Goal: Task Accomplishment & Management: Manage account settings

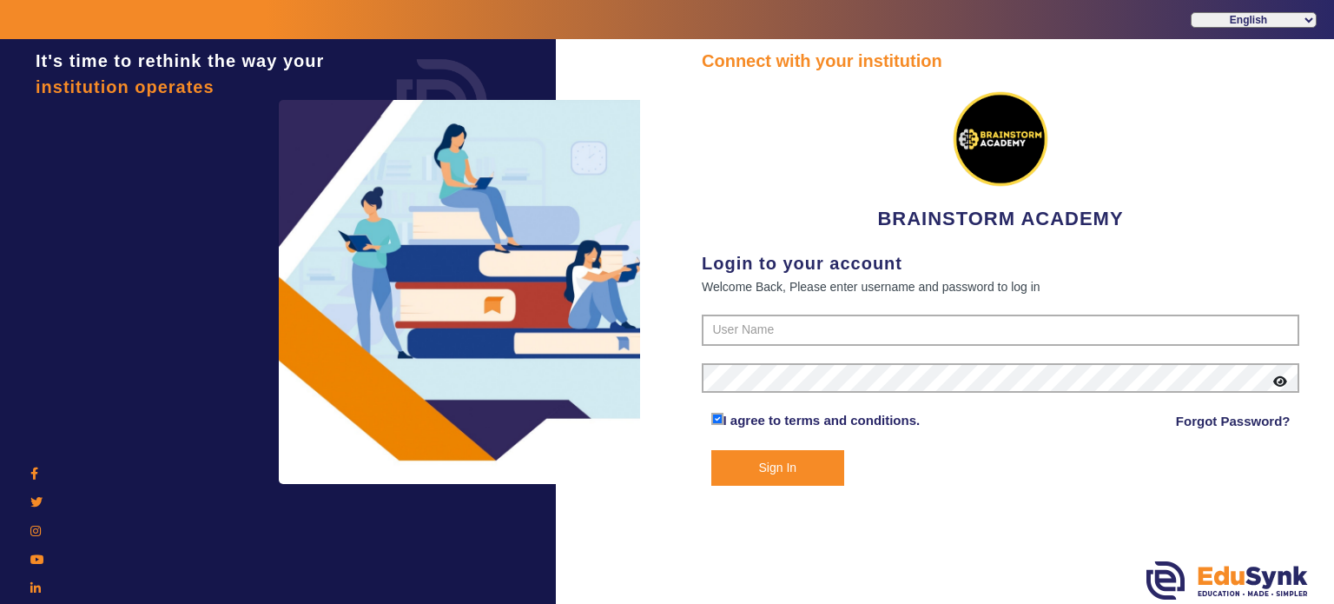
drag, startPoint x: 0, startPoint y: 0, endPoint x: 727, endPoint y: 89, distance: 732.5
click at [727, 89] on div "BRAINSTORM ACADEMY" at bounding box center [1001, 153] width 598 height 159
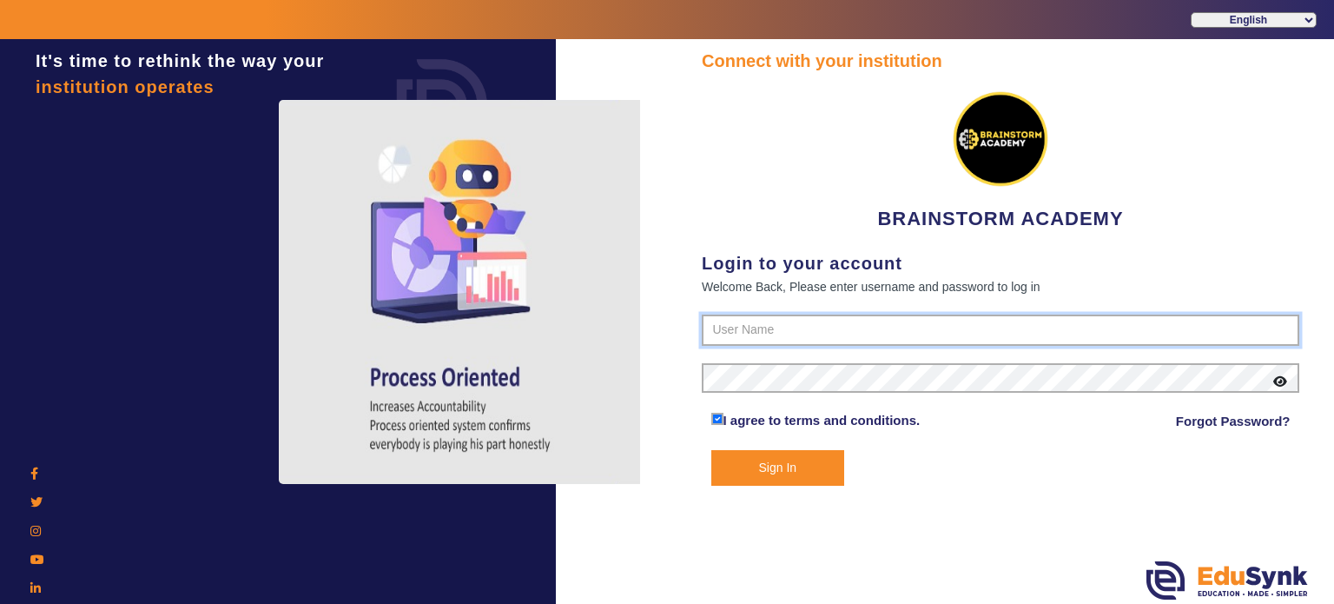
click at [784, 329] on input "text" at bounding box center [1001, 329] width 598 height 31
type input "8167555270"
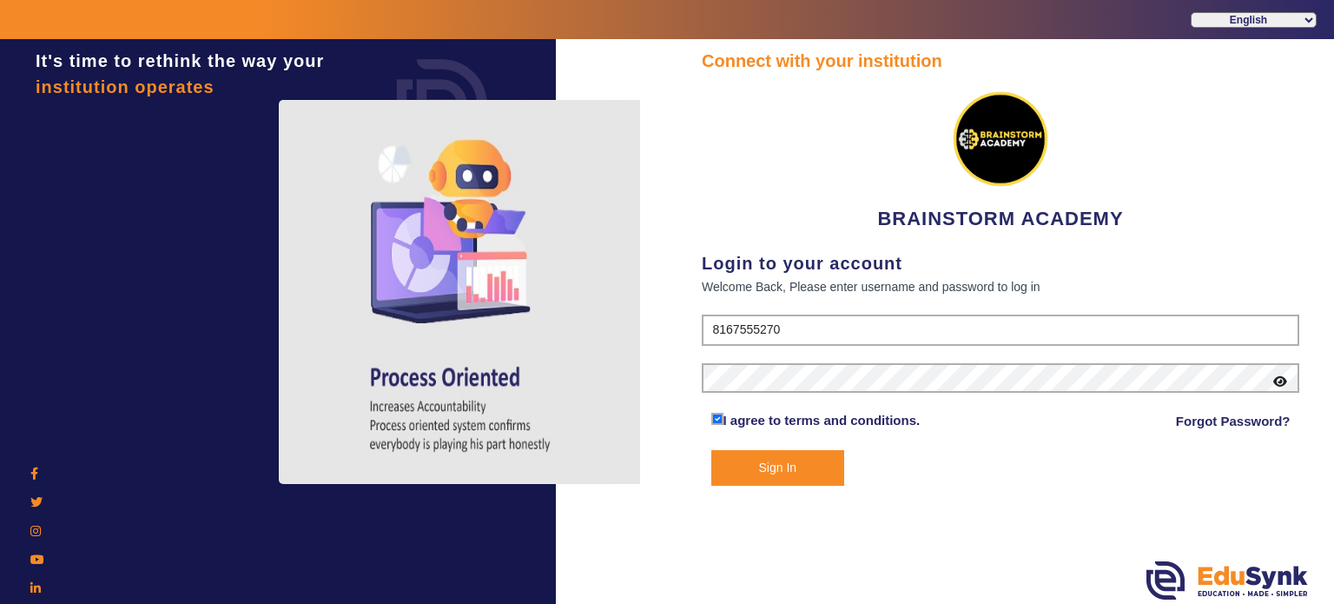
click at [795, 478] on button "Sign In" at bounding box center [779, 468] width 134 height 36
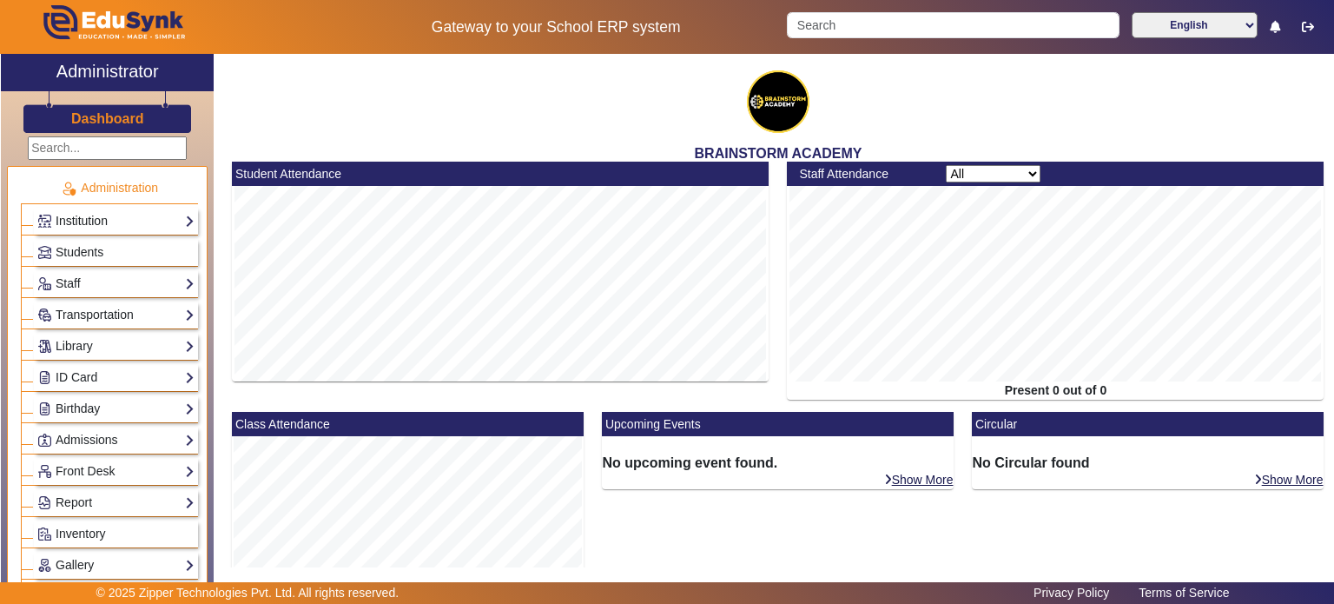
click at [92, 218] on link "Institution" at bounding box center [115, 221] width 157 height 20
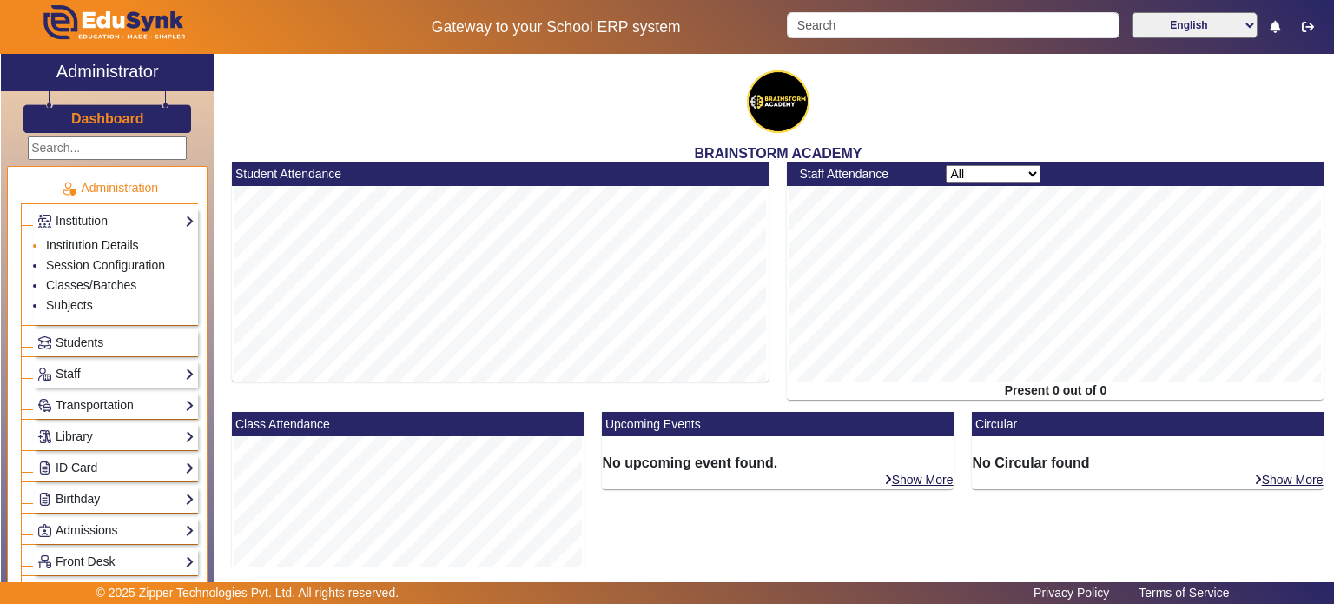
click at [92, 242] on link "Institution Details" at bounding box center [92, 245] width 93 height 14
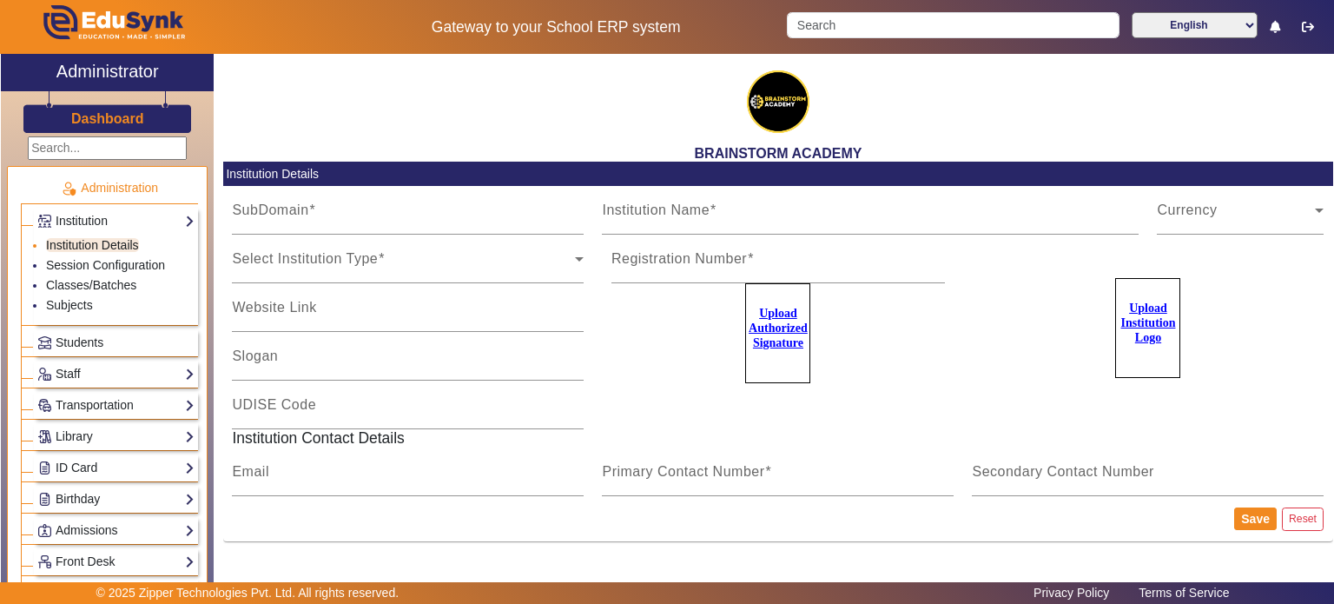
type input "BrainstormWB"
type input "BRAINSTORM ACADEMY"
type input "NA"
type input "[DOMAIN_NAME][EMAIL_ADDRESS][DOMAIN_NAME]"
type input "8167555270"
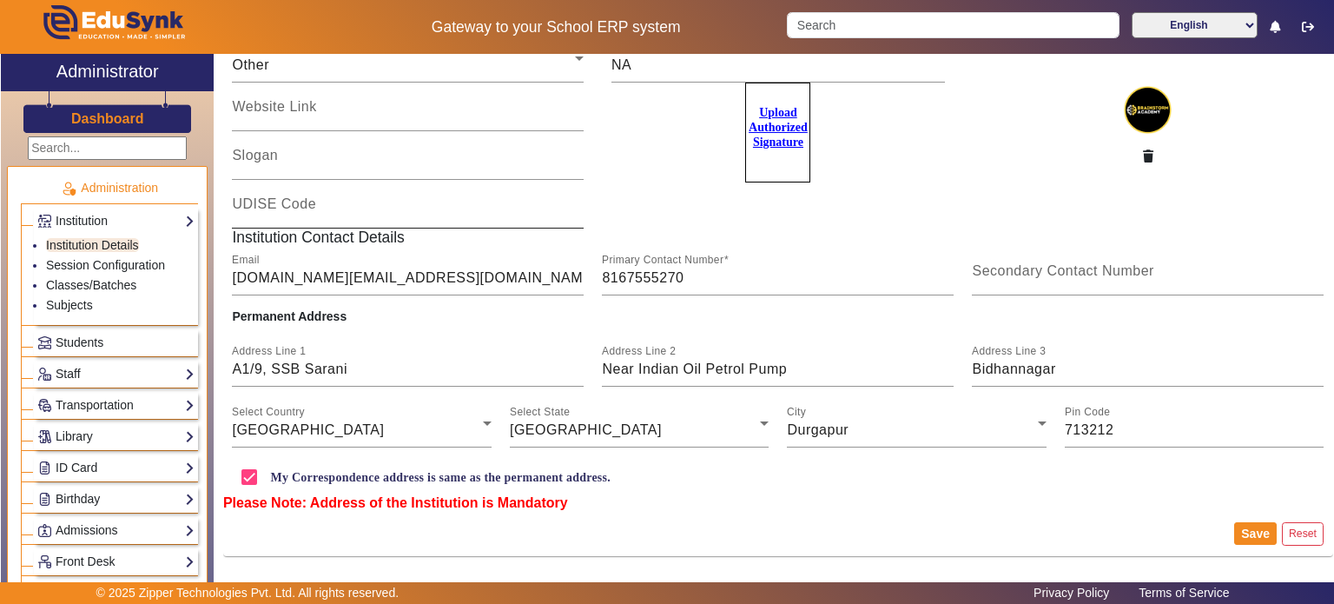
scroll to position [202, 0]
click at [110, 374] on link "Staff" at bounding box center [115, 374] width 157 height 20
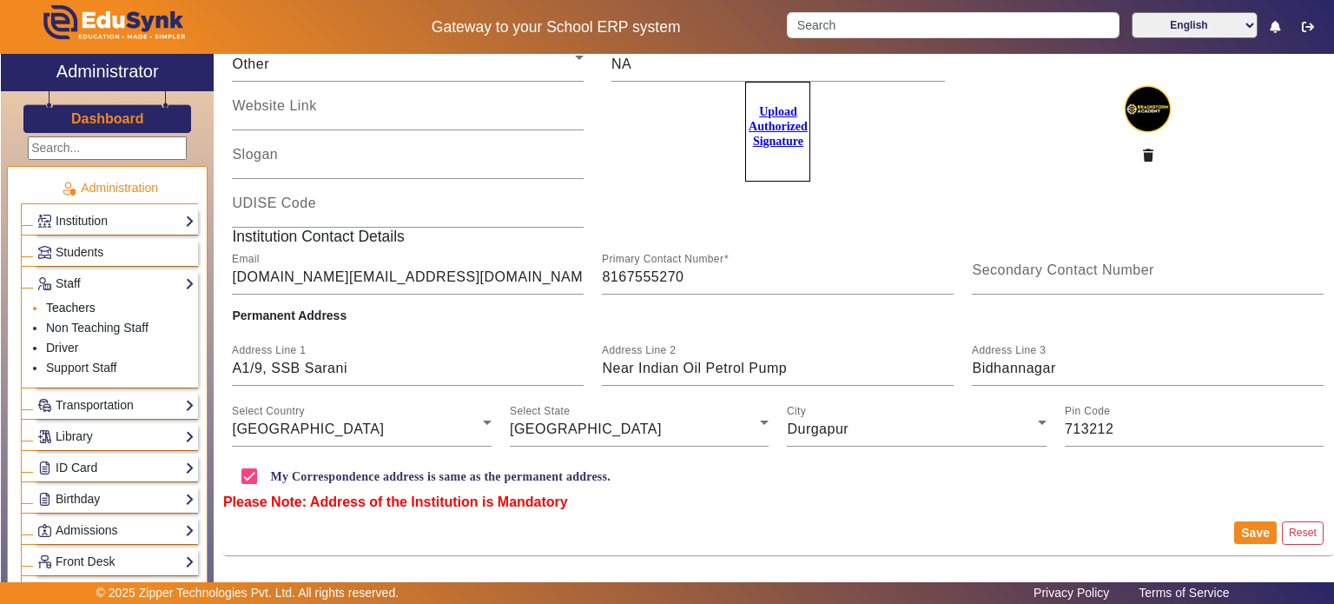
click at [93, 301] on link "Teachers" at bounding box center [71, 308] width 50 height 14
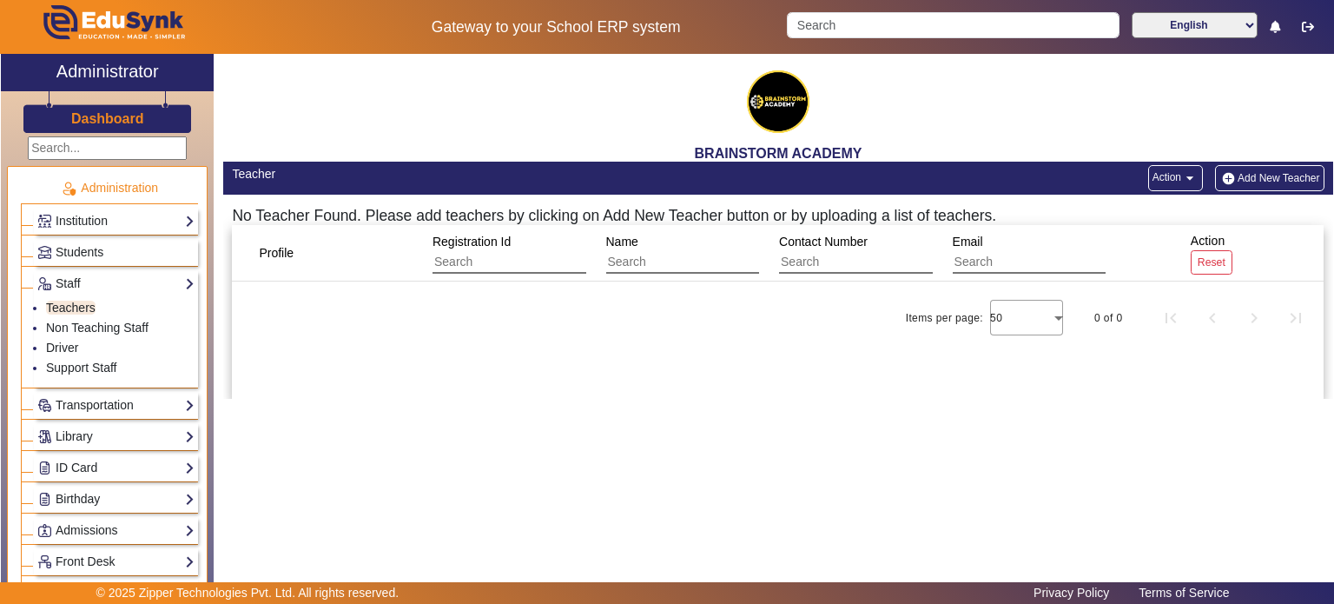
click at [855, 392] on div "Profile Registration Id Name Contact Number Email Action Reset Items per page: …" at bounding box center [778, 312] width 1092 height 174
click at [1228, 173] on img "button" at bounding box center [1229, 178] width 18 height 15
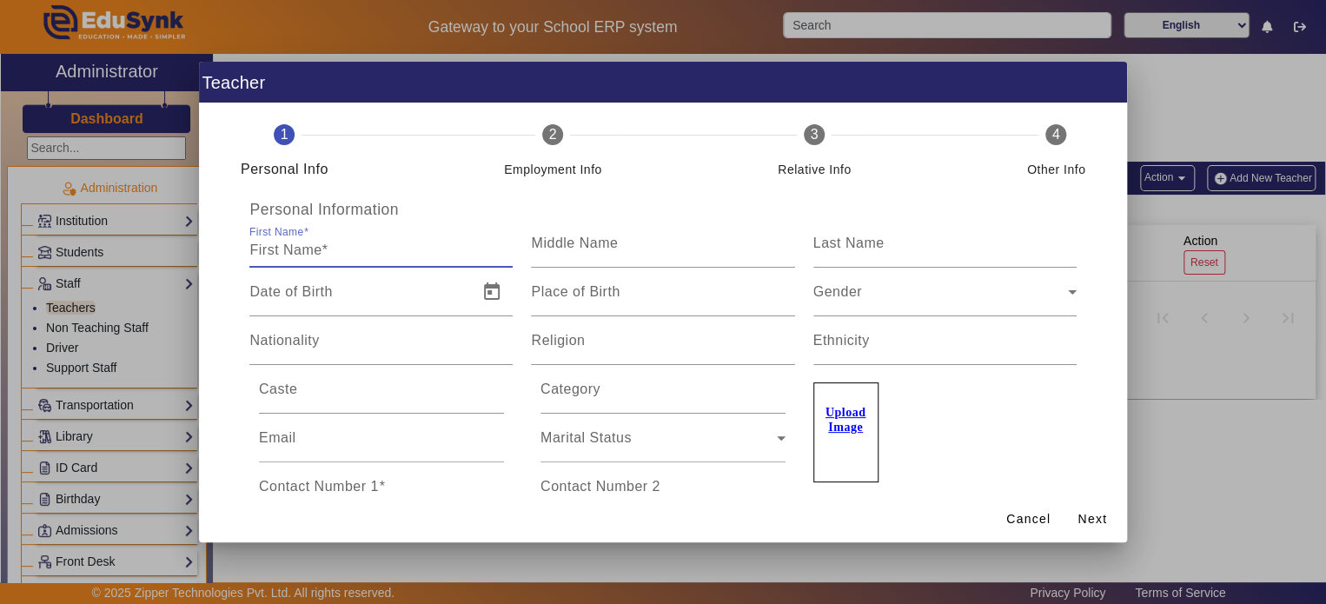
click at [362, 250] on input "First Name" at bounding box center [380, 250] width 263 height 21
type input "G"
type input "HEAD"
click at [605, 261] on div "Middle Name" at bounding box center [662, 243] width 263 height 49
type input "OF"
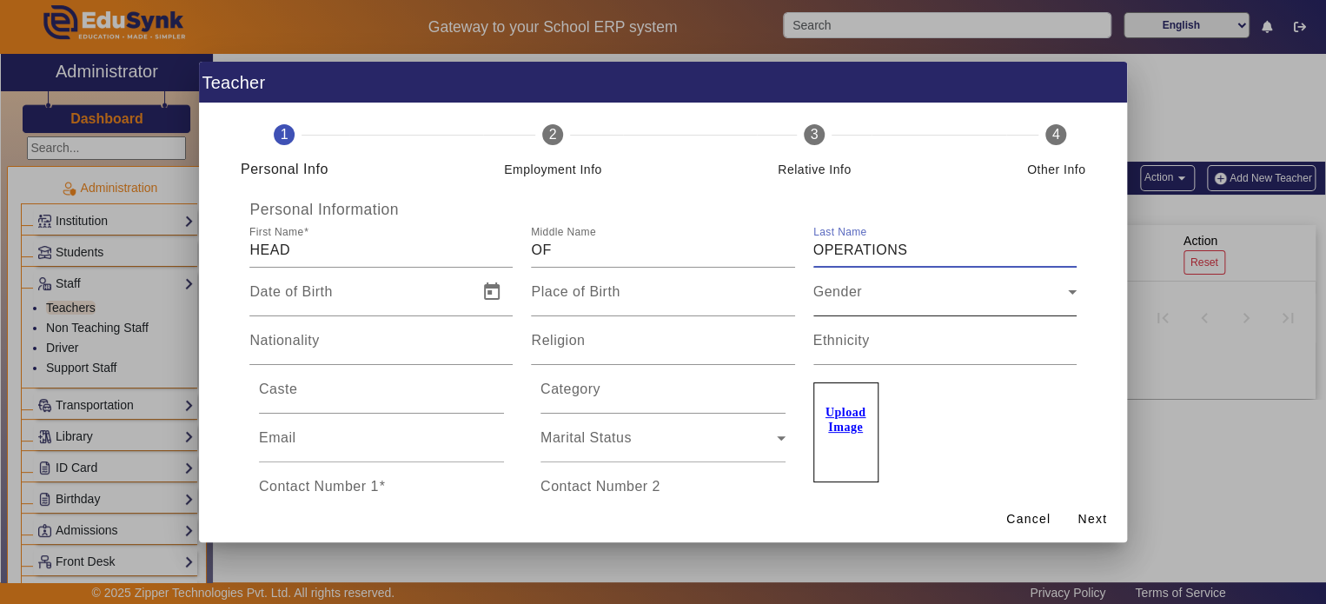
type input "OPERATIONS"
click at [870, 305] on div "Gender" at bounding box center [940, 298] width 255 height 21
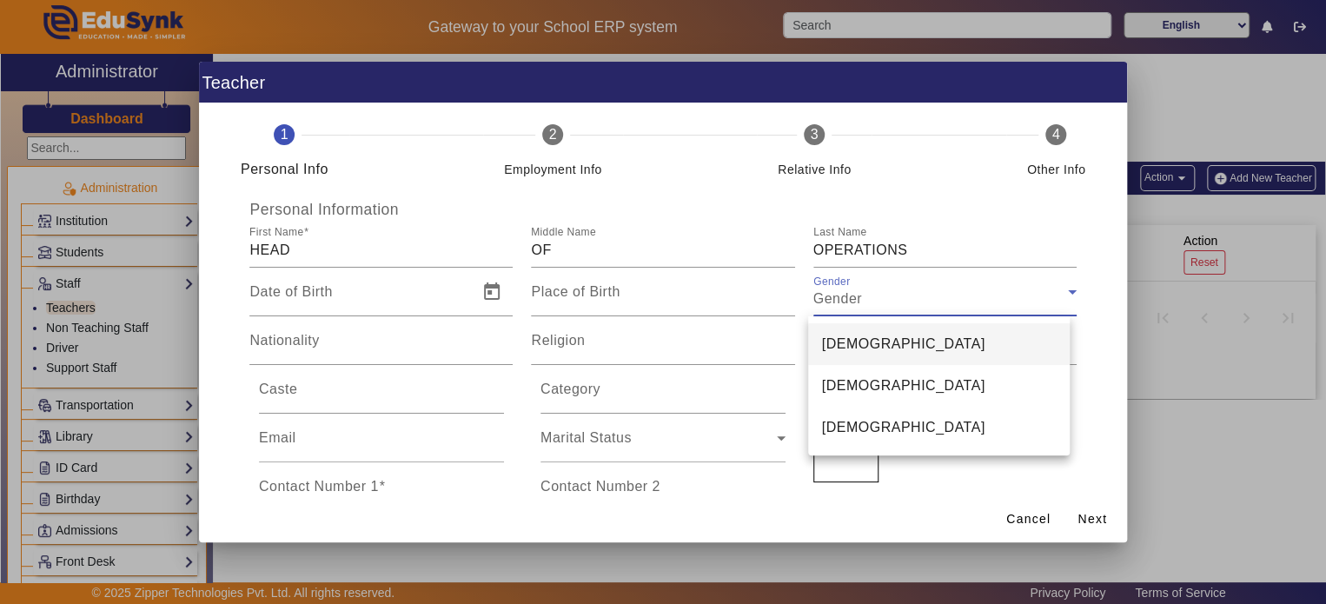
click at [911, 308] on div at bounding box center [663, 302] width 1326 height 604
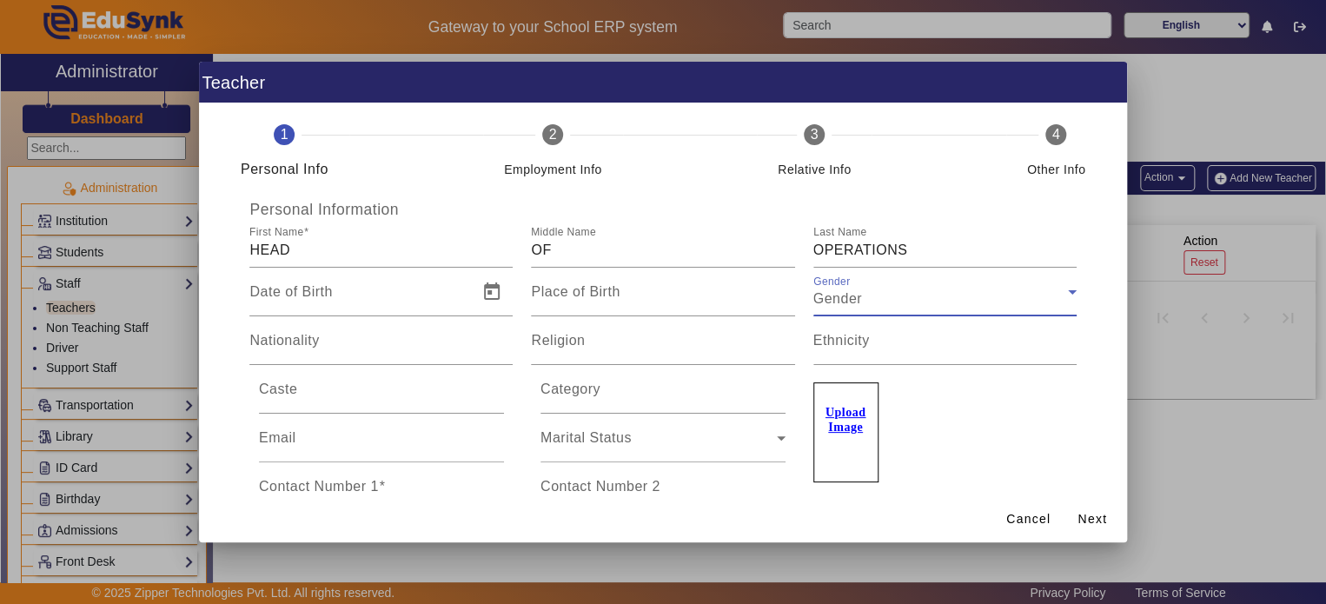
click at [862, 306] on span "Gender" at bounding box center [837, 298] width 49 height 15
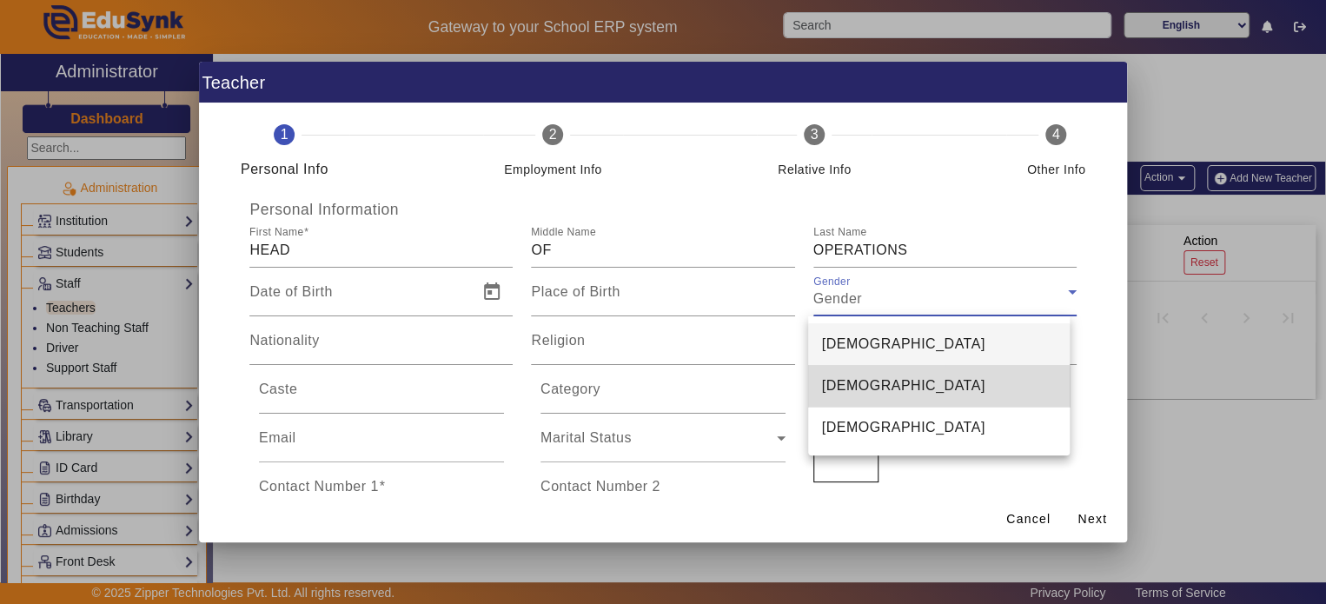
click at [903, 392] on mat-option "[DEMOGRAPHIC_DATA]" at bounding box center [939, 386] width 262 height 42
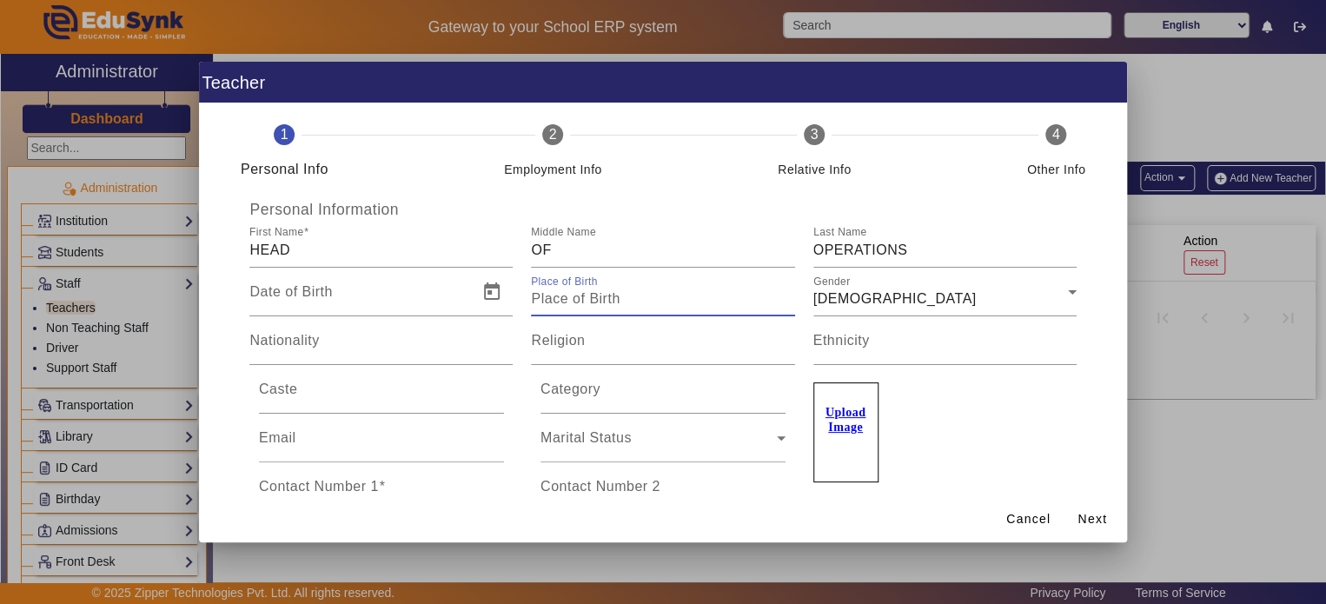
click at [574, 301] on input "Place of Birth" at bounding box center [662, 298] width 263 height 21
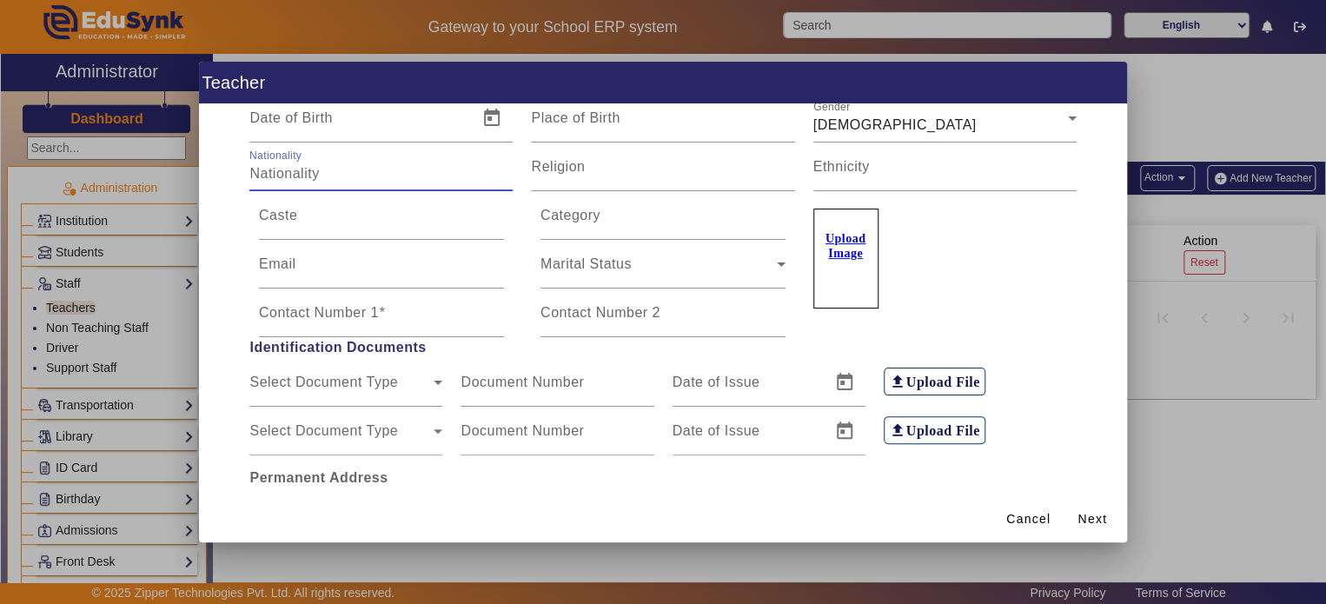
click at [357, 166] on input "Nationality" at bounding box center [380, 173] width 263 height 21
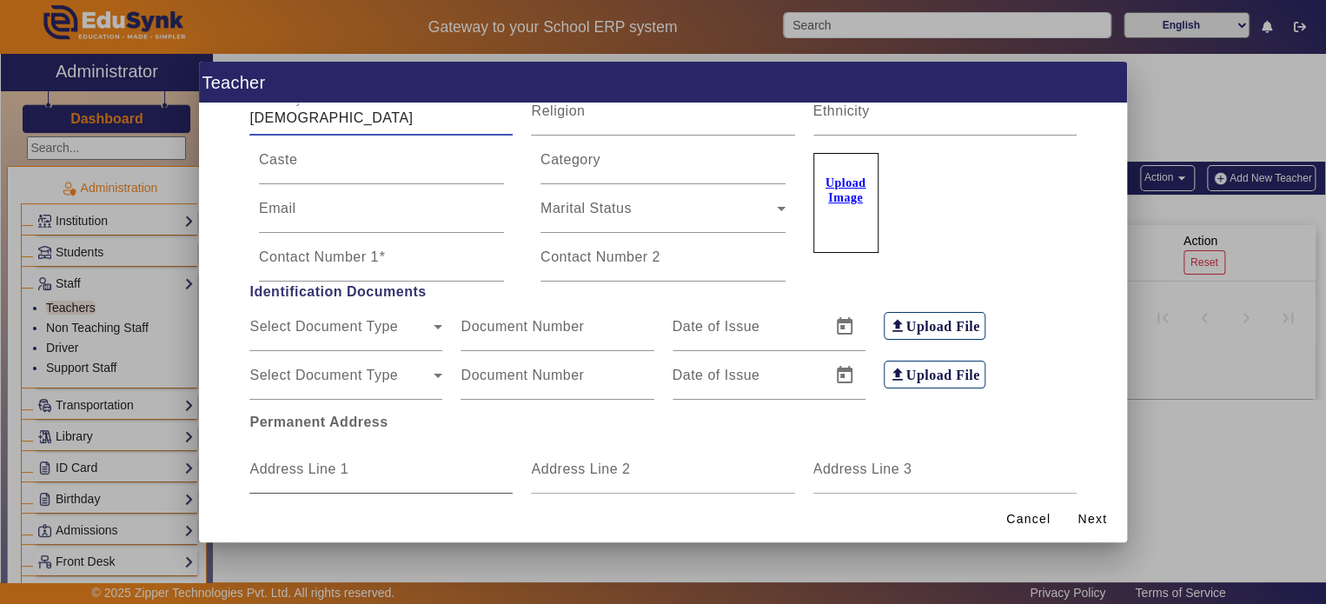
scroll to position [198, 0]
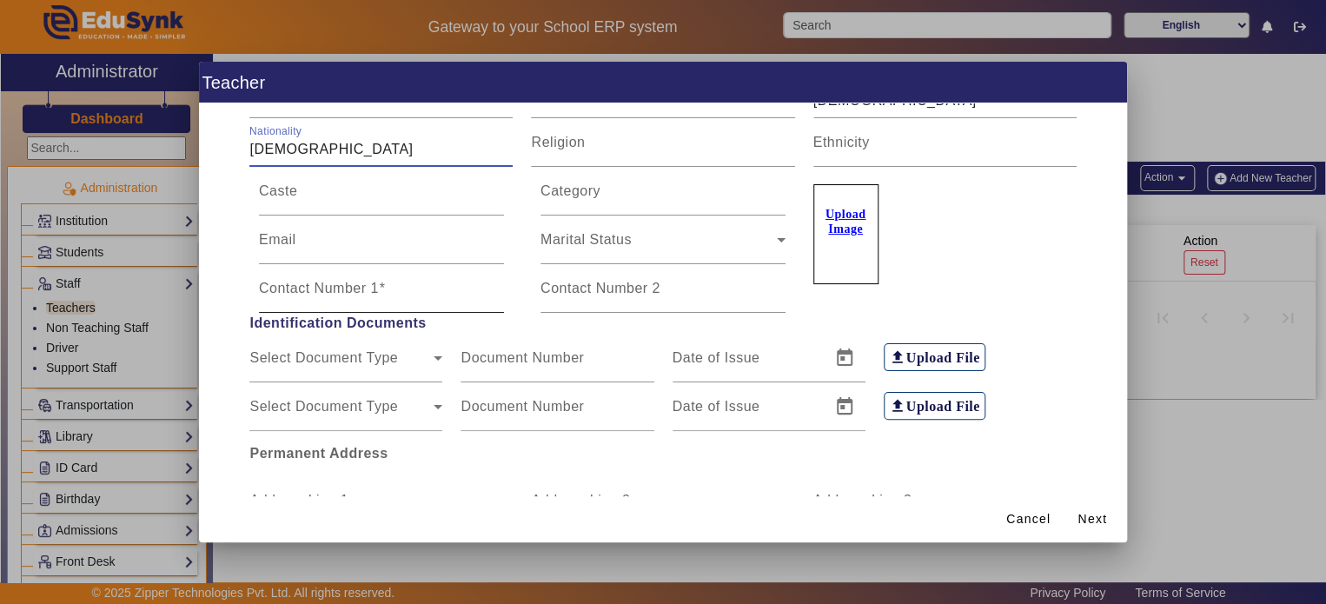
type input "[DEMOGRAPHIC_DATA]"
click at [319, 301] on input "Contact Number 1" at bounding box center [381, 295] width 245 height 21
type input "8167555380"
click at [998, 443] on div "Permanent Address" at bounding box center [663, 447] width 844 height 33
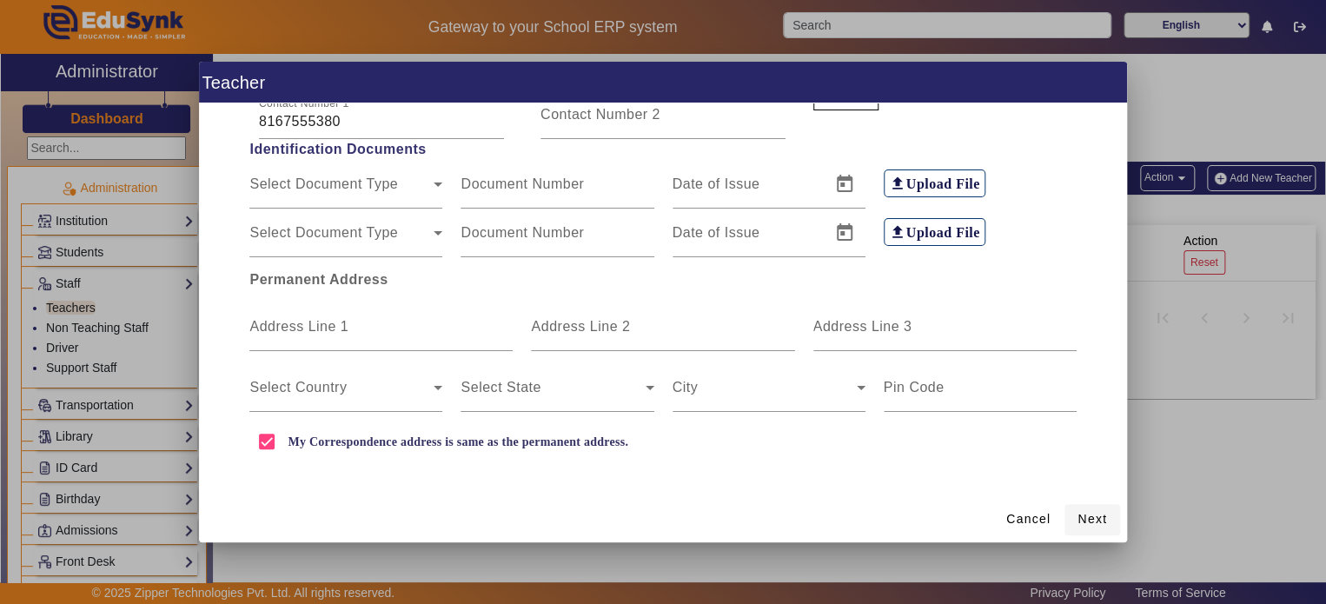
click at [1102, 528] on span at bounding box center [1092, 520] width 56 height 42
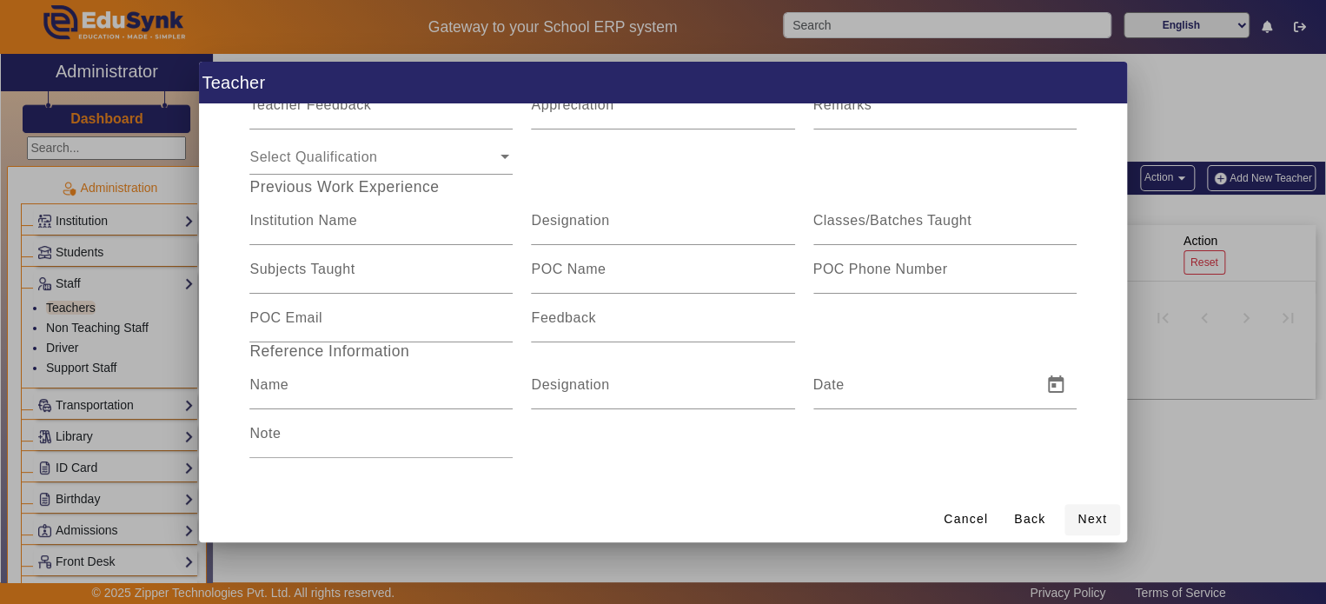
scroll to position [283, 0]
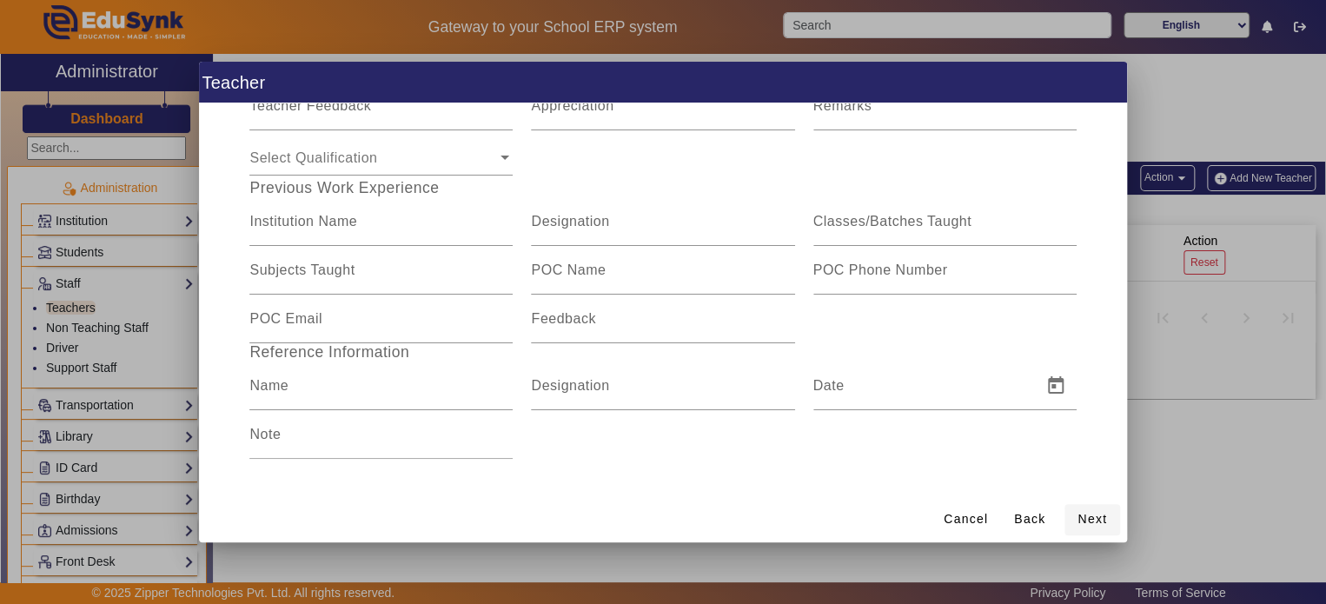
click at [1101, 527] on span "Next" at bounding box center [1092, 519] width 30 height 18
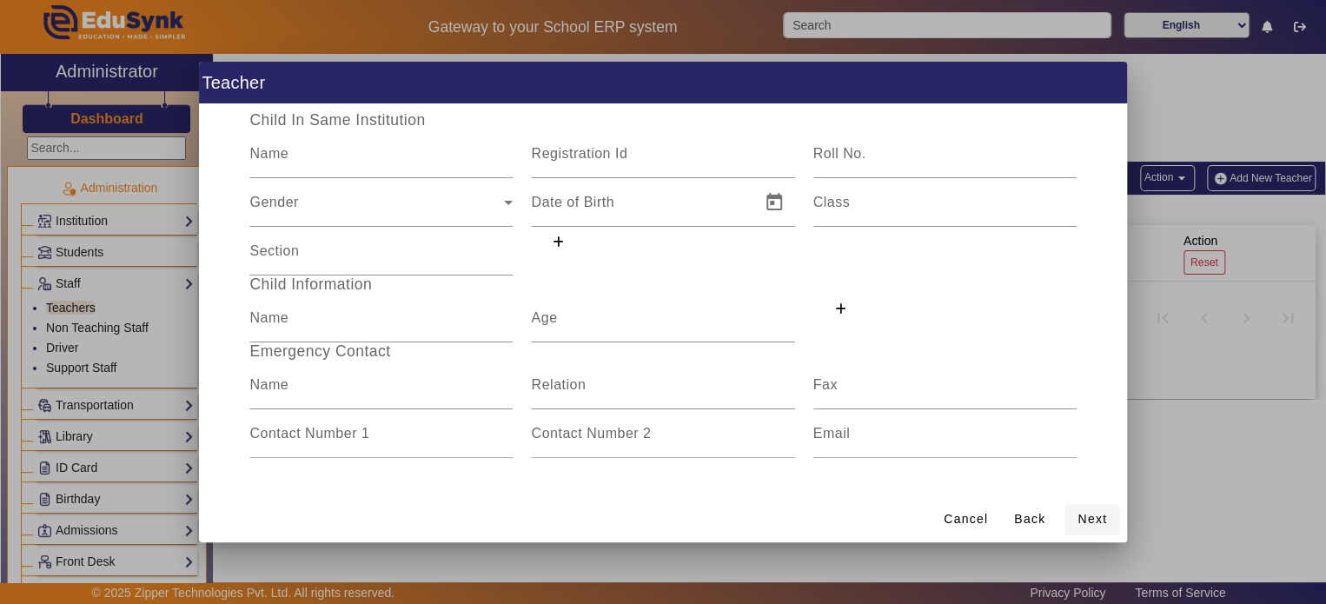
scroll to position [89, 0]
click at [1100, 526] on span "Next" at bounding box center [1092, 519] width 30 height 18
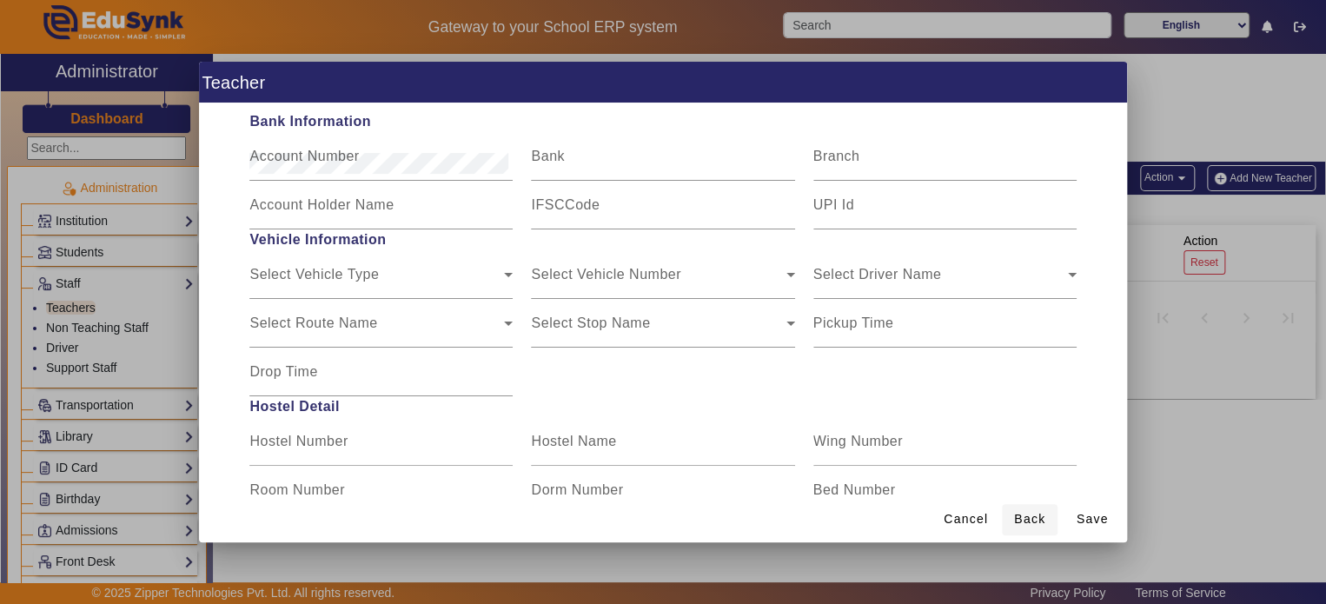
click at [1023, 520] on span "Back" at bounding box center [1029, 519] width 31 height 18
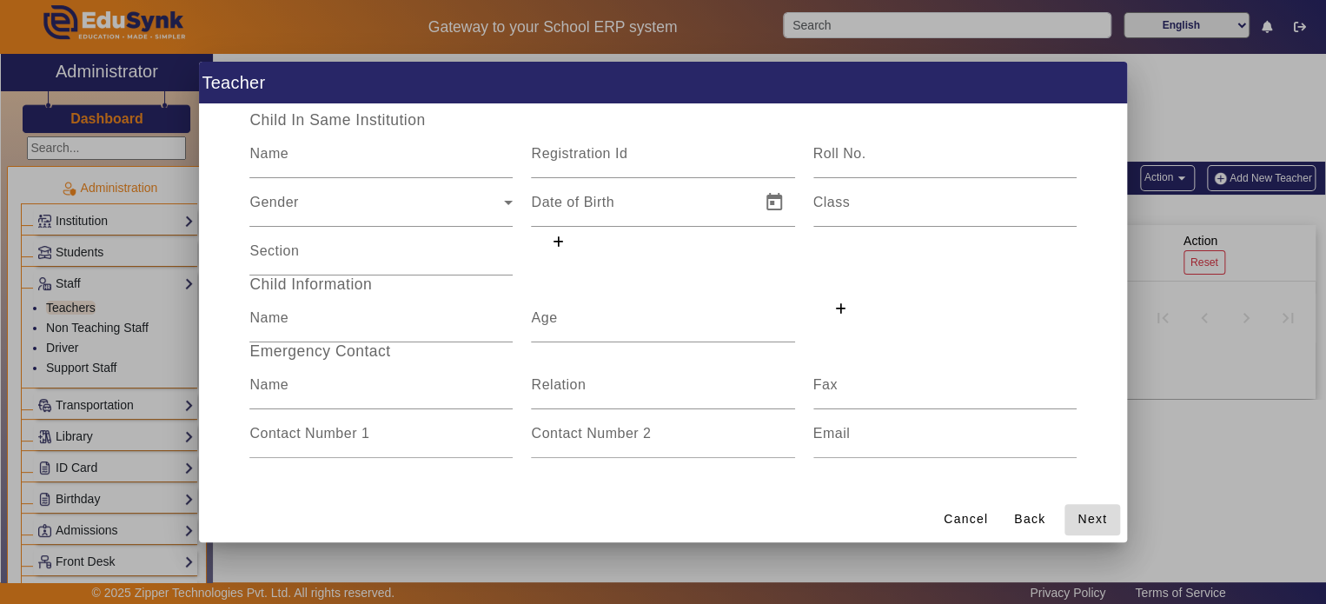
click at [1078, 516] on span at bounding box center [1092, 520] width 56 height 42
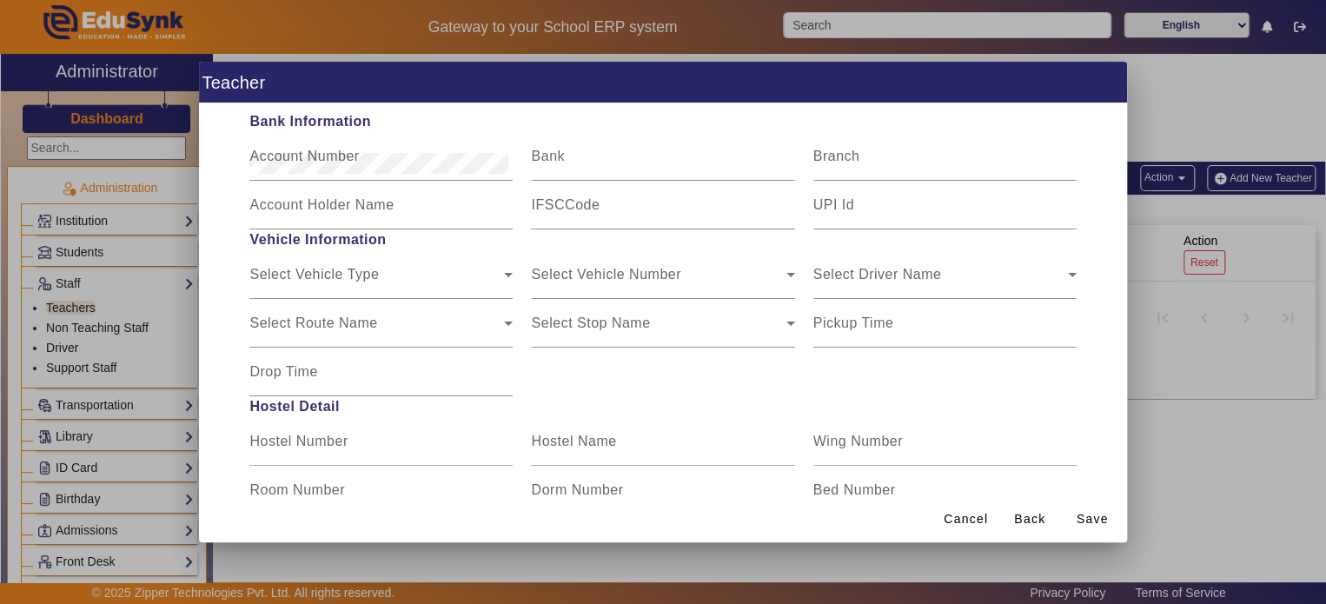
click at [1078, 516] on span "Save" at bounding box center [1092, 519] width 32 height 18
click at [1018, 520] on span "Back" at bounding box center [1029, 519] width 31 height 18
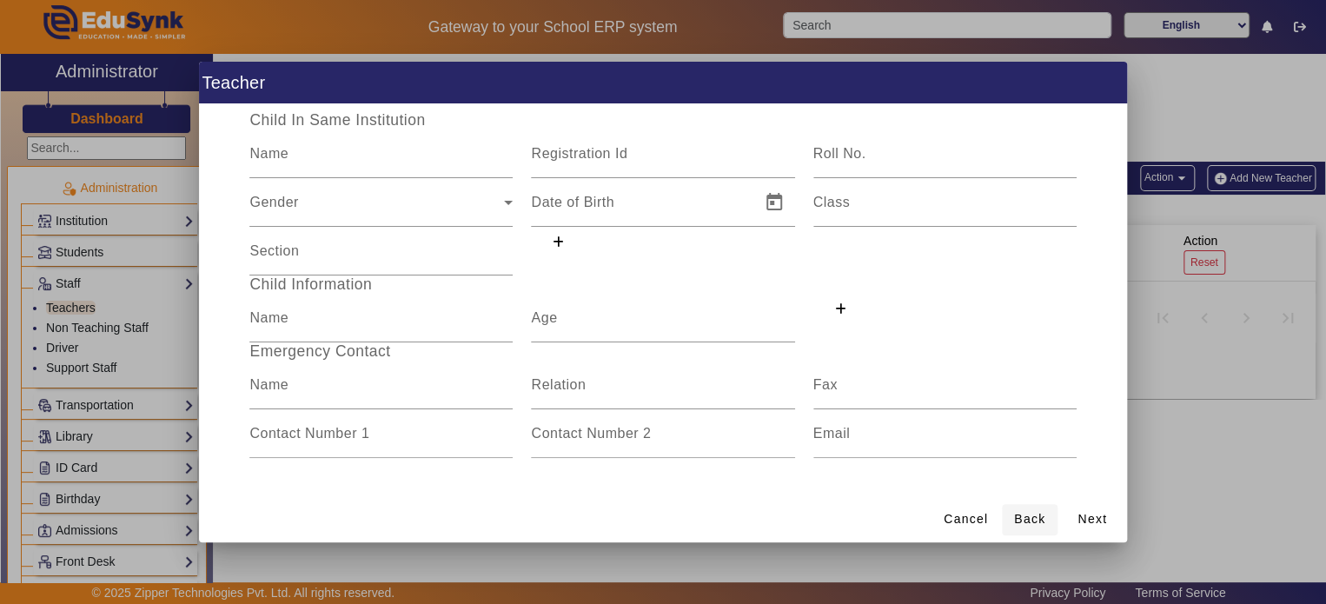
click at [1018, 520] on span "Back" at bounding box center [1029, 519] width 31 height 18
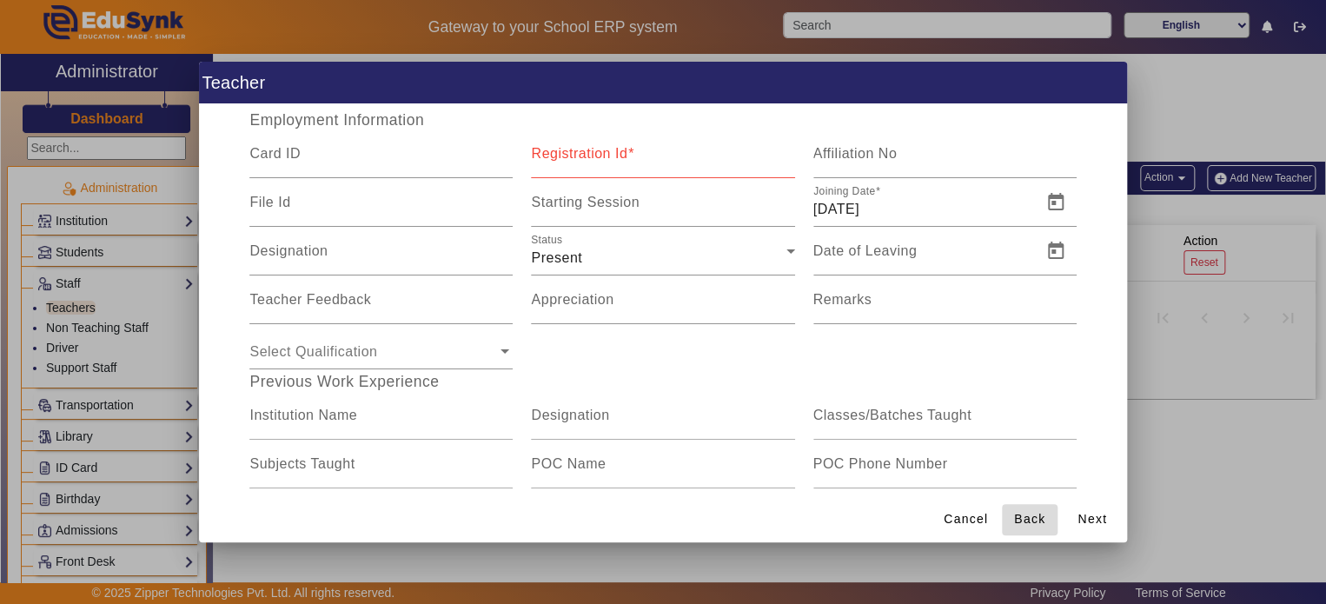
click at [1018, 520] on span "Back" at bounding box center [1029, 519] width 31 height 18
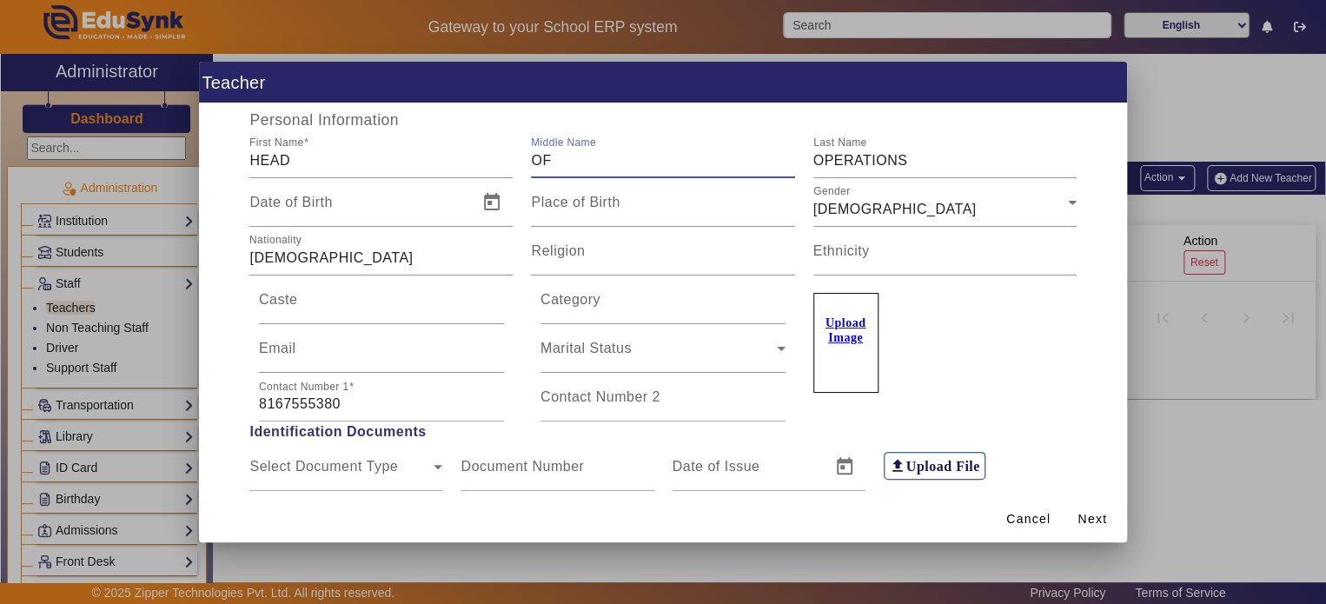
drag, startPoint x: 553, startPoint y: 159, endPoint x: 526, endPoint y: 162, distance: 26.2
click at [531, 162] on input "OF" at bounding box center [662, 160] width 263 height 21
click at [373, 157] on input "HEAD" at bounding box center [380, 160] width 263 height 21
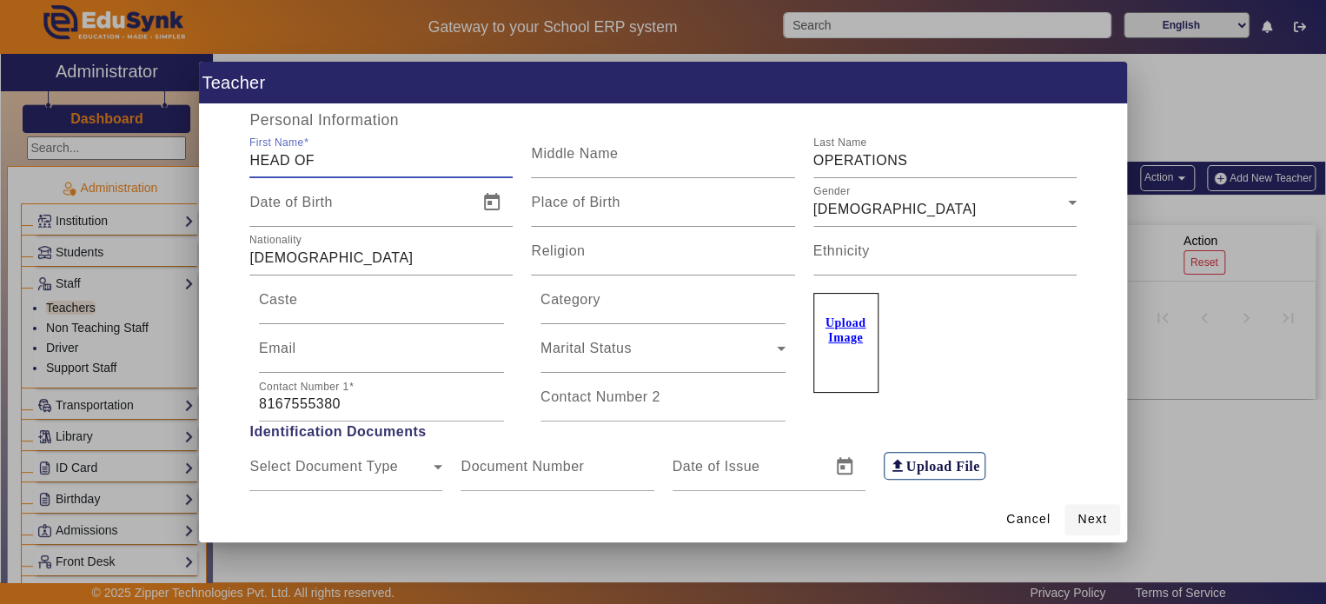
type input "HEAD OF"
click at [1091, 510] on span "Next" at bounding box center [1092, 519] width 30 height 18
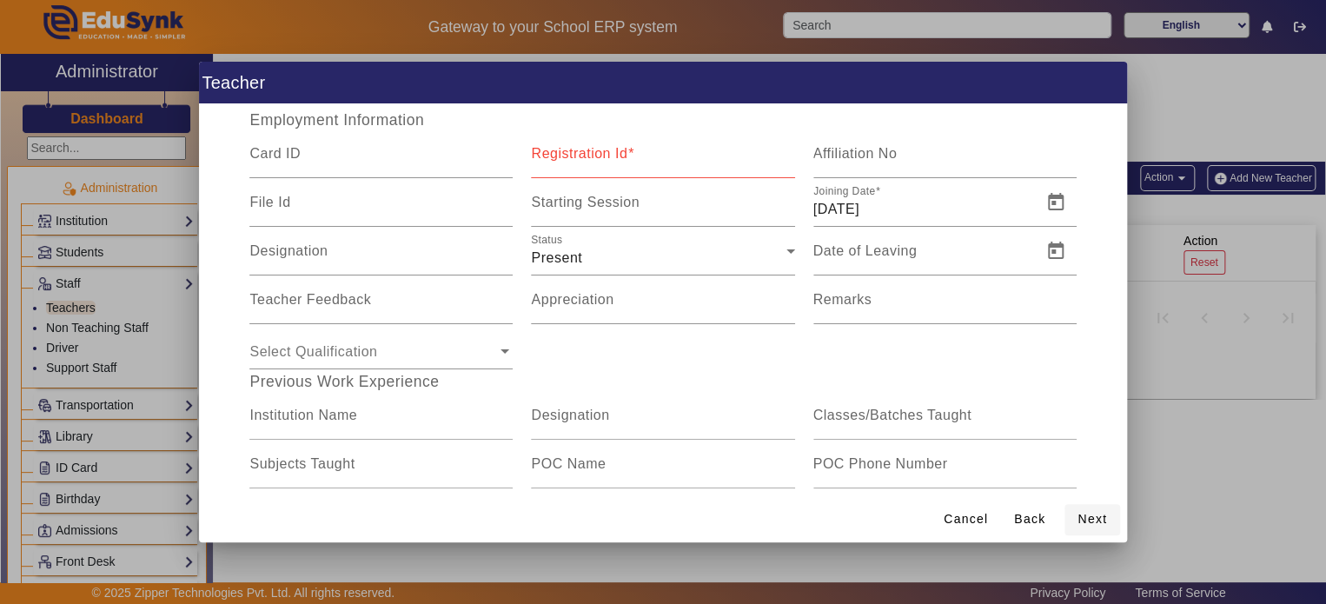
click at [1091, 510] on span "Next" at bounding box center [1092, 519] width 30 height 18
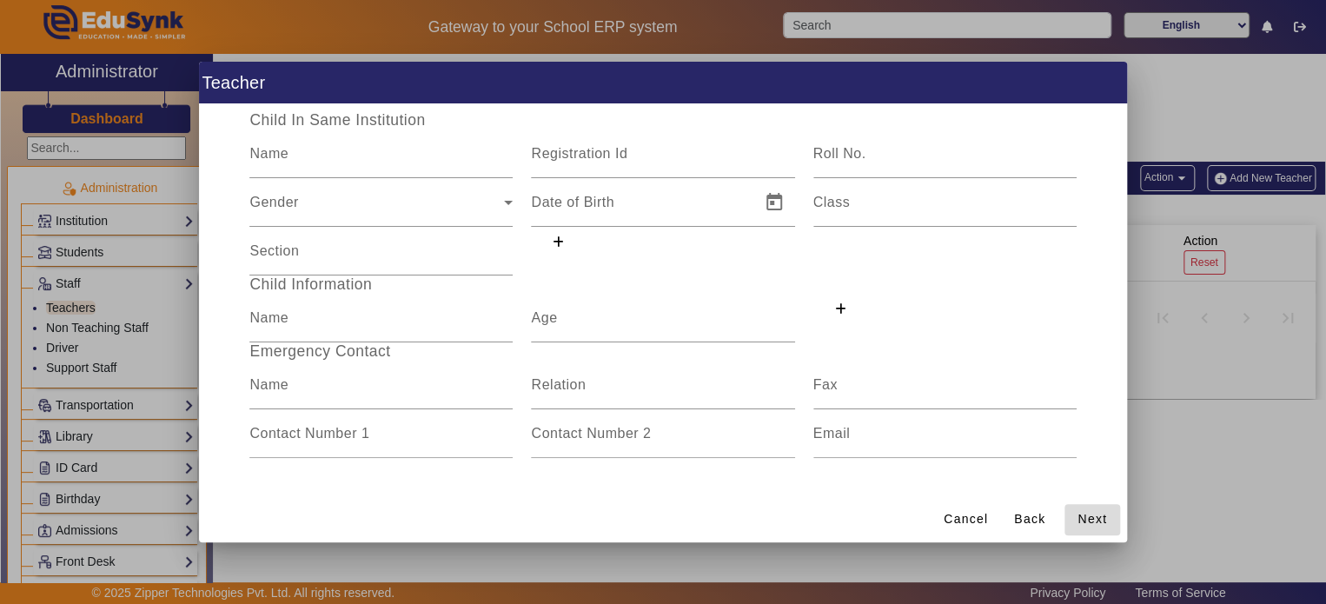
click at [1091, 510] on span "Next" at bounding box center [1092, 519] width 30 height 18
click at [0, 0] on span "Save" at bounding box center [0, 0] width 0 height 0
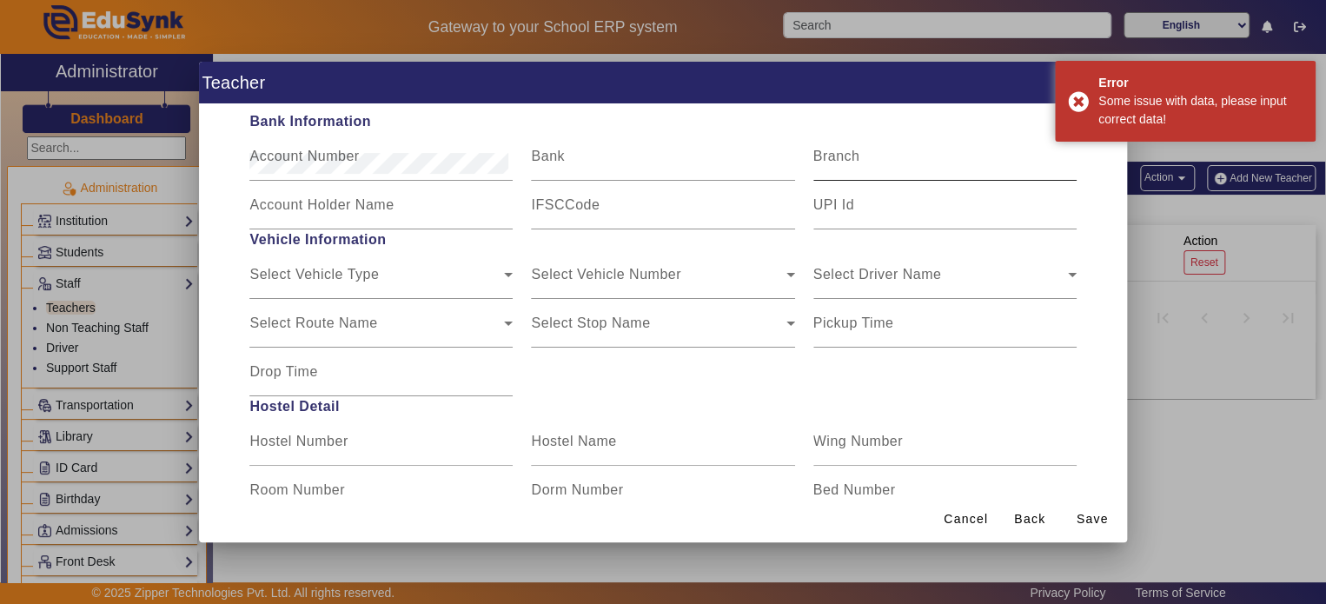
drag, startPoint x: 897, startPoint y: 88, endPoint x: 847, endPoint y: 156, distance: 83.9
click at [0, 0] on app-form "Teacher 1 Personal Info 2 Employment Info 3 Relative Info 4 Other Info Personal…" at bounding box center [0, 0] width 0 height 0
click at [923, 135] on div "Branch" at bounding box center [944, 156] width 263 height 49
click at [1034, 501] on span at bounding box center [1030, 520] width 56 height 42
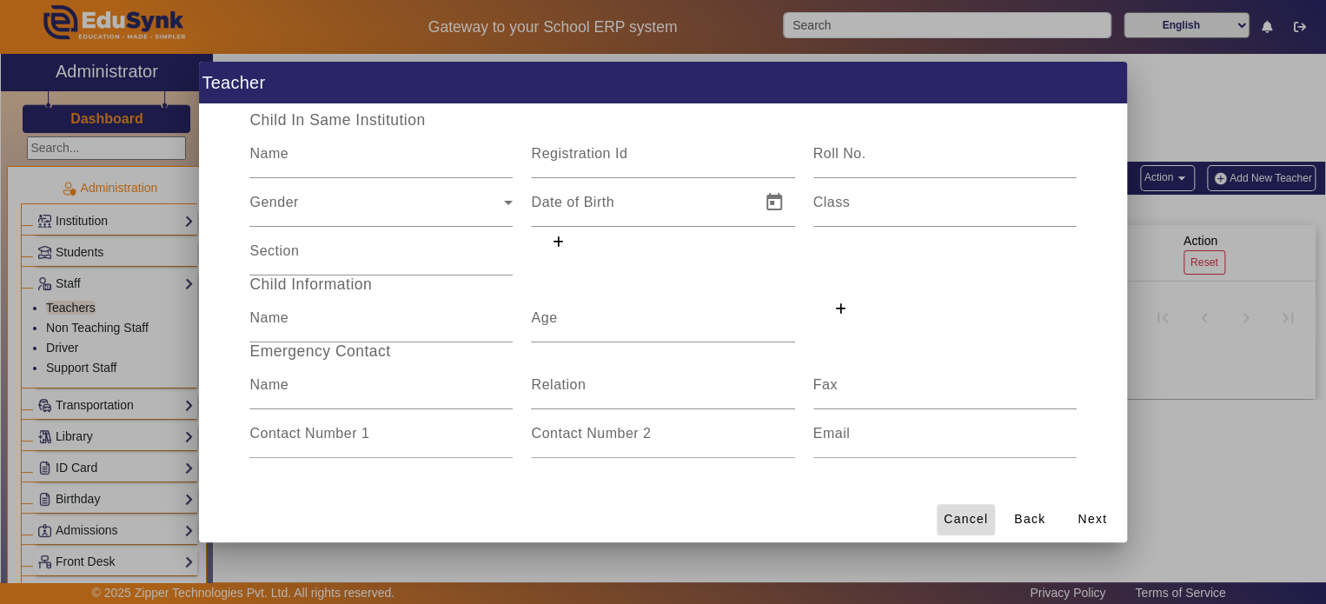
click at [988, 514] on span "Cancel" at bounding box center [965, 519] width 44 height 18
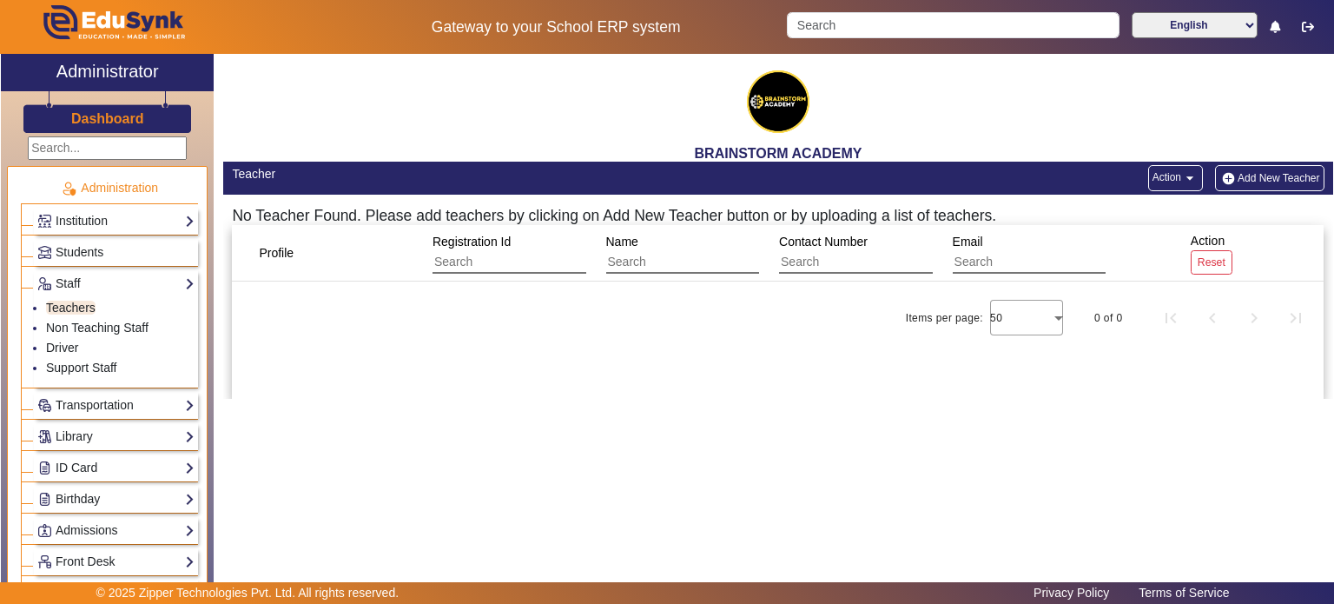
click at [1186, 182] on mat-icon "arrow_drop_down" at bounding box center [1190, 177] width 17 height 17
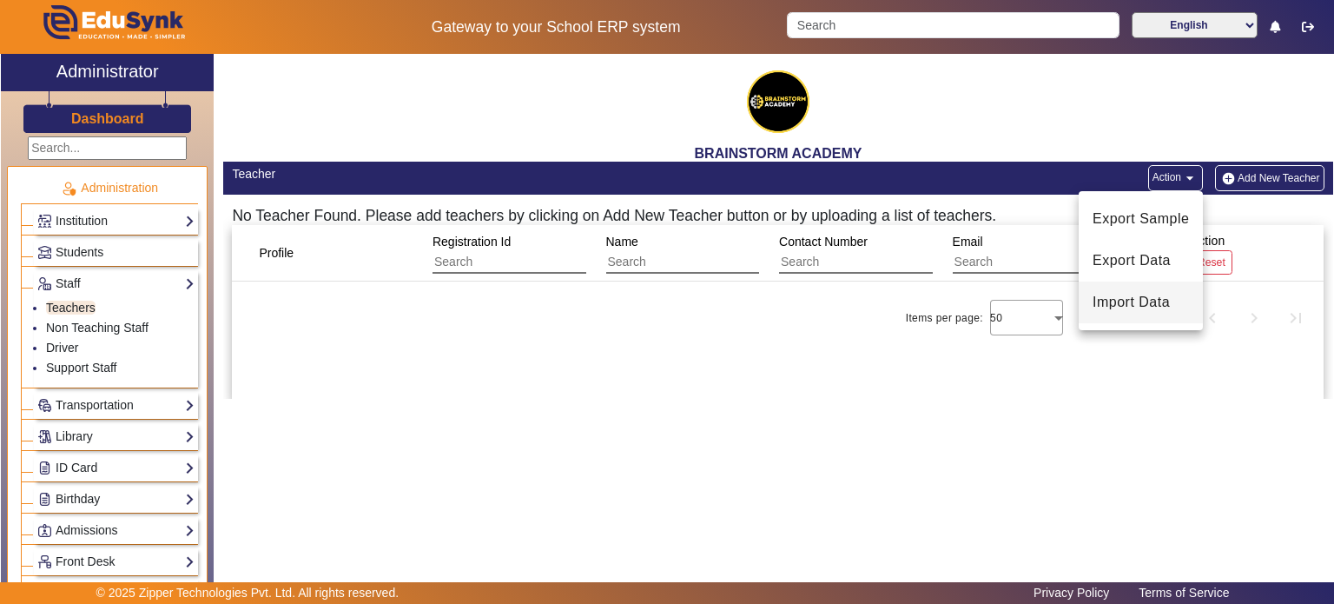
click at [1157, 295] on span "Import Data" at bounding box center [1141, 302] width 96 height 21
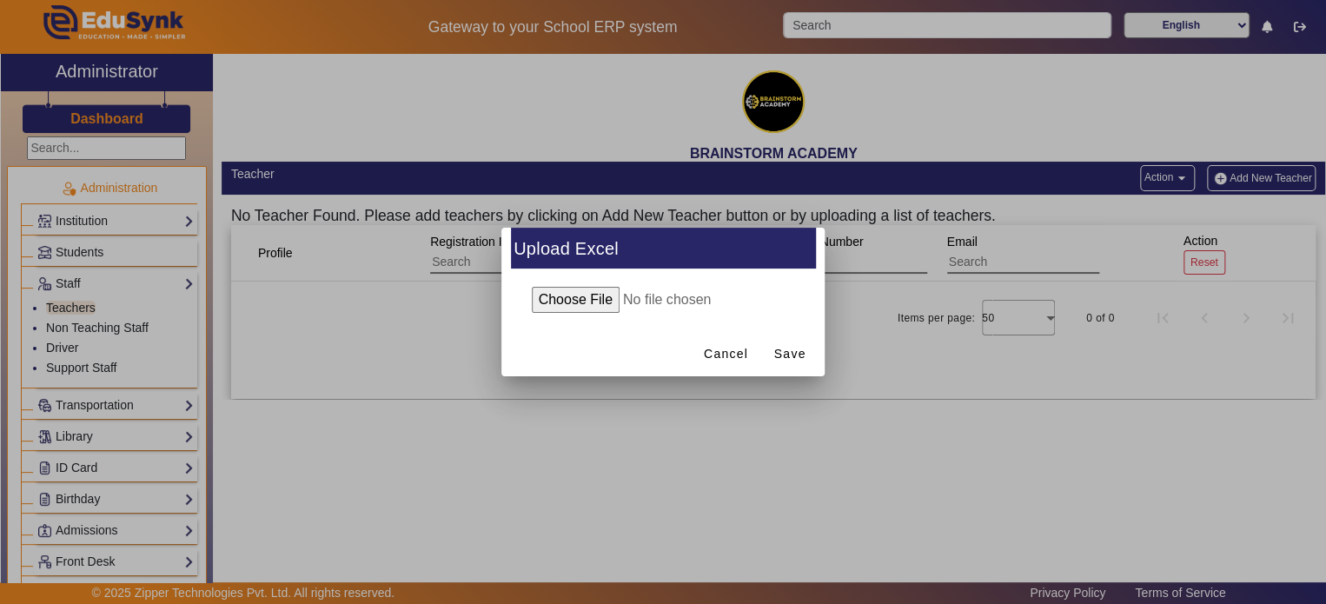
click at [586, 301] on input "file" at bounding box center [662, 300] width 281 height 26
click at [727, 356] on span "Cancel" at bounding box center [726, 354] width 44 height 18
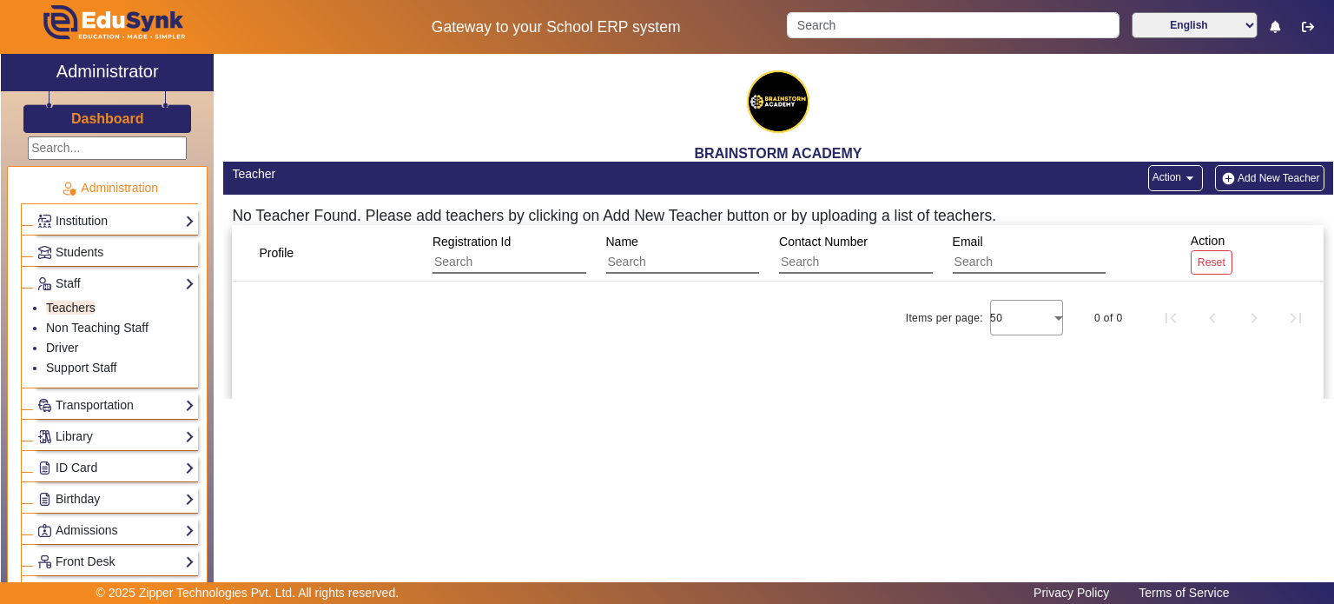
click at [1310, 181] on button "Add New Teacher" at bounding box center [1269, 178] width 109 height 26
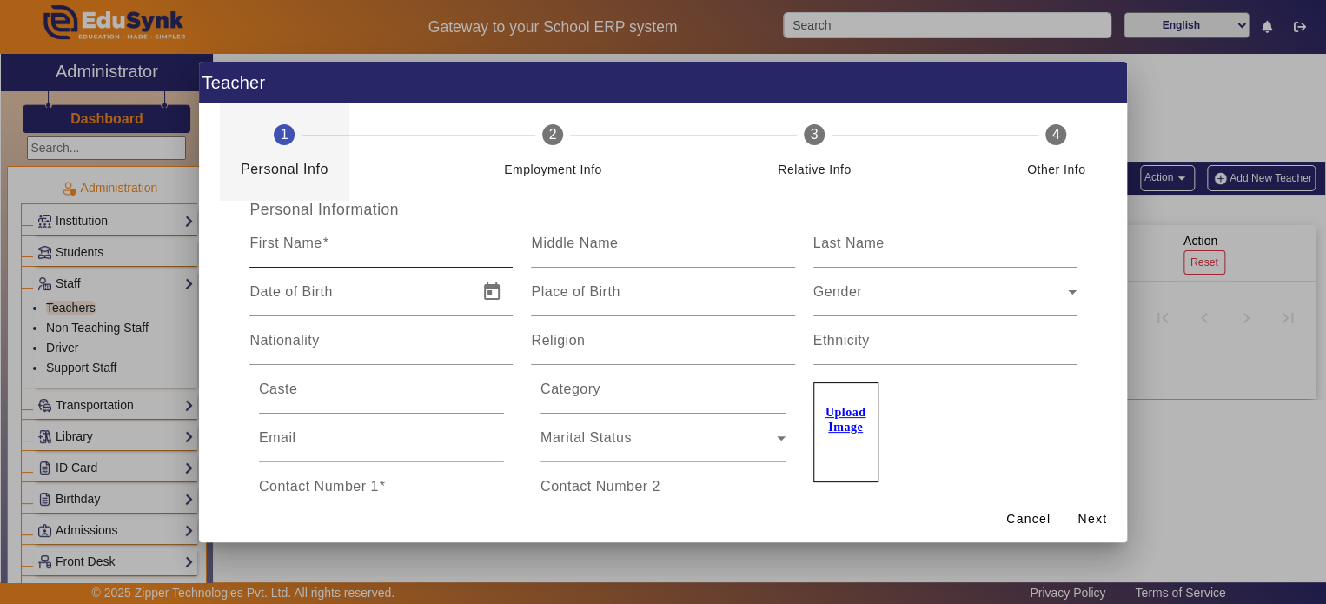
click at [356, 249] on input "First Name" at bounding box center [380, 250] width 263 height 21
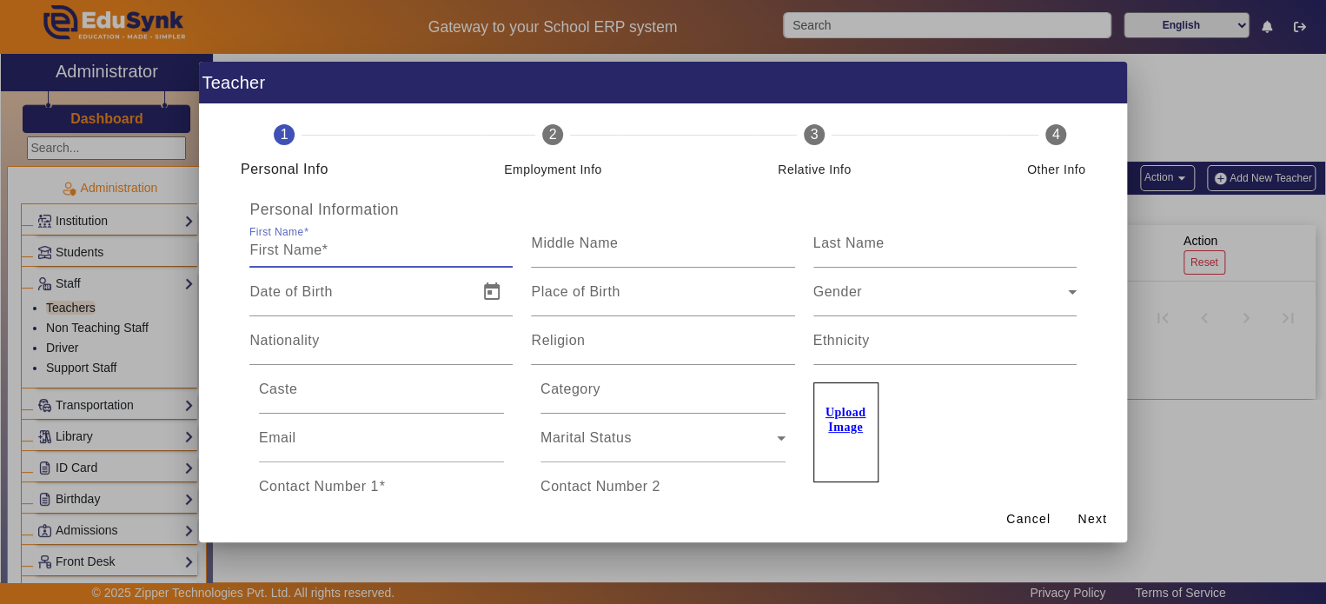
click at [1169, 343] on div at bounding box center [663, 302] width 1326 height 604
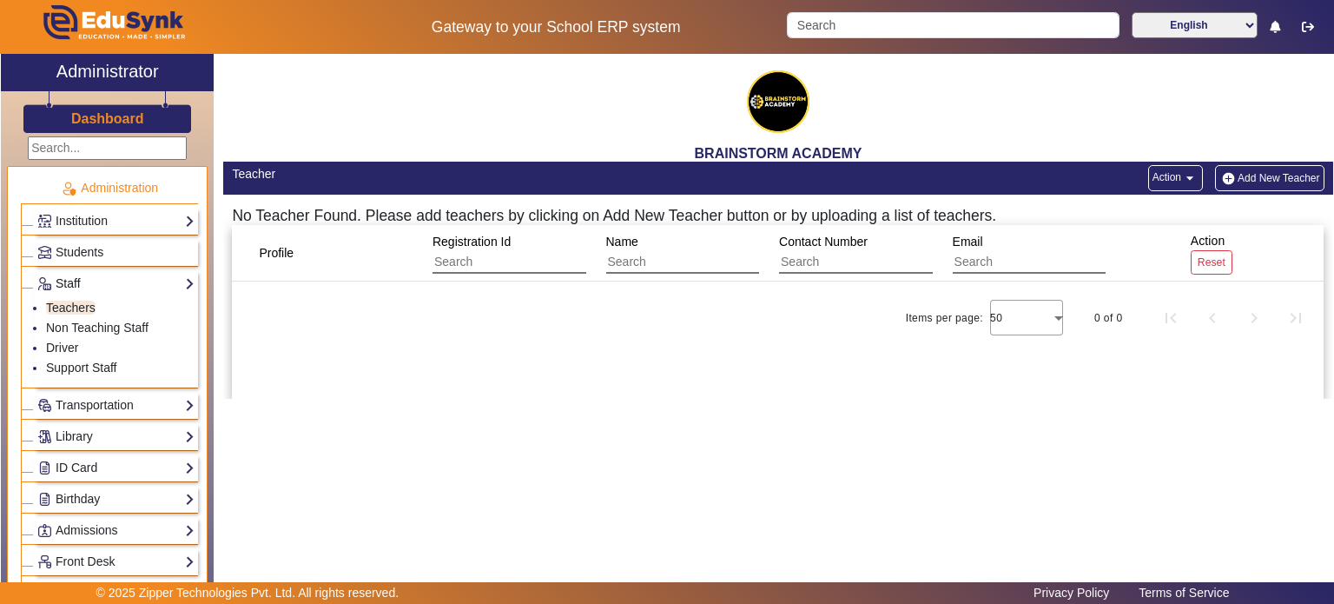
scroll to position [87, 0]
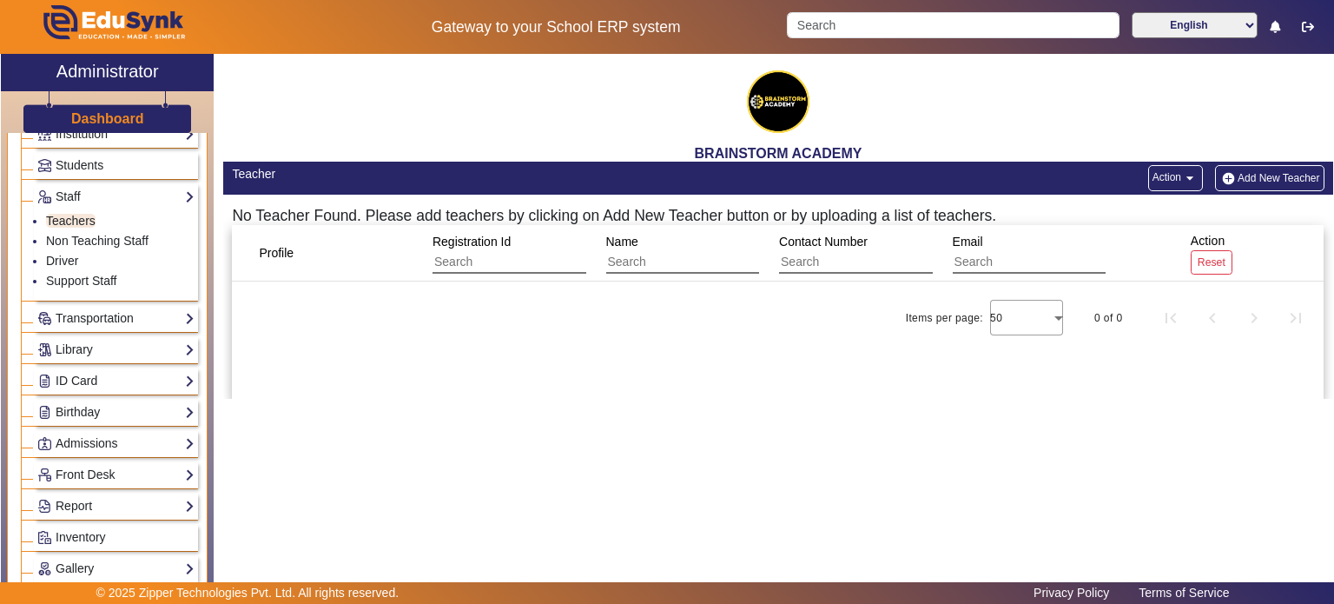
click at [138, 305] on div "Transportation Overview Vehicle Directory Routes Trip Record" at bounding box center [116, 318] width 164 height 27
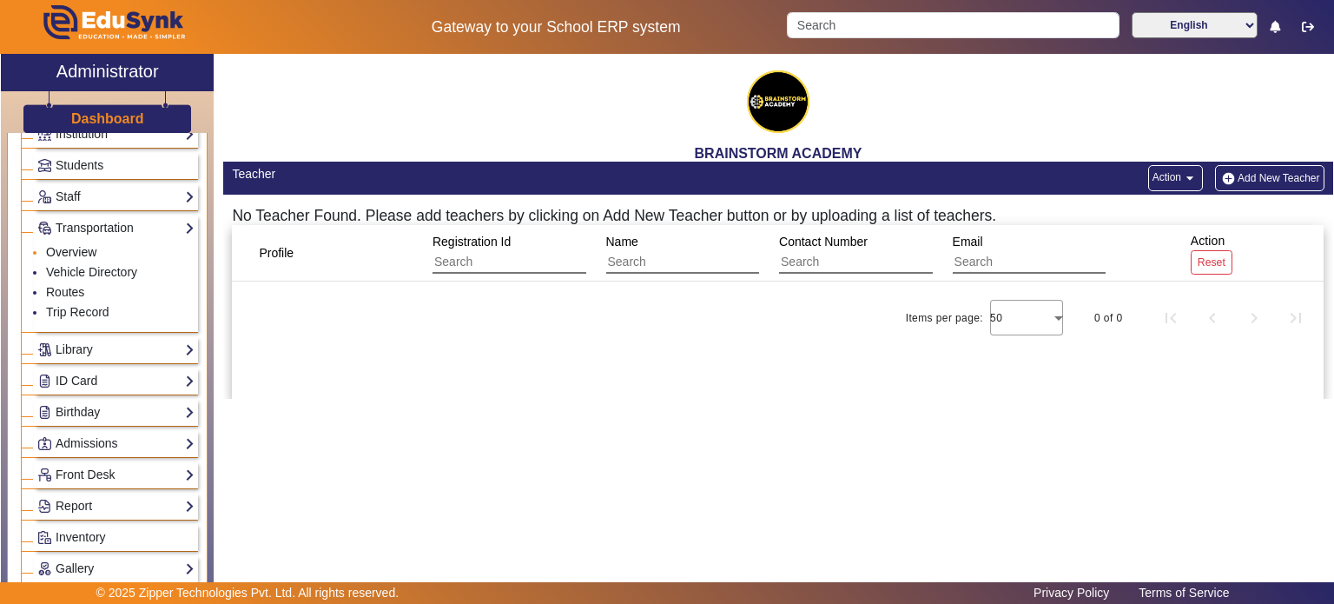
click at [87, 251] on link "Overview" at bounding box center [71, 252] width 50 height 14
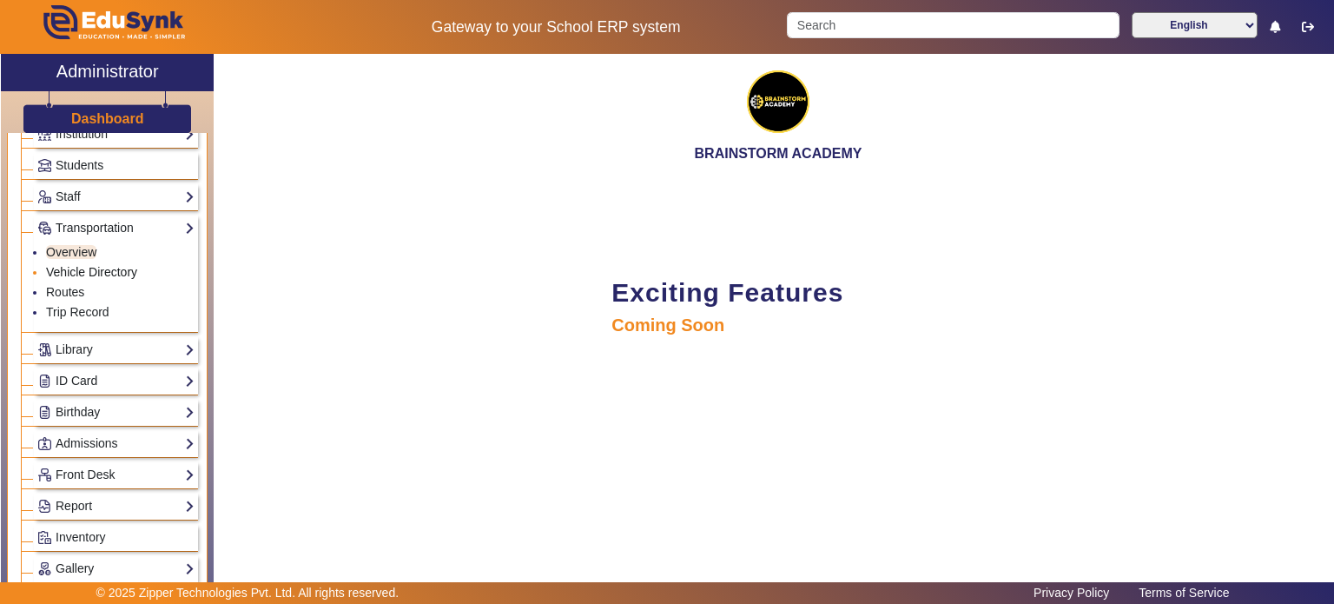
click at [87, 265] on link "Vehicle Directory" at bounding box center [91, 272] width 91 height 14
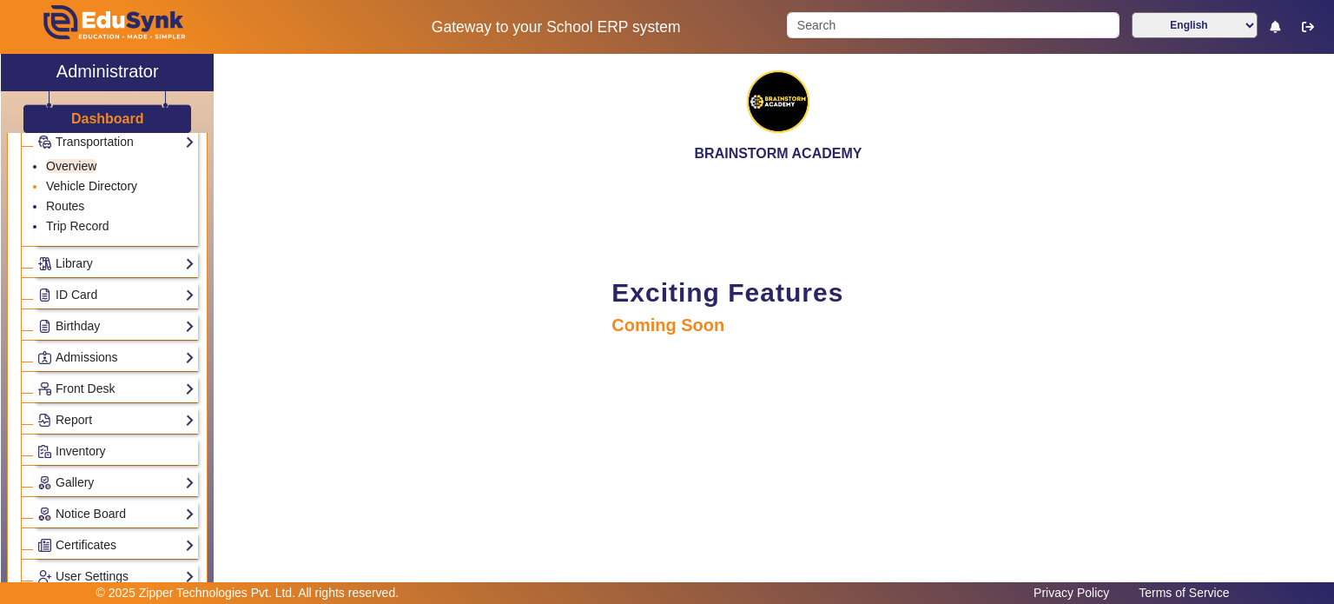
scroll to position [174, 0]
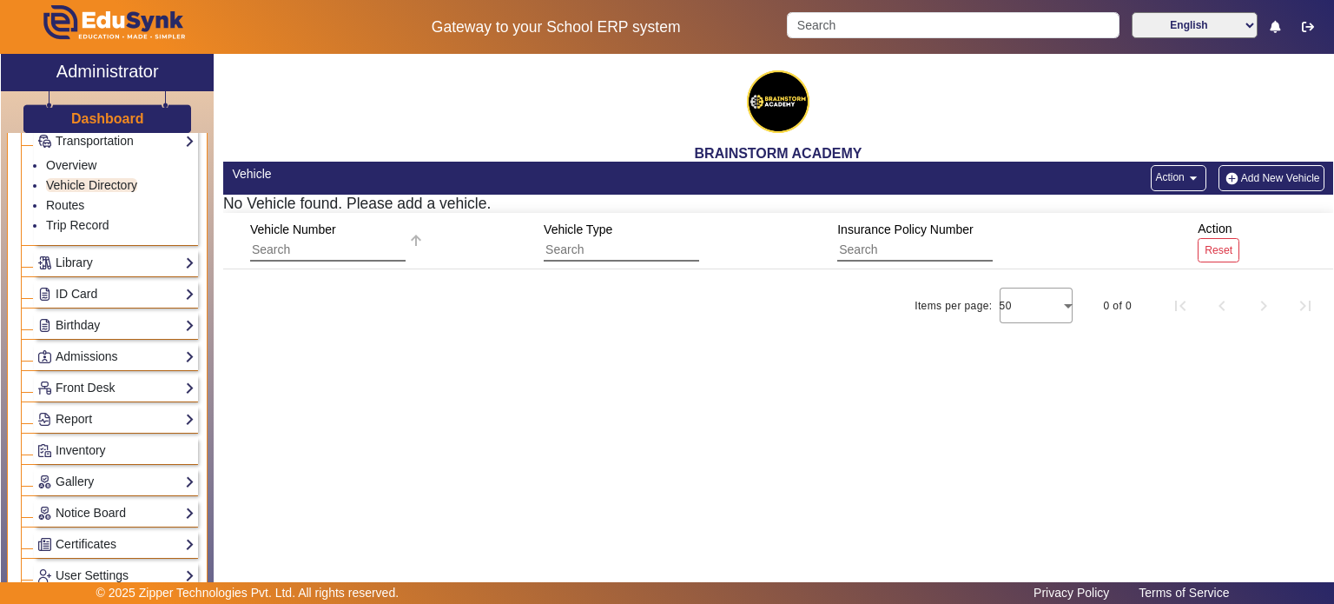
click at [298, 251] on input "text" at bounding box center [328, 250] width 156 height 23
click at [92, 343] on div "Admissions Application Admissions-Enquiry Configuration" at bounding box center [116, 356] width 164 height 27
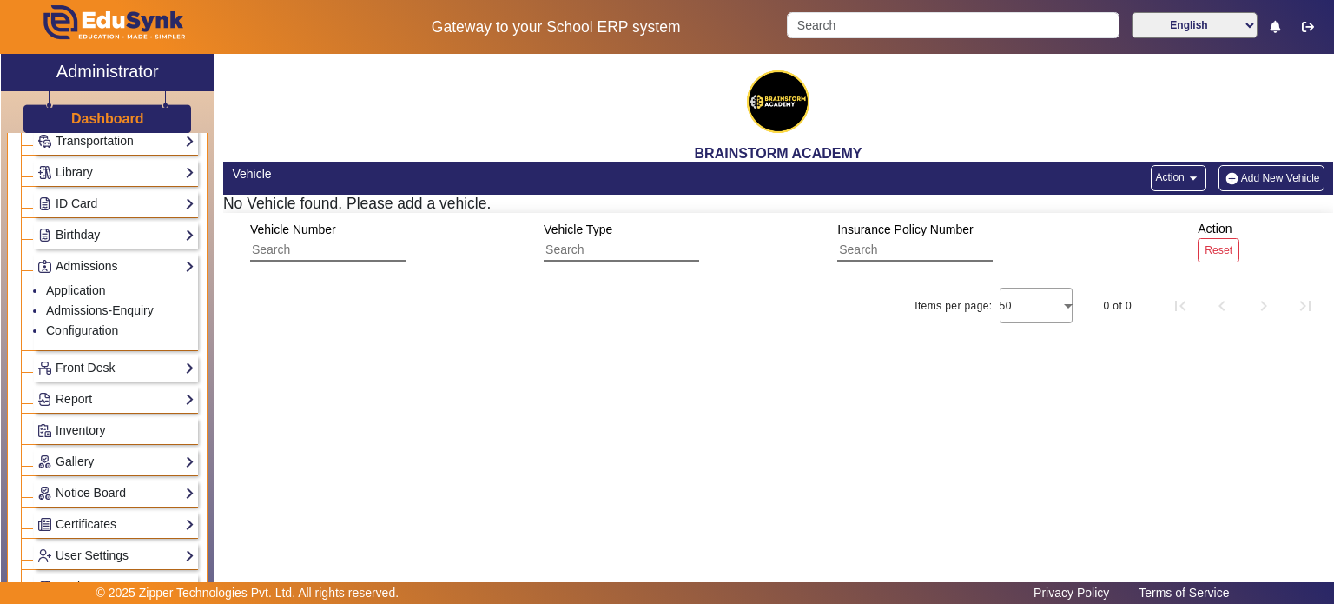
scroll to position [177, 0]
click at [90, 367] on link "Front Desk" at bounding box center [115, 364] width 157 height 20
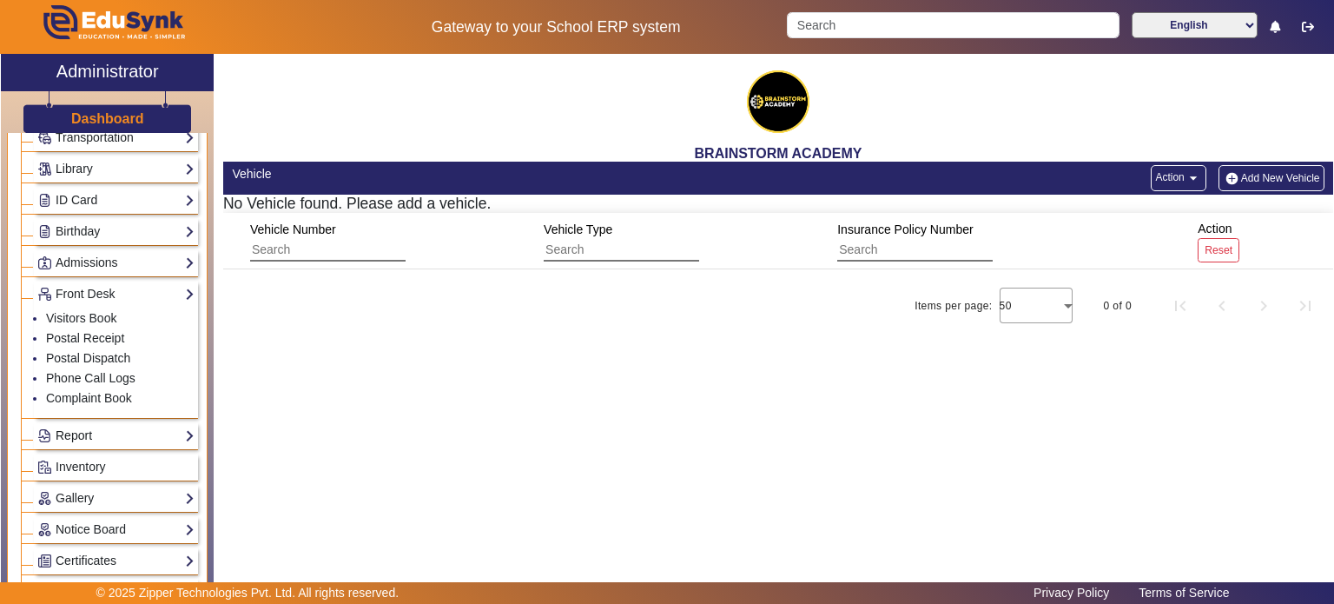
click at [129, 437] on link "Report" at bounding box center [115, 436] width 157 height 20
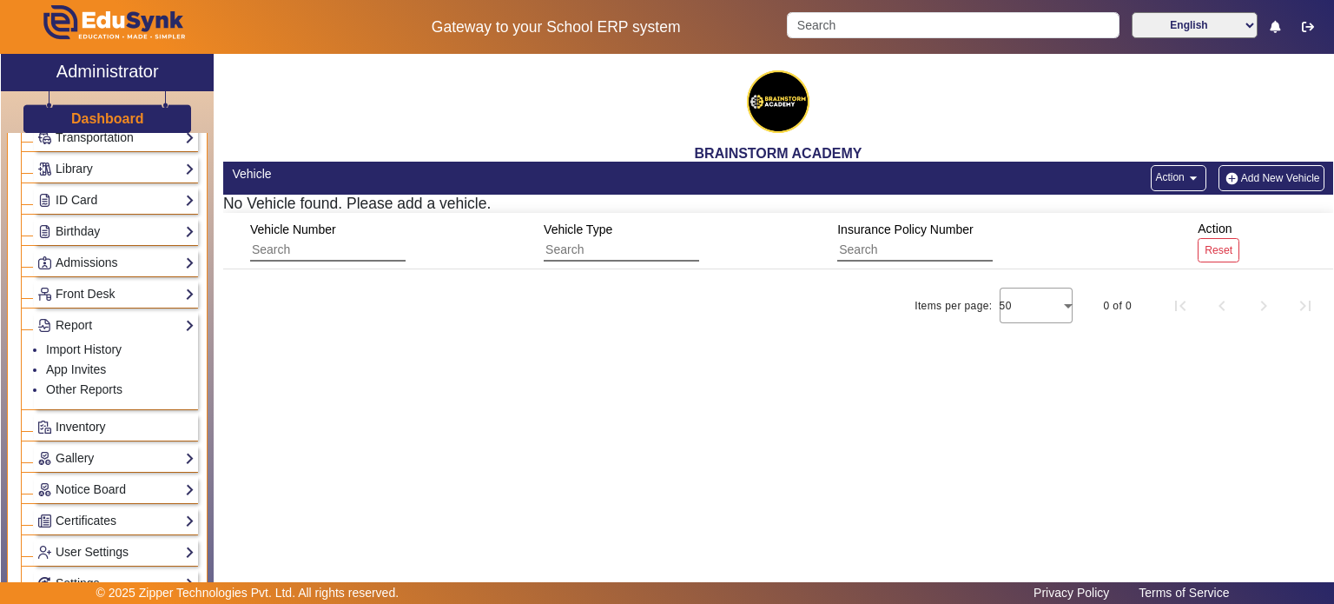
click at [91, 420] on span "Inventory" at bounding box center [81, 427] width 50 height 14
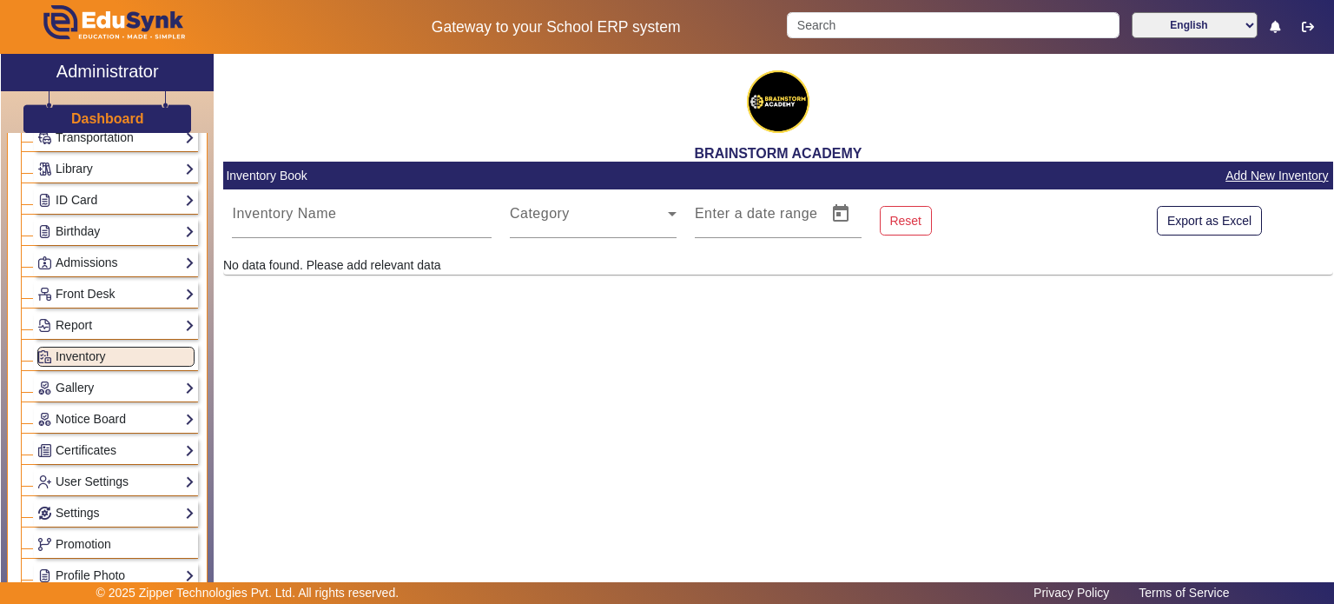
click at [106, 393] on div "Gallery List Add" at bounding box center [116, 387] width 164 height 27
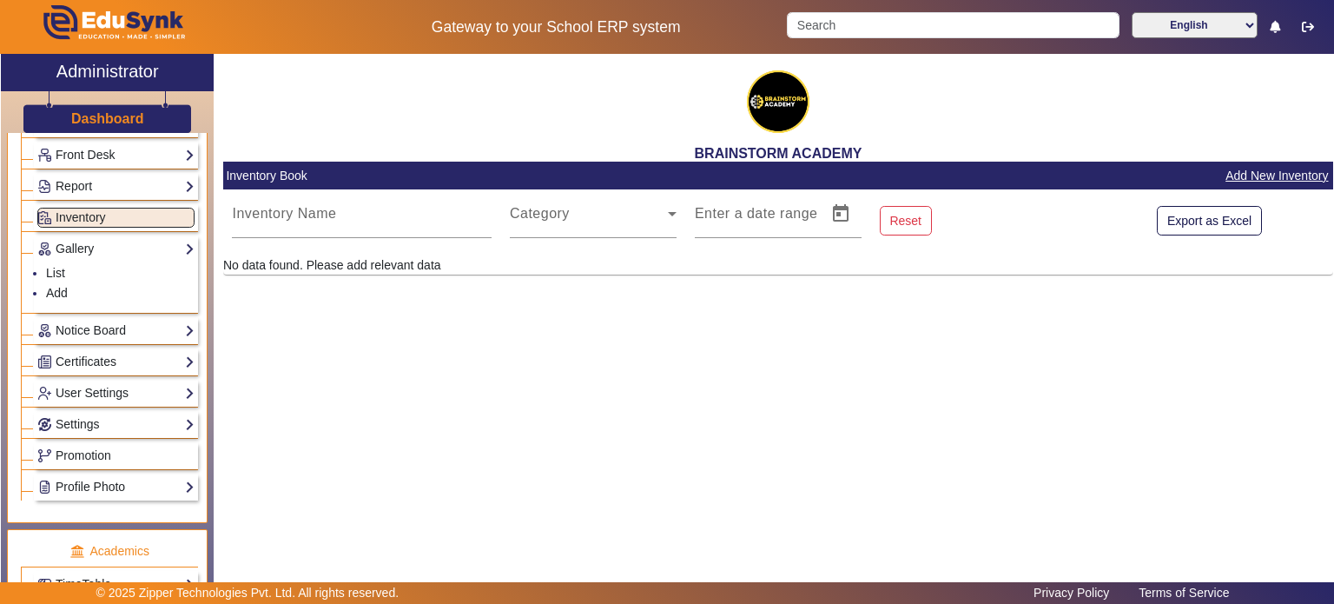
scroll to position [351, 0]
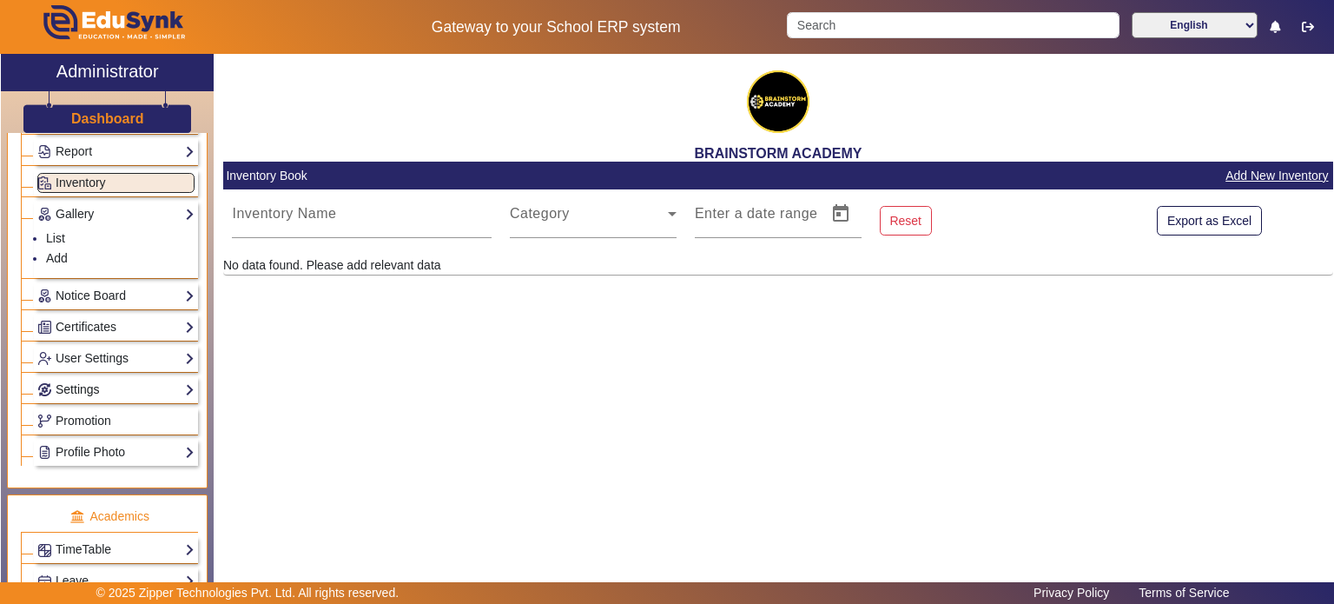
click at [108, 383] on link "Settings" at bounding box center [115, 390] width 157 height 20
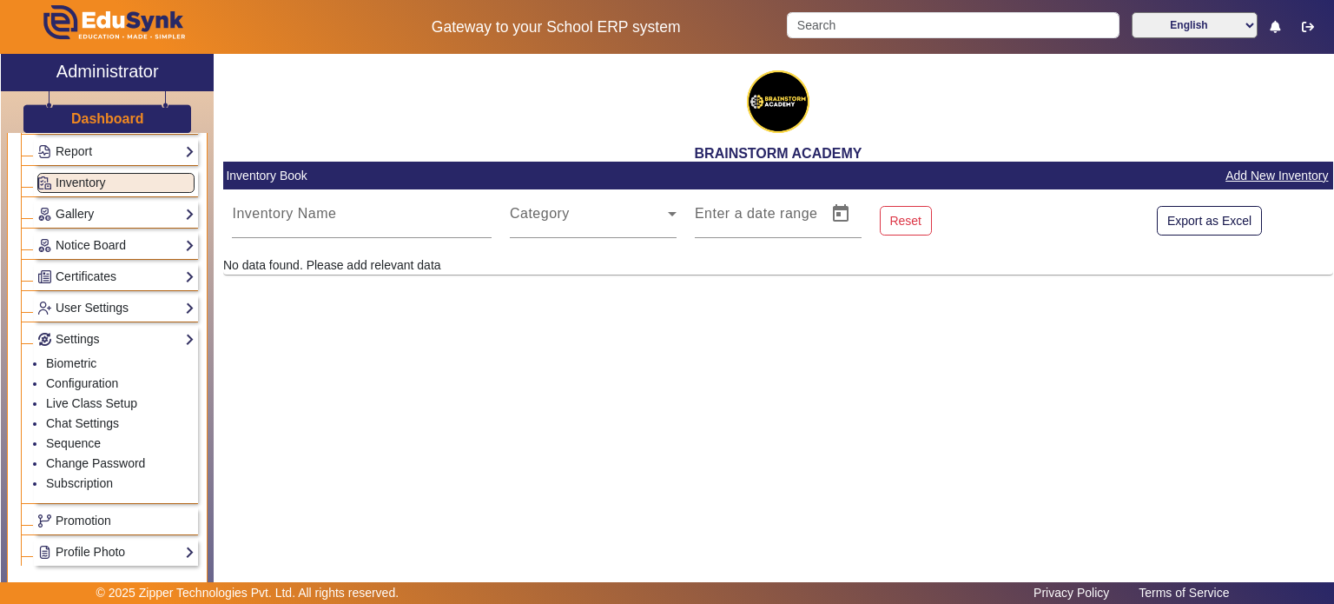
click at [314, 420] on div "BRAINSTORM ACADEMY Inventory Book Add New Inventory Inventory Name Category Ent…" at bounding box center [774, 317] width 1120 height 526
click at [319, 445] on div "BRAINSTORM ACADEMY Inventory Book Add New Inventory Inventory Name Category Ent…" at bounding box center [774, 317] width 1120 height 526
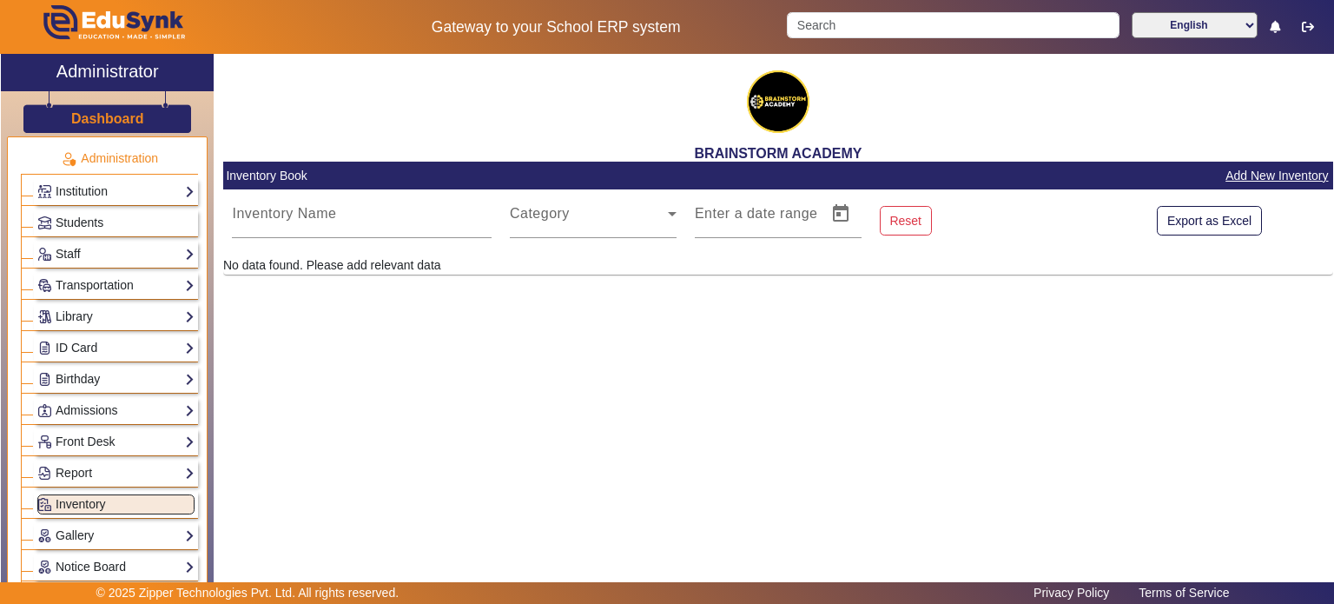
scroll to position [0, 0]
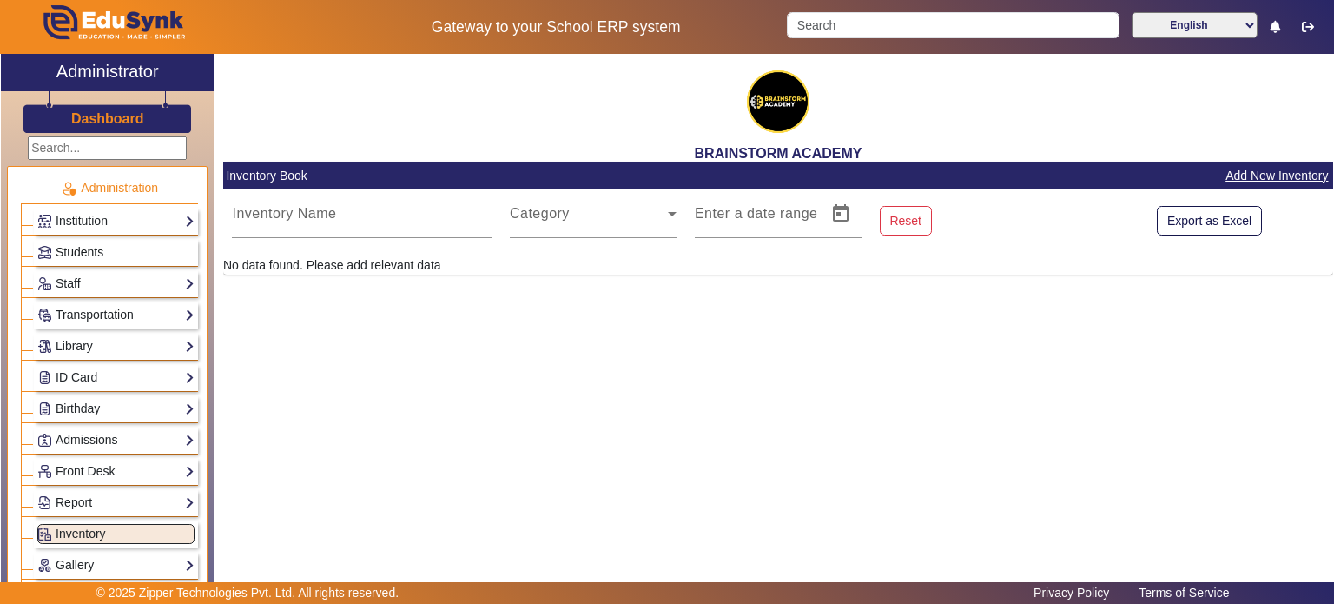
click at [126, 260] on link "Students" at bounding box center [115, 252] width 157 height 20
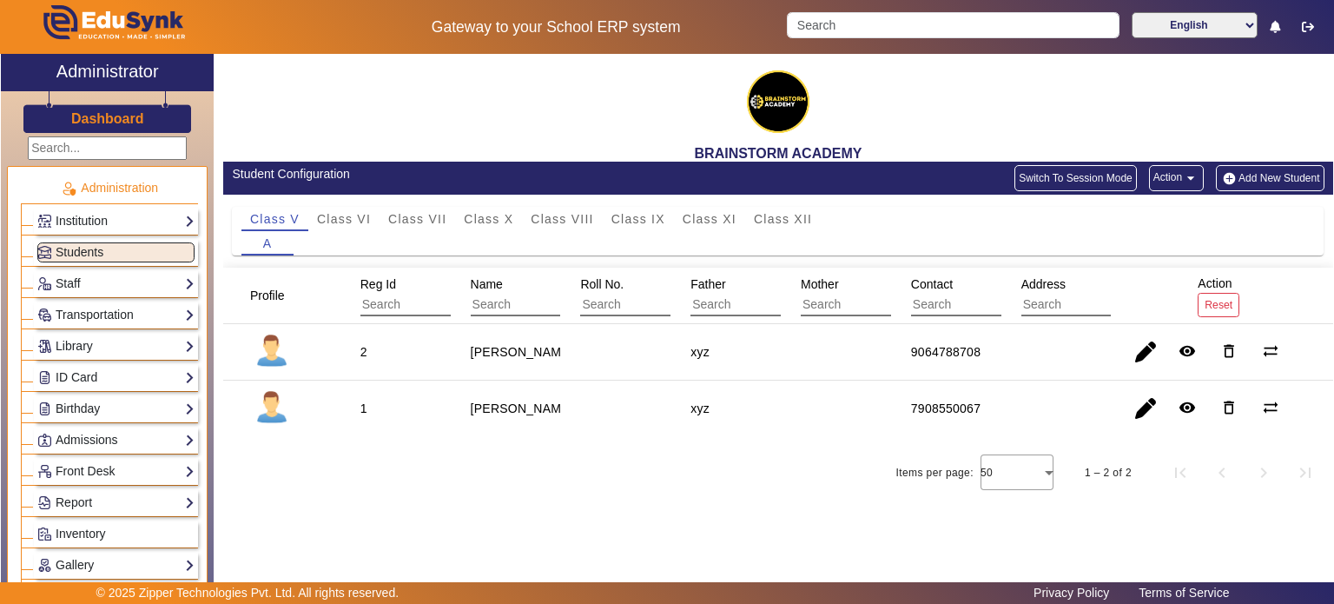
click at [1080, 176] on button "Switch To Session Mode" at bounding box center [1076, 178] width 122 height 26
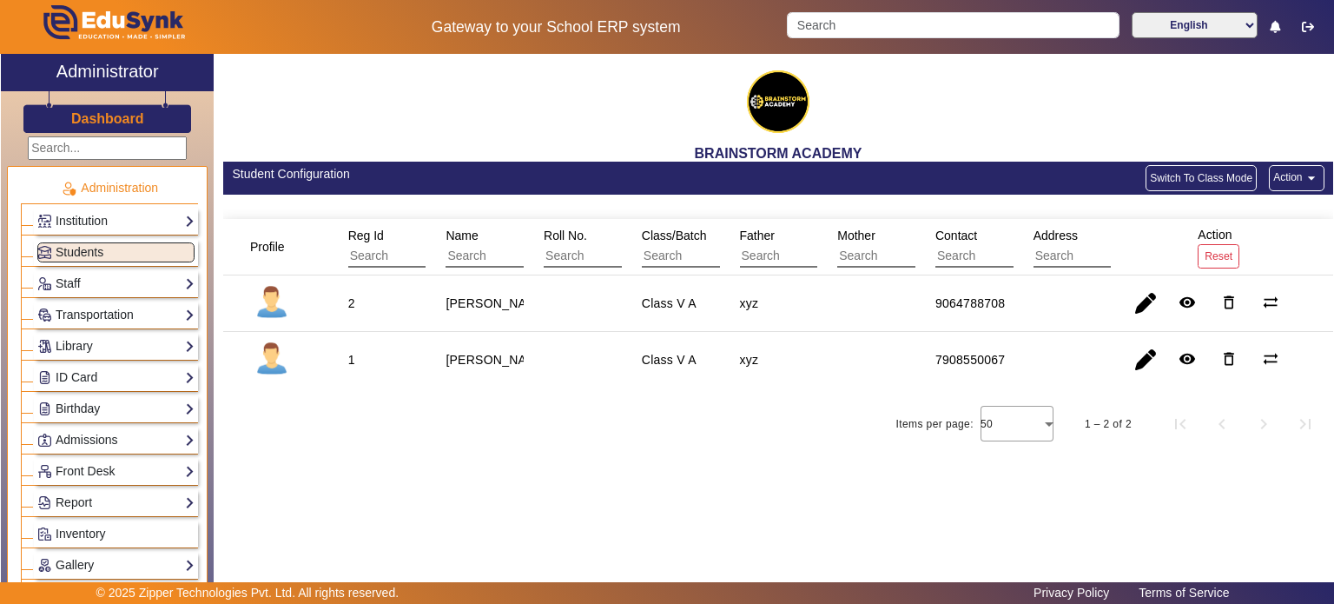
click at [1285, 166] on button "Action arrow_drop_down" at bounding box center [1296, 178] width 55 height 26
click at [1022, 76] on div at bounding box center [667, 302] width 1334 height 604
click at [116, 213] on link "Institution" at bounding box center [115, 221] width 157 height 20
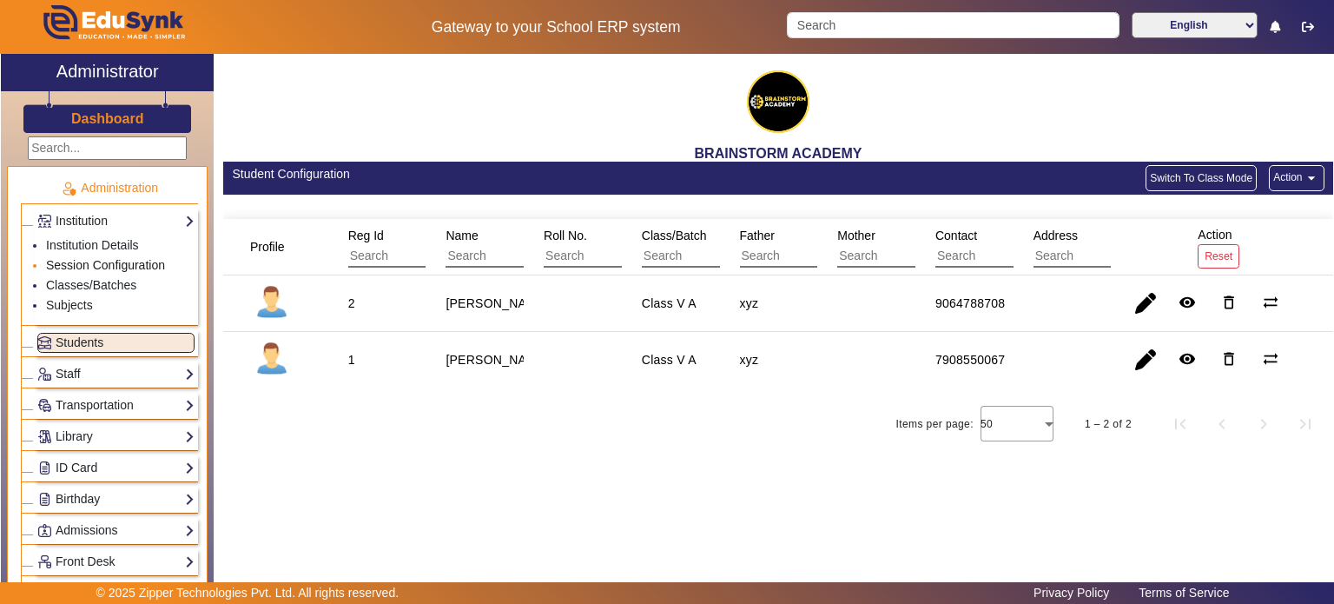
click at [104, 264] on link "Session Configuration" at bounding box center [105, 265] width 119 height 14
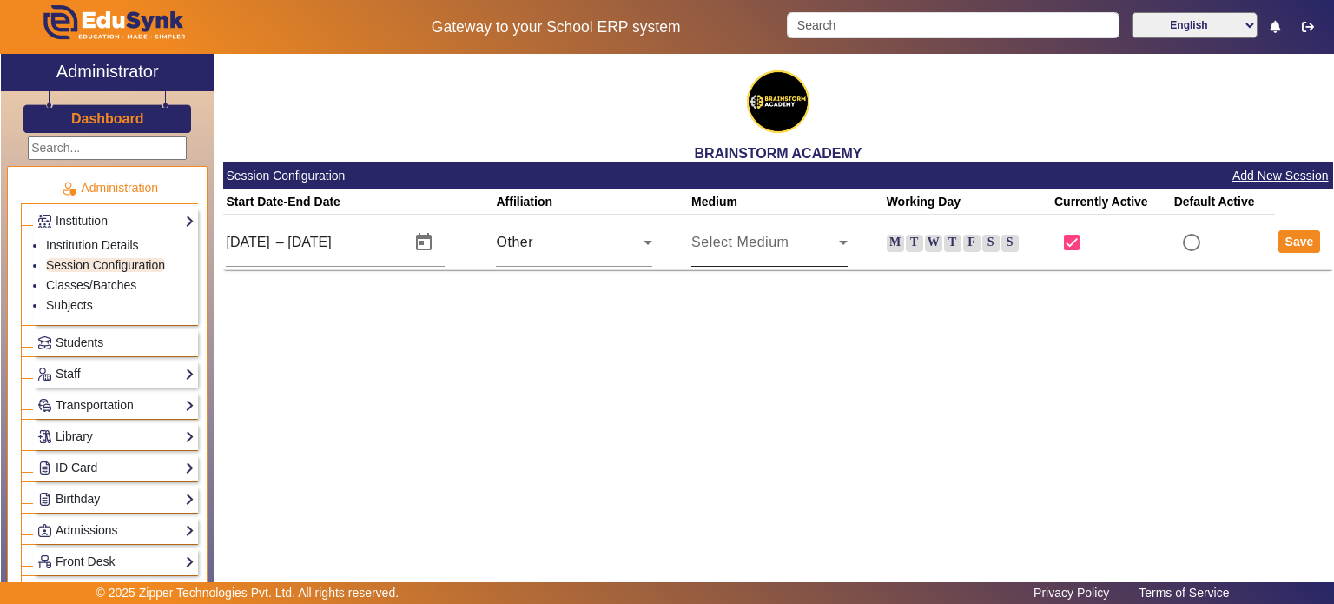
click at [848, 232] on icon at bounding box center [843, 242] width 21 height 21
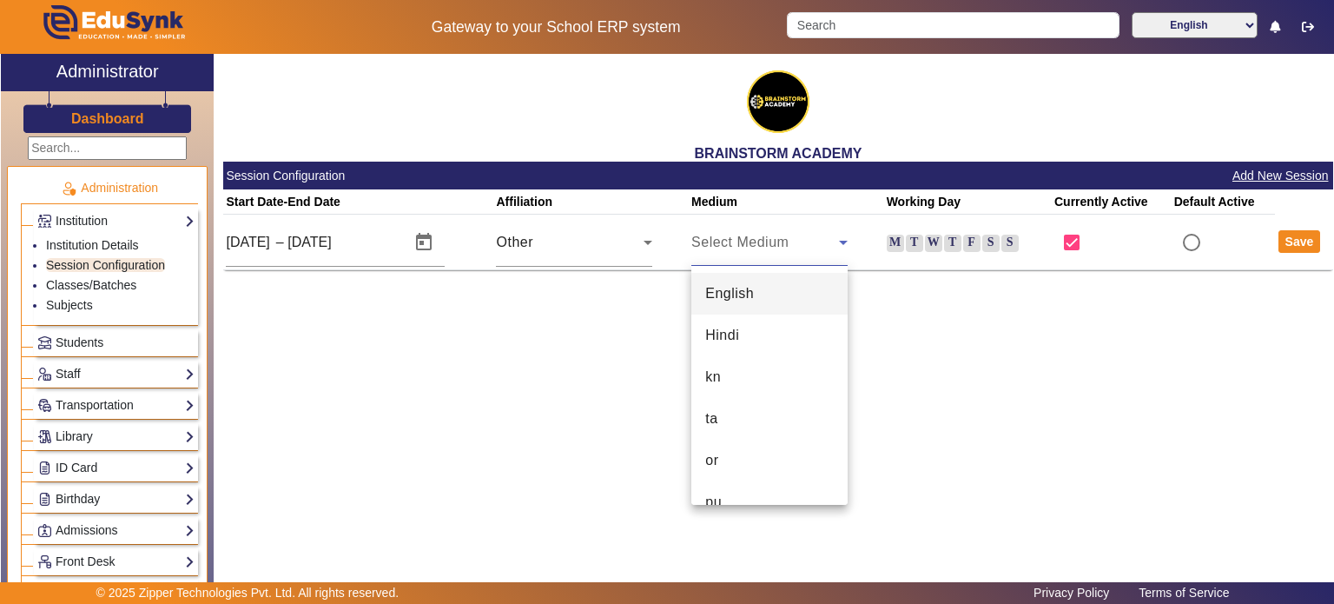
click at [905, 364] on div at bounding box center [667, 302] width 1334 height 604
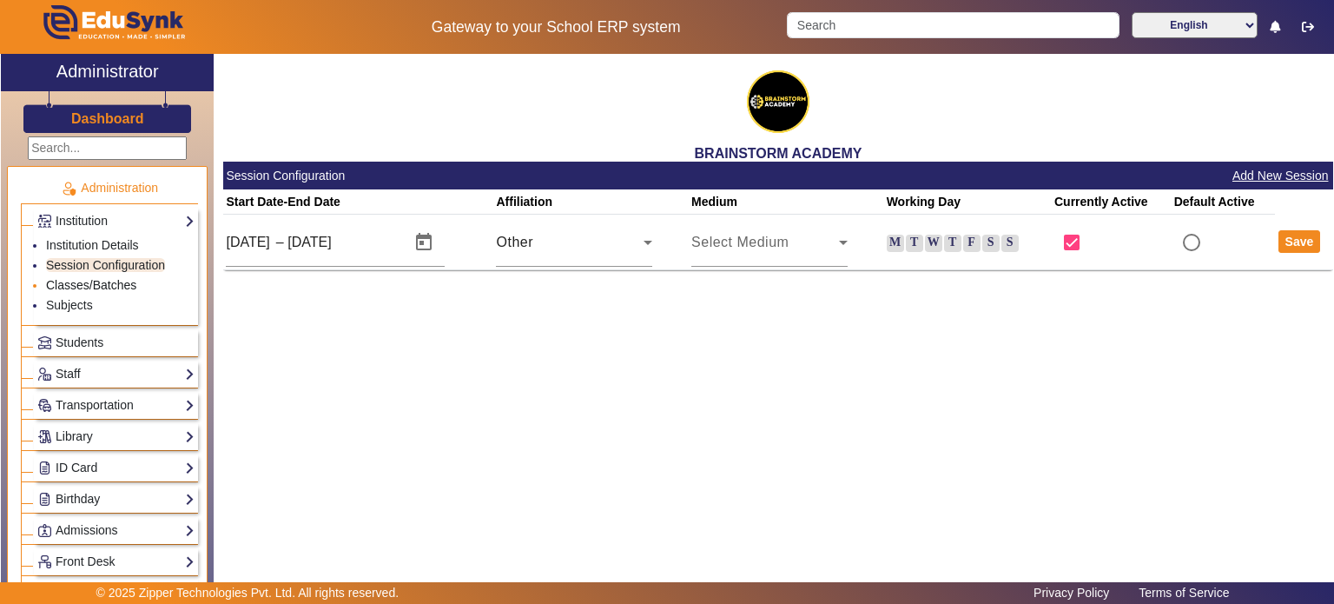
click at [101, 287] on link "Classes/Batches" at bounding box center [91, 285] width 90 height 14
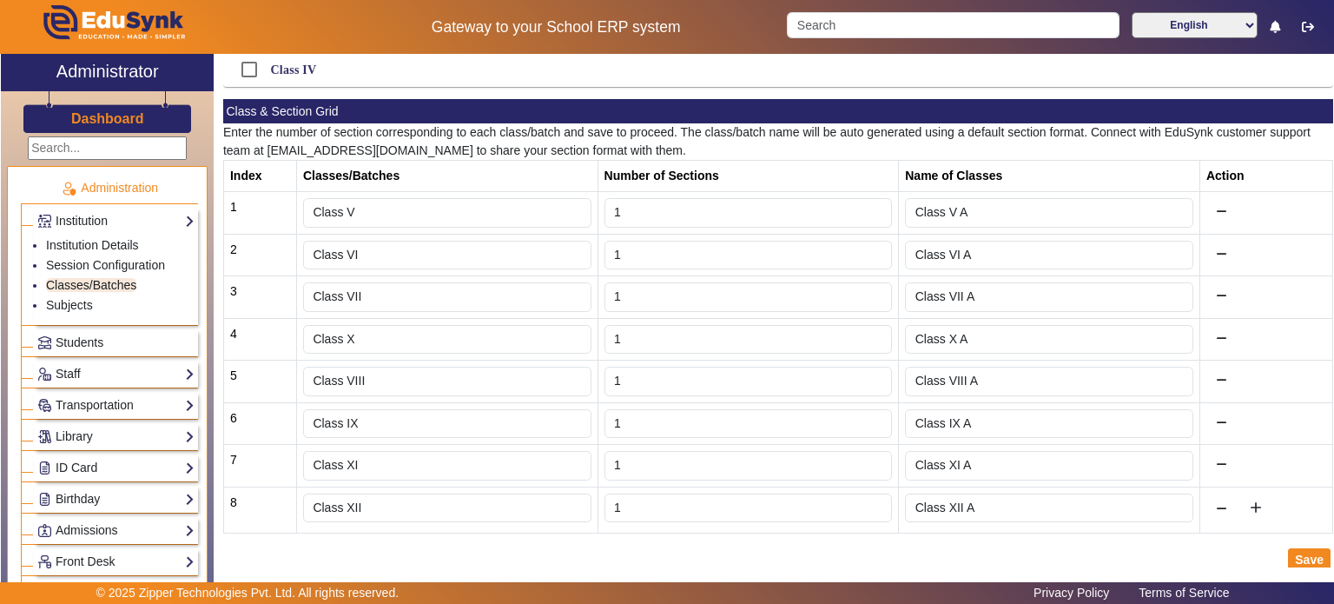
scroll to position [212, 0]
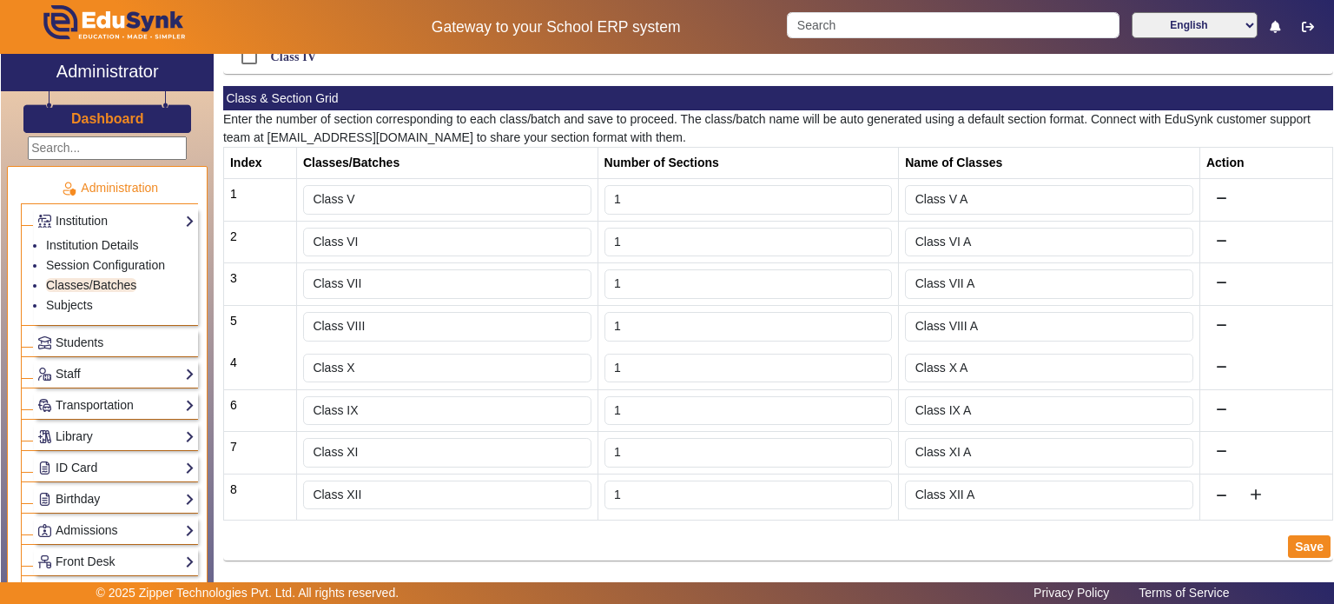
drag, startPoint x: 359, startPoint y: 360, endPoint x: 360, endPoint y: 304, distance: 55.6
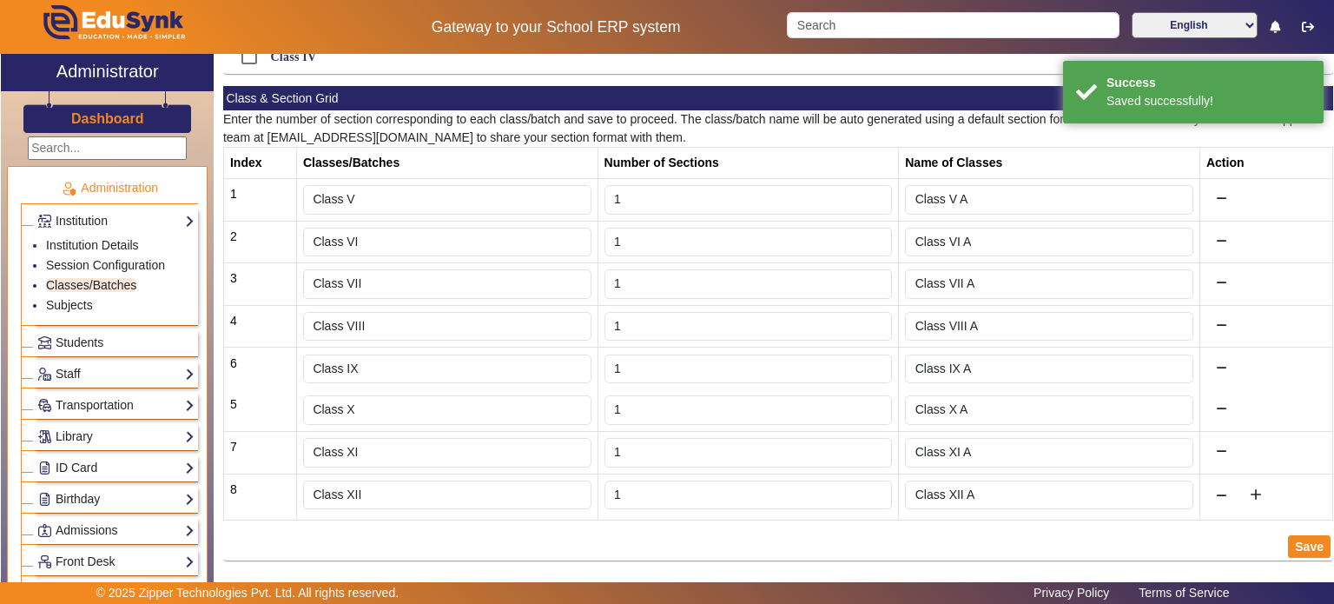
drag, startPoint x: 419, startPoint y: 410, endPoint x: 402, endPoint y: 350, distance: 62.2
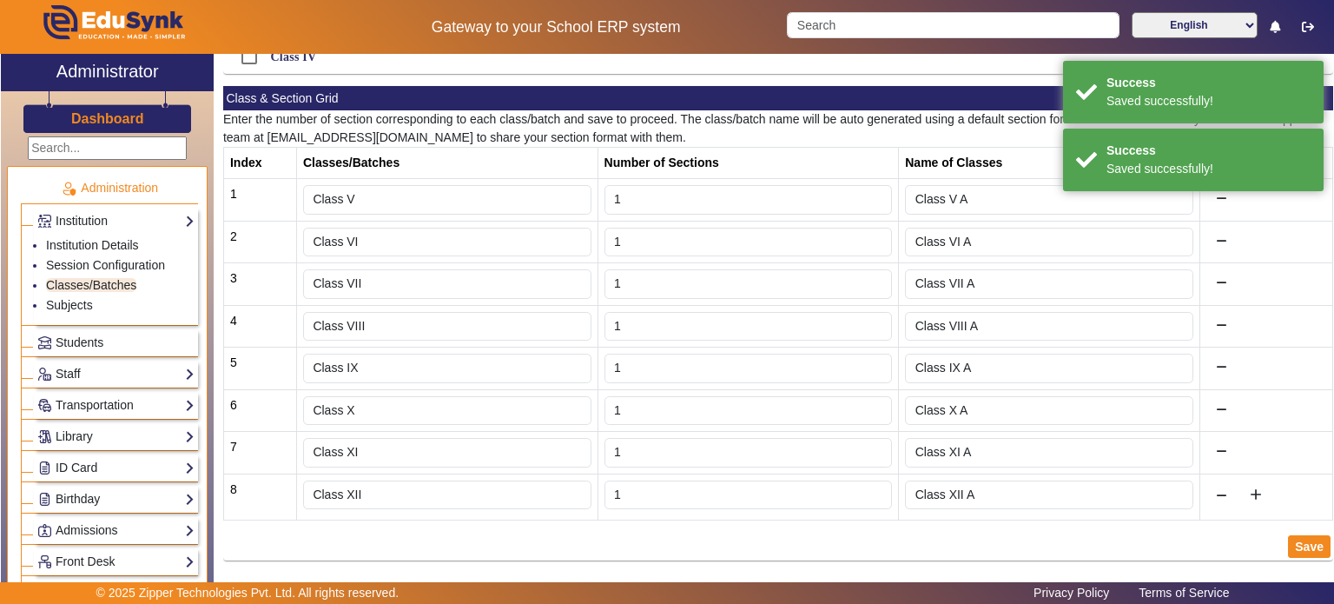
click at [451, 537] on div "Save" at bounding box center [778, 547] width 1110 height 28
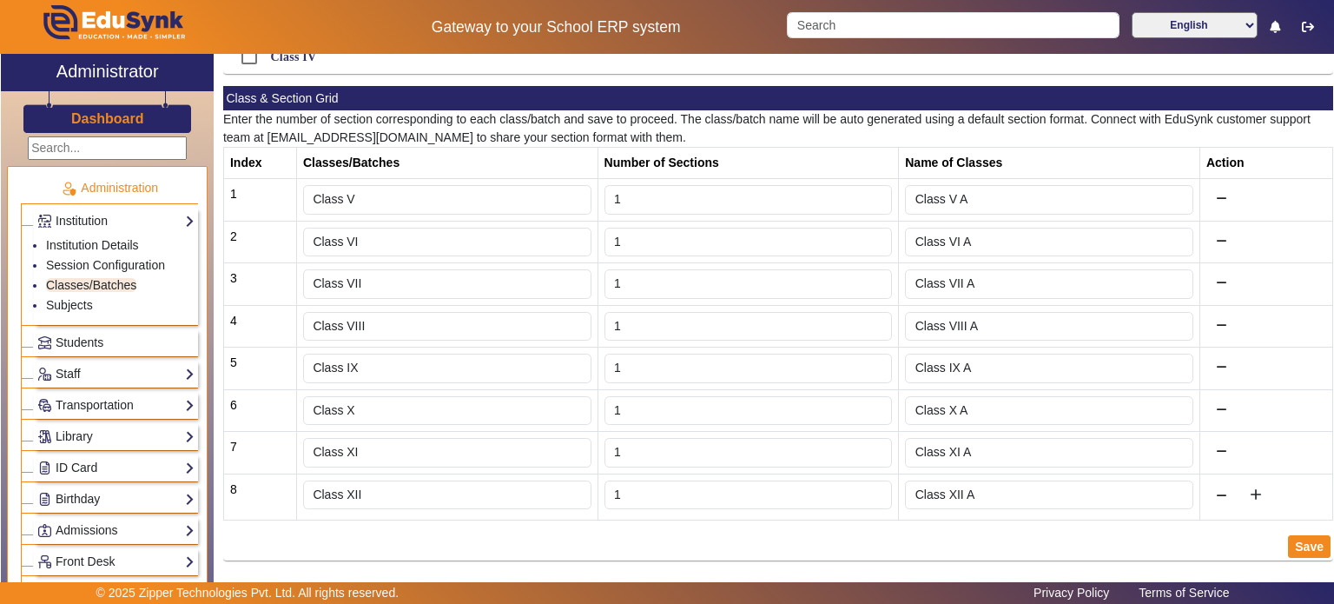
drag, startPoint x: 1251, startPoint y: 486, endPoint x: 1221, endPoint y: 531, distance: 54.5
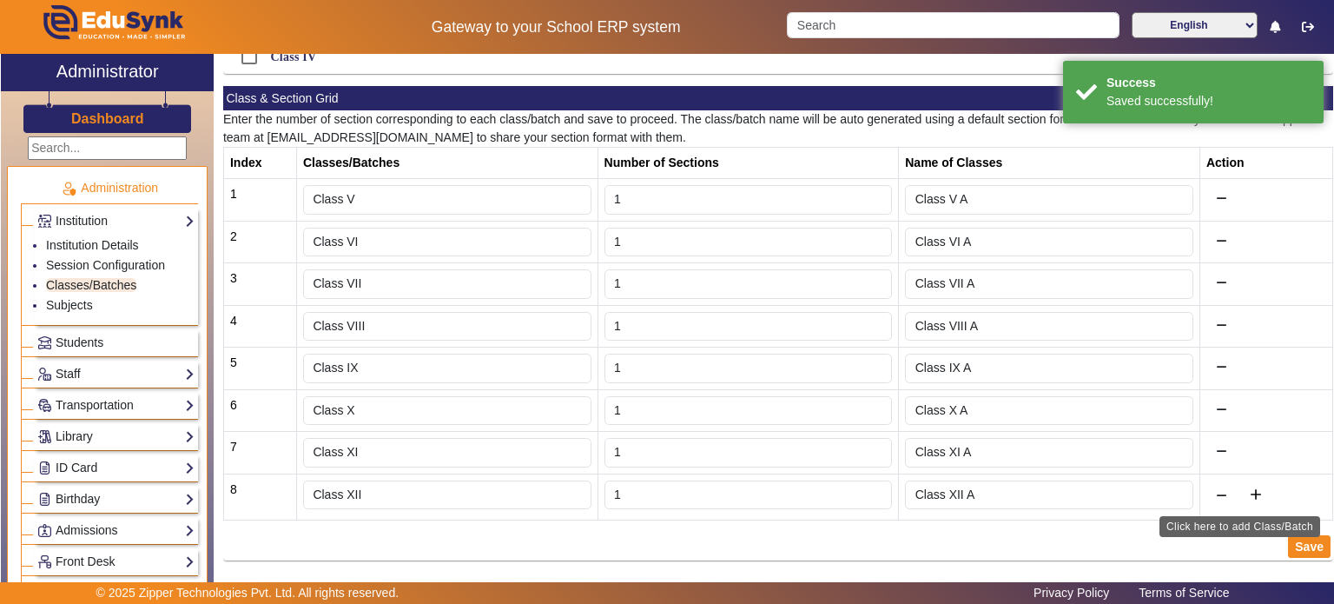
click at [1248, 489] on mat-icon "add" at bounding box center [1256, 494] width 17 height 17
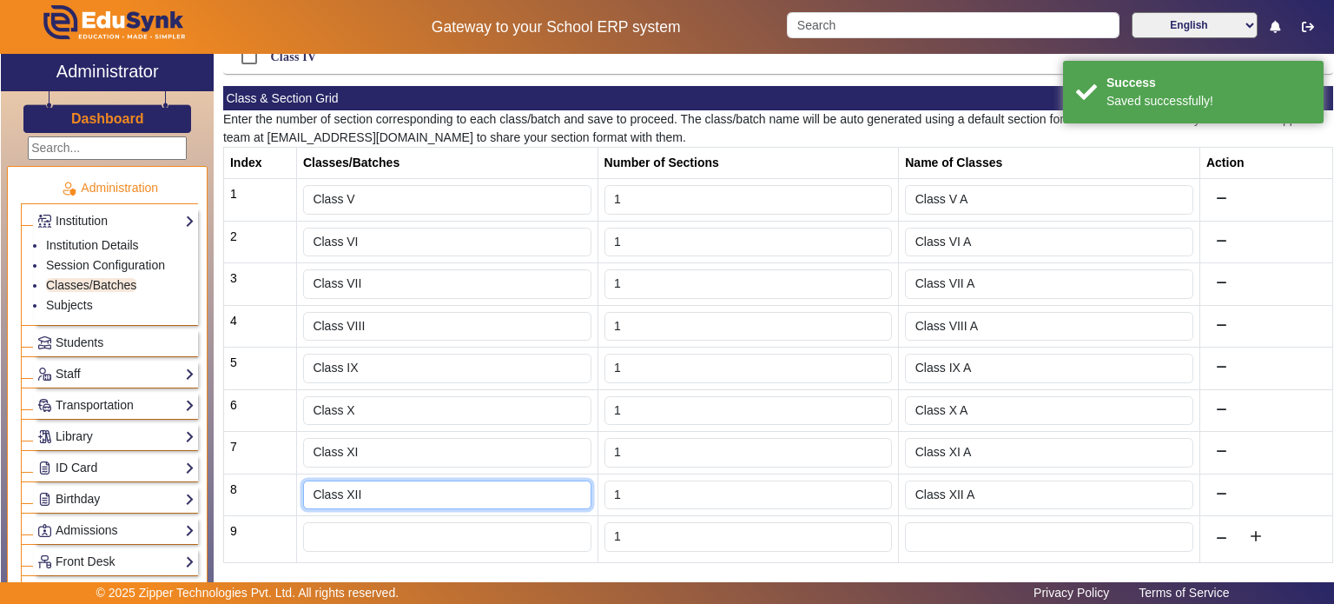
click at [442, 481] on input "Class XII" at bounding box center [447, 495] width 288 height 30
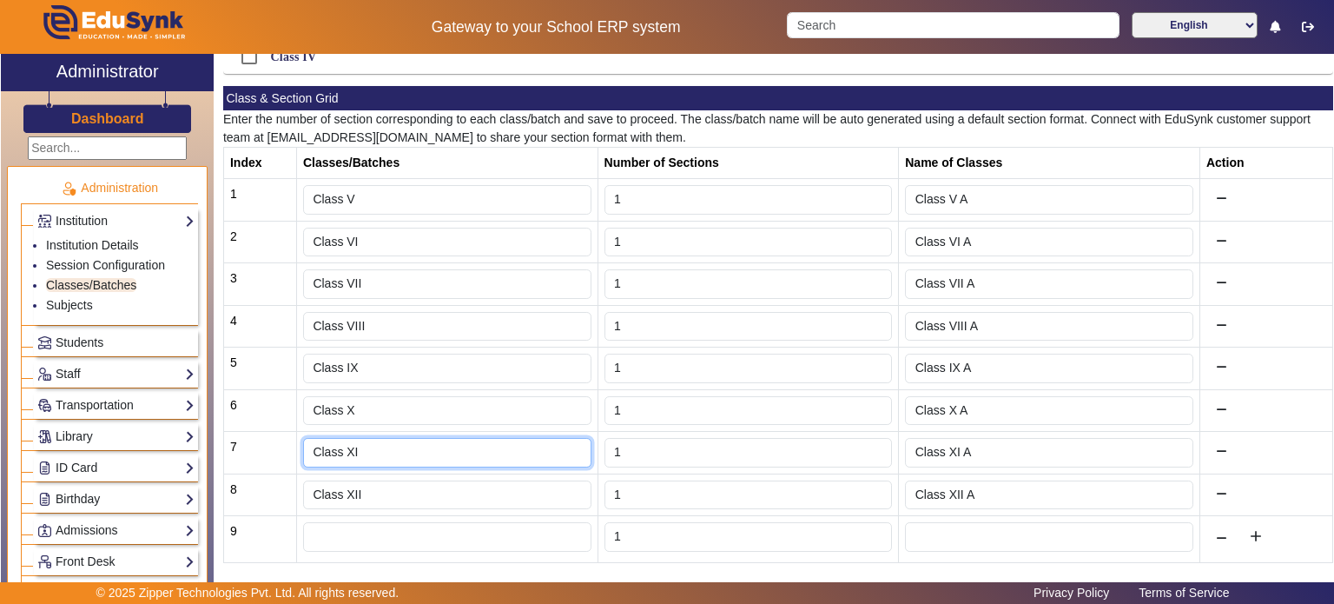
click at [420, 443] on input "Class XI" at bounding box center [447, 453] width 288 height 30
type input "Class XI (Commerce)"
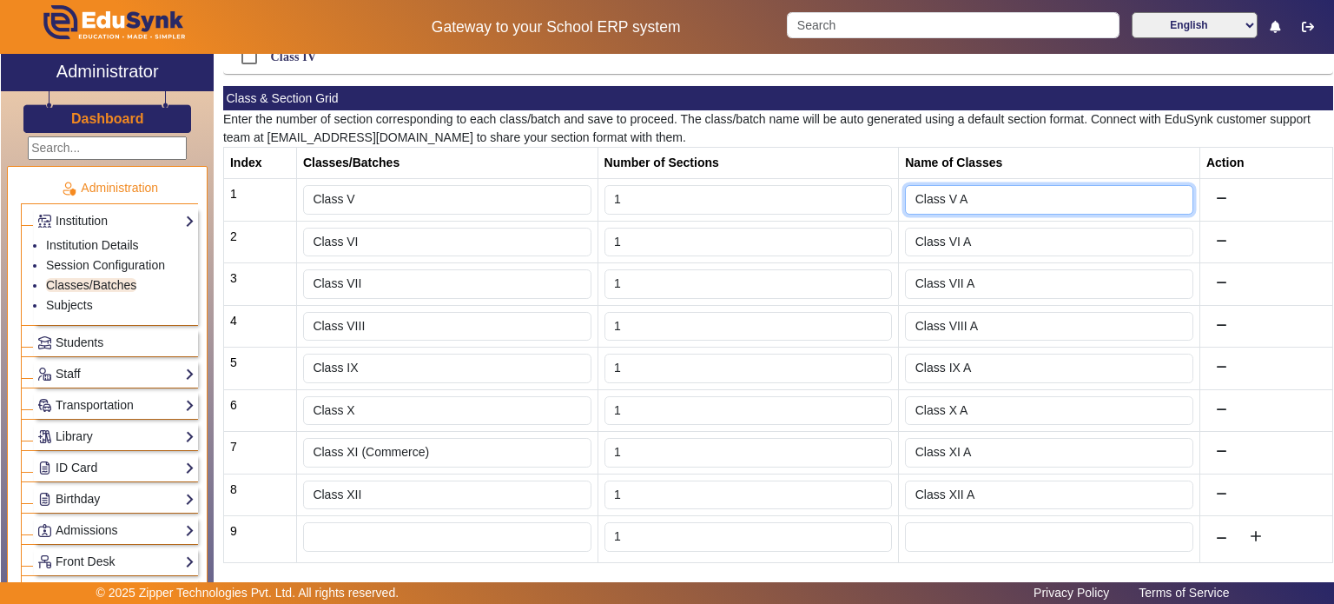
click at [1031, 202] on input "Class V A" at bounding box center [1049, 200] width 288 height 30
type input "Class V"
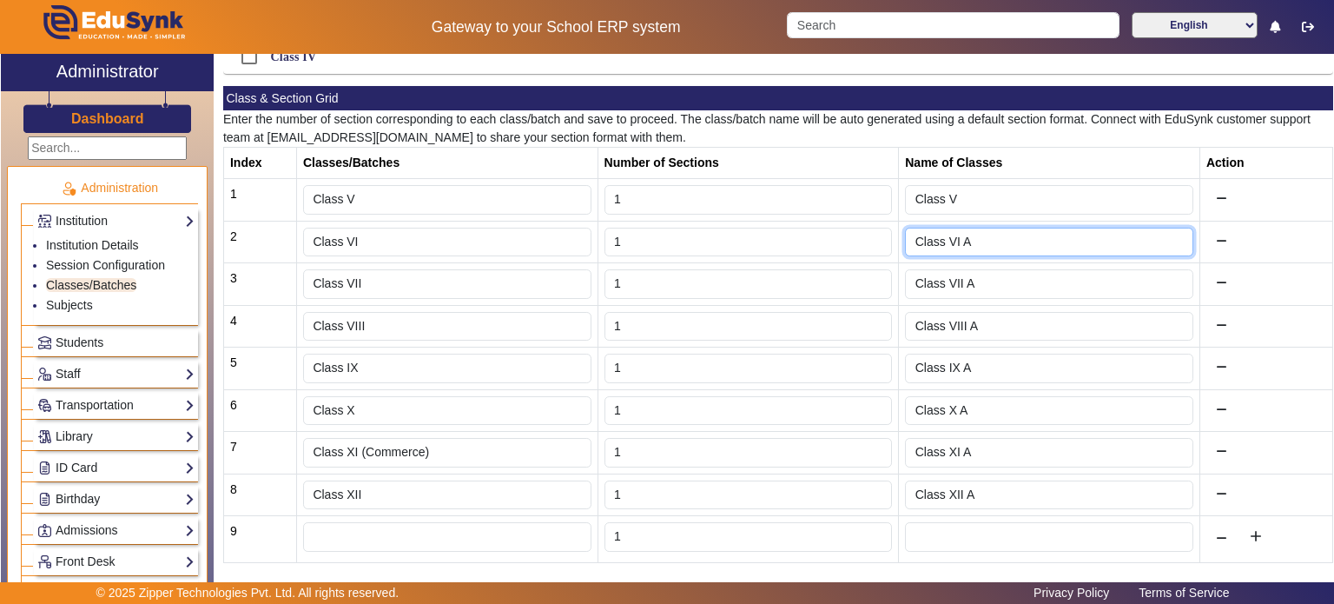
click at [1023, 235] on input "Class VI A" at bounding box center [1049, 243] width 288 height 30
type input "Class VI"
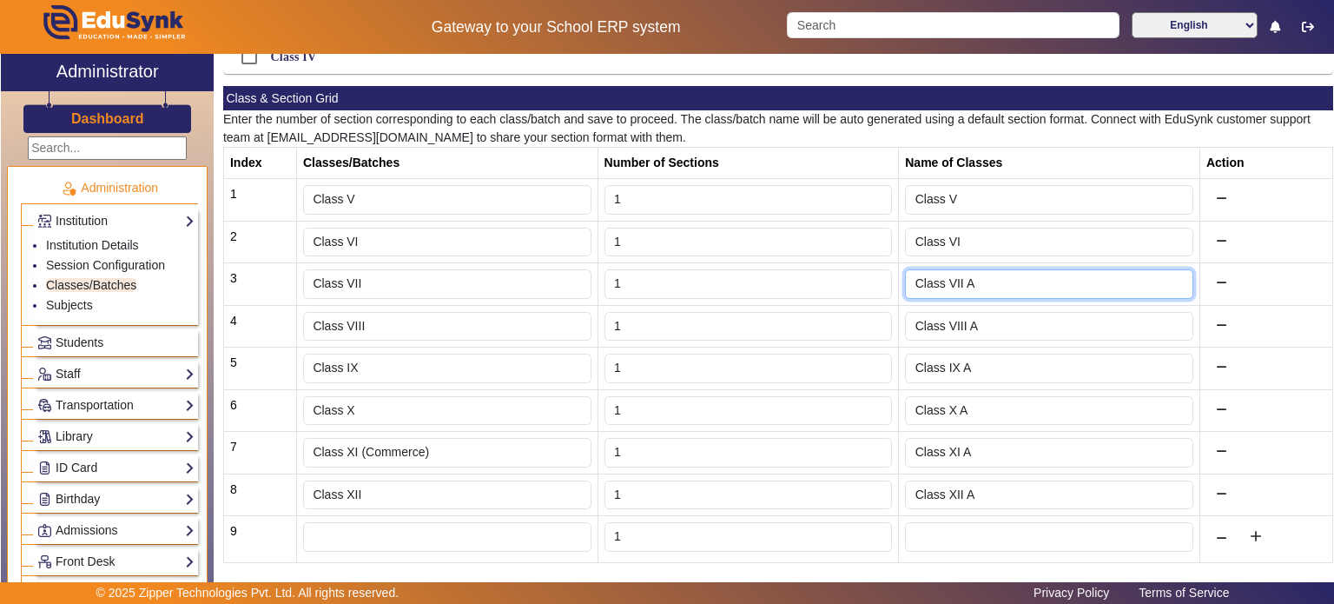
click at [1009, 281] on input "Class VII A" at bounding box center [1049, 284] width 288 height 30
type input "Class VII"
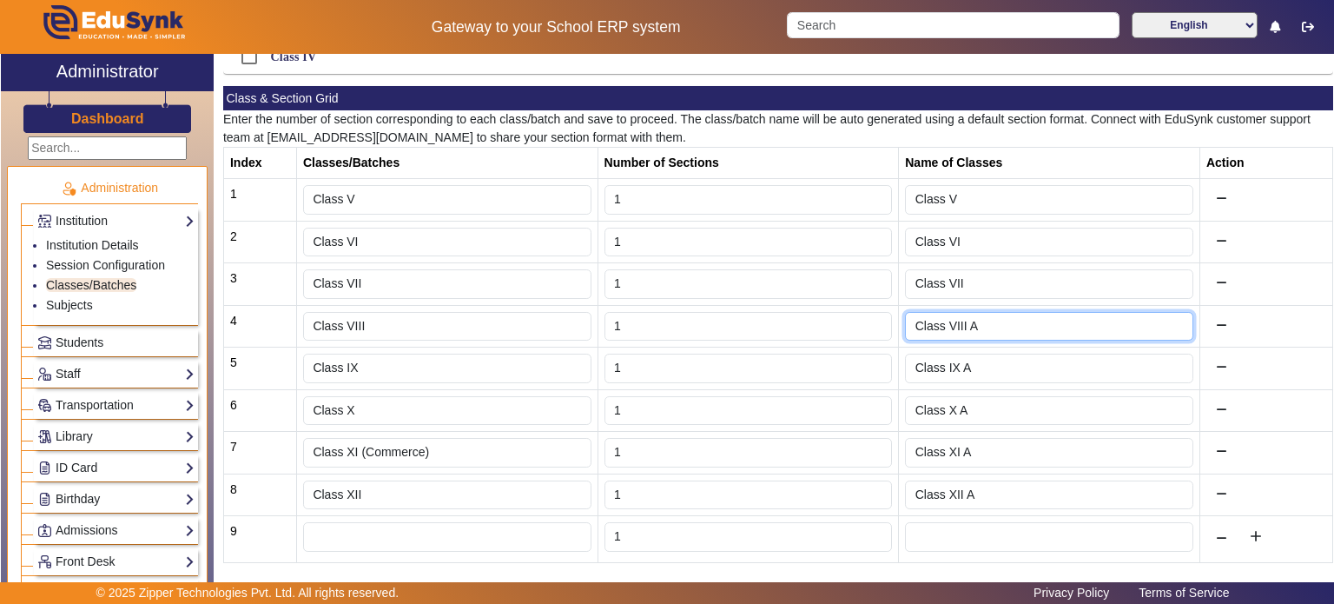
click at [1006, 329] on input "Class VIII A" at bounding box center [1049, 327] width 288 height 30
type input "Class VIII"
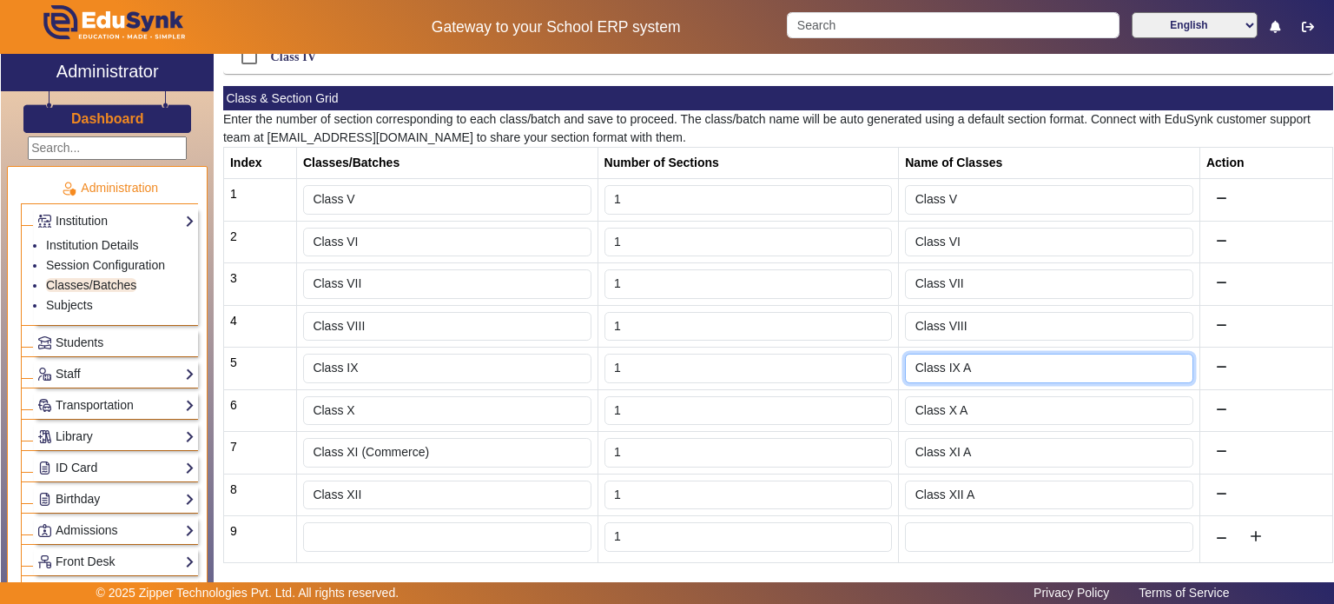
click at [1008, 363] on input "Class IX A" at bounding box center [1049, 369] width 288 height 30
type input "Class IX"
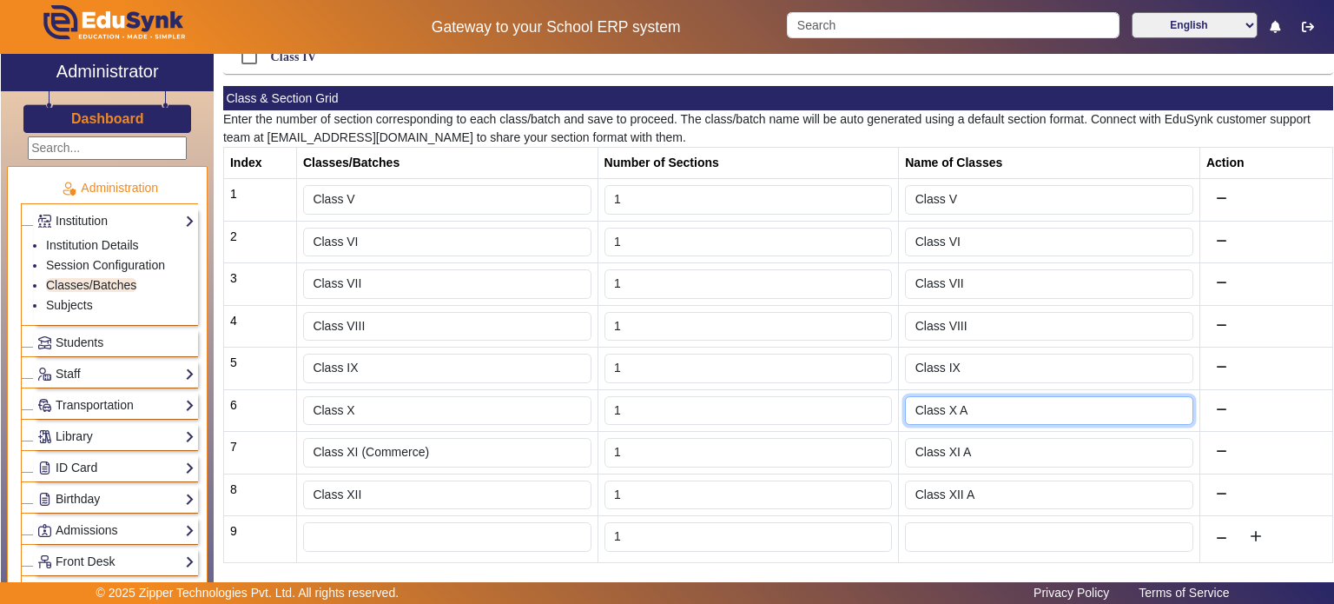
click at [1004, 408] on input "Class X A" at bounding box center [1049, 411] width 288 height 30
type input "Class X"
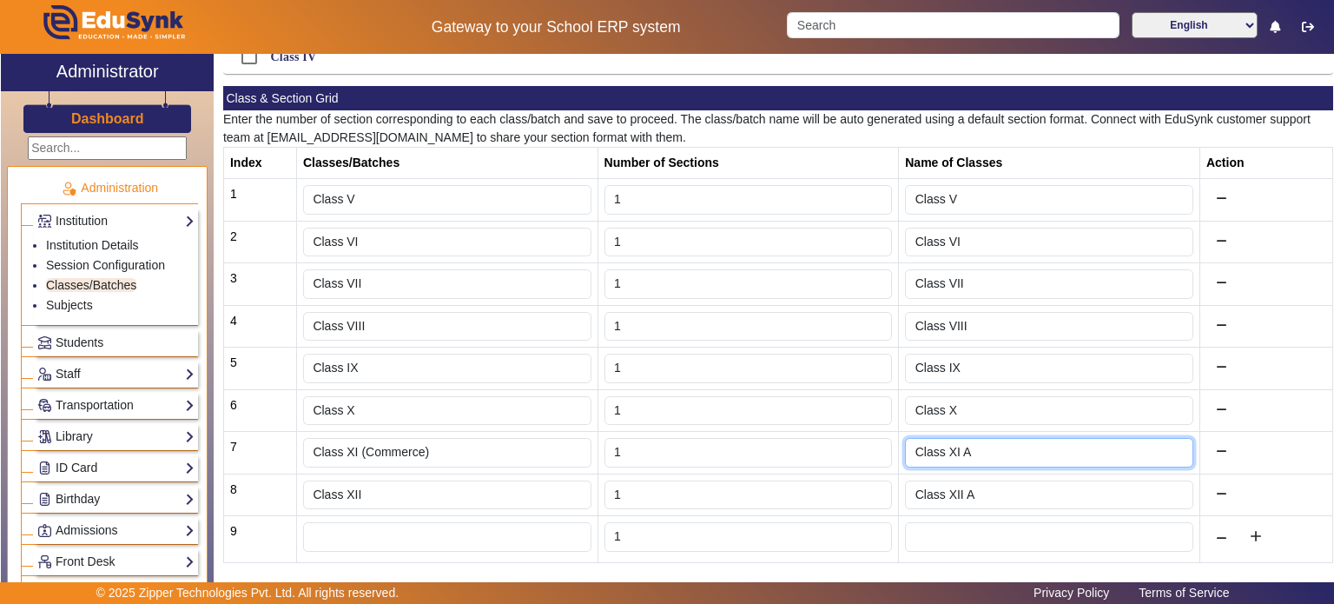
click at [1009, 456] on input "Class XI A" at bounding box center [1049, 453] width 288 height 30
type input "Class XI"
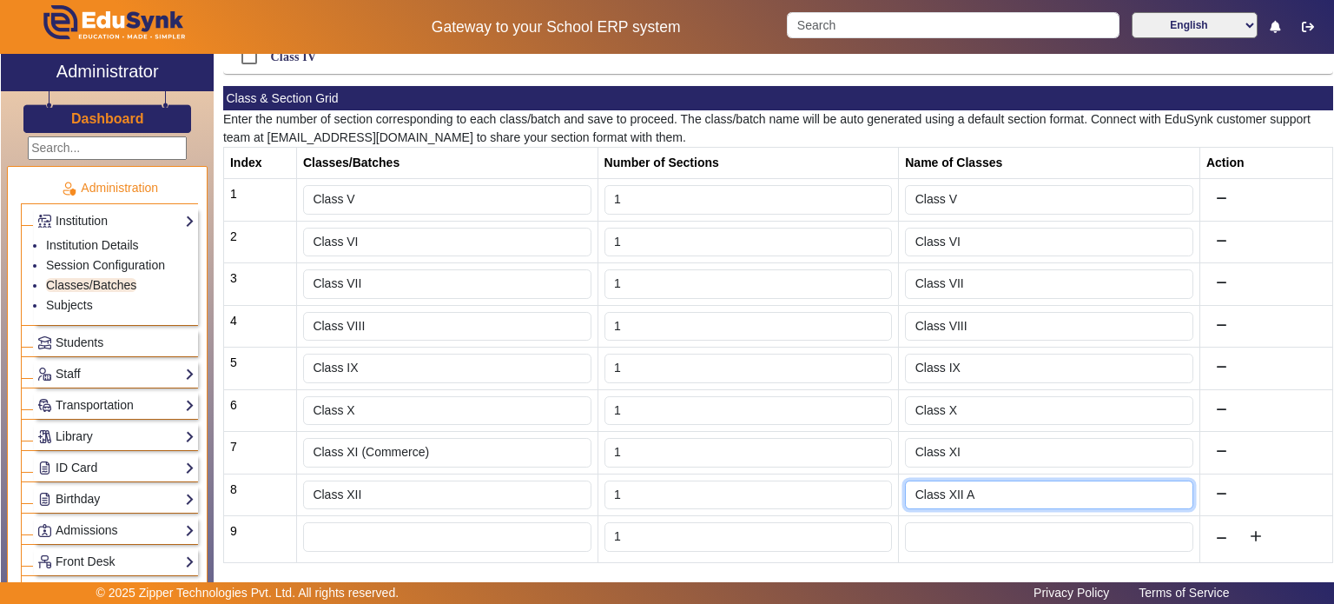
click at [997, 495] on input "Class XII A" at bounding box center [1049, 495] width 288 height 30
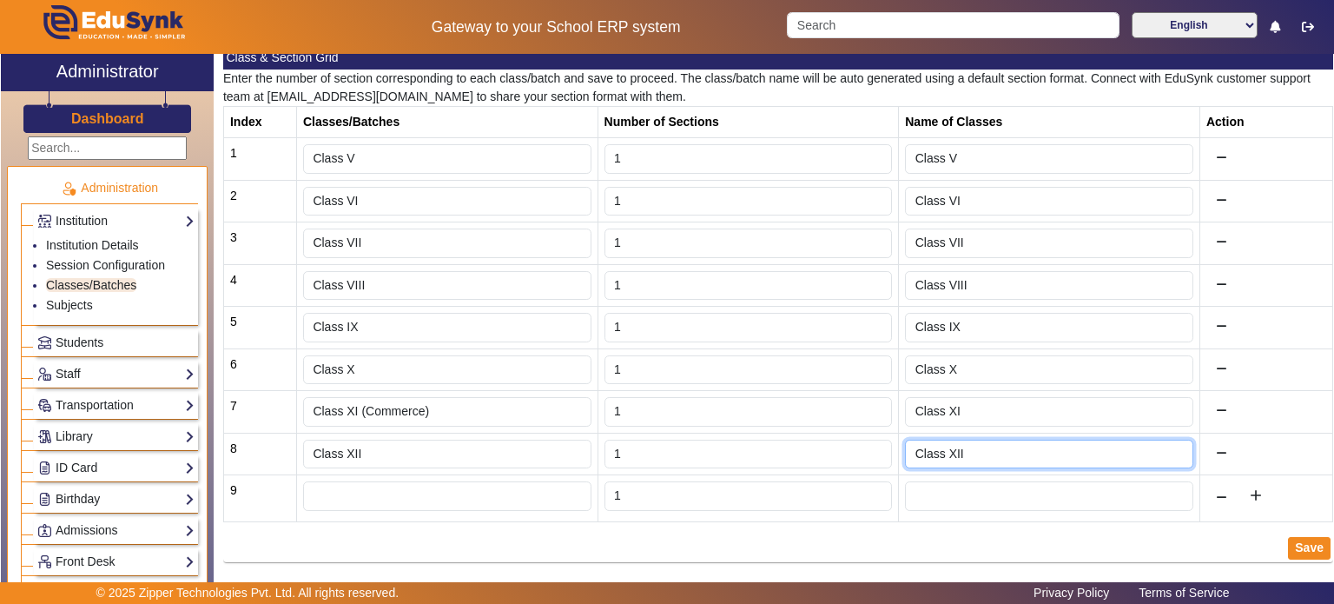
scroll to position [254, 0]
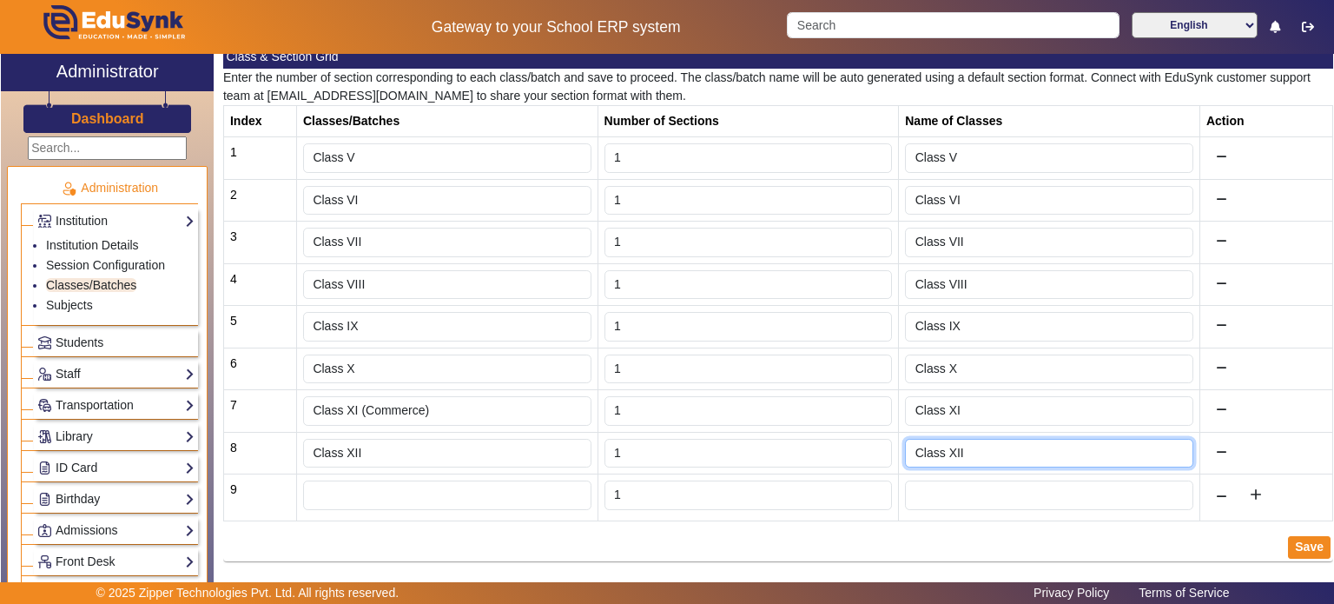
type input "Class XII"
drag, startPoint x: 309, startPoint y: 410, endPoint x: 330, endPoint y: 413, distance: 21.0
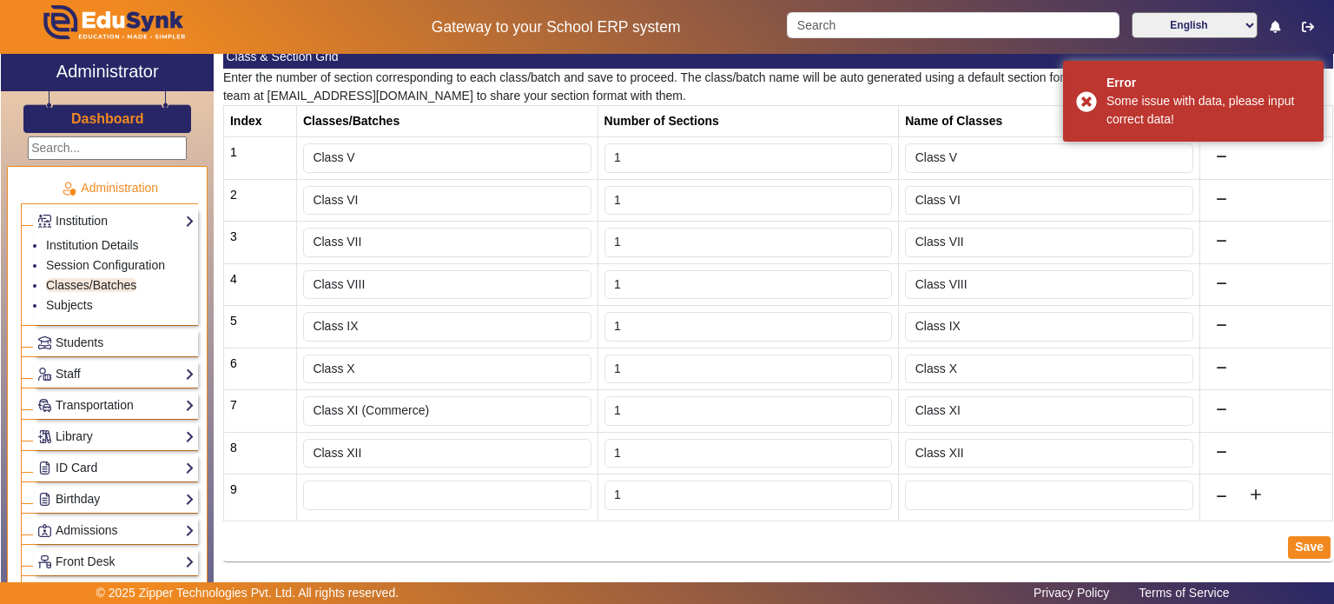
drag, startPoint x: 430, startPoint y: 410, endPoint x: 415, endPoint y: 408, distance: 14.9
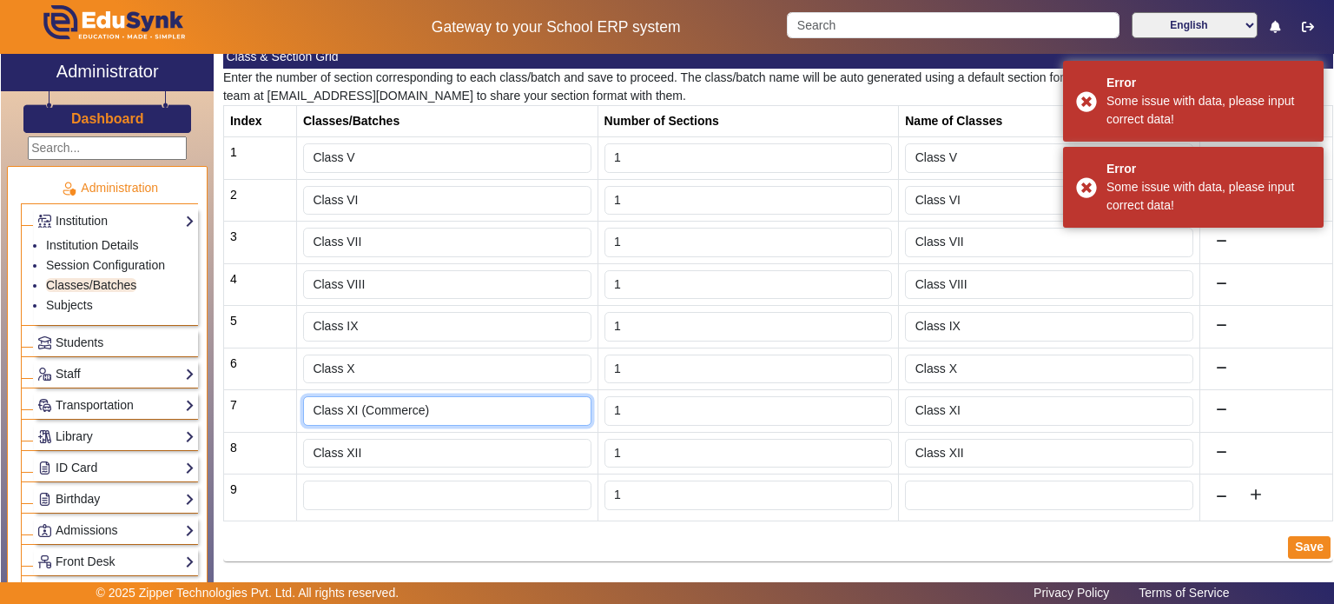
click at [431, 407] on input "Class XI (Commerce)" at bounding box center [447, 411] width 288 height 30
drag, startPoint x: 438, startPoint y: 407, endPoint x: 390, endPoint y: 406, distance: 47.8
click at [379, 407] on input "Class XI (Commerce)" at bounding box center [447, 411] width 288 height 30
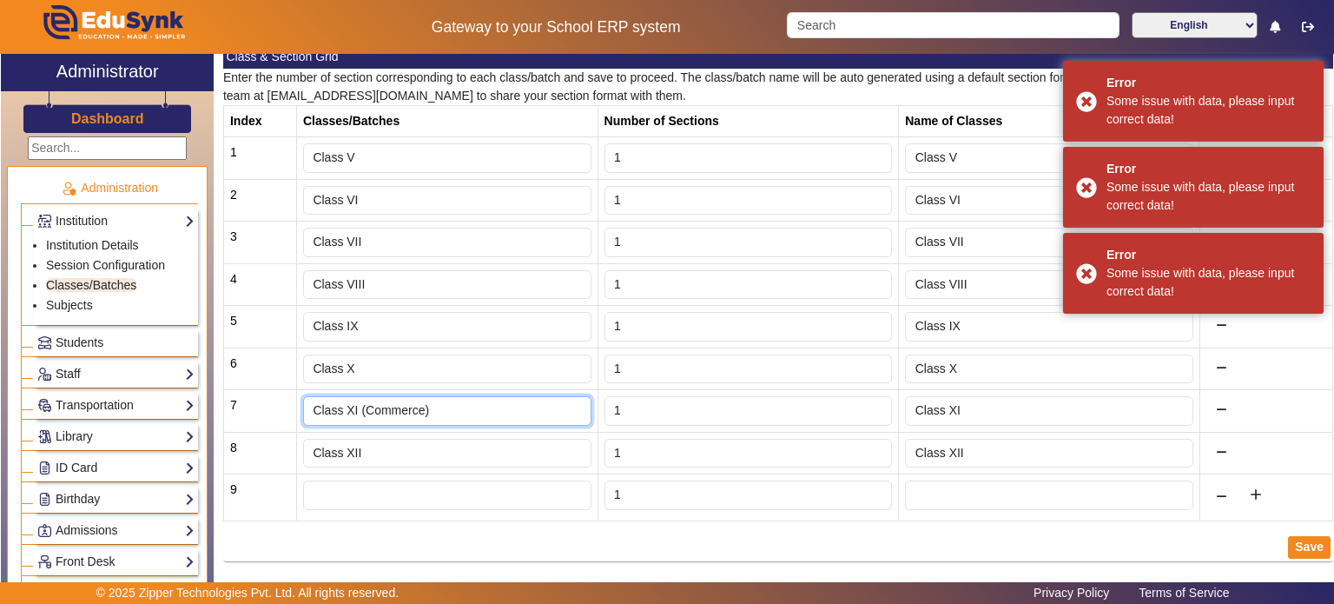
click at [393, 405] on input "Class XI (Commerce)" at bounding box center [447, 411] width 288 height 30
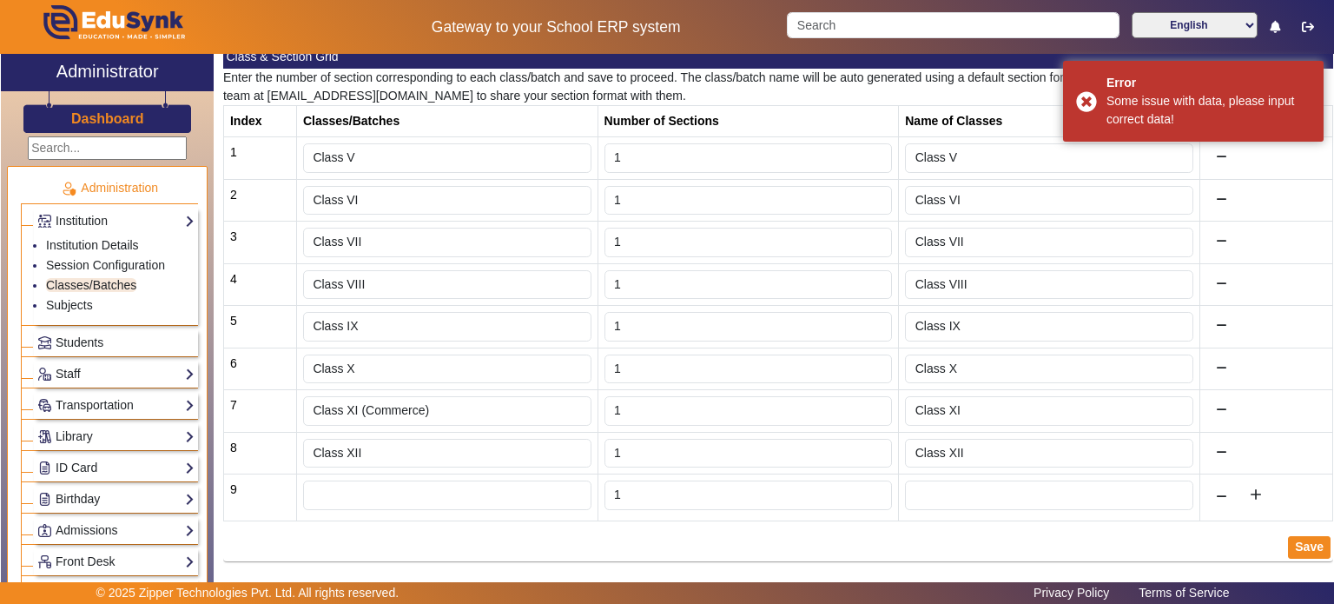
click at [470, 432] on td "Class XII" at bounding box center [446, 453] width 301 height 43
click at [469, 413] on input "Class XI (Commerce)" at bounding box center [447, 411] width 288 height 30
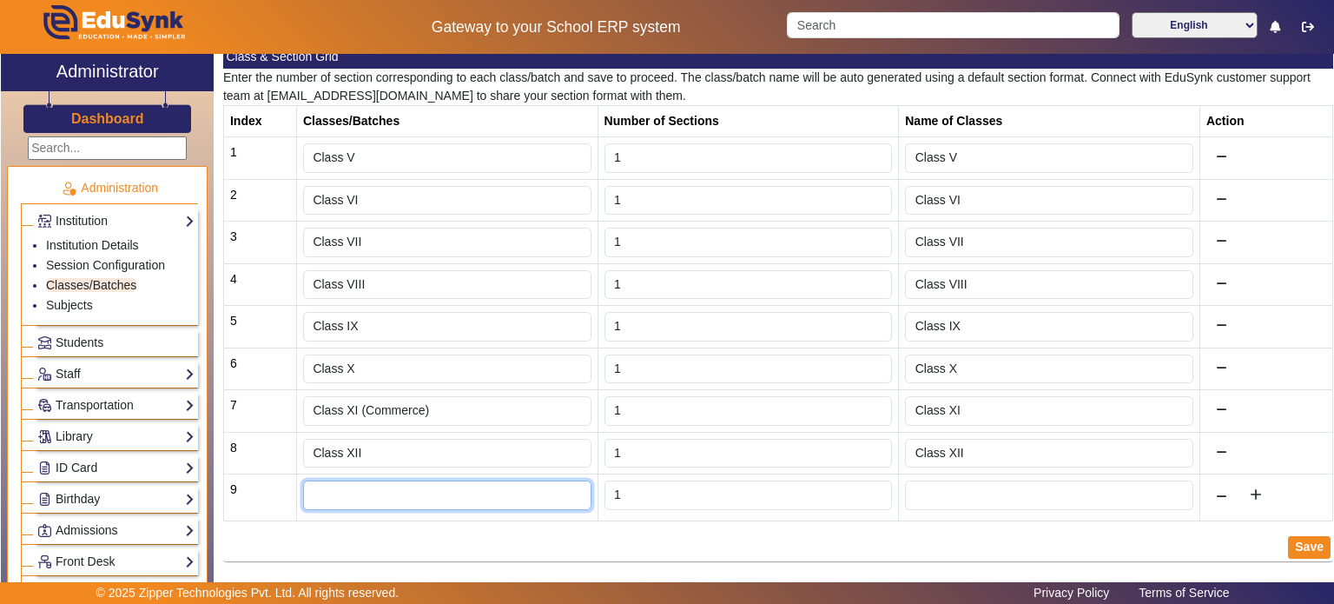
click at [381, 495] on input "text" at bounding box center [447, 495] width 288 height 30
paste input "Class XI (Commerce)"
click at [386, 487] on input "Class XI (Commerce)" at bounding box center [447, 495] width 288 height 30
type input "Class XI (Science)"
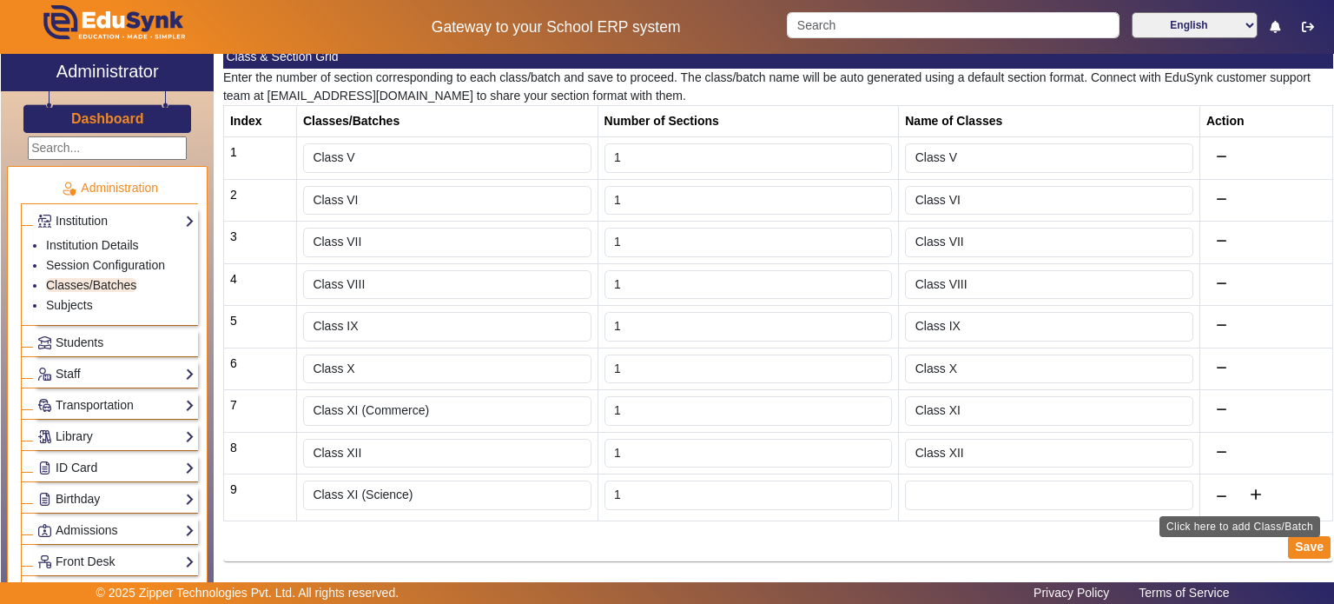
click at [1248, 495] on mat-icon "add" at bounding box center [1256, 494] width 17 height 17
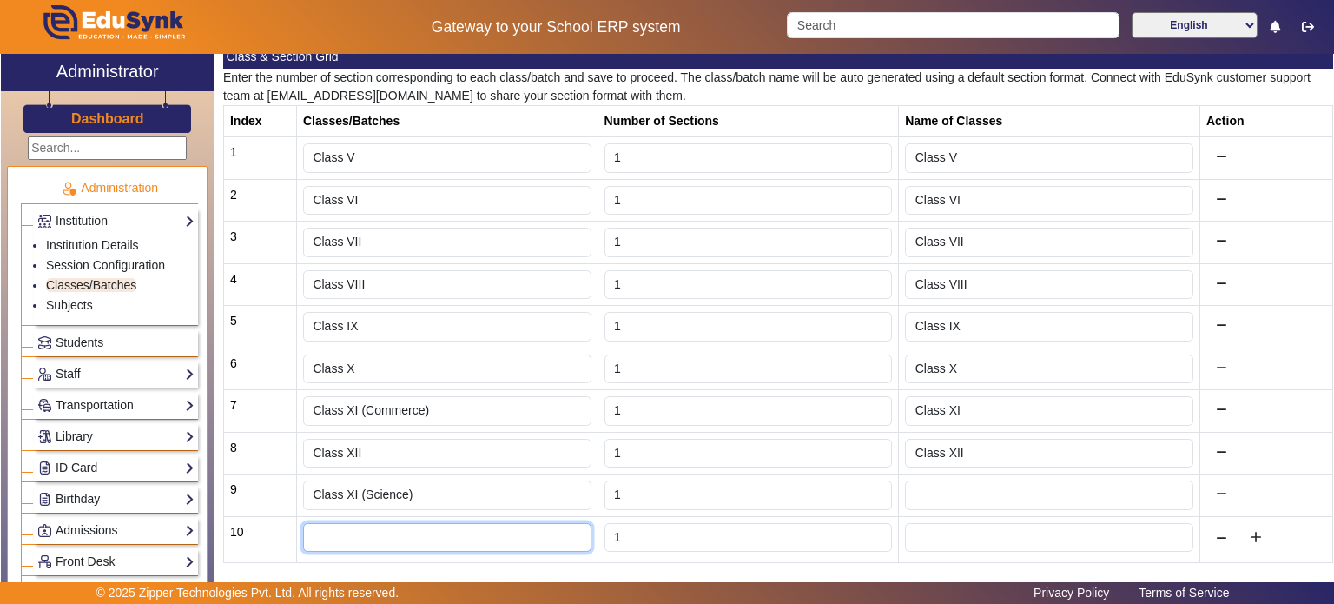
click at [387, 537] on input "text" at bounding box center [447, 538] width 288 height 30
paste input "Class XI (Commerce)"
click at [388, 533] on input "Class XI (Commerce)" at bounding box center [447, 538] width 288 height 30
type input "Class XI (Arts)"
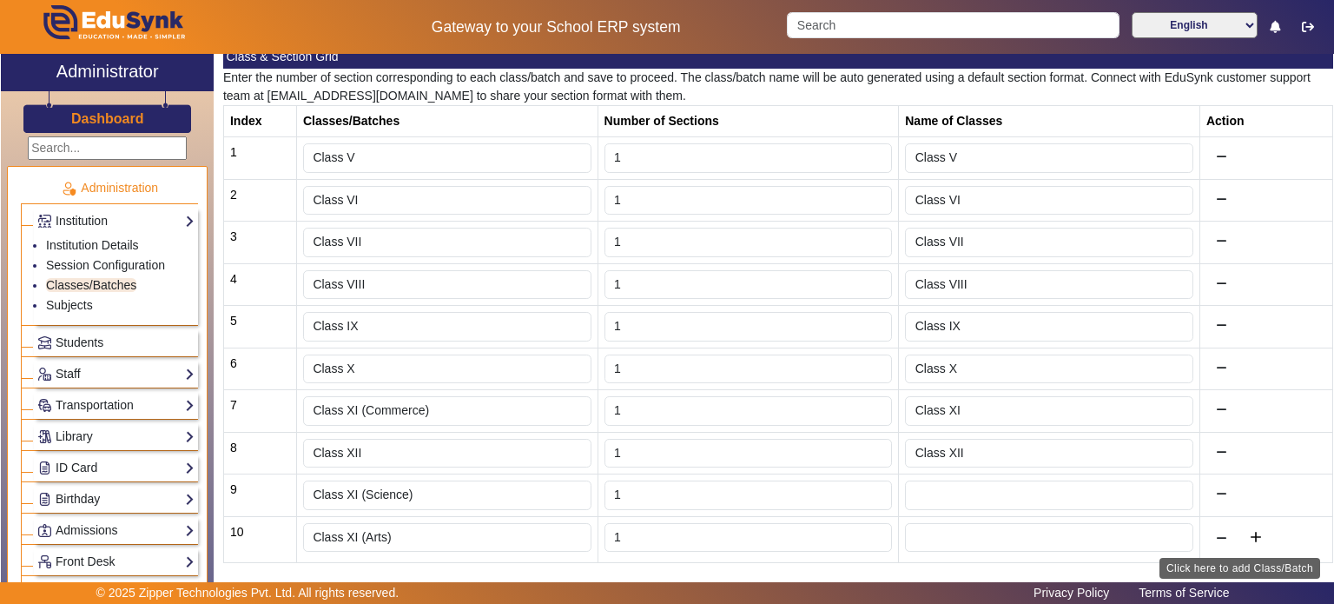
click at [1248, 528] on mat-icon "add" at bounding box center [1256, 536] width 17 height 17
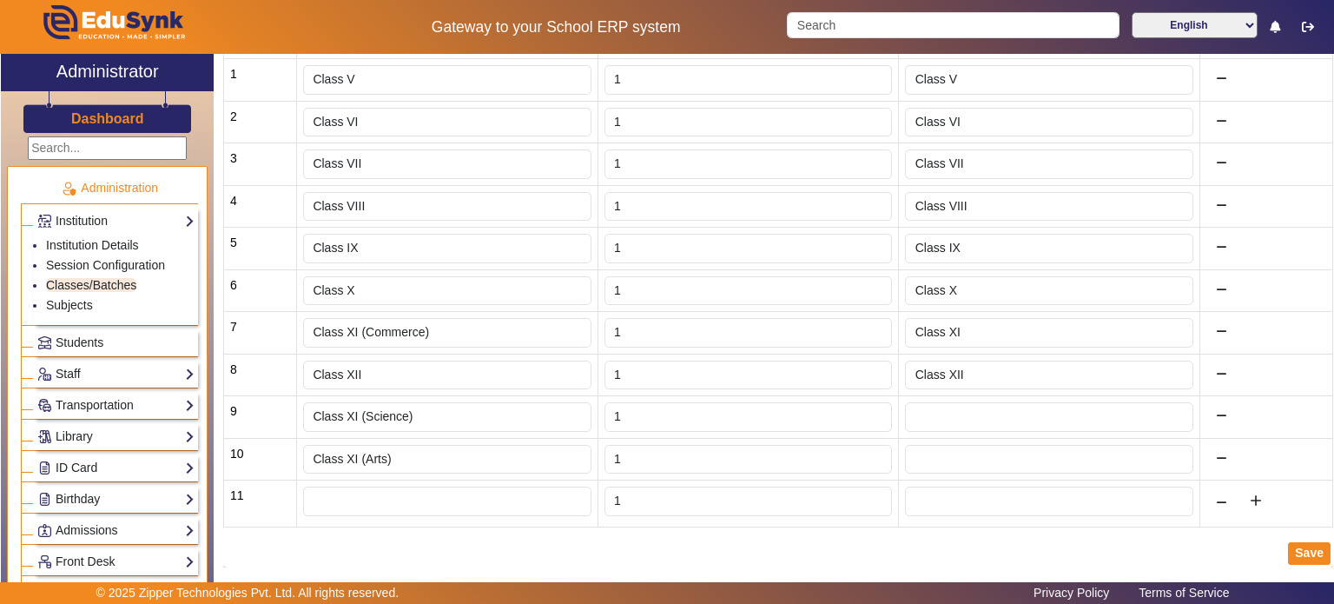
scroll to position [337, 0]
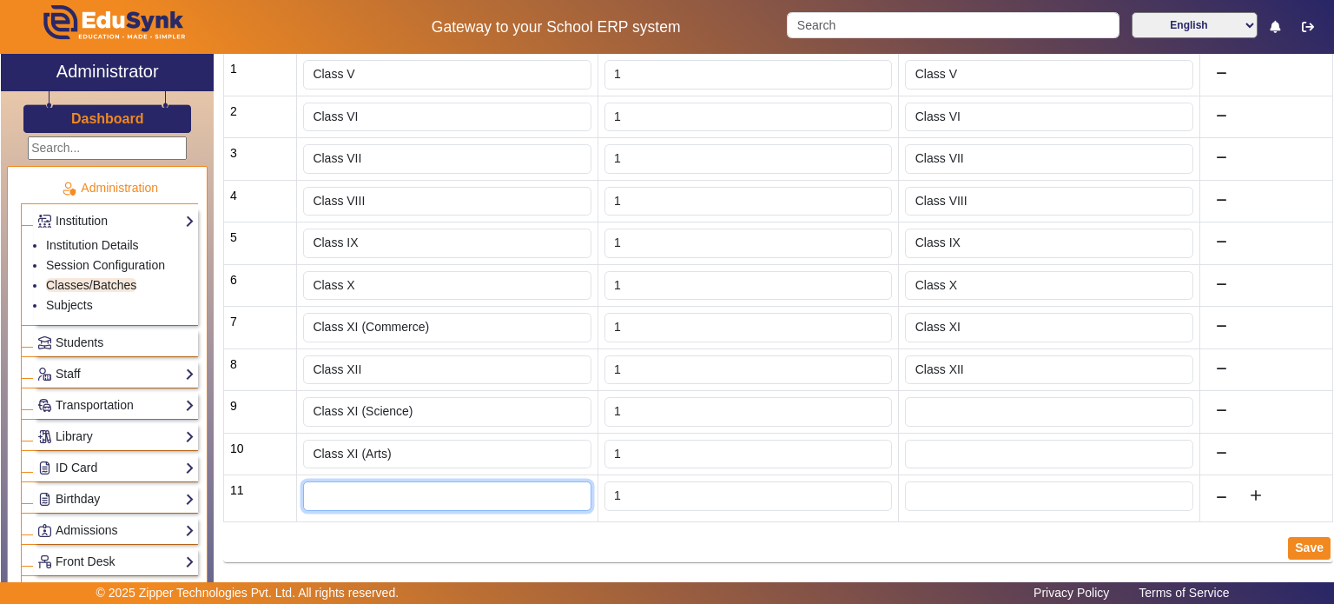
click at [379, 500] on input "text" at bounding box center [447, 496] width 288 height 30
paste input "Class XI (Commerce)"
click at [357, 490] on input "Class XI (Commerce)" at bounding box center [447, 496] width 288 height 30
type input "Class XII (Commerce)"
click at [1080, 534] on div "Save" at bounding box center [778, 548] width 1110 height 28
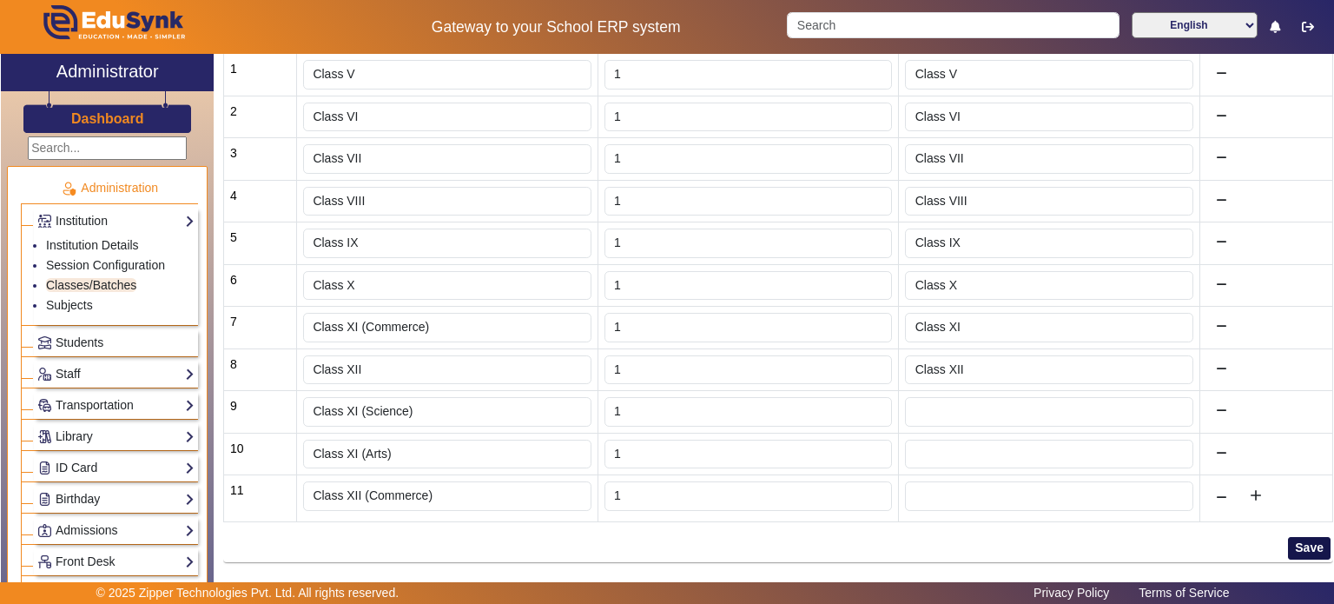
click at [1300, 537] on button "Save" at bounding box center [1309, 548] width 43 height 23
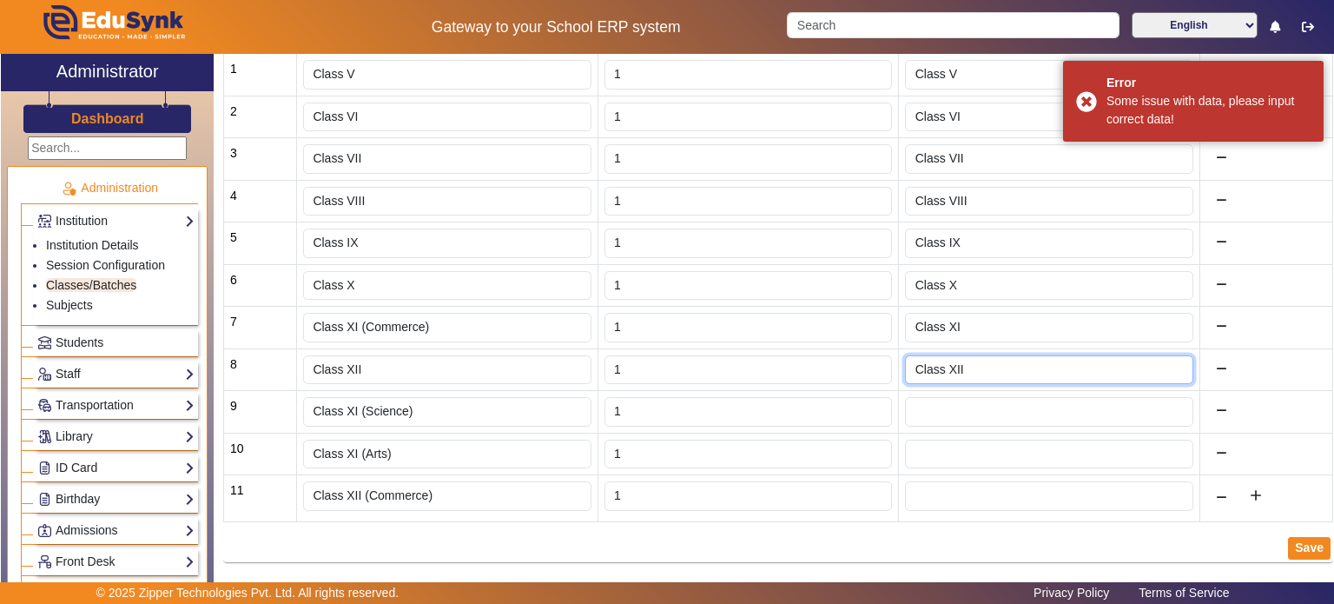
click at [950, 367] on input "Class XII" at bounding box center [1049, 370] width 288 height 30
drag, startPoint x: 992, startPoint y: 367, endPoint x: 956, endPoint y: 363, distance: 36.7
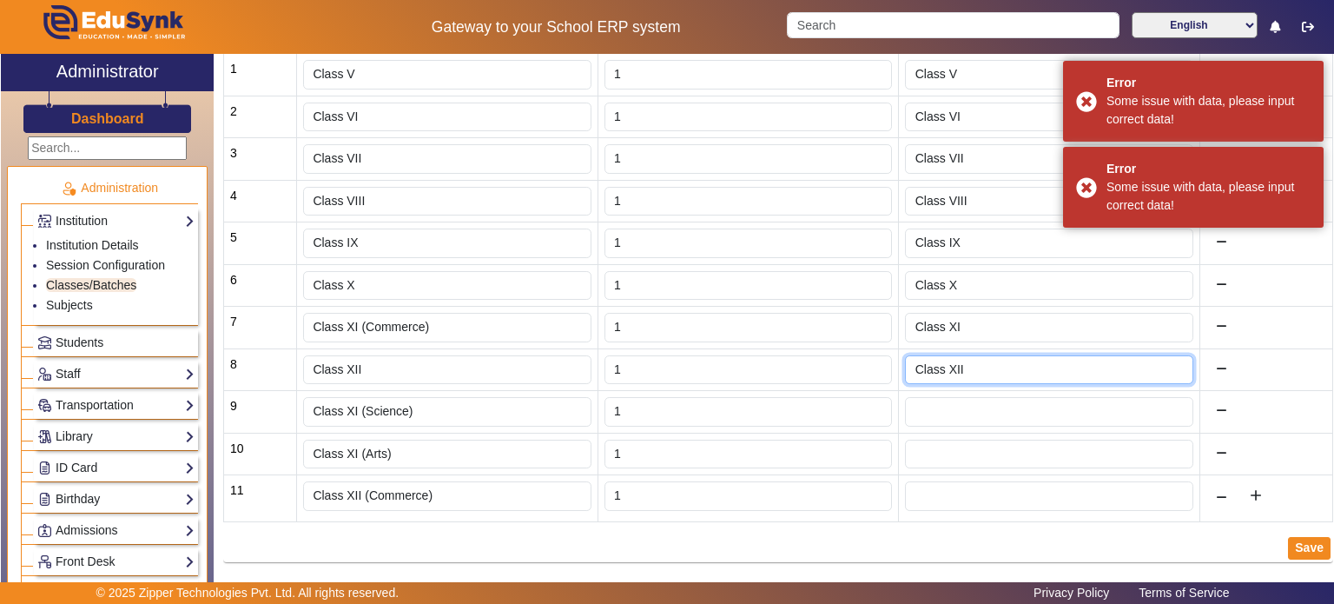
click at [956, 366] on input "Class XII" at bounding box center [1049, 370] width 288 height 30
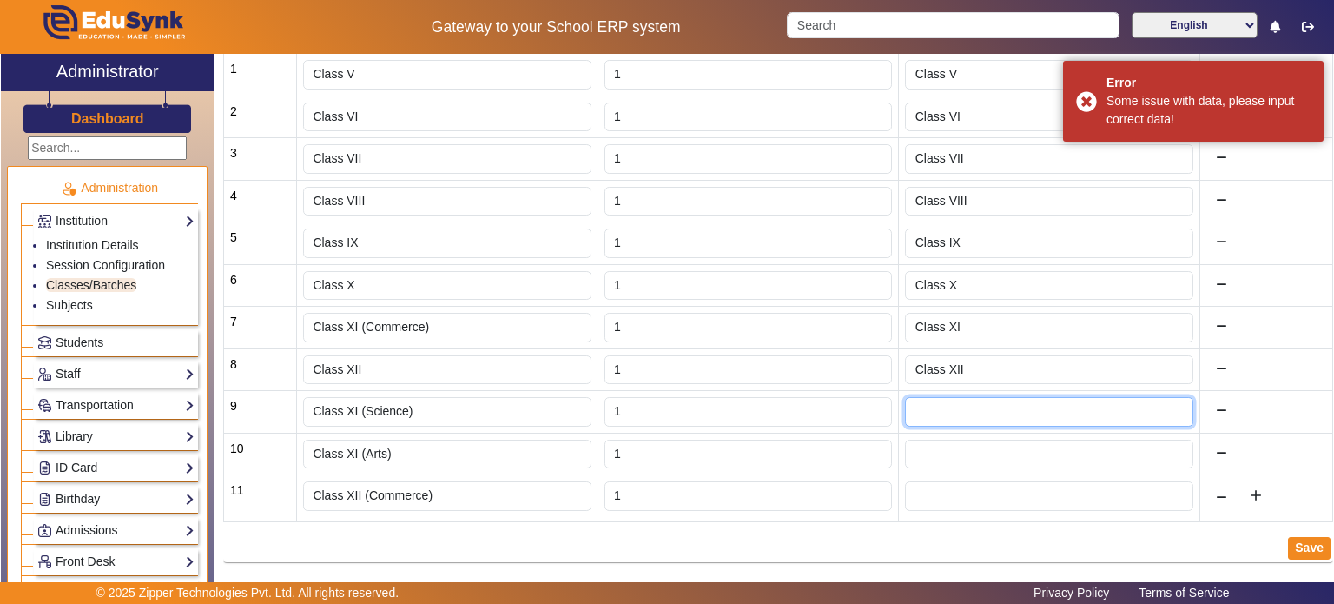
click at [945, 402] on input "text" at bounding box center [1049, 412] width 288 height 30
click at [937, 506] on td at bounding box center [1049, 498] width 301 height 47
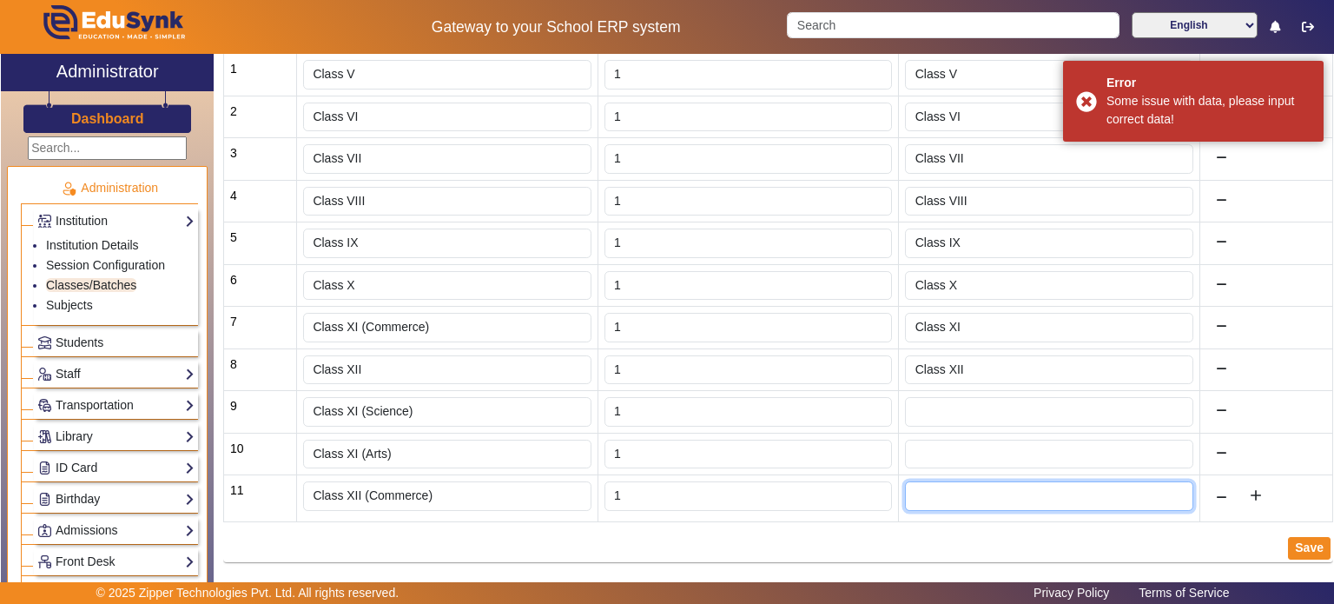
click at [937, 493] on input "text" at bounding box center [1049, 496] width 288 height 30
paste input "Class XII"
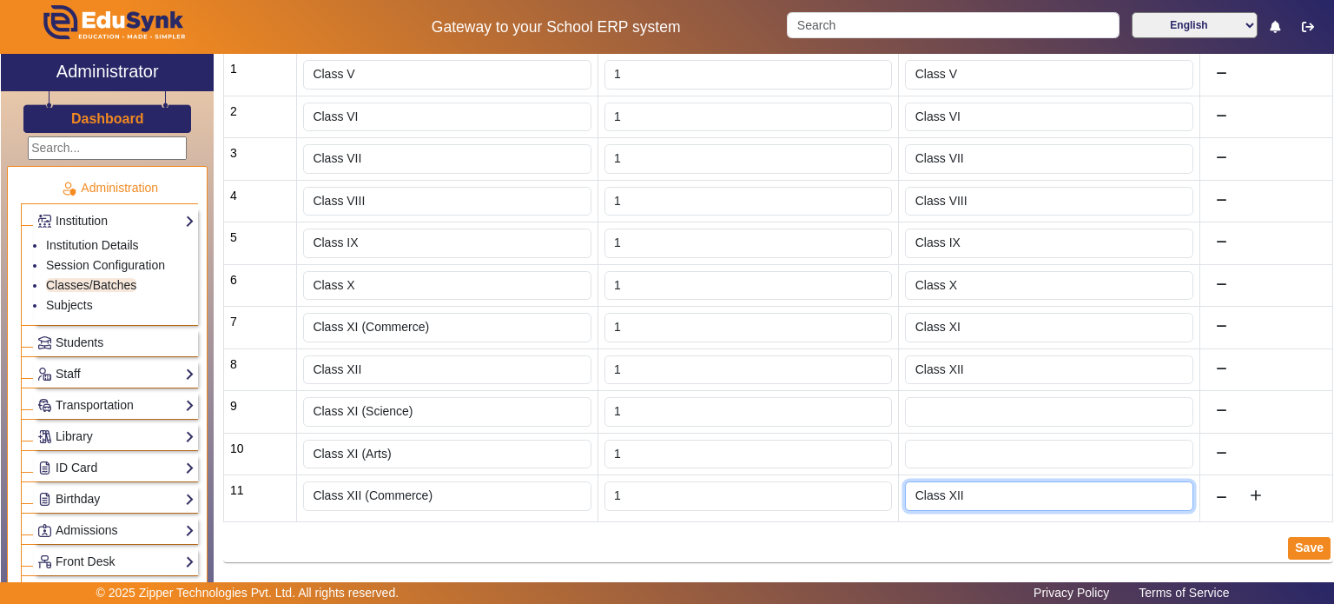
type input "Class XII"
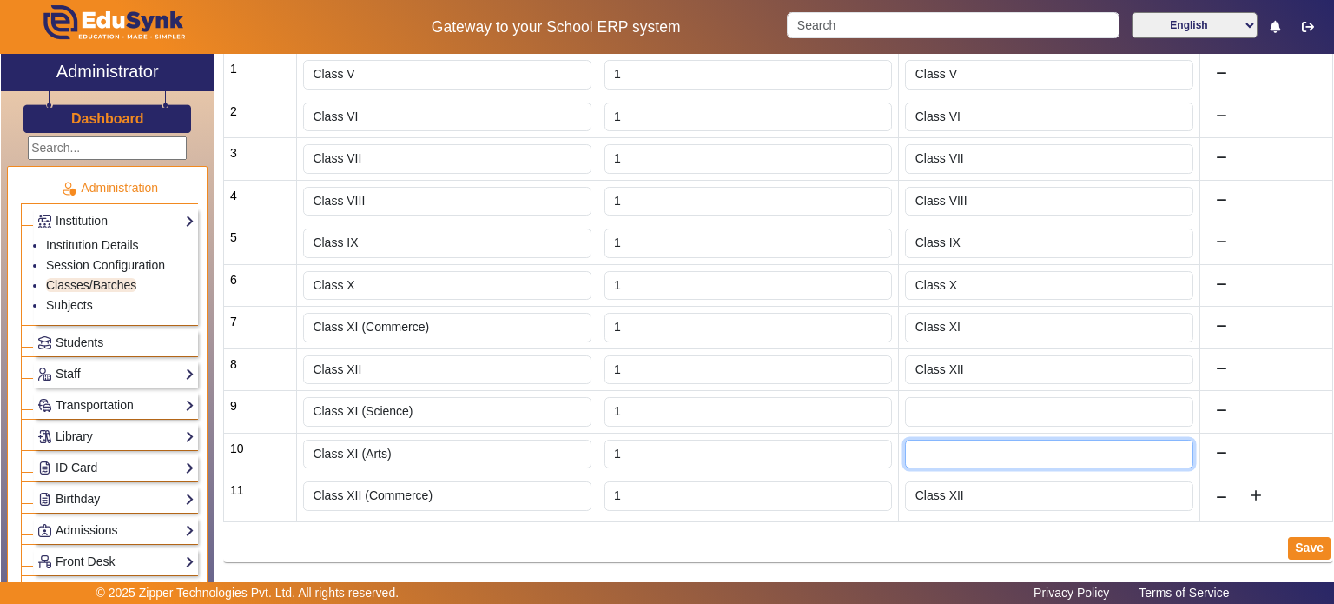
click at [945, 444] on input "text" at bounding box center [1049, 455] width 288 height 30
paste input "Class XII"
type input "Class XI"
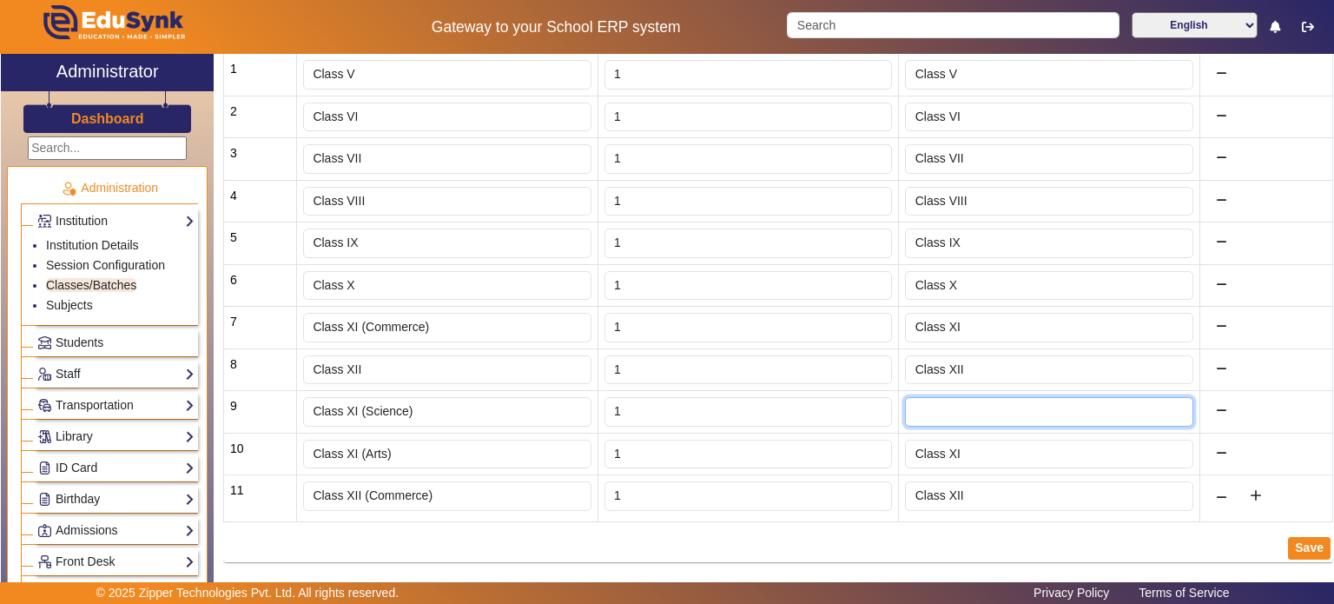
click at [970, 408] on input "text" at bounding box center [1049, 412] width 288 height 30
paste input "Class XII"
type input "Class XI"
click at [1308, 541] on button "Save" at bounding box center [1309, 548] width 43 height 23
click at [101, 496] on link "Birthday" at bounding box center [115, 499] width 157 height 20
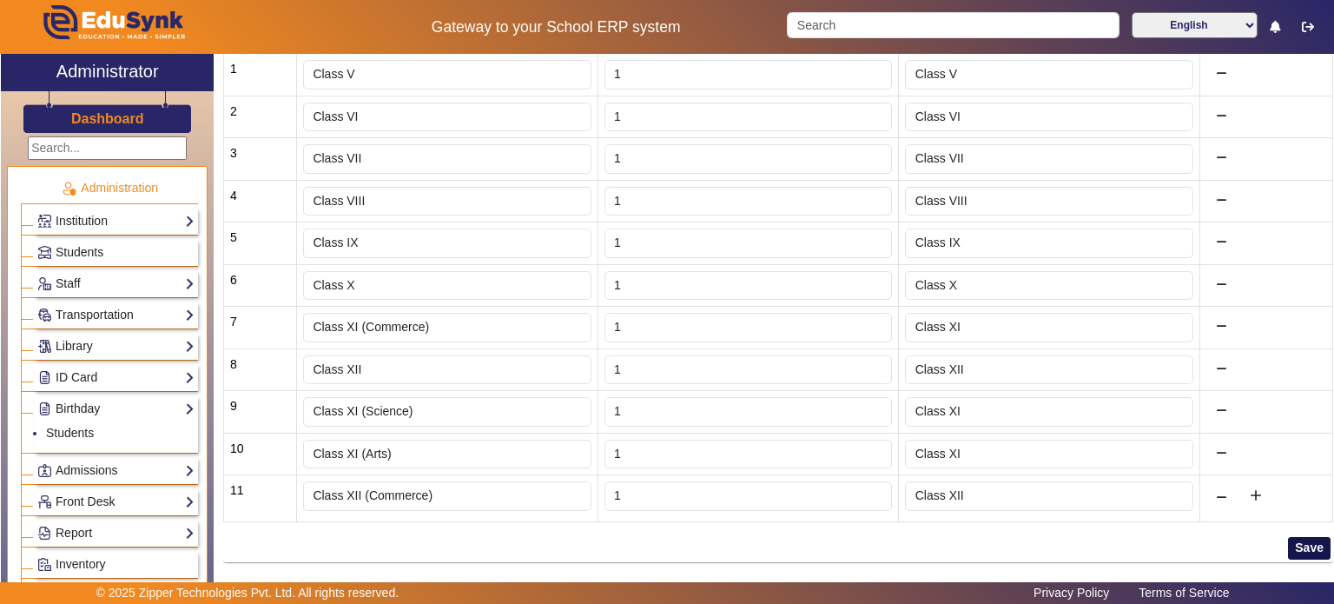
click at [1298, 542] on button "Save" at bounding box center [1309, 548] width 43 height 23
click at [1308, 537] on button "Save" at bounding box center [1309, 548] width 43 height 23
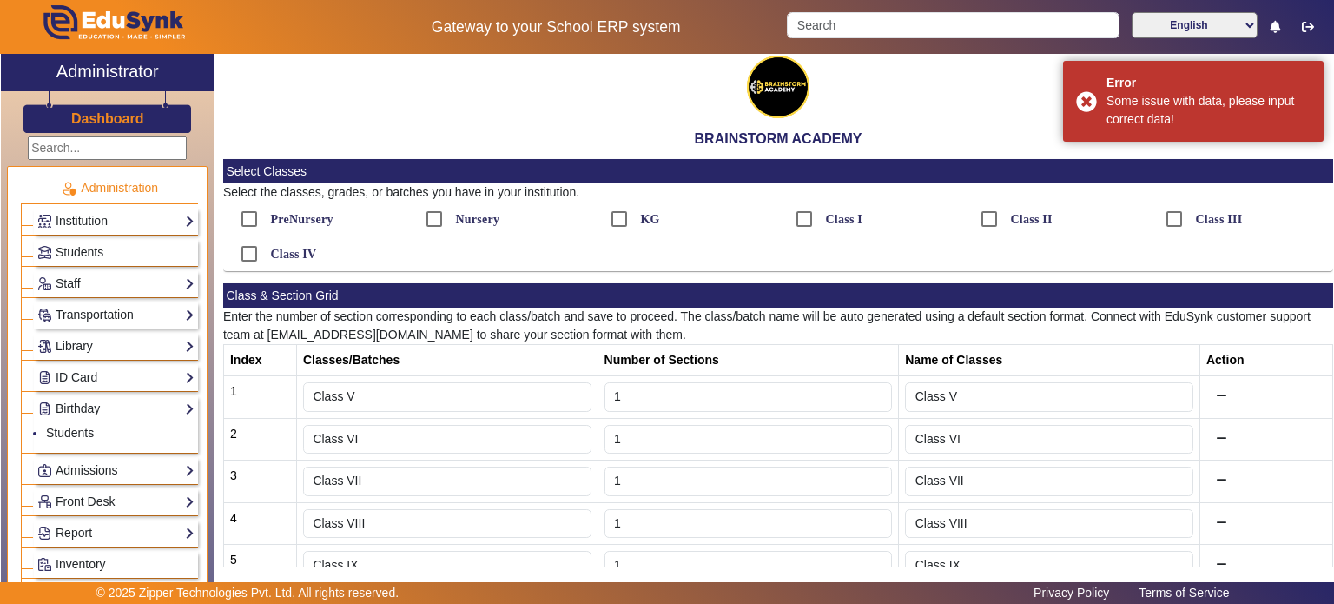
scroll to position [0, 0]
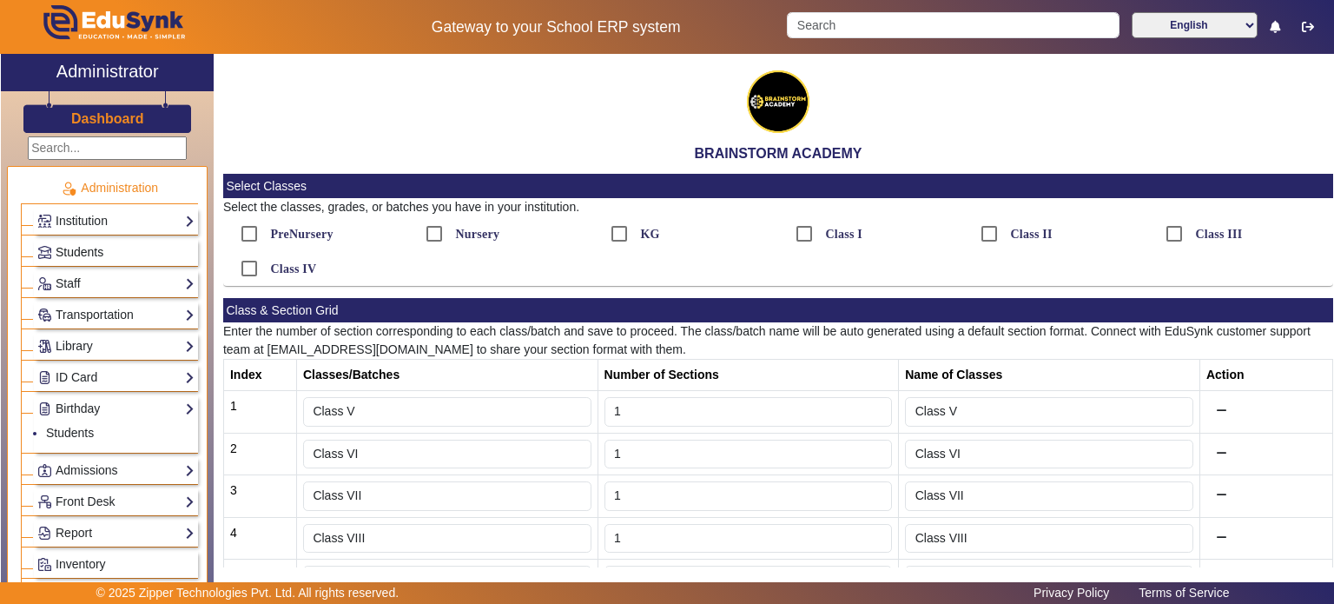
click at [93, 253] on span "Students" at bounding box center [80, 252] width 48 height 14
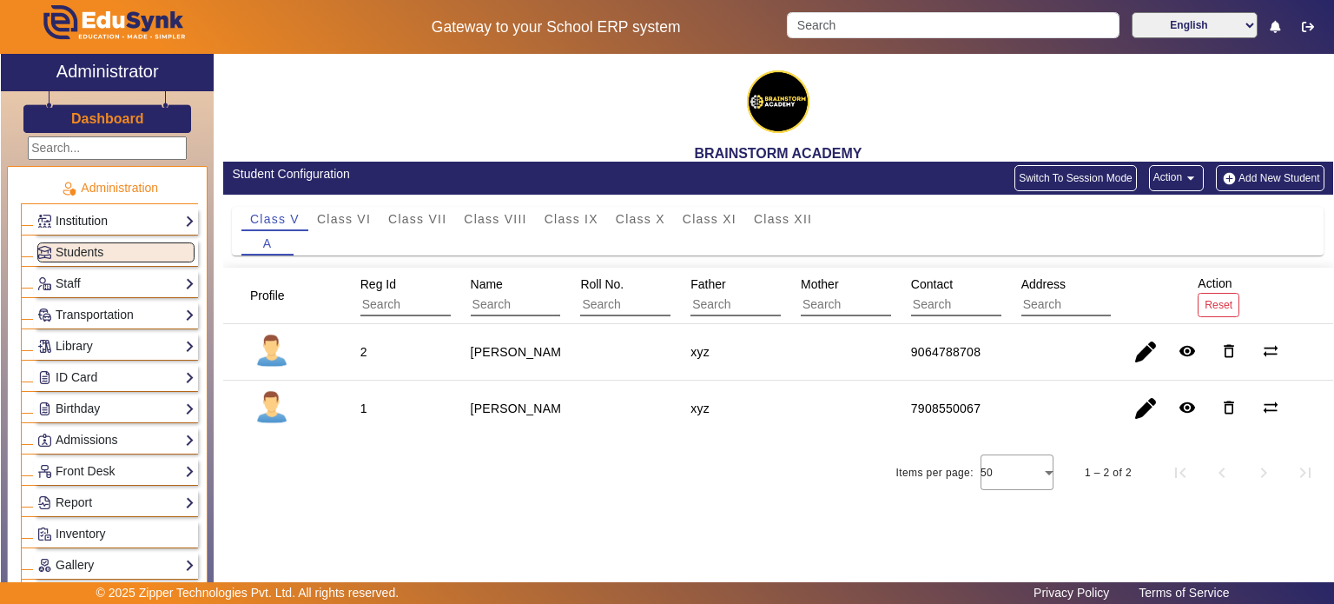
click at [96, 221] on link "Institution" at bounding box center [115, 221] width 157 height 20
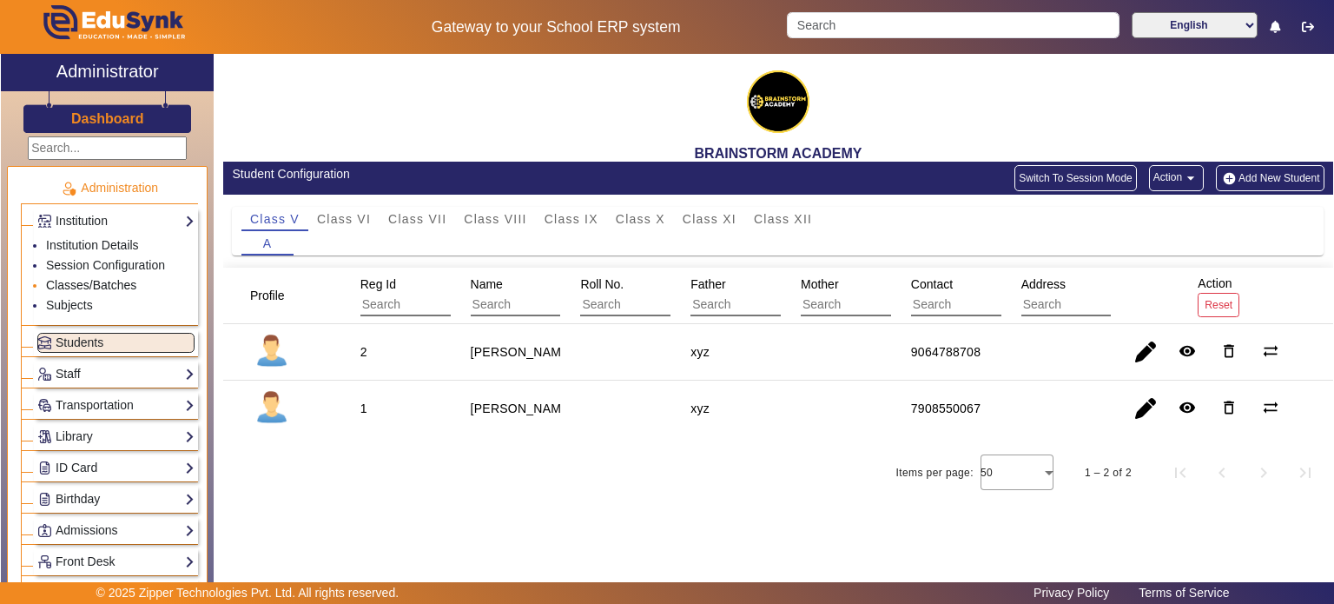
click at [96, 286] on link "Classes/Batches" at bounding box center [91, 285] width 90 height 14
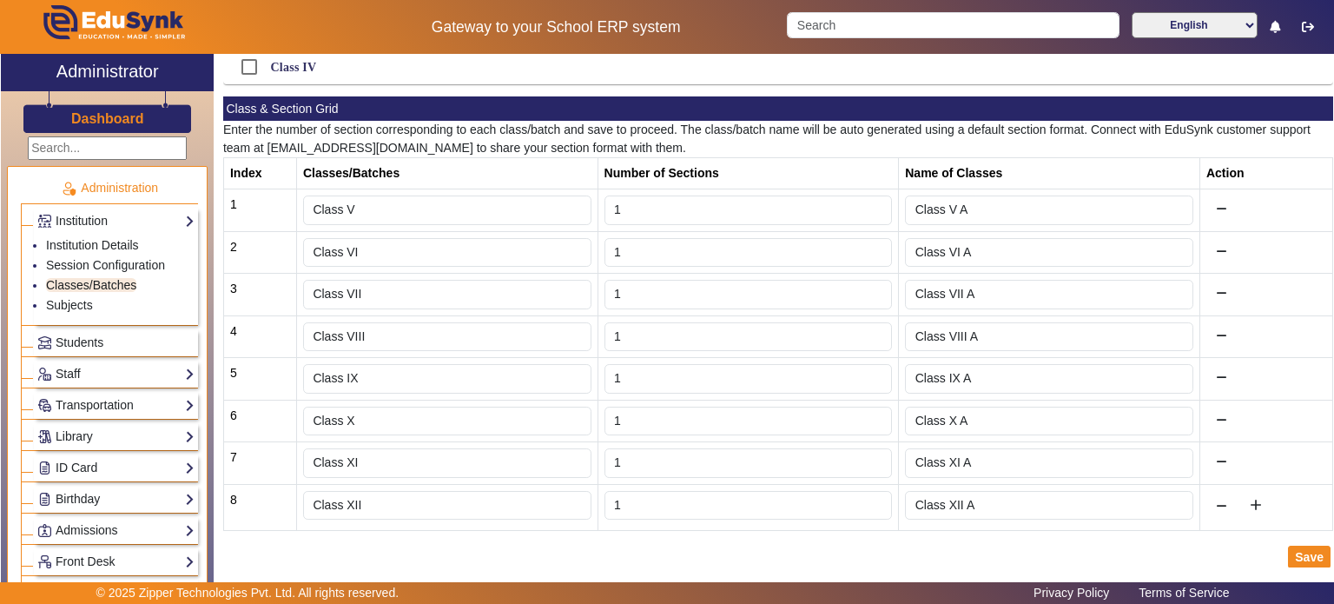
scroll to position [212, 0]
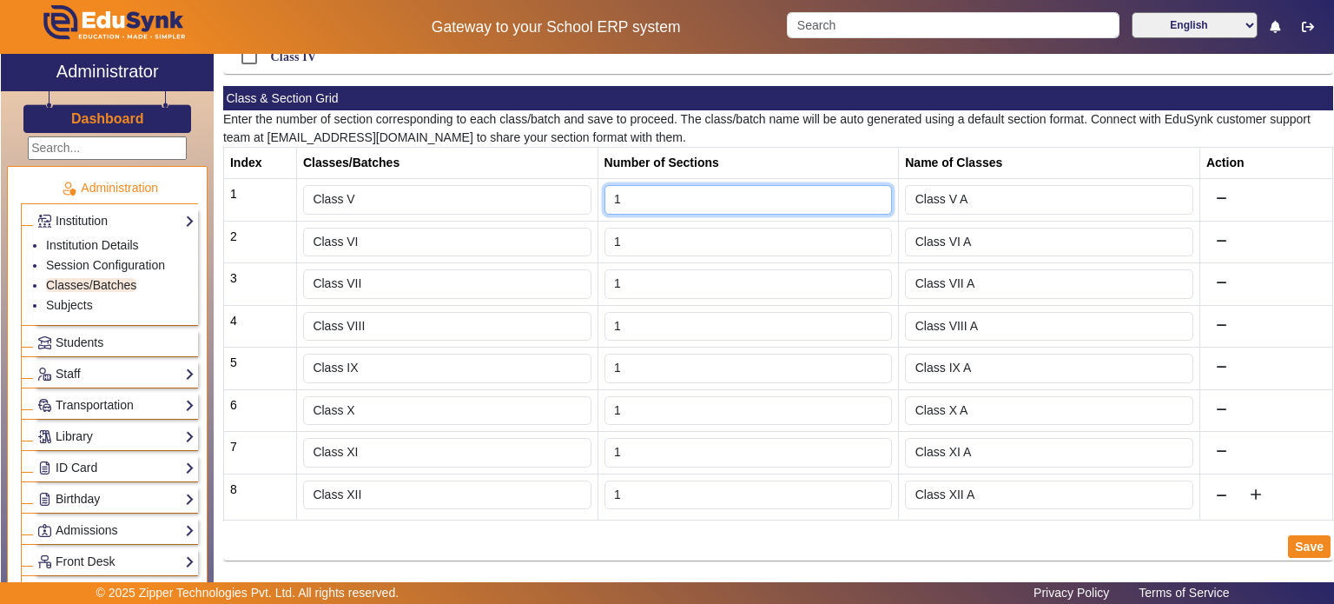
click at [640, 201] on input "1" at bounding box center [749, 200] width 288 height 30
type input "2"
click at [870, 191] on input "2" at bounding box center [749, 200] width 288 height 30
type input "Class V A,Class V B"
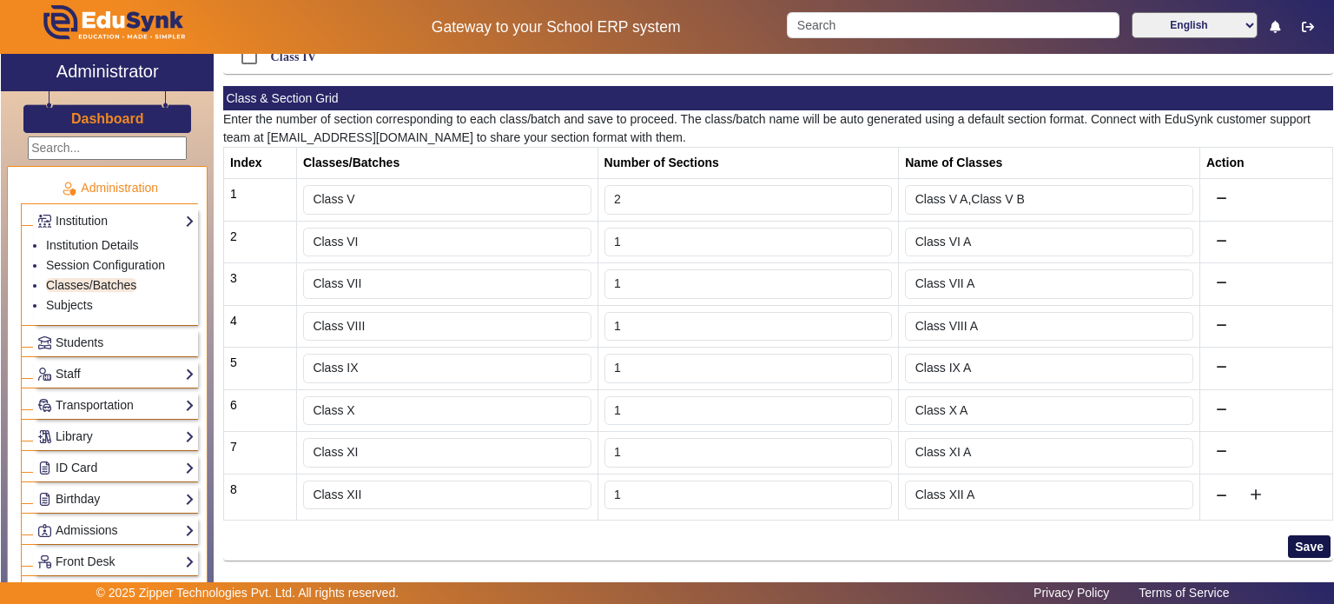
click at [1309, 548] on button "Save" at bounding box center [1309, 546] width 43 height 23
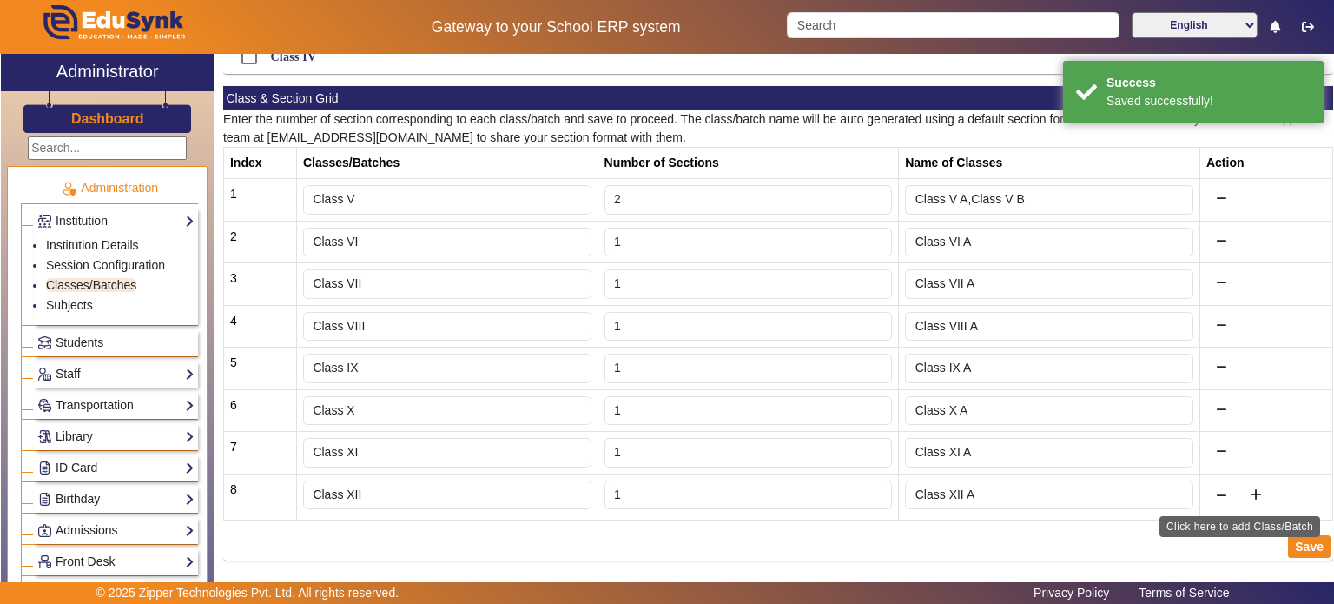
click at [1248, 493] on mat-icon "add" at bounding box center [1256, 494] width 17 height 17
drag, startPoint x: 393, startPoint y: 487, endPoint x: 374, endPoint y: 487, distance: 19.1
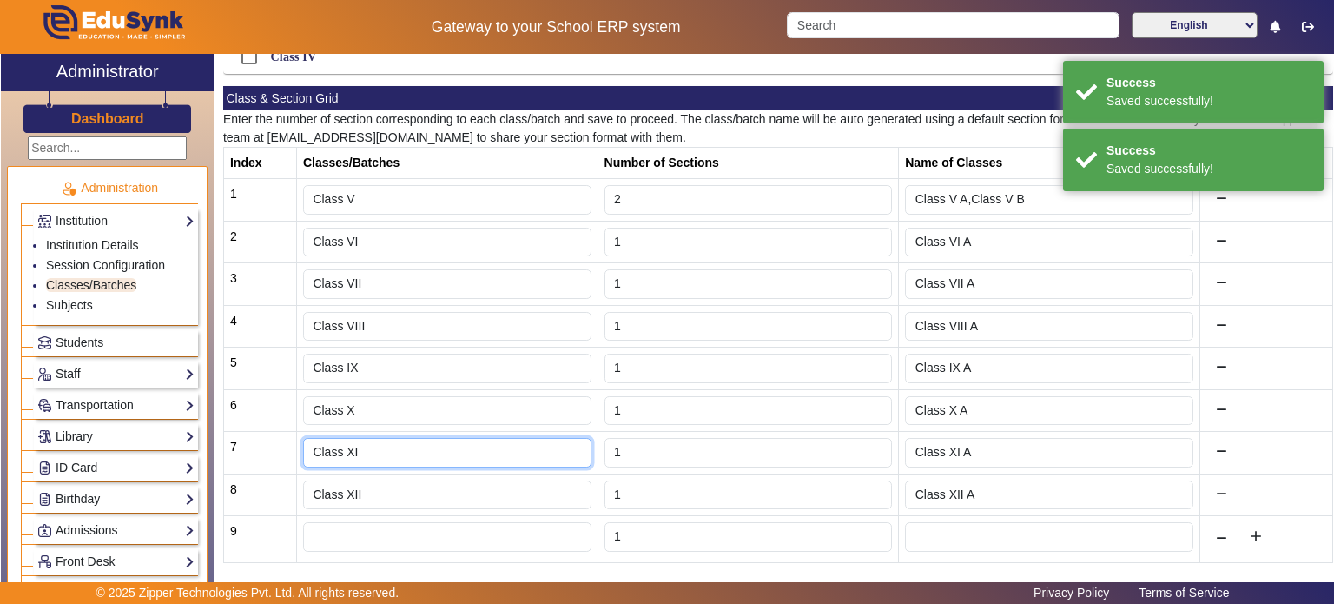
click at [370, 451] on input "Class XI" at bounding box center [447, 453] width 288 height 30
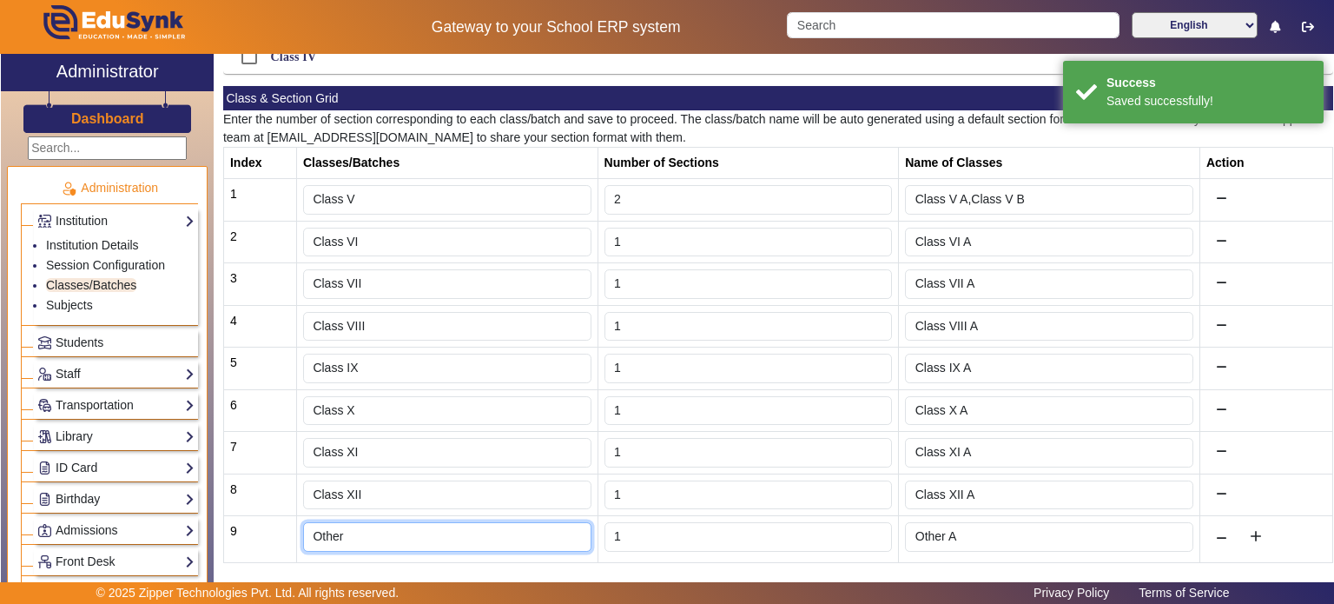
click at [382, 539] on input "Other" at bounding box center [447, 537] width 288 height 30
type input "O"
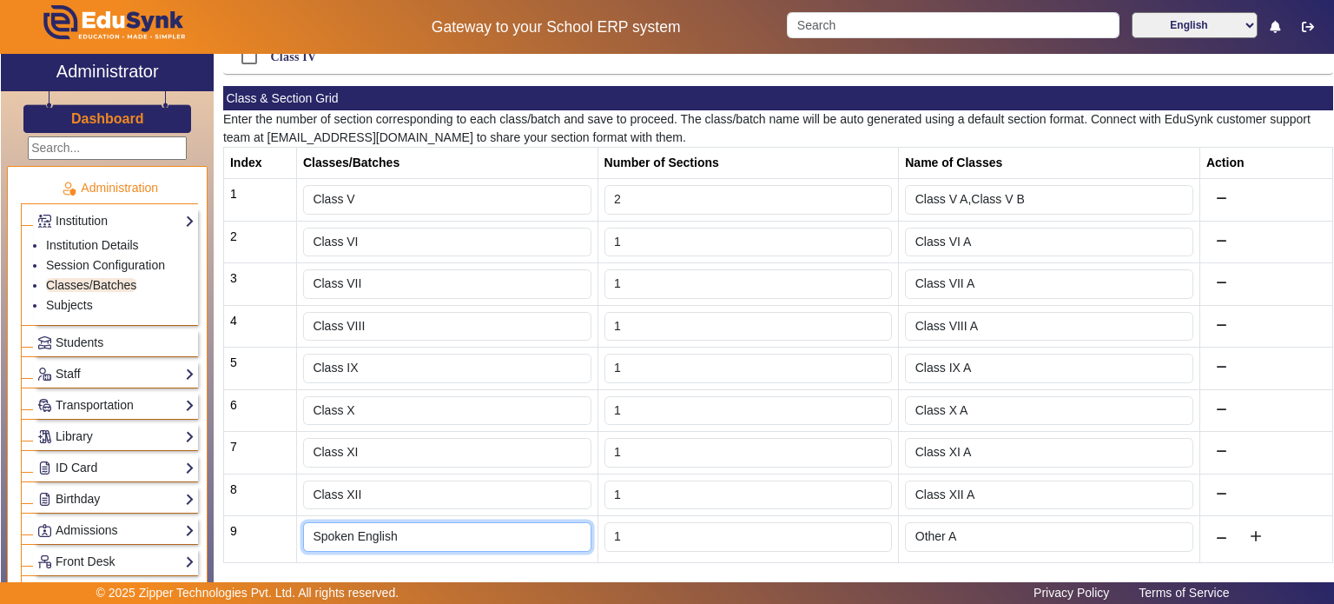
scroll to position [254, 0]
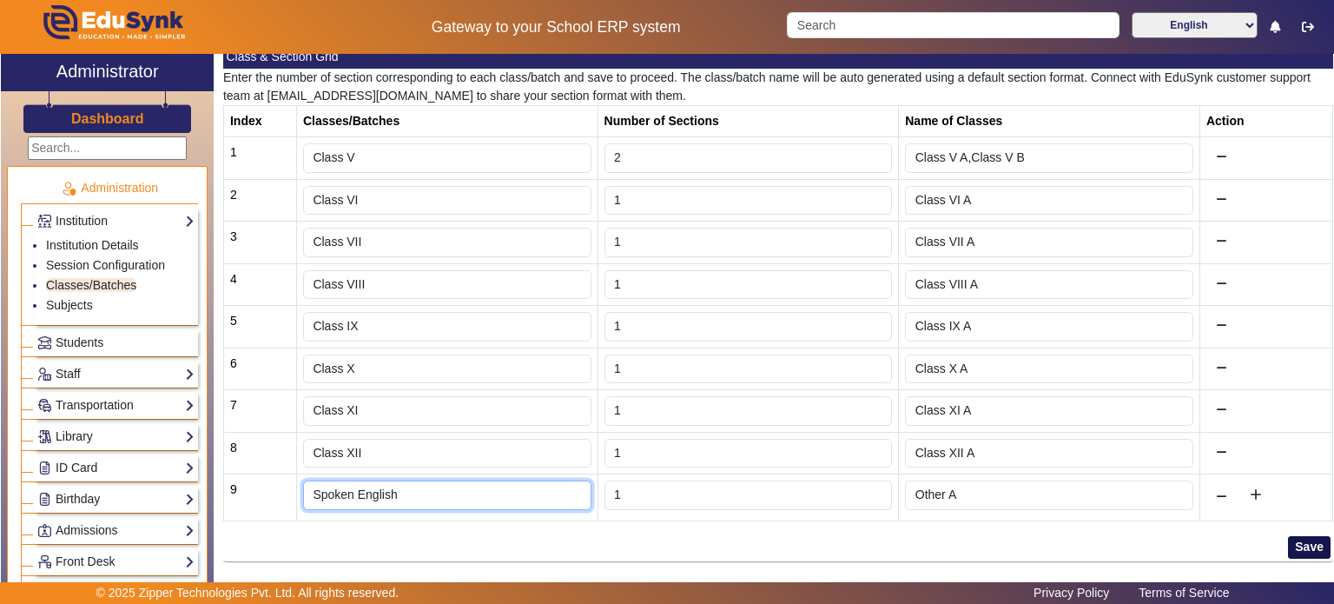
type input "Spoken English"
click at [1288, 539] on button "Save" at bounding box center [1309, 547] width 43 height 23
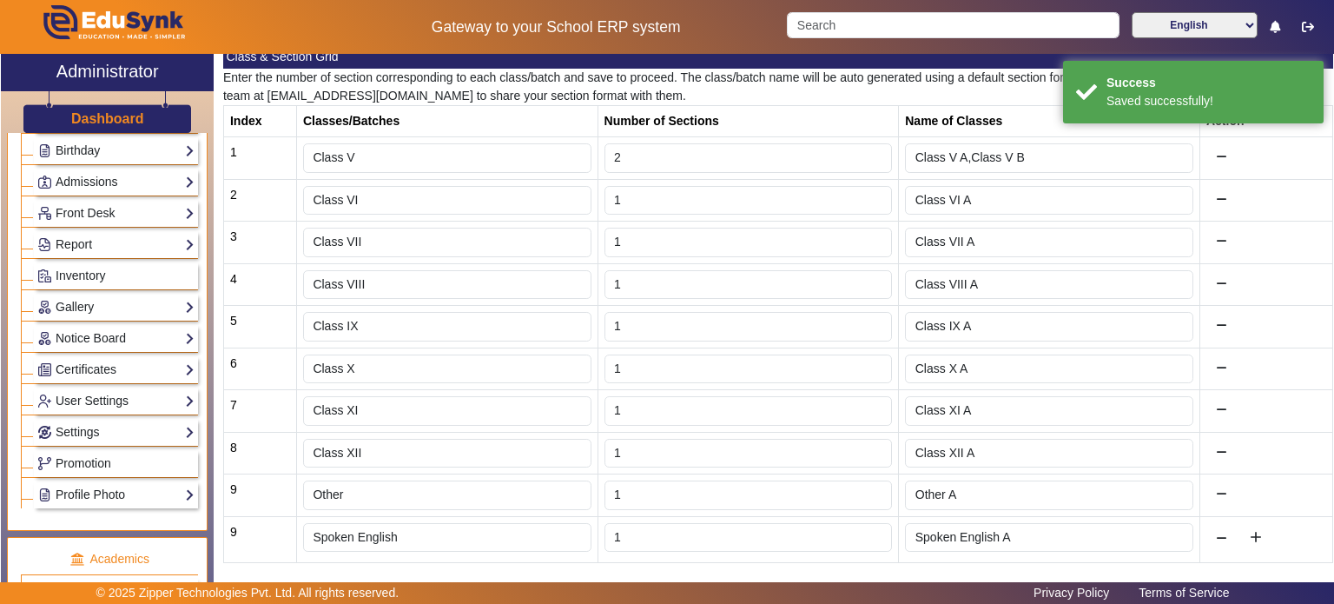
scroll to position [434, 0]
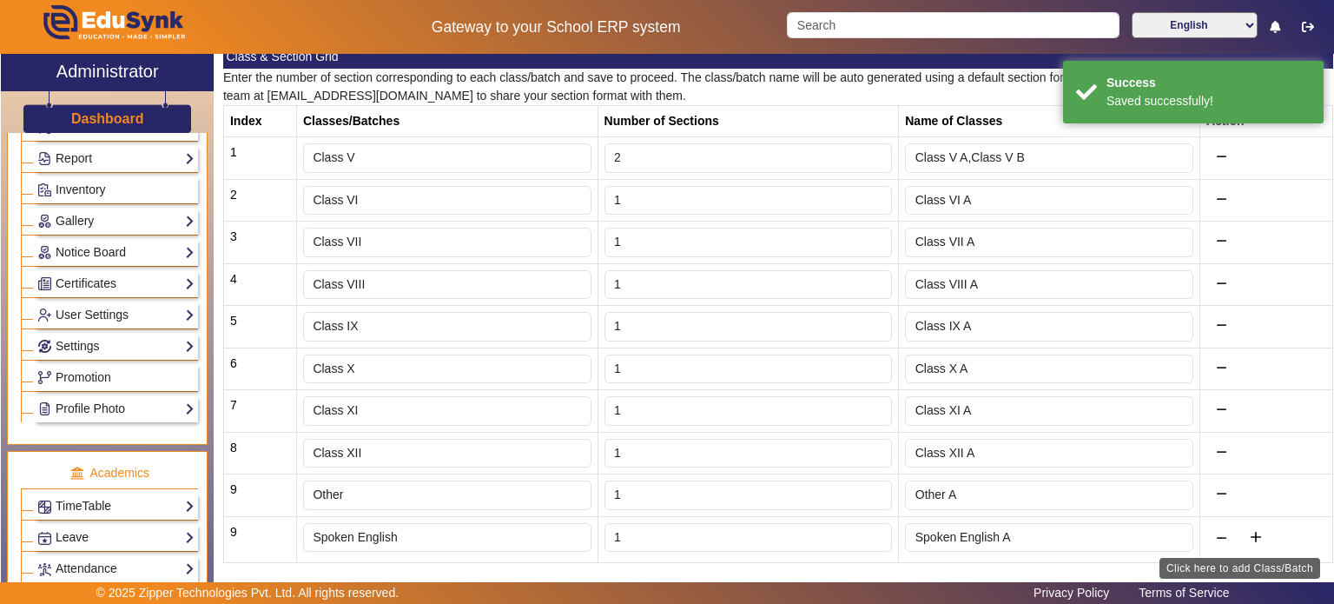
click at [1248, 528] on mat-icon "add" at bounding box center [1256, 536] width 17 height 17
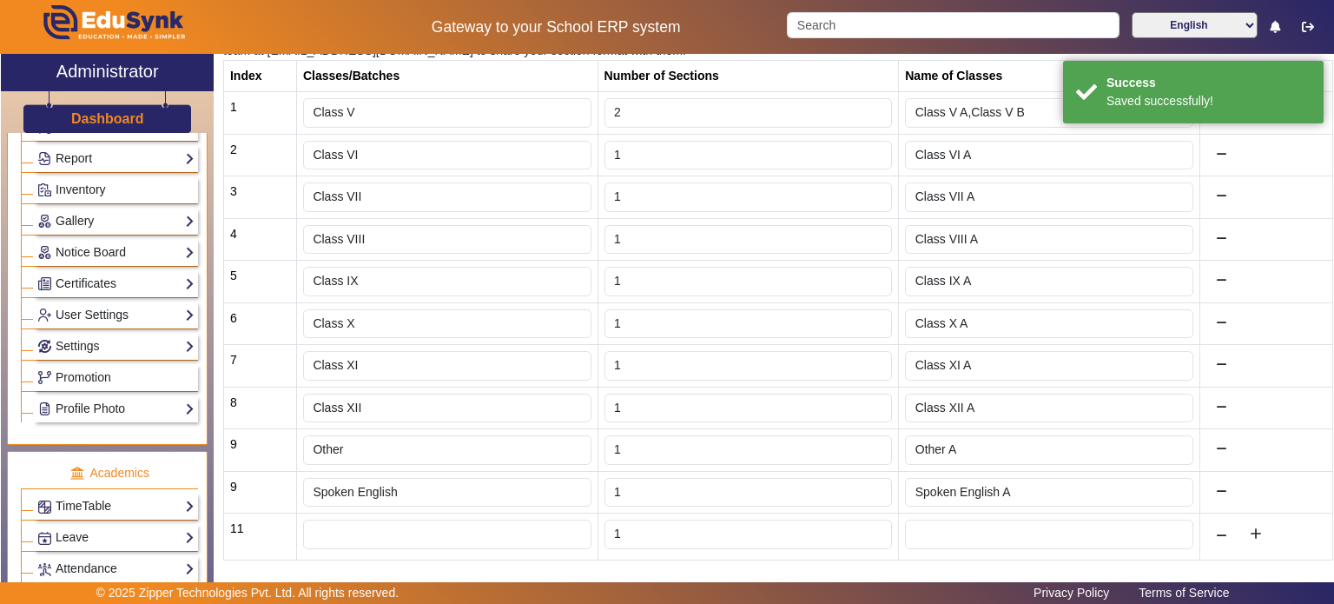
scroll to position [337, 0]
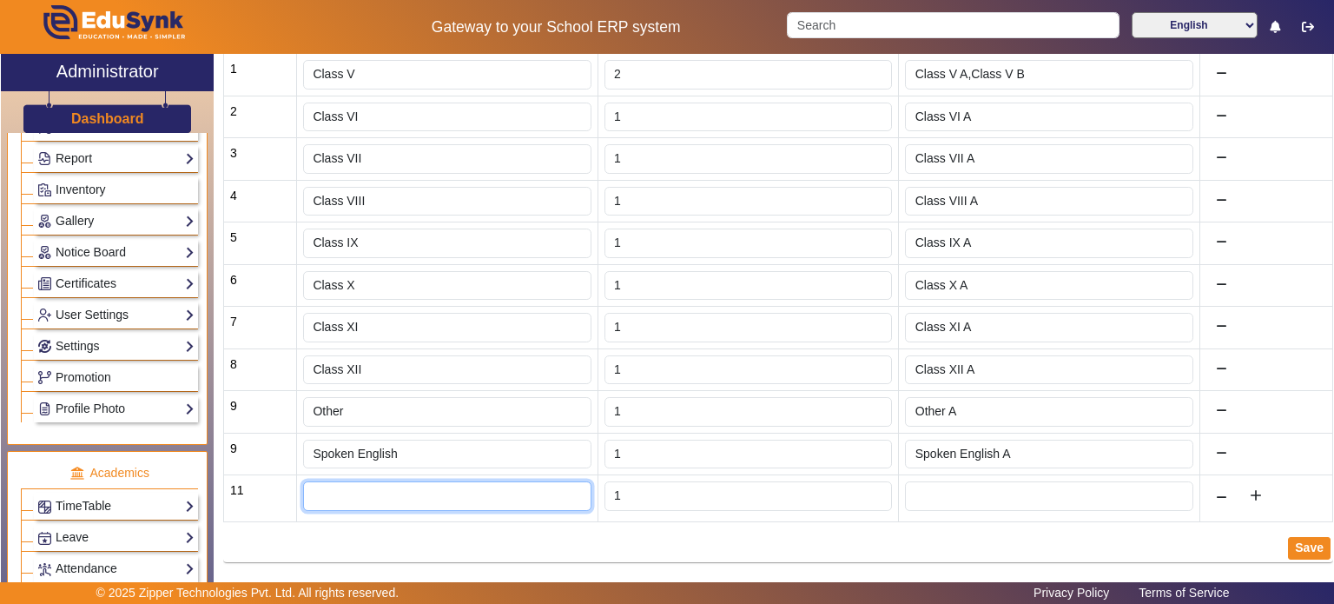
click at [433, 488] on input "text" at bounding box center [447, 496] width 288 height 30
type input "c"
click at [1207, 60] on button at bounding box center [1222, 75] width 31 height 30
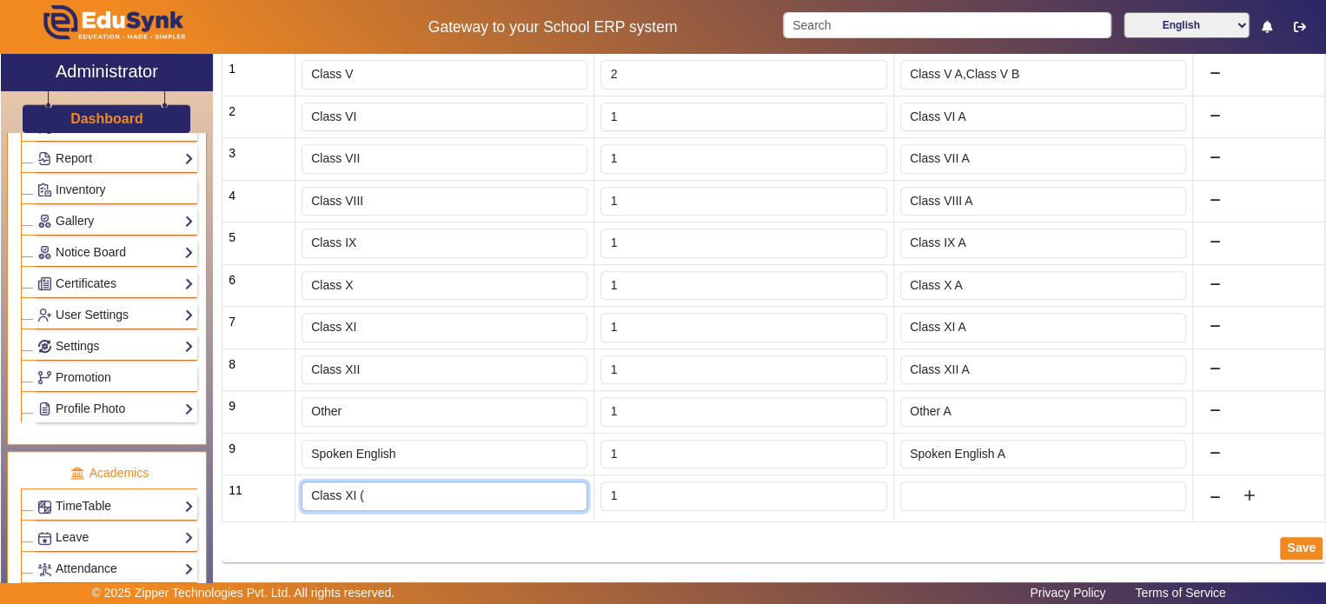
type input "Class XI ("
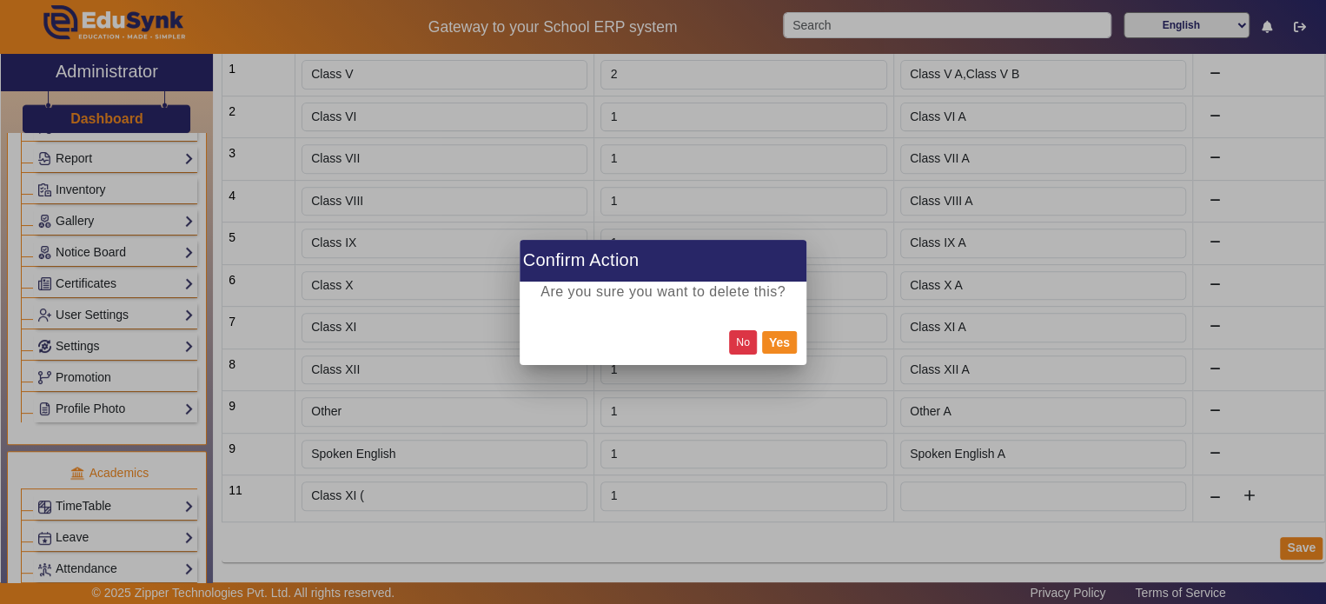
click at [736, 336] on button "No" at bounding box center [743, 341] width 28 height 23
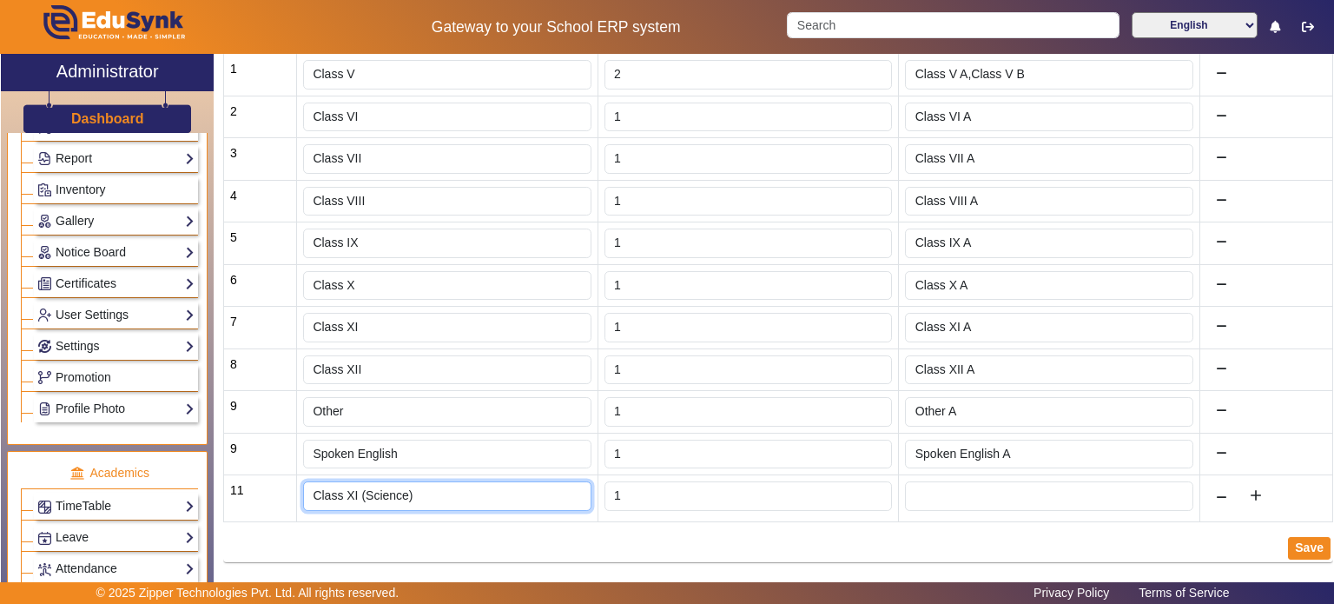
type input "Class XI (Science)"
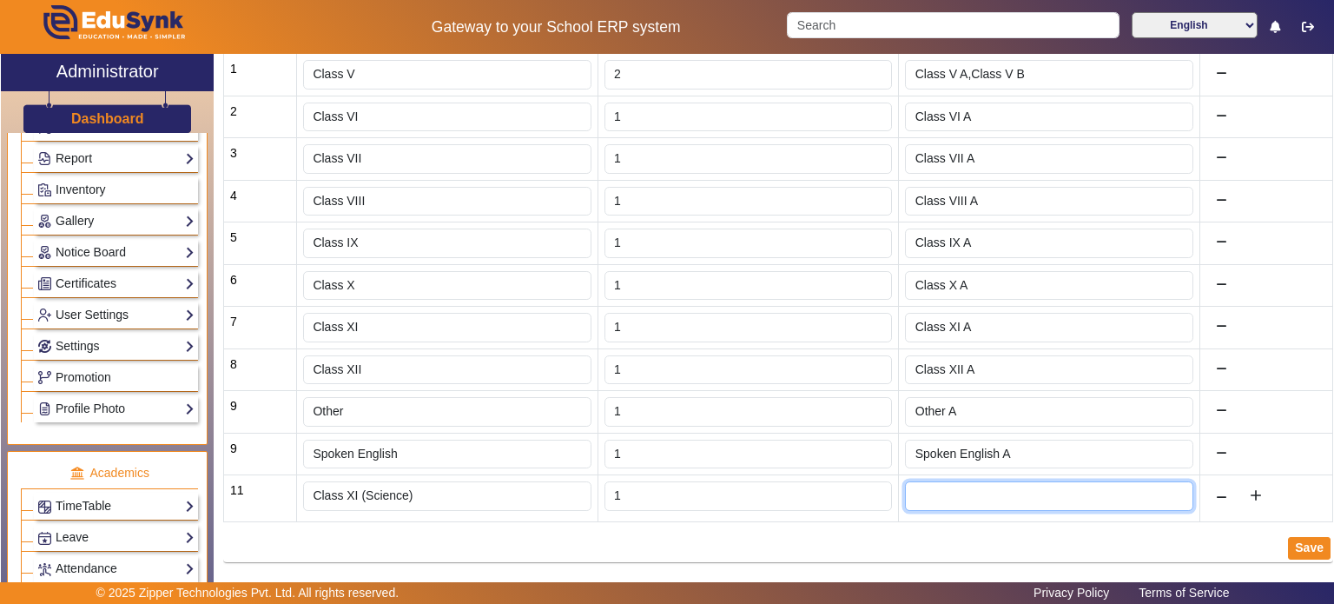
click at [958, 486] on input "text" at bounding box center [1049, 496] width 288 height 30
type input "Class XI A"
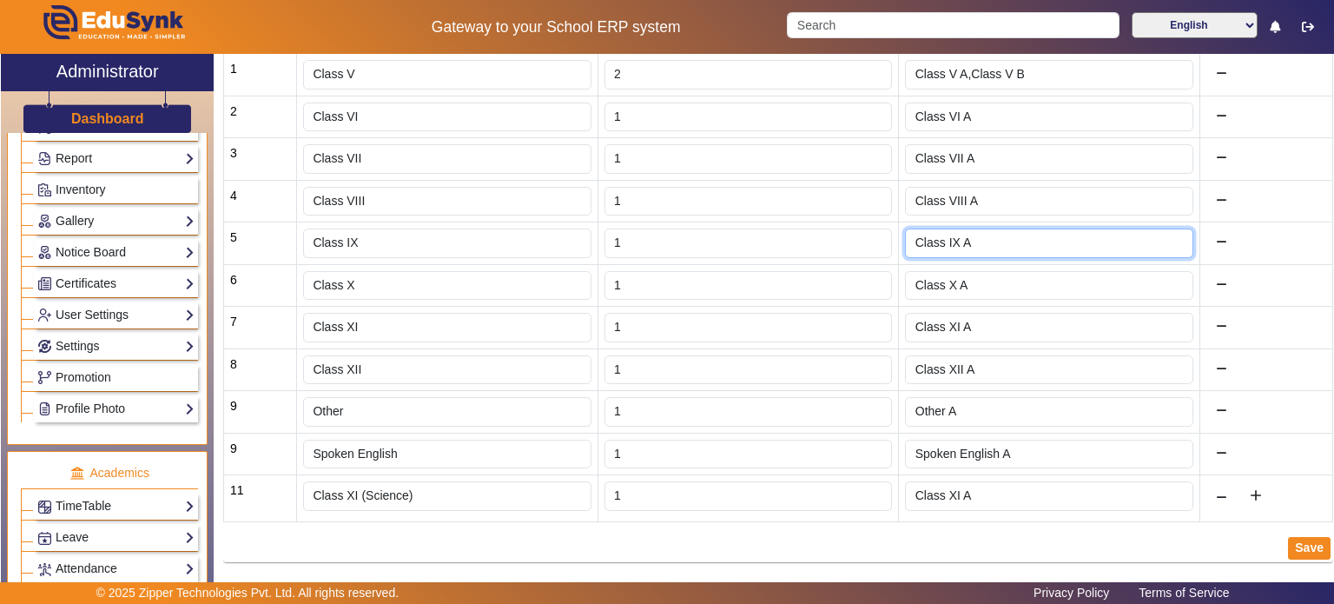
click at [984, 248] on input "Class IX A" at bounding box center [1049, 243] width 288 height 30
type input "Class IX"
click at [1308, 539] on button "Save" at bounding box center [1309, 548] width 43 height 23
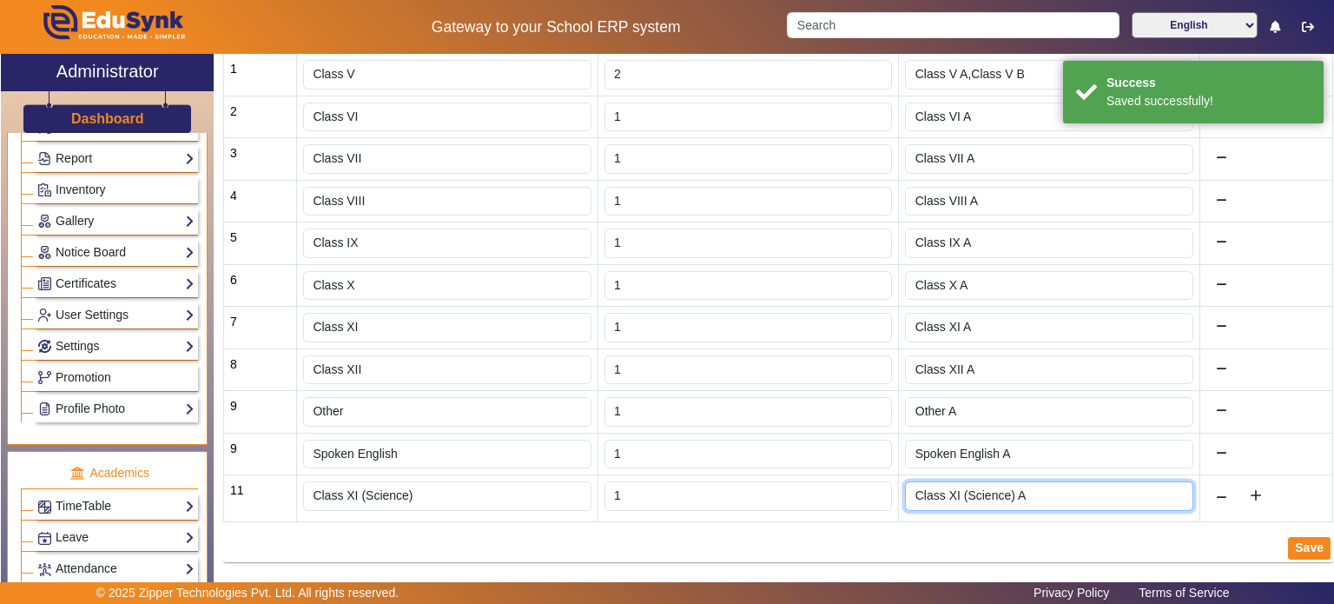
click at [1029, 496] on input "Class XI (Science) A" at bounding box center [1049, 496] width 288 height 30
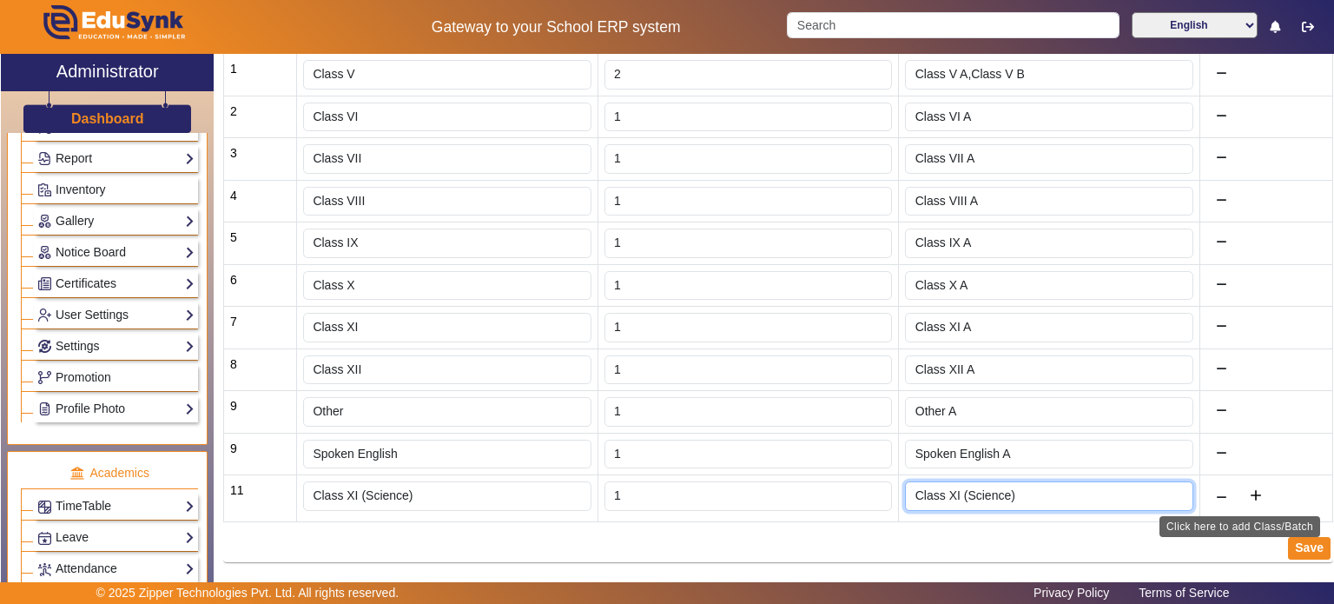
type input "Class XI (Science)"
click at [1250, 490] on mat-icon "add" at bounding box center [1256, 495] width 17 height 17
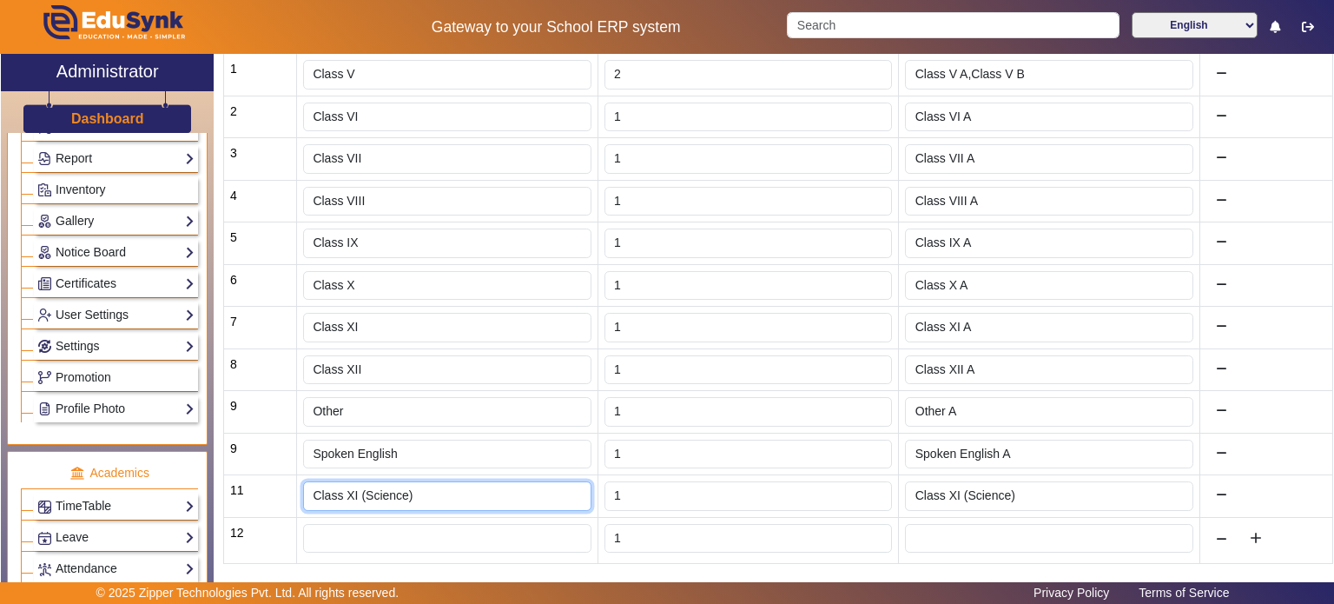
click at [368, 497] on input "Class XI (Science)" at bounding box center [447, 496] width 288 height 30
click at [419, 485] on input "Class XI (Science)" at bounding box center [447, 496] width 288 height 30
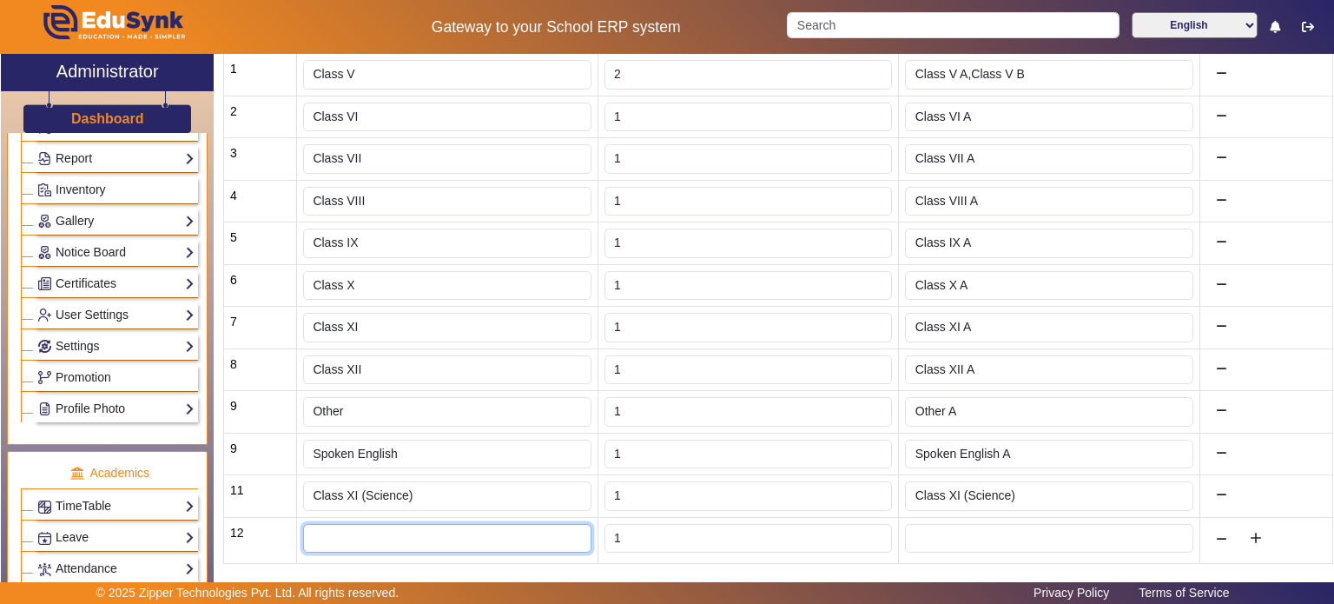
click at [408, 536] on input "text" at bounding box center [447, 539] width 288 height 30
paste input "Class XII"
type input "Class XI (Commerce)"
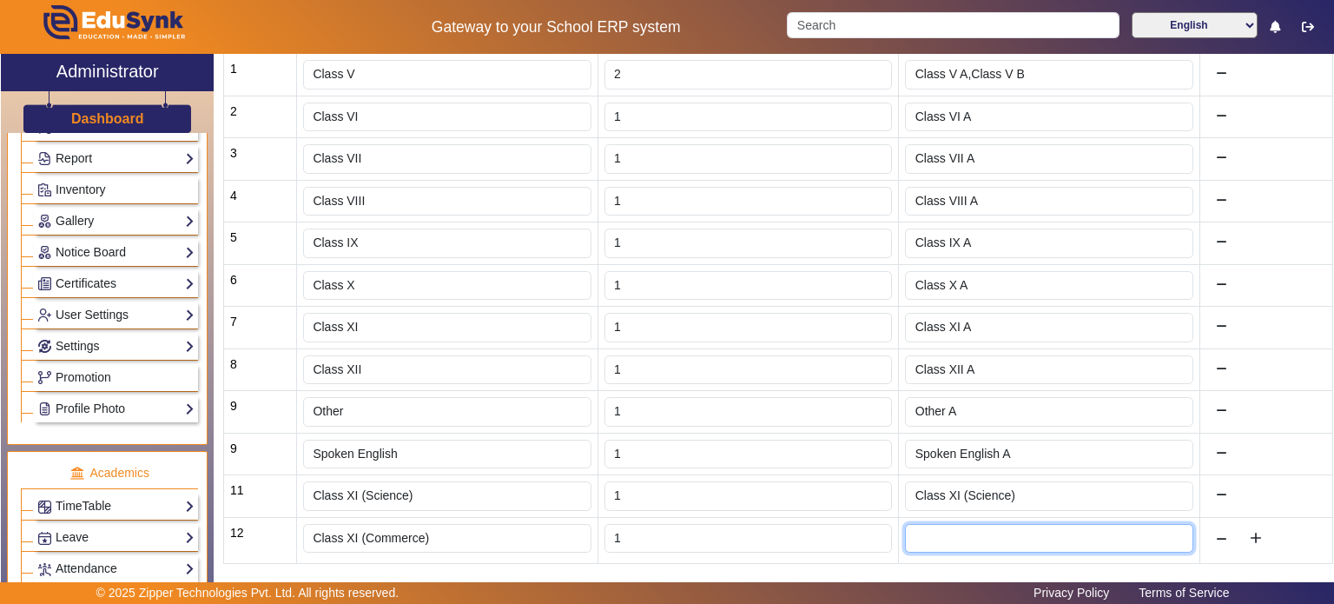
click at [970, 530] on input "text" at bounding box center [1049, 539] width 288 height 30
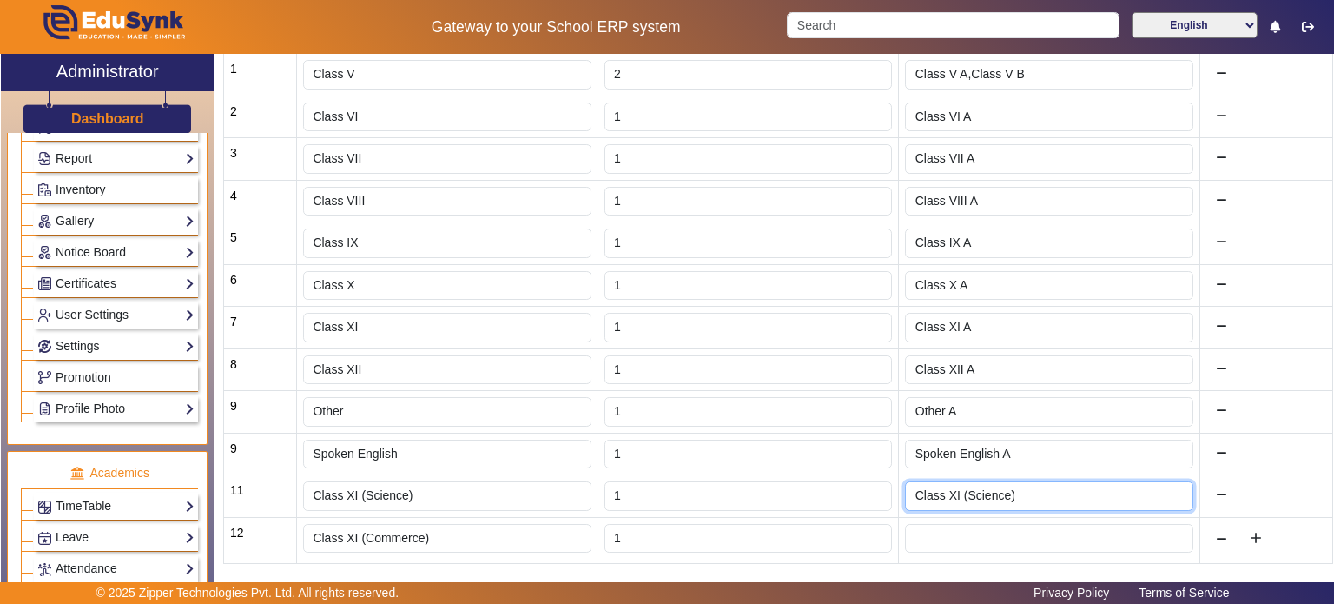
click at [1027, 492] on input "Class XI (Science)" at bounding box center [1049, 496] width 288 height 30
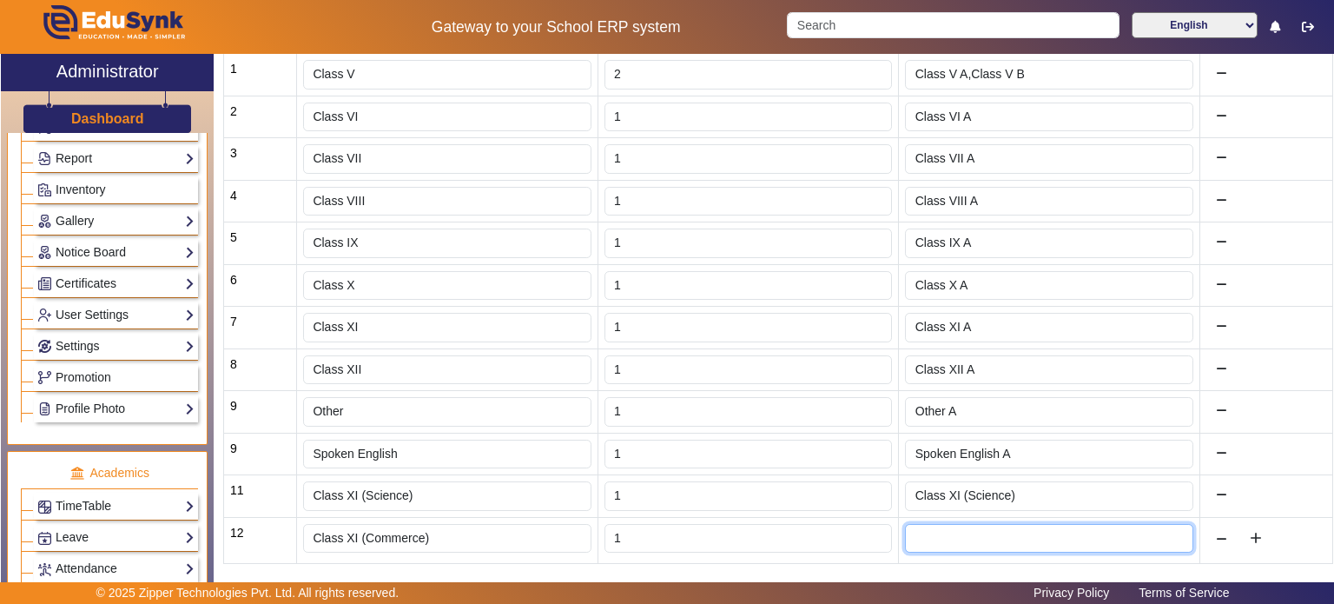
click at [993, 526] on input "text" at bounding box center [1049, 539] width 288 height 30
paste input "Class XII"
type input "Class XI (Commerce)"
click at [1251, 530] on mat-icon "add" at bounding box center [1256, 537] width 17 height 17
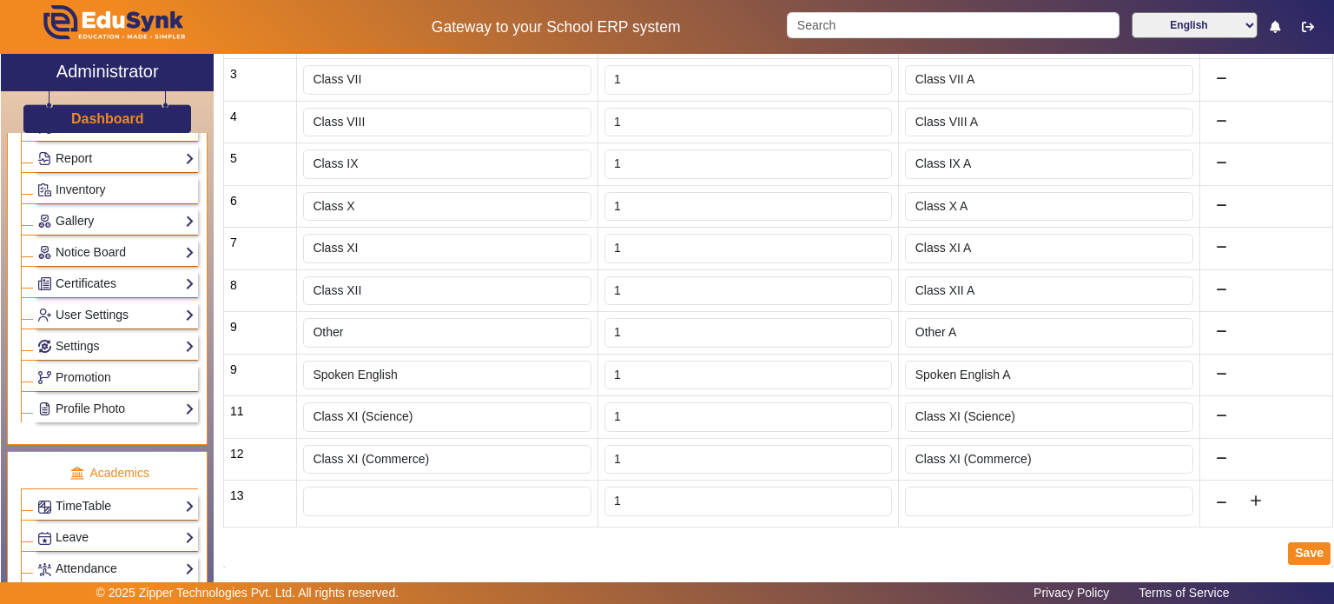
scroll to position [420, 0]
drag, startPoint x: 314, startPoint y: 406, endPoint x: 406, endPoint y: 404, distance: 92.1
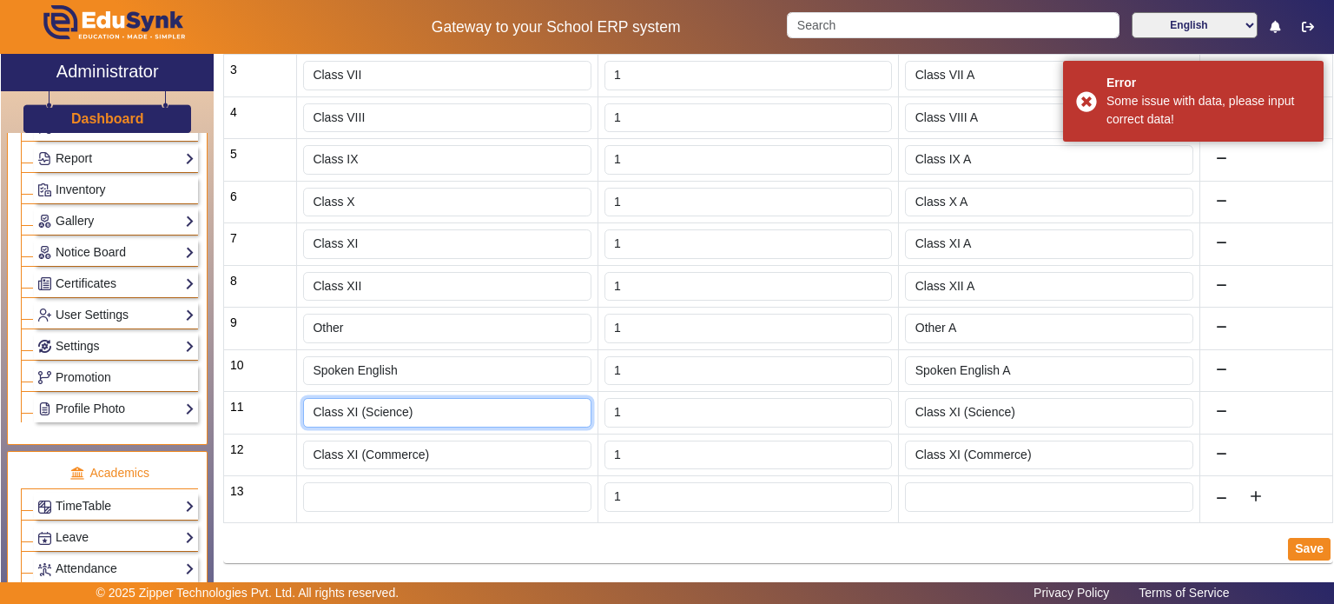
click at [423, 405] on input "Class XI (Science)" at bounding box center [447, 413] width 288 height 30
drag, startPoint x: 423, startPoint y: 405, endPoint x: 387, endPoint y: 406, distance: 35.6
click at [396, 411] on input "Class XI (Science)" at bounding box center [447, 413] width 288 height 30
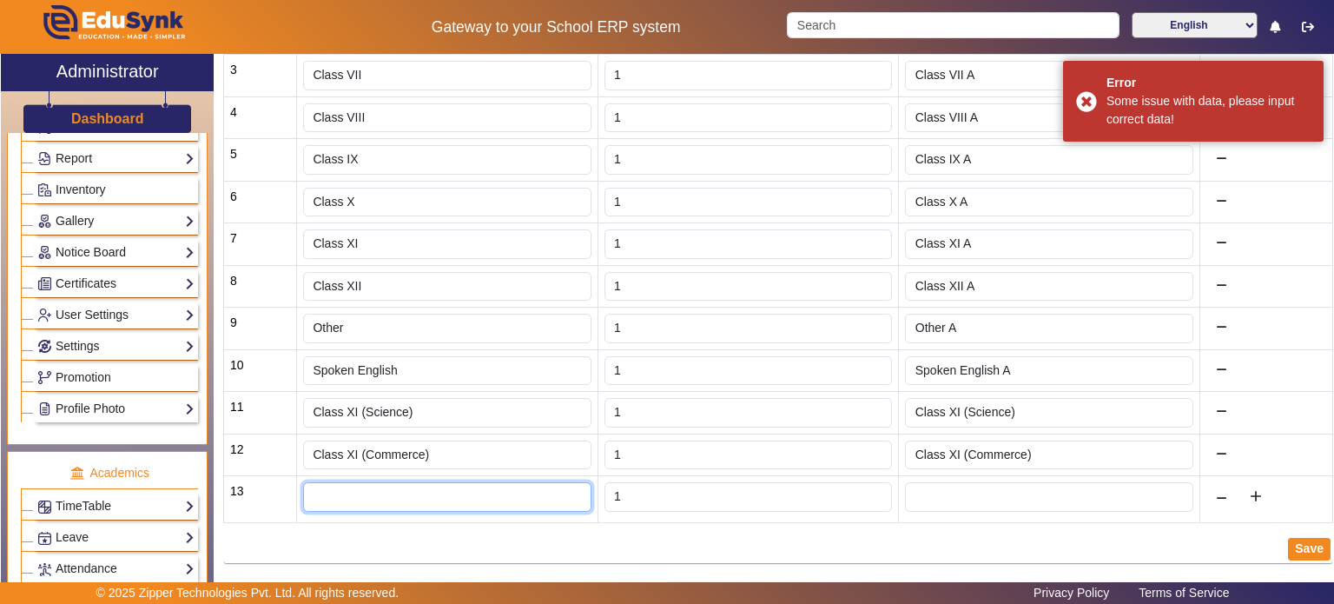
click at [384, 495] on input "text" at bounding box center [447, 497] width 288 height 30
paste input "Class XI (Science)"
click at [400, 491] on input "Class XI (Science)" at bounding box center [447, 497] width 288 height 30
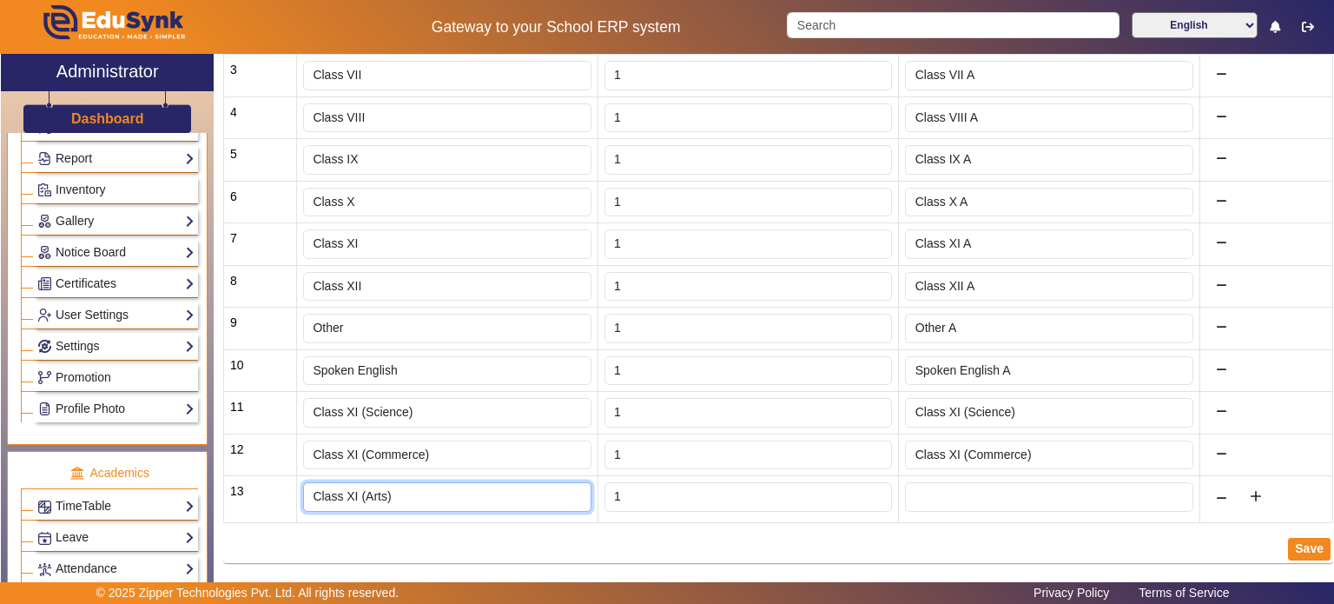
click at [400, 491] on input "Class XI (Arts)" at bounding box center [447, 497] width 288 height 30
type input "Class XI (Arts)"
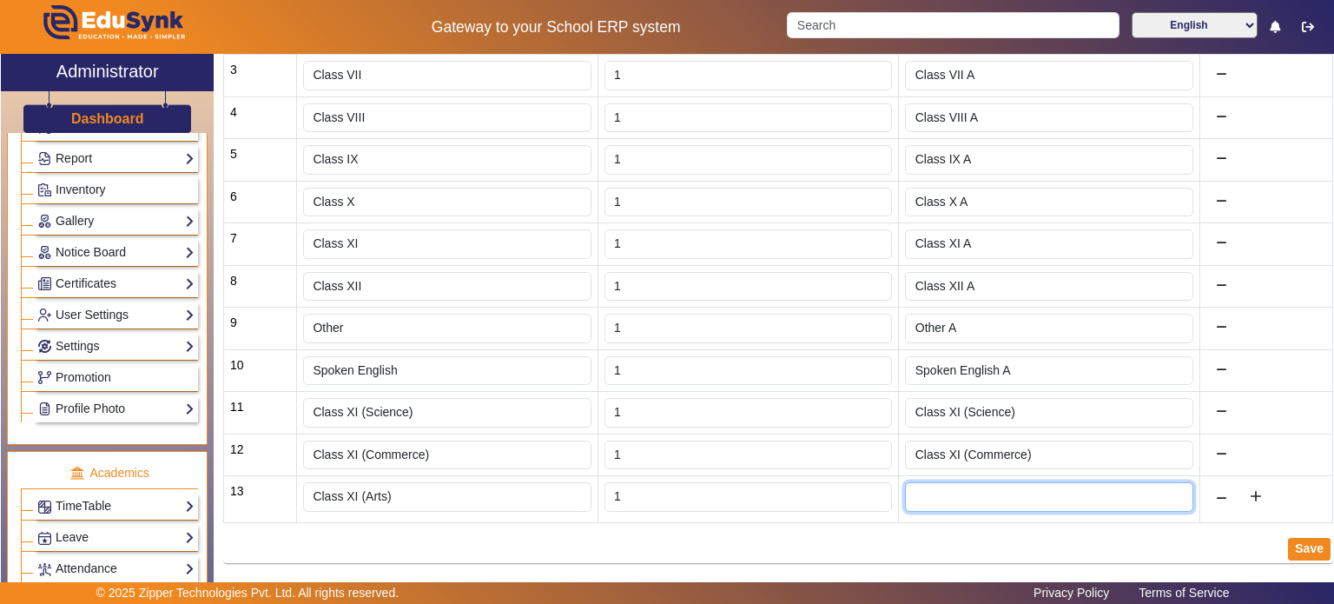
click at [929, 486] on input "text" at bounding box center [1049, 497] width 288 height 30
paste input "Class XI (Arts)"
type input "Class XI (Arts)"
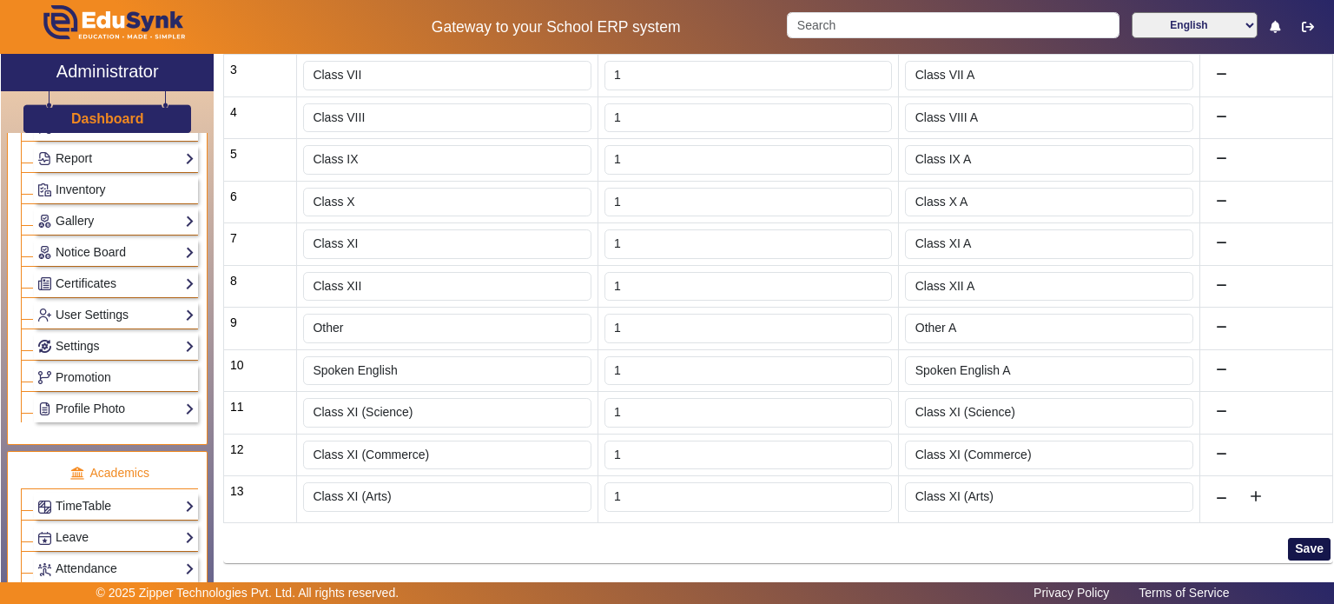
click at [1305, 542] on button "Save" at bounding box center [1309, 549] width 43 height 23
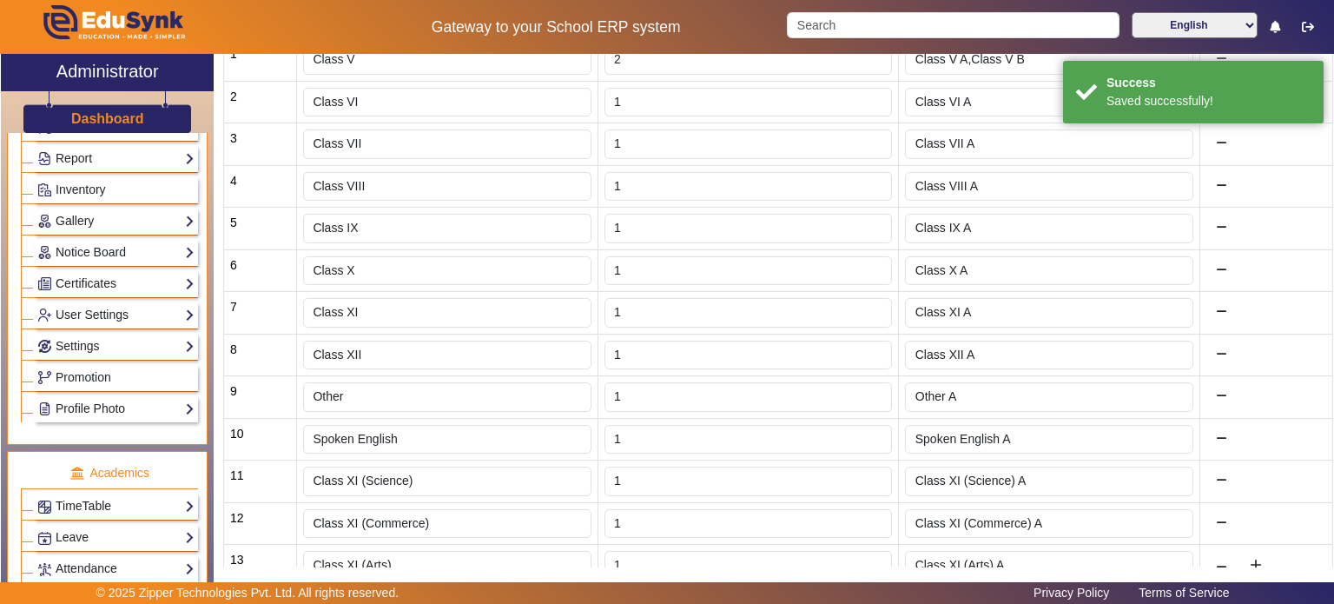
scroll to position [334, 0]
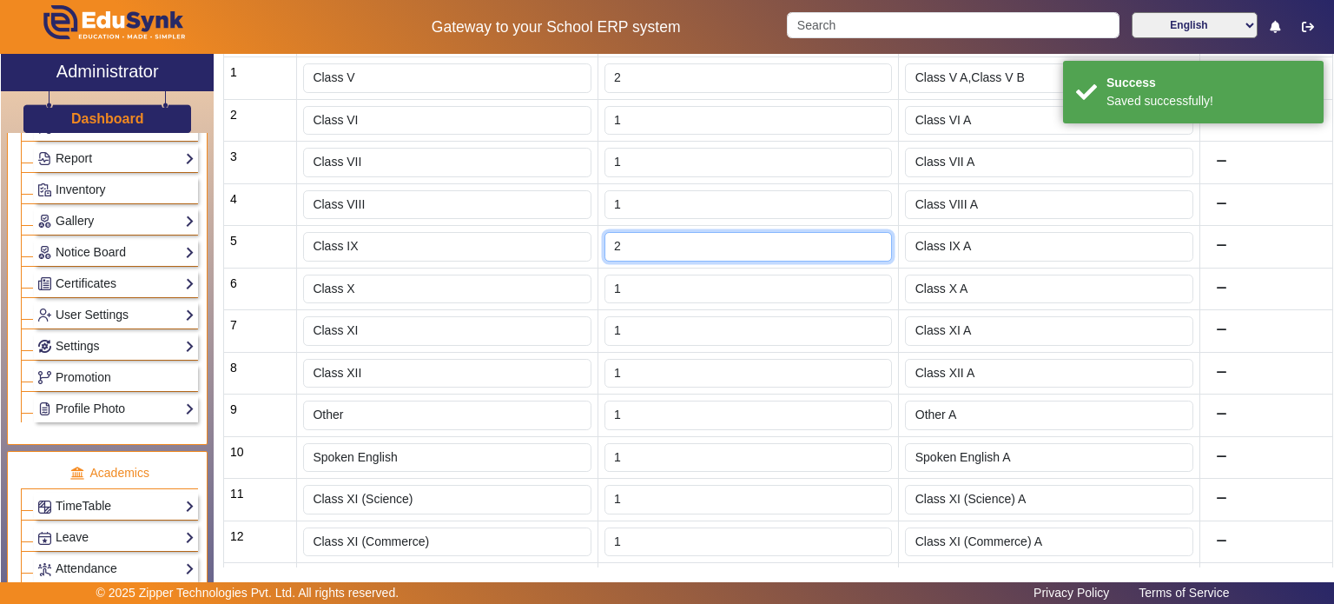
type input "2"
click at [870, 237] on input "2" at bounding box center [749, 247] width 288 height 30
type input "Class IX A,Class IX B"
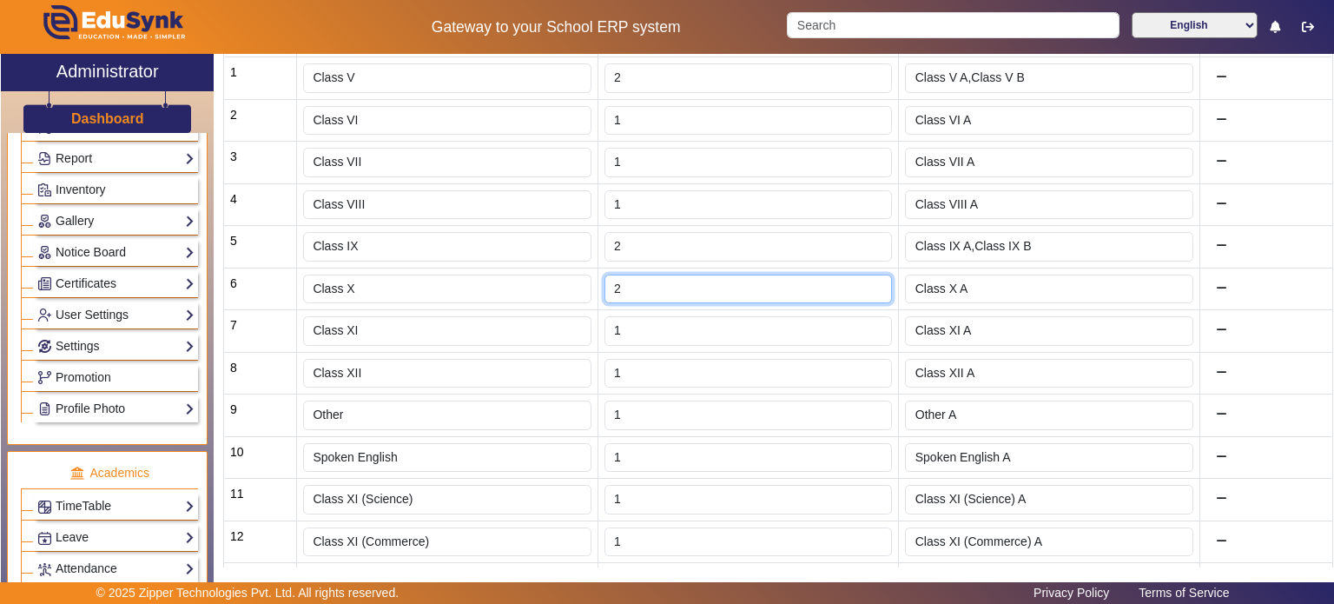
type input "2"
click at [869, 276] on input "2" at bounding box center [749, 290] width 288 height 30
type input "Class X A,Class X B"
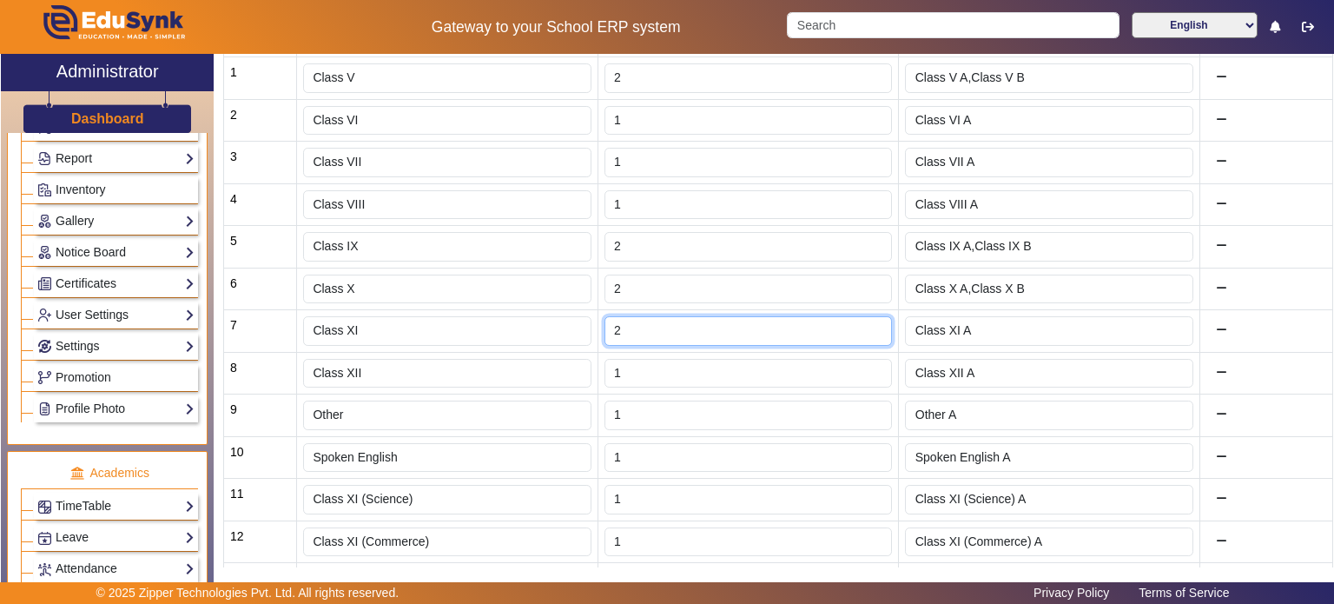
type input "2"
click at [870, 321] on input "2" at bounding box center [749, 331] width 288 height 30
type input "Class XI A,Class XI B"
type input "1"
click at [874, 333] on input "1" at bounding box center [749, 331] width 288 height 30
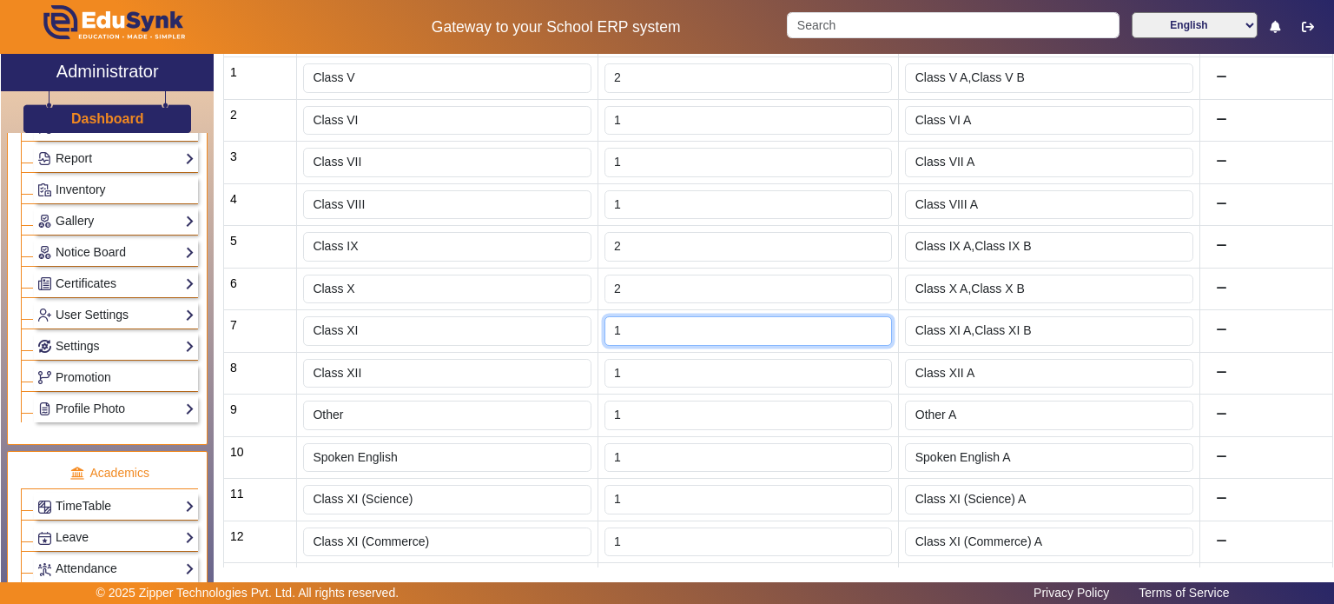
type input "Class XI A"
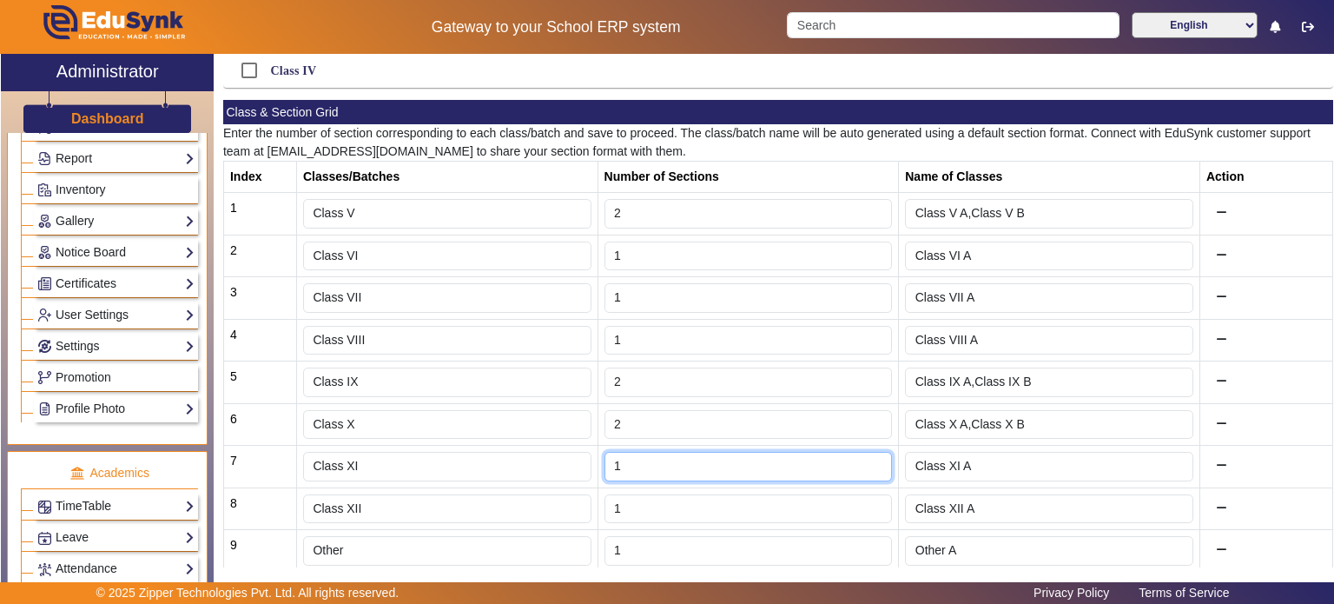
scroll to position [160, 0]
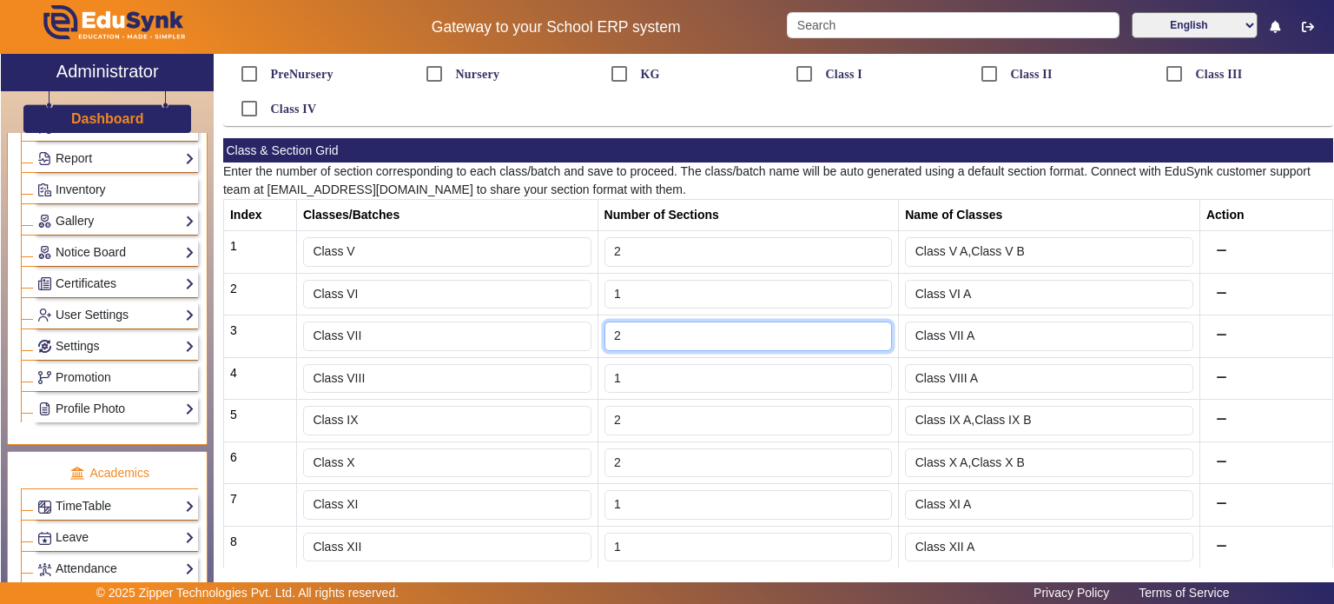
type input "2"
click at [872, 329] on input "2" at bounding box center [749, 336] width 288 height 30
type input "Class VII A,Class VII B"
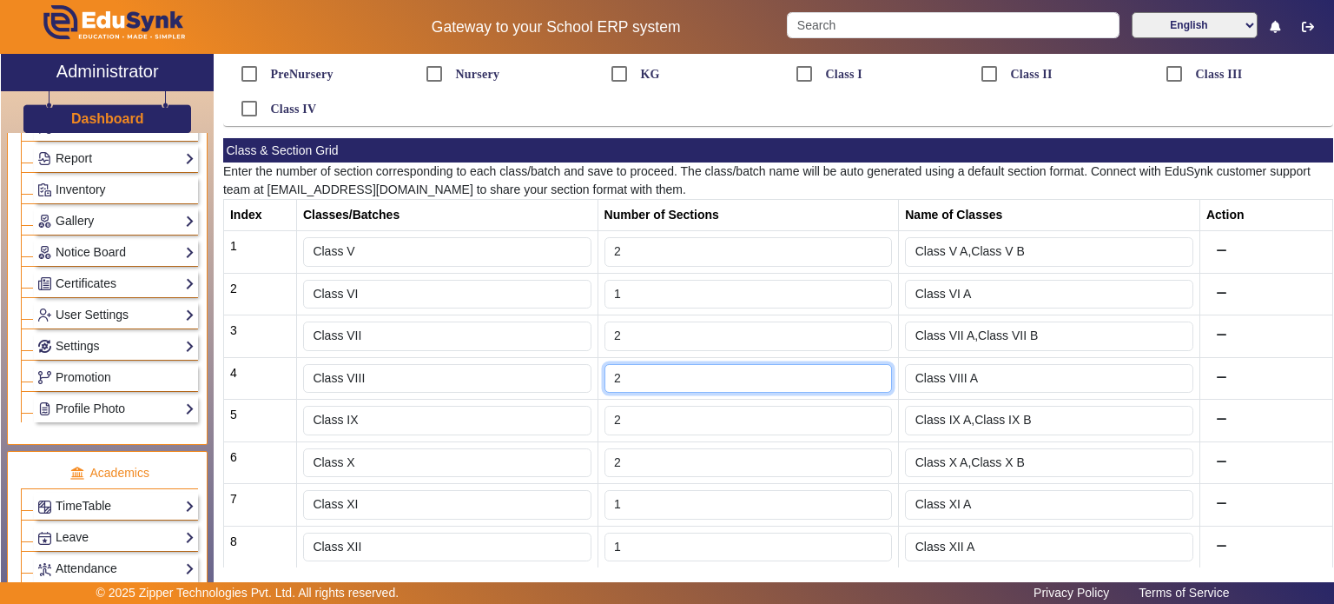
type input "2"
click at [870, 372] on input "2" at bounding box center [749, 379] width 288 height 30
type input "Class VIII A,Class VIII B"
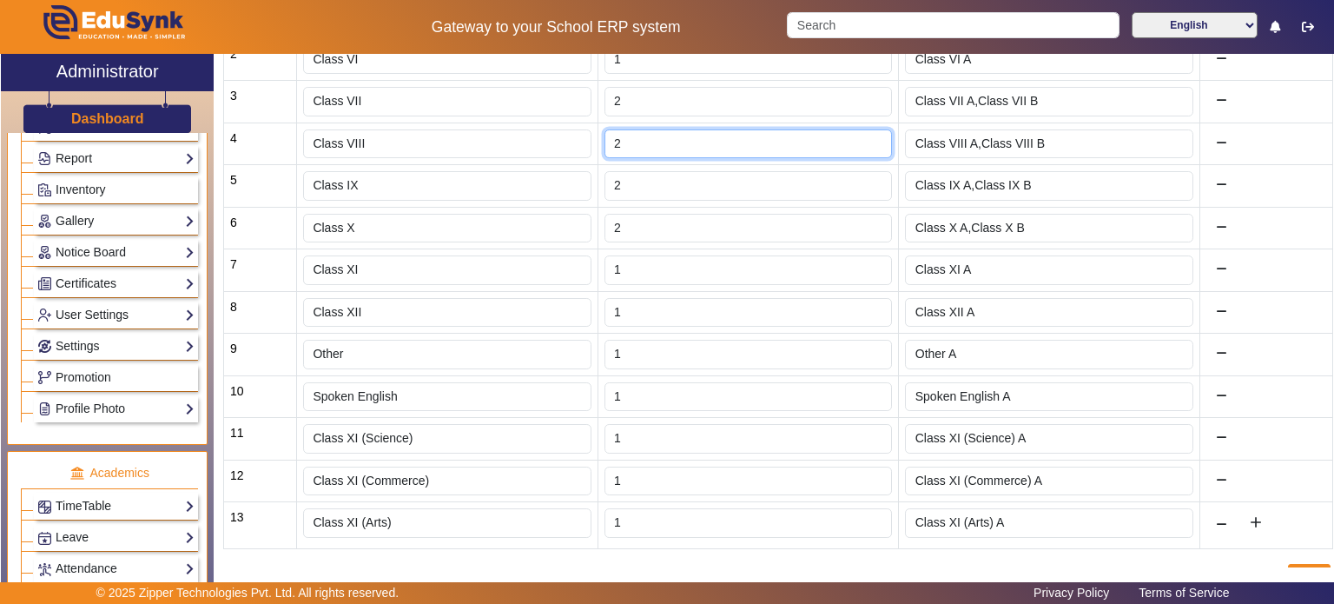
scroll to position [420, 0]
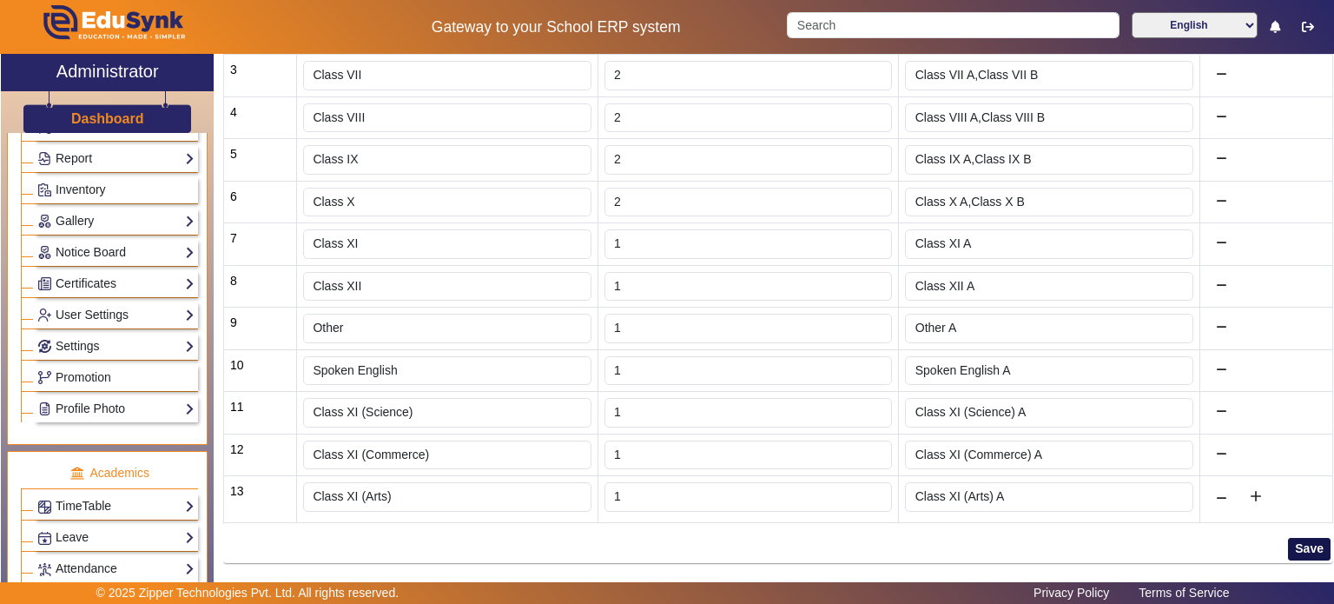
click at [1303, 548] on button "Save" at bounding box center [1309, 549] width 43 height 23
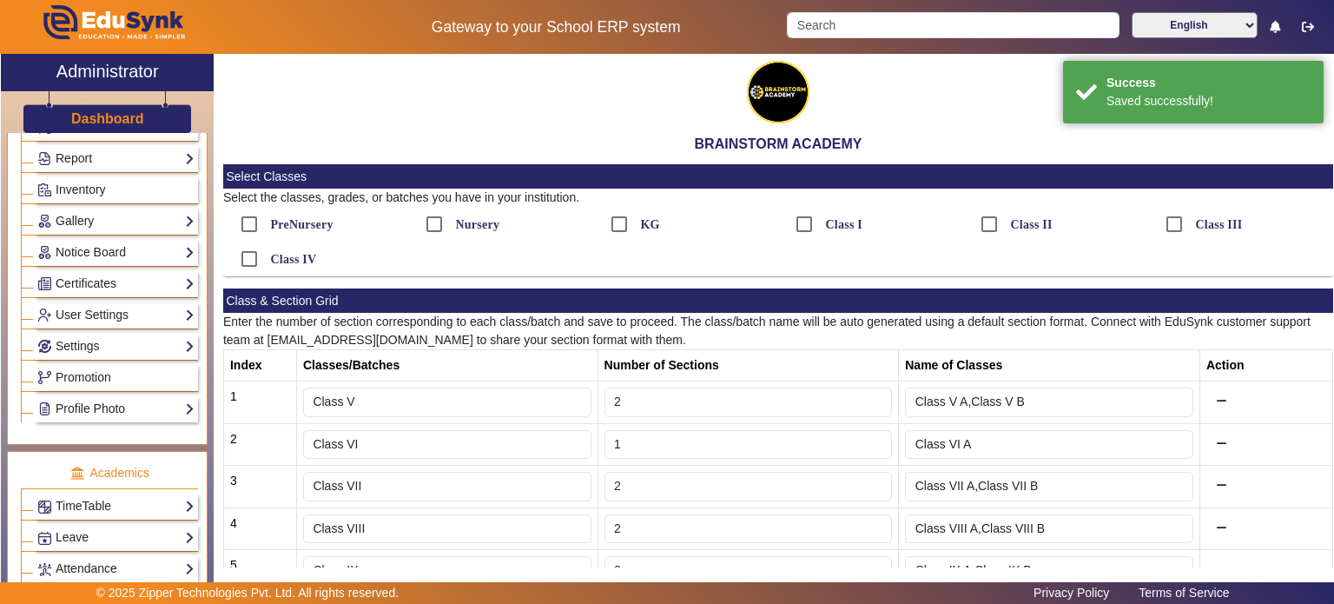
scroll to position [0, 0]
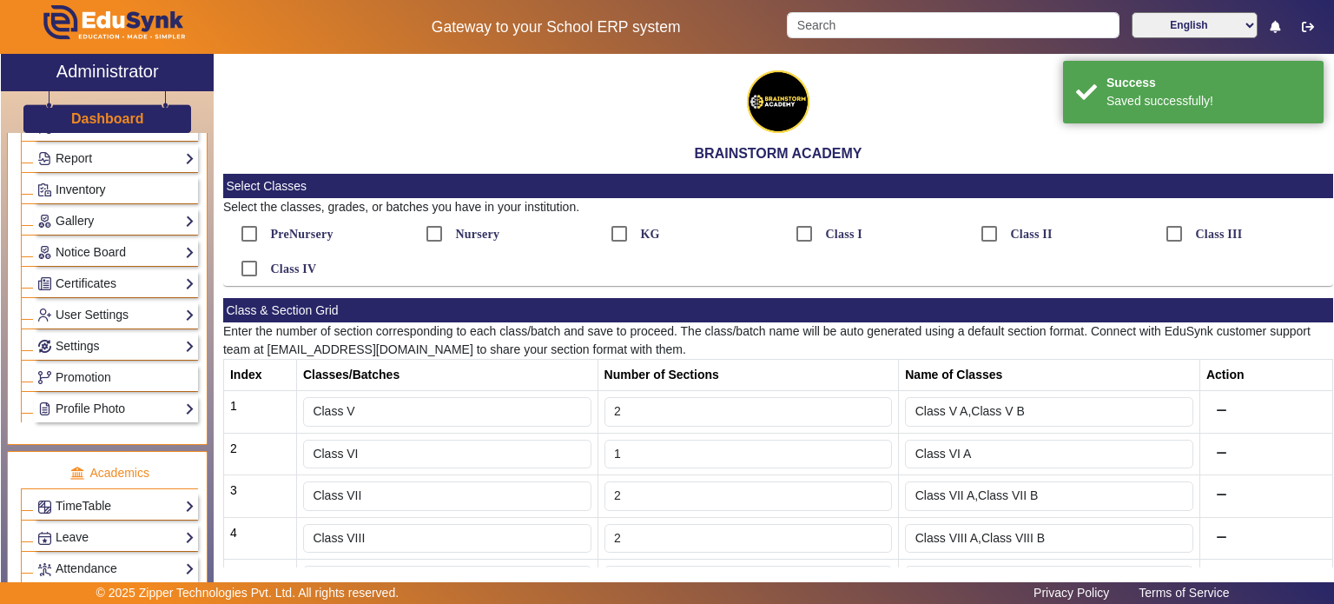
click at [78, 182] on span "Inventory" at bounding box center [81, 189] width 50 height 14
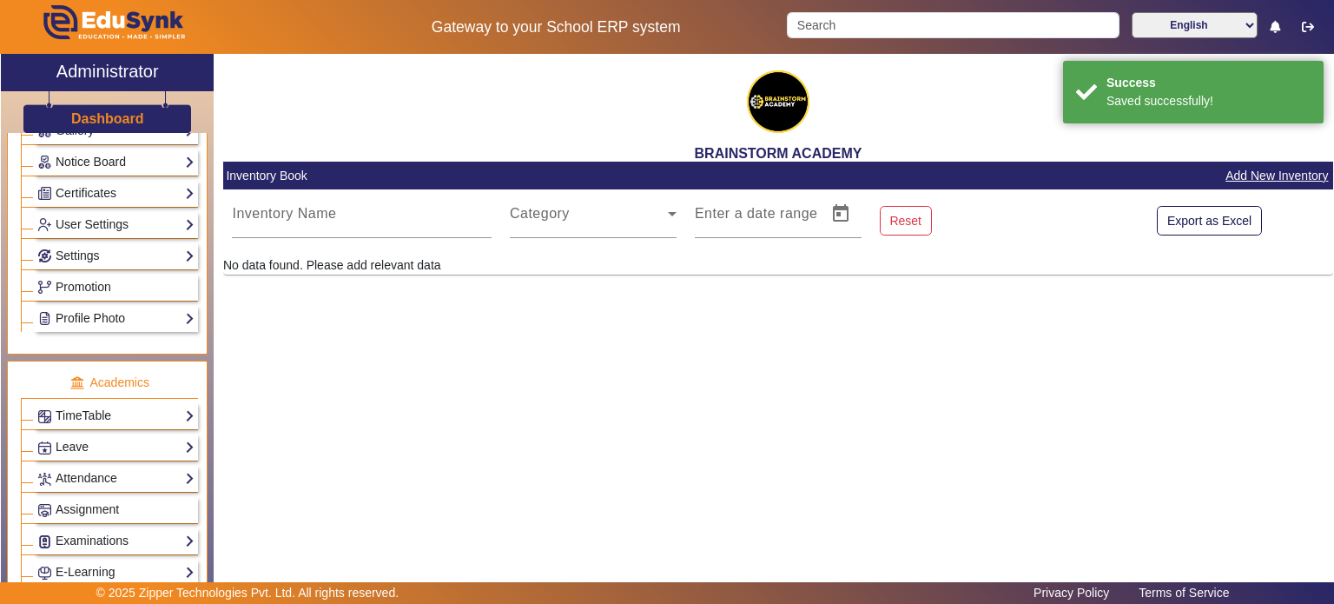
scroll to position [344, 0]
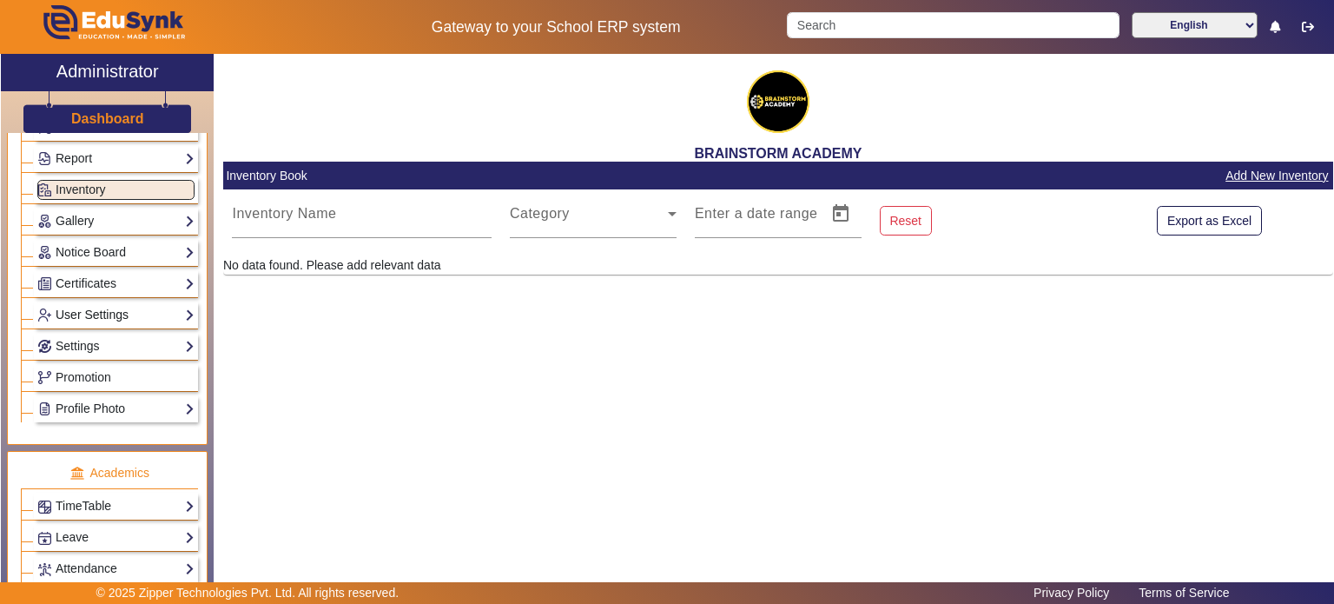
click at [109, 314] on link "User Settings" at bounding box center [115, 315] width 157 height 20
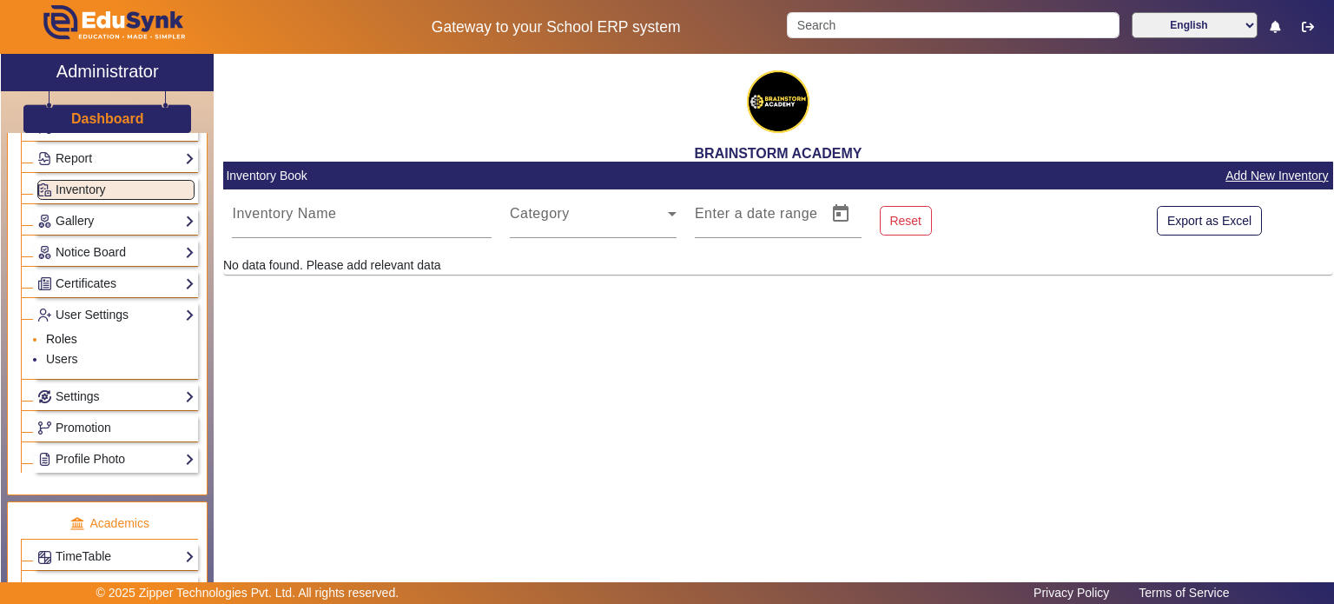
click at [66, 340] on link "Roles" at bounding box center [61, 339] width 31 height 14
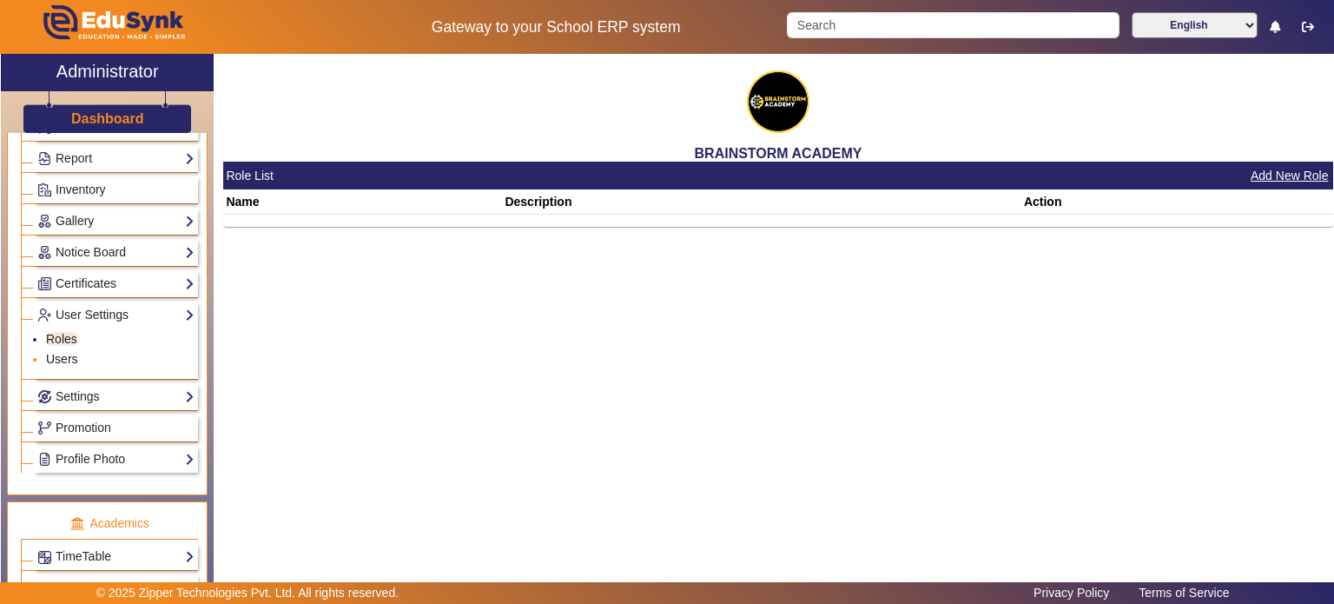
click at [63, 352] on link "Users" at bounding box center [62, 359] width 32 height 14
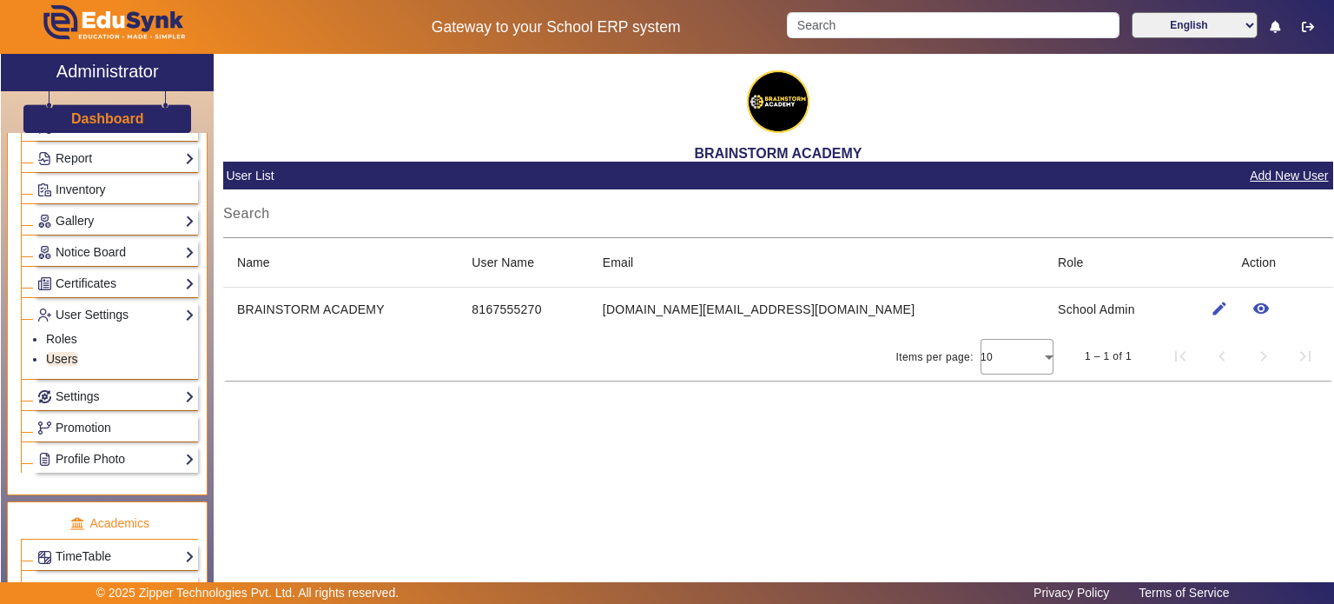
click at [495, 435] on div "BRAINSTORM ACADEMY User List Add New User Search Name User Name Email Role Acti…" at bounding box center [774, 317] width 1120 height 526
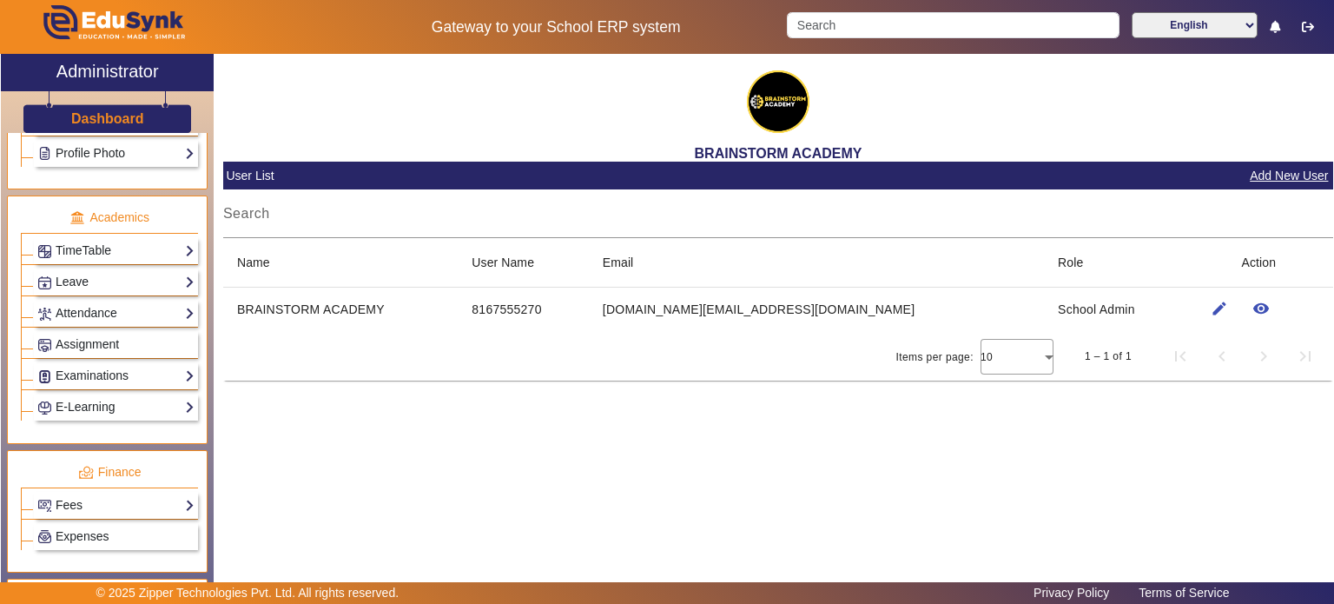
scroll to position [418, 0]
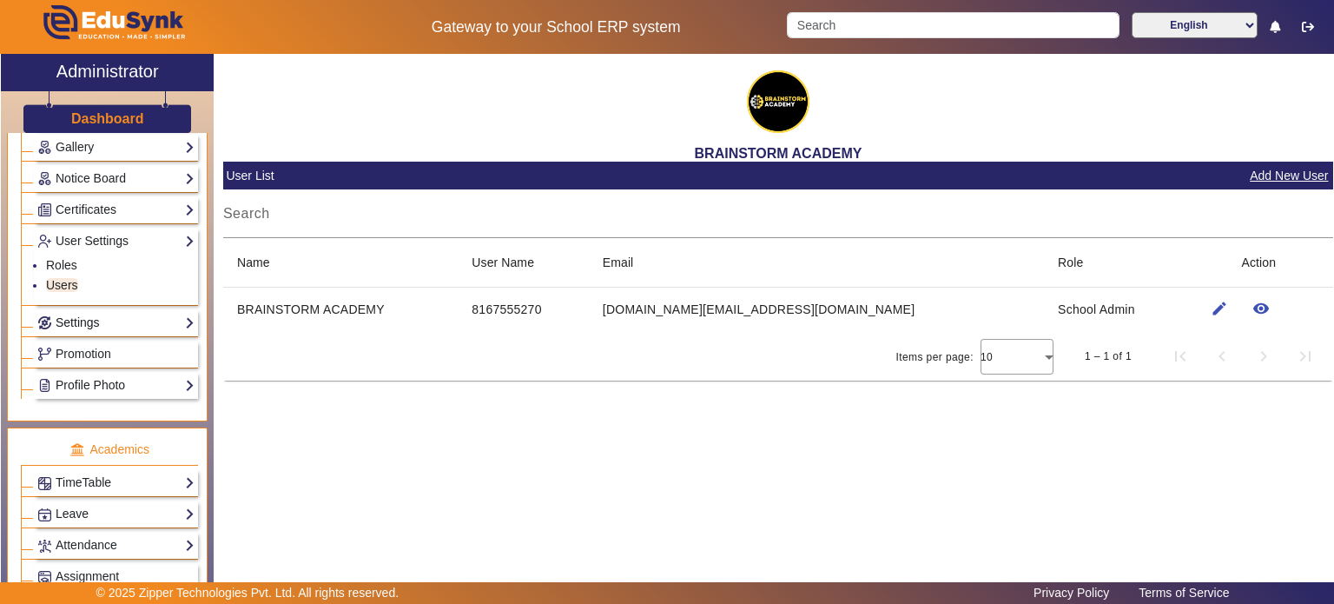
click at [85, 315] on link "Settings" at bounding box center [115, 323] width 157 height 20
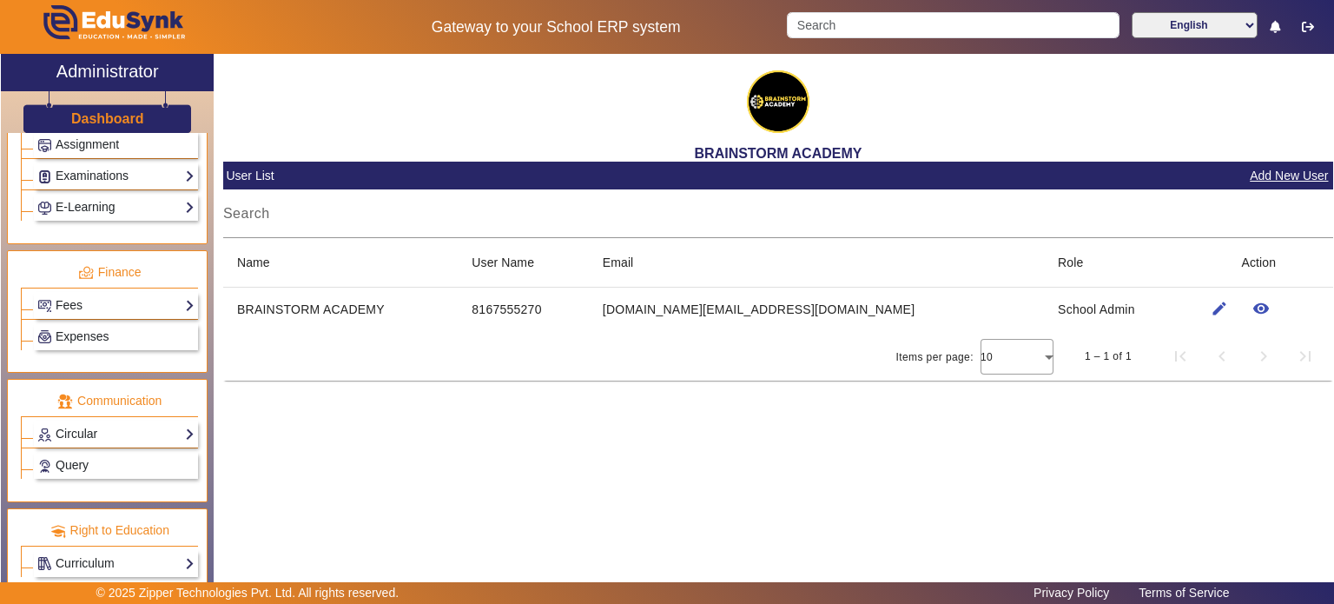
scroll to position [952, 0]
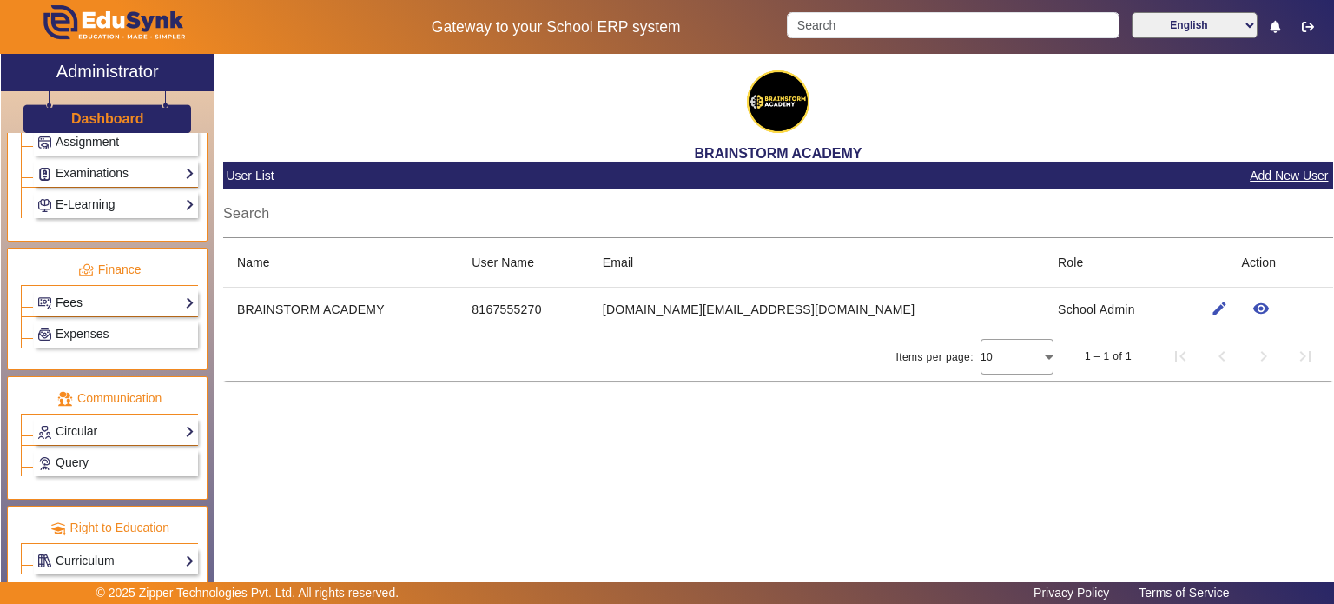
click at [95, 298] on link "Fees" at bounding box center [115, 303] width 157 height 20
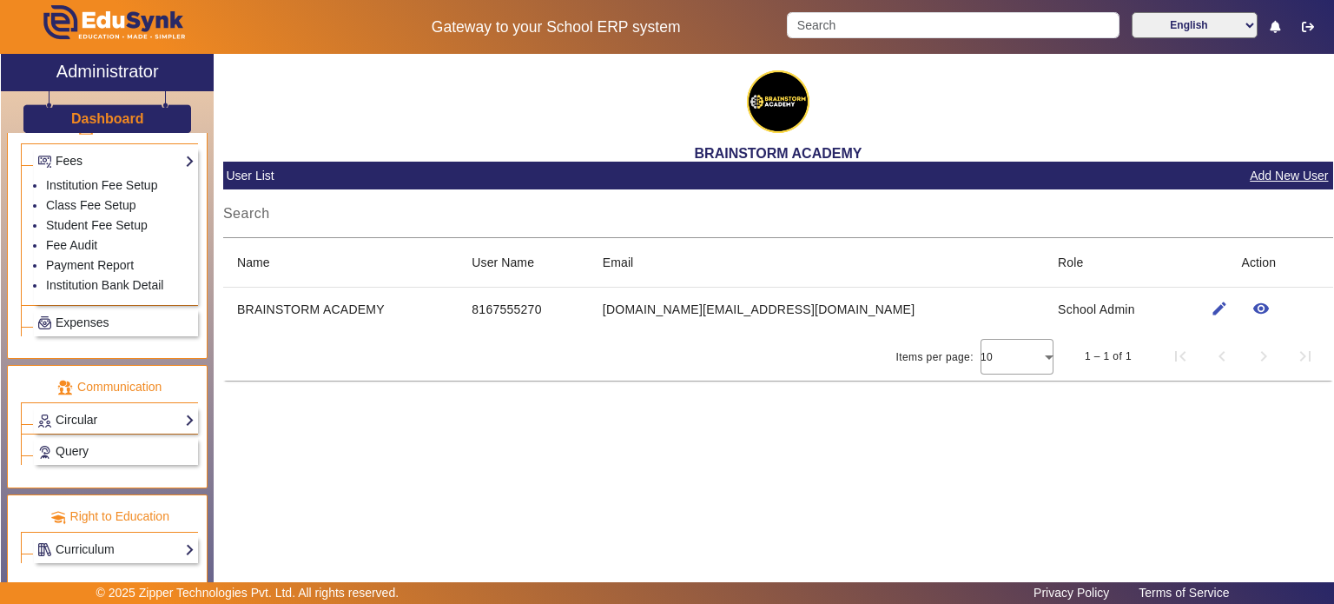
scroll to position [801, 0]
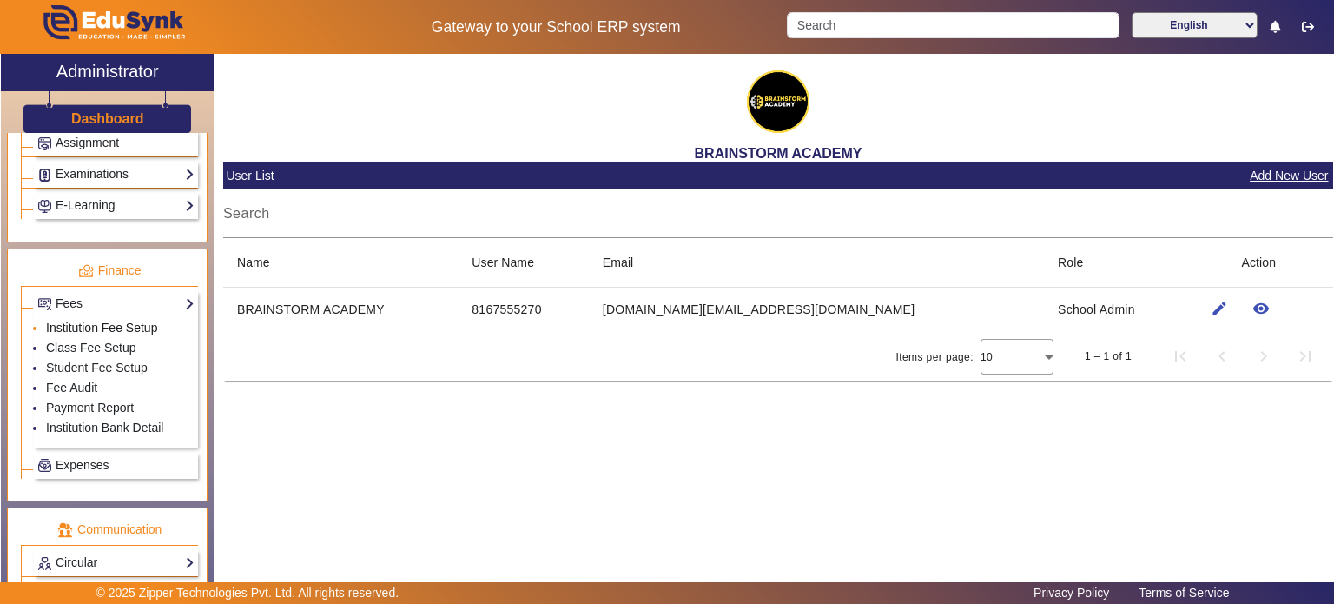
click at [93, 321] on link "Institution Fee Setup" at bounding box center [101, 328] width 111 height 14
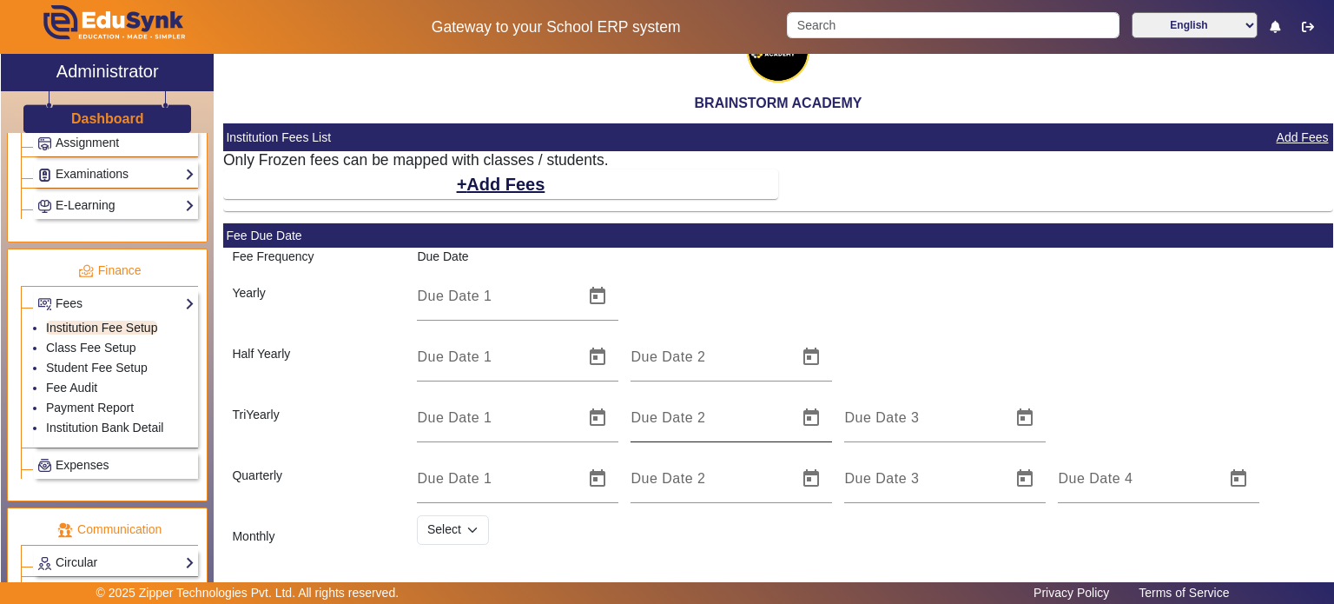
scroll to position [97, 0]
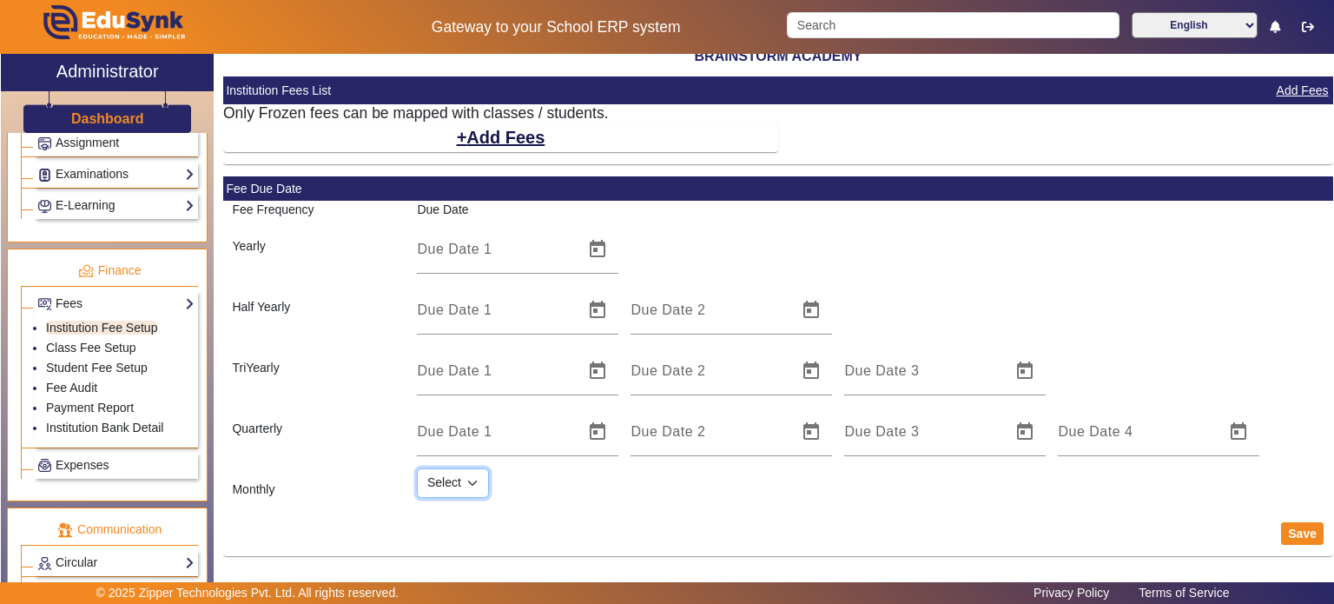
click at [458, 485] on select "Select 1 2 3 4 5 6 7 8 9 10 11 12 13 14 15 16 17 18 19 20 21 22 23 24 25 26 27 …" at bounding box center [453, 483] width 72 height 30
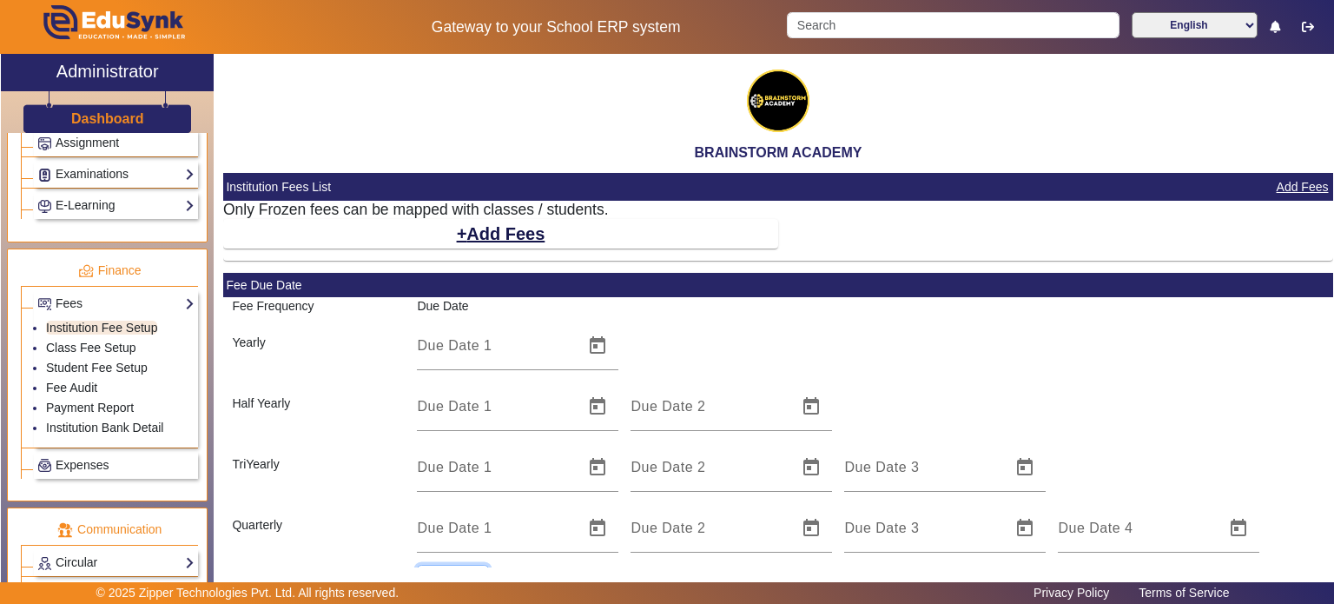
scroll to position [0, 0]
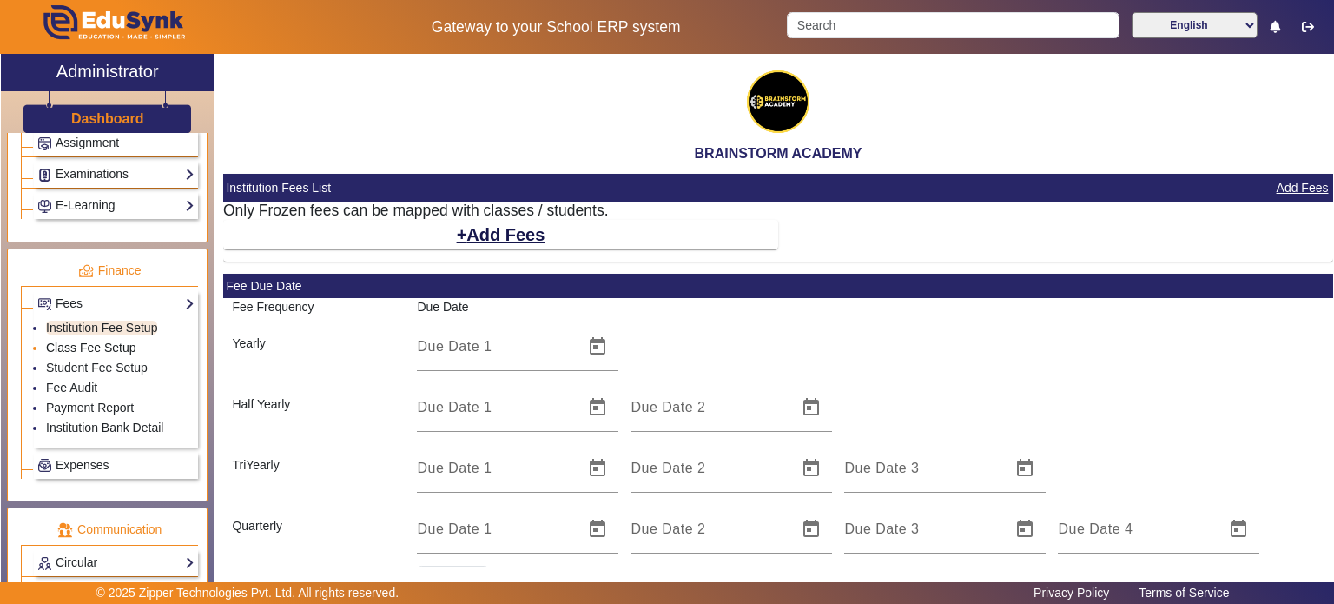
click at [73, 343] on link "Class Fee Setup" at bounding box center [91, 348] width 90 height 14
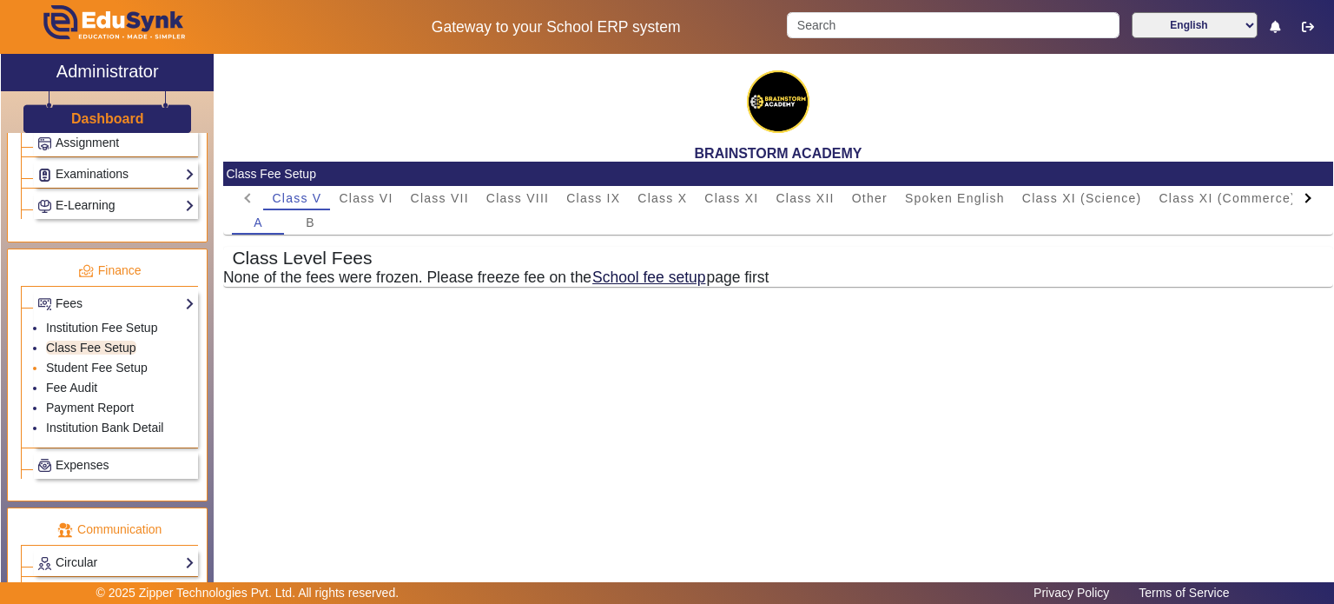
click at [115, 359] on li "Student Fee Setup" at bounding box center [120, 369] width 149 height 20
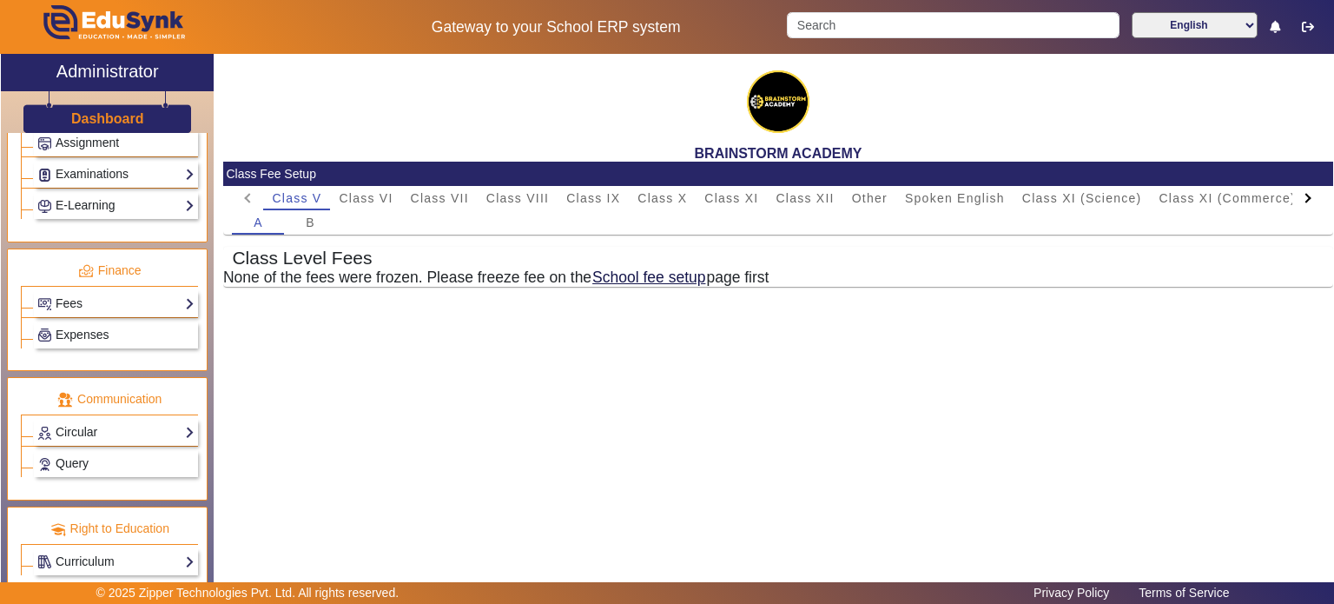
scroll to position [802, 0]
click at [108, 453] on link "Query" at bounding box center [115, 463] width 157 height 20
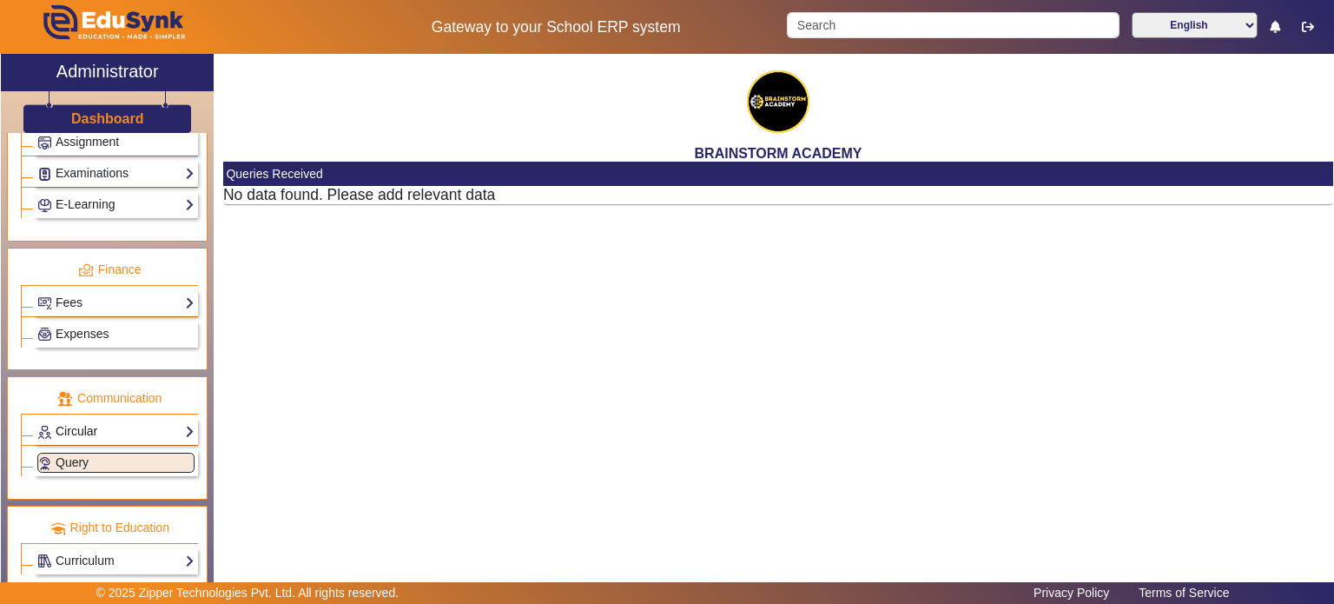
click at [105, 421] on link "Circular" at bounding box center [115, 431] width 157 height 20
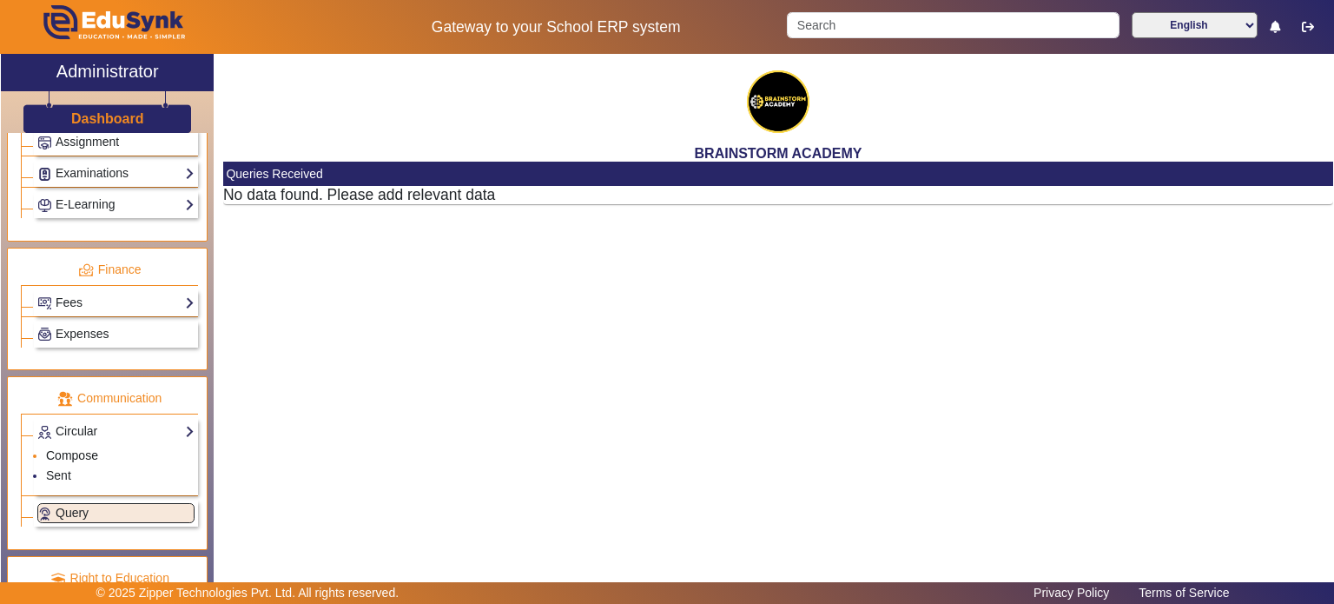
click at [91, 448] on link "Compose" at bounding box center [72, 455] width 52 height 14
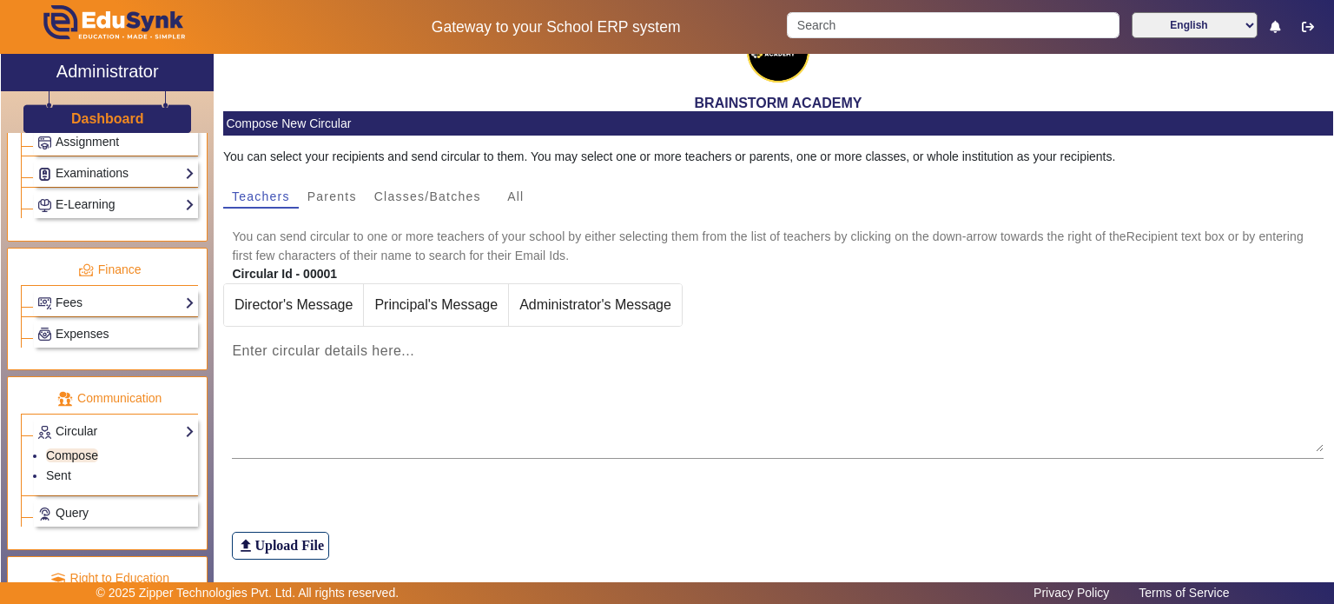
scroll to position [98, 0]
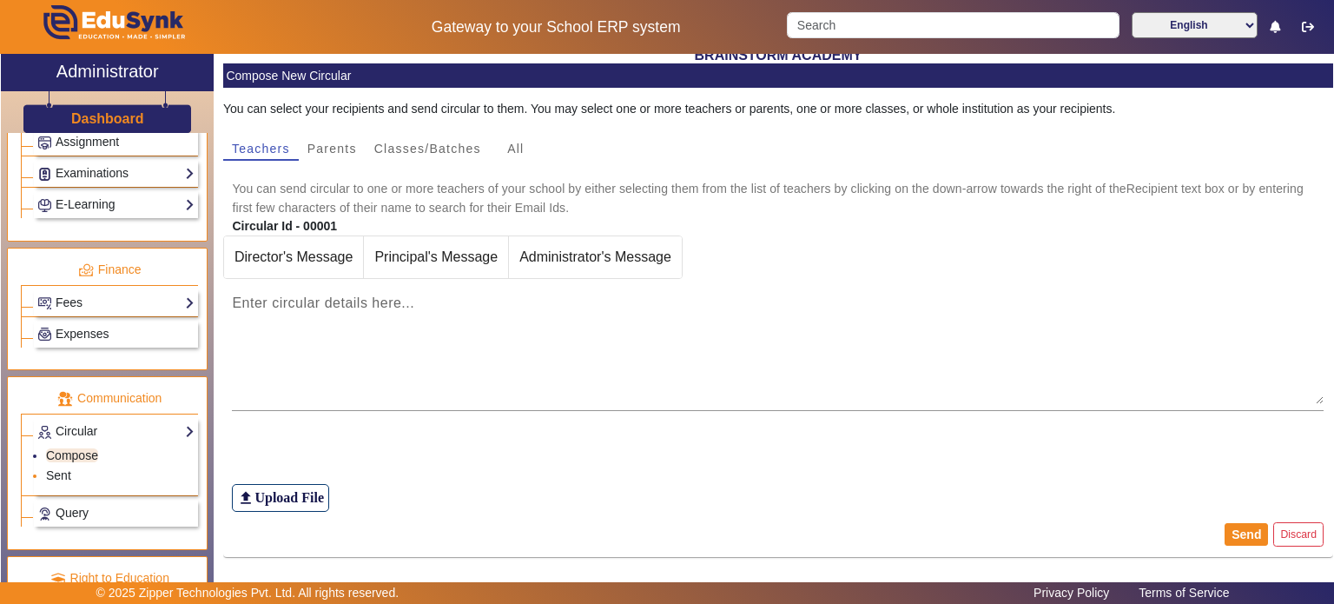
click at [73, 467] on li "Sent" at bounding box center [120, 477] width 149 height 20
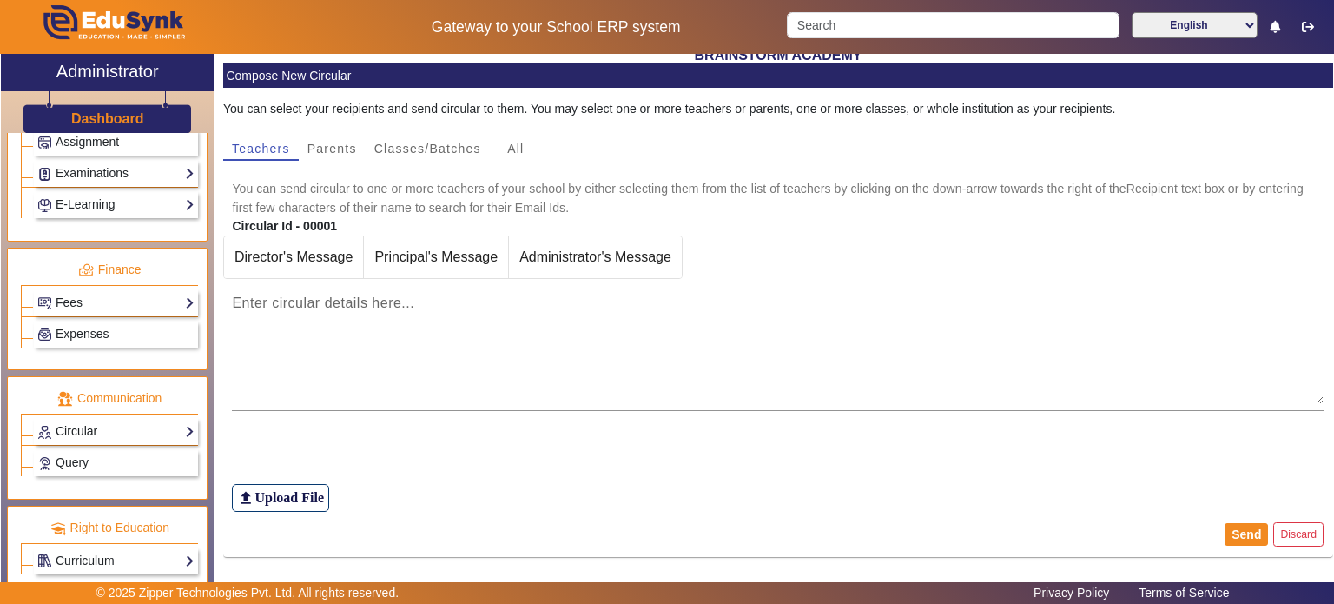
click at [78, 428] on link "Circular" at bounding box center [115, 431] width 157 height 20
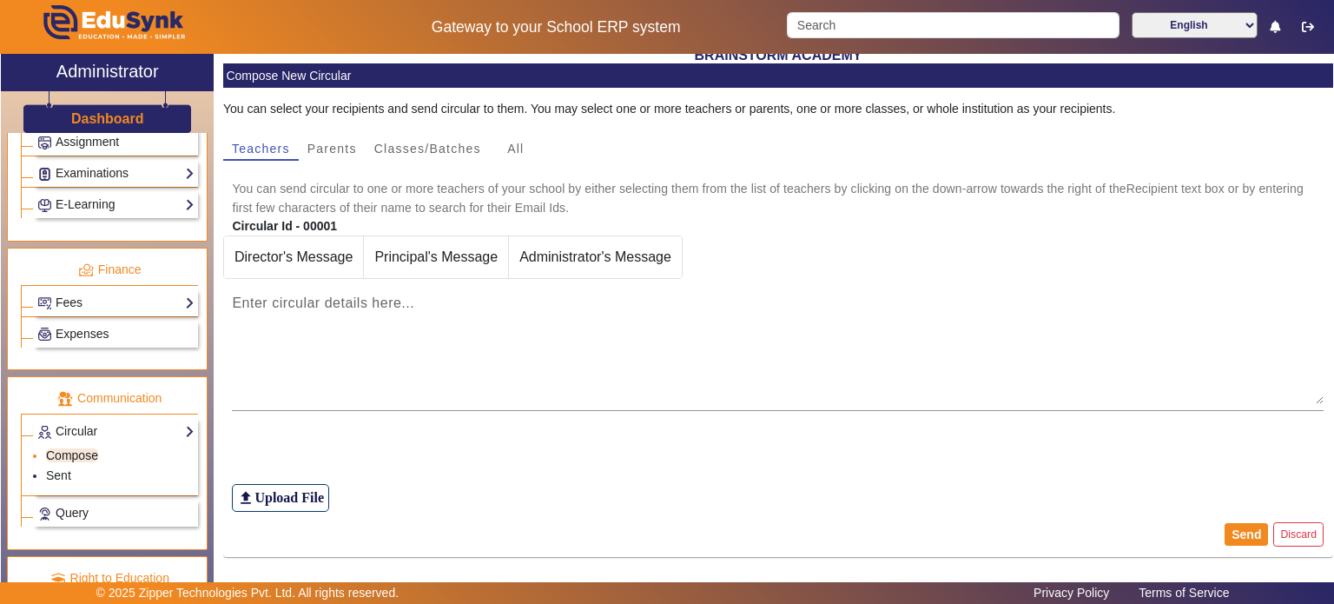
click at [76, 448] on link "Compose" at bounding box center [72, 455] width 52 height 14
click at [65, 468] on link "Sent" at bounding box center [58, 475] width 25 height 14
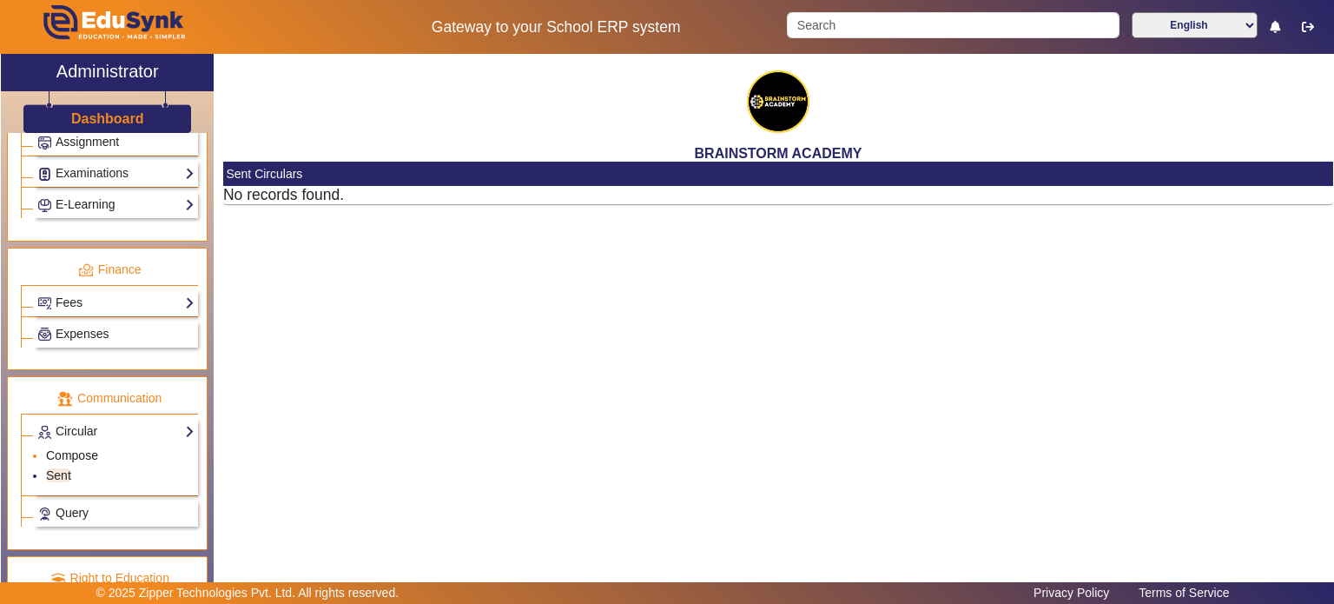
click at [81, 448] on link "Compose" at bounding box center [72, 455] width 52 height 14
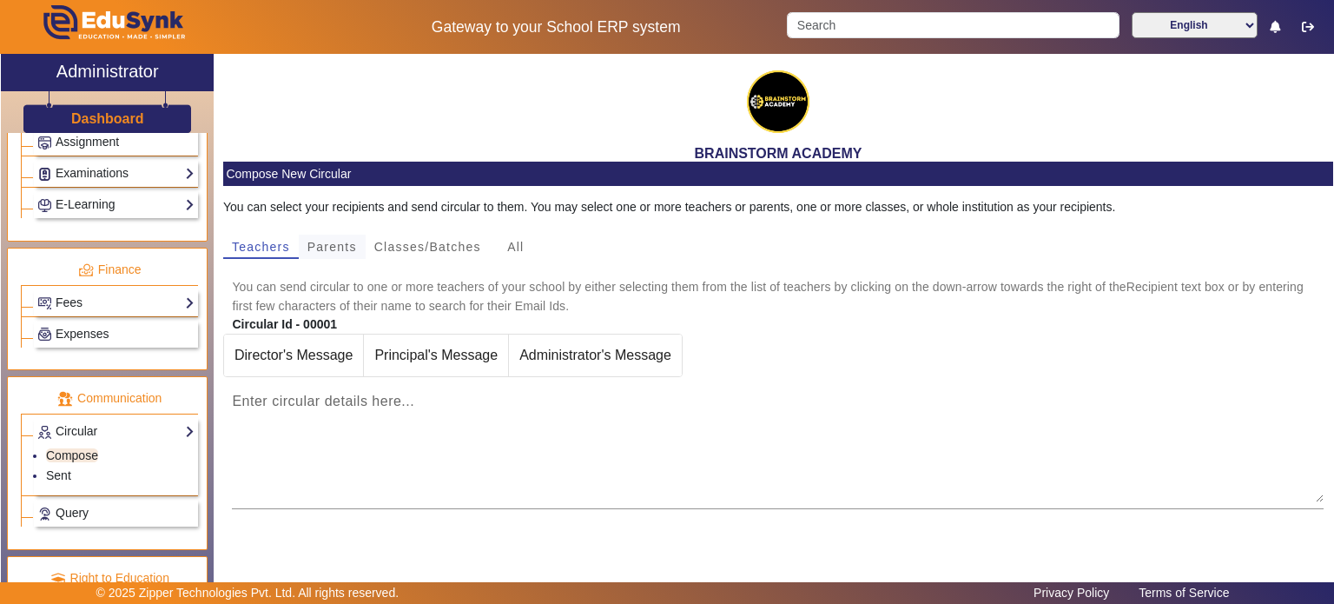
click at [357, 248] on div "Parents" at bounding box center [332, 247] width 67 height 24
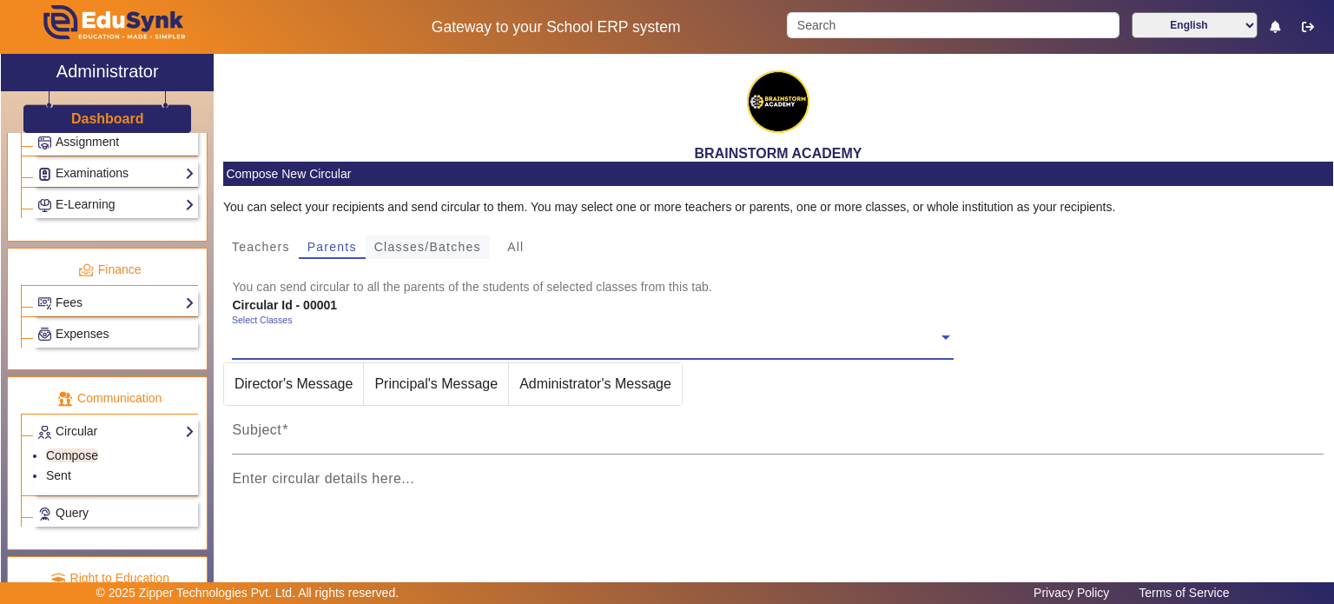
click at [426, 248] on span "Classes/Batches" at bounding box center [427, 247] width 107 height 12
click at [500, 247] on div "All" at bounding box center [516, 247] width 52 height 24
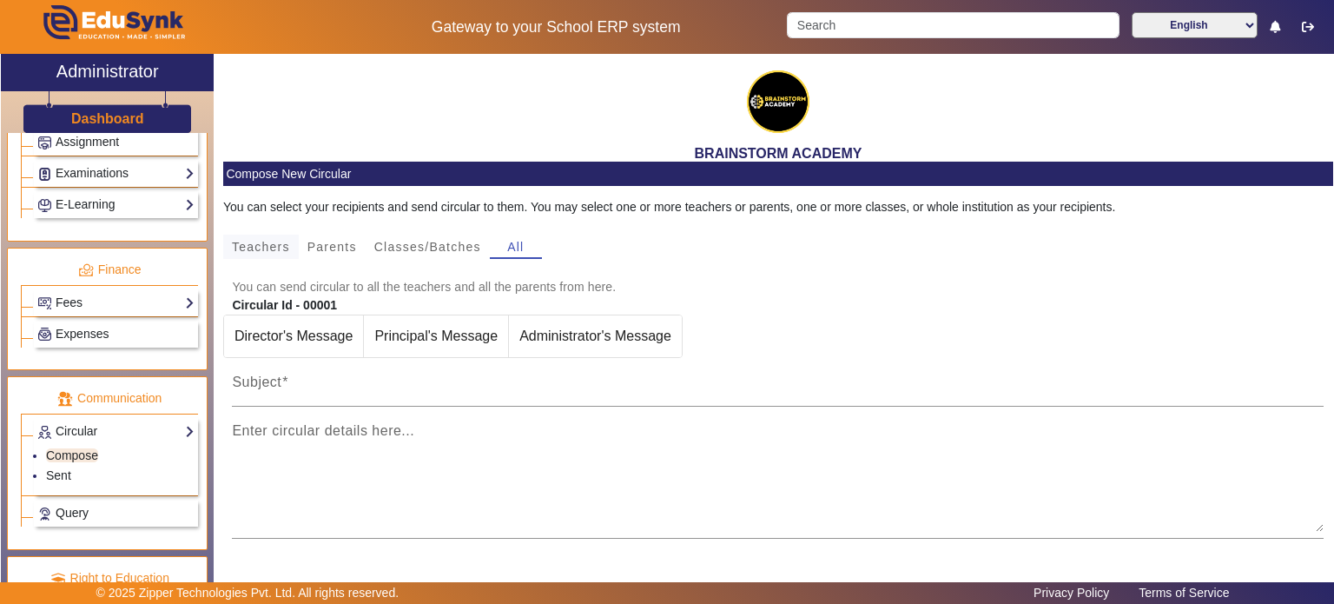
click at [264, 246] on span "Teachers" at bounding box center [261, 247] width 58 height 12
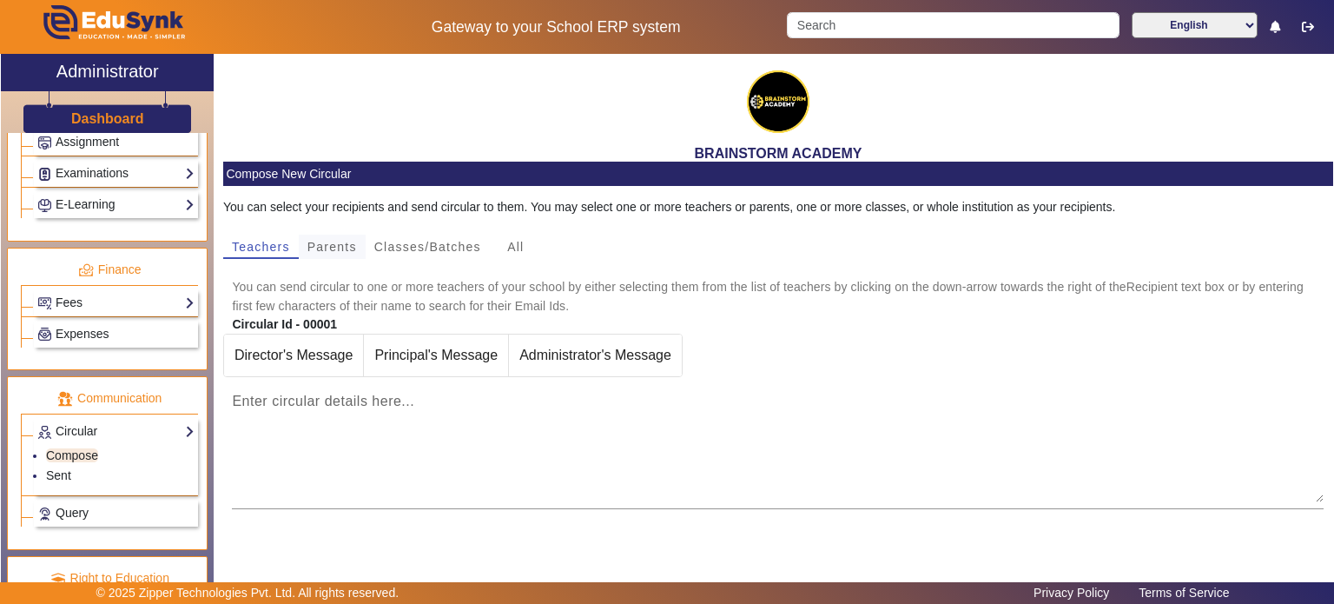
click at [330, 245] on span "Parents" at bounding box center [333, 247] width 50 height 12
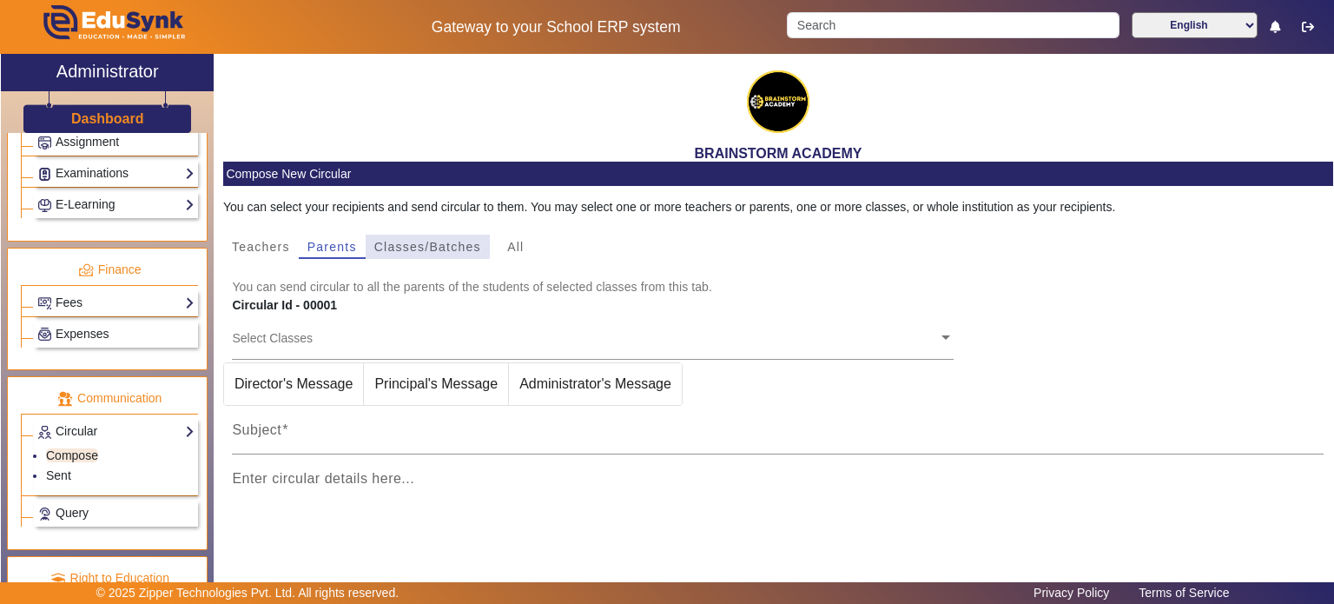
click at [409, 238] on span "Classes/Batches" at bounding box center [427, 247] width 107 height 24
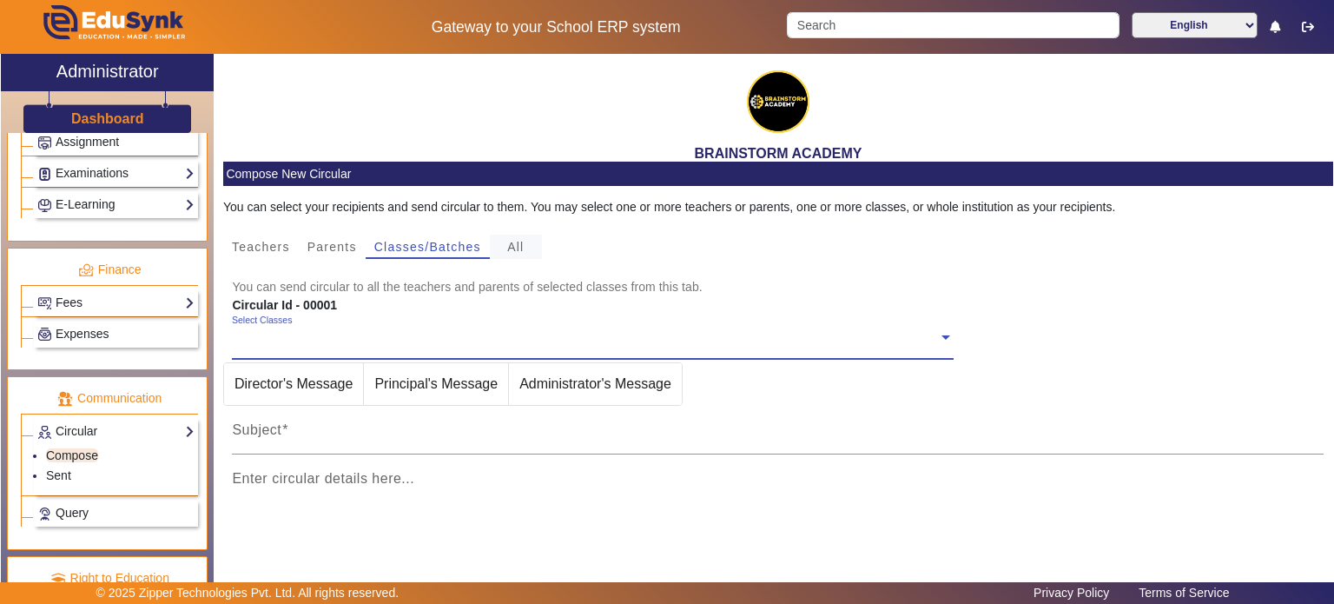
click at [518, 251] on span "All" at bounding box center [515, 247] width 17 height 12
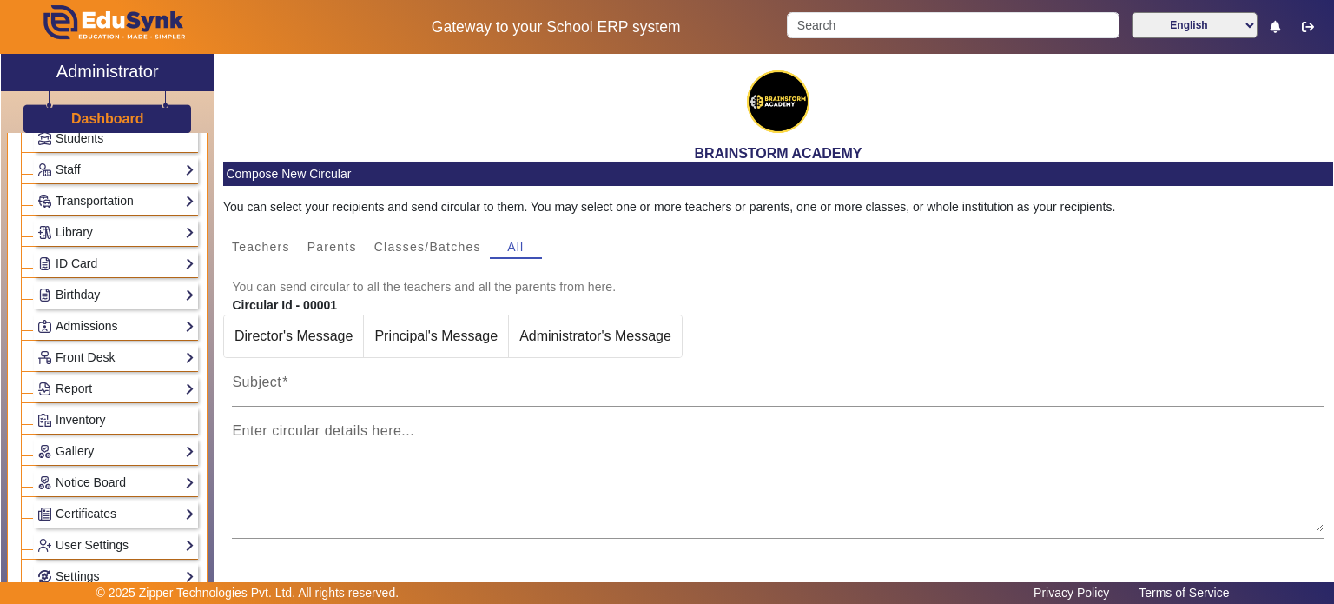
scroll to position [70, 0]
